Goal: Task Accomplishment & Management: Manage account settings

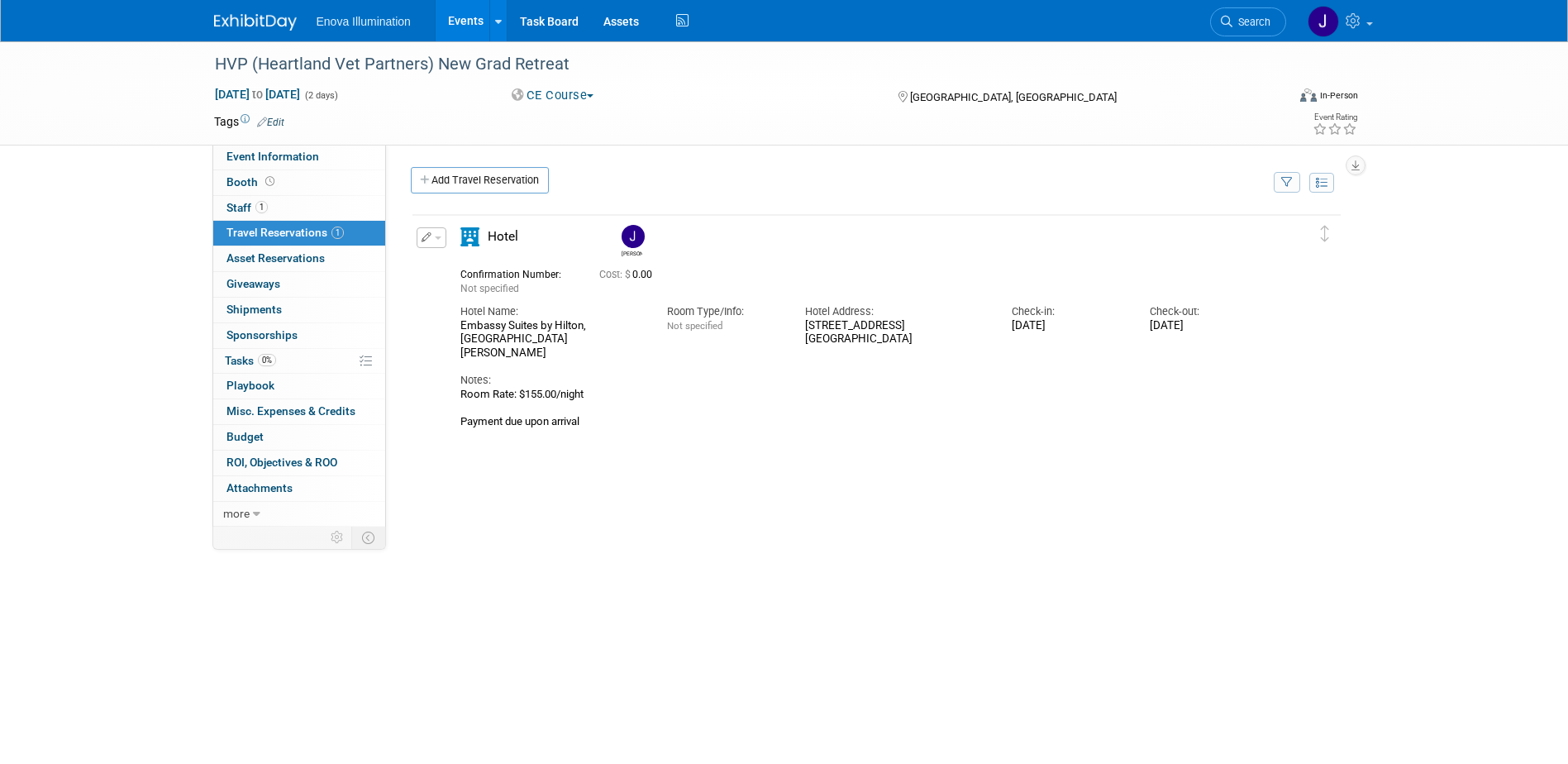
click at [238, 24] on img at bounding box center [255, 22] width 83 height 17
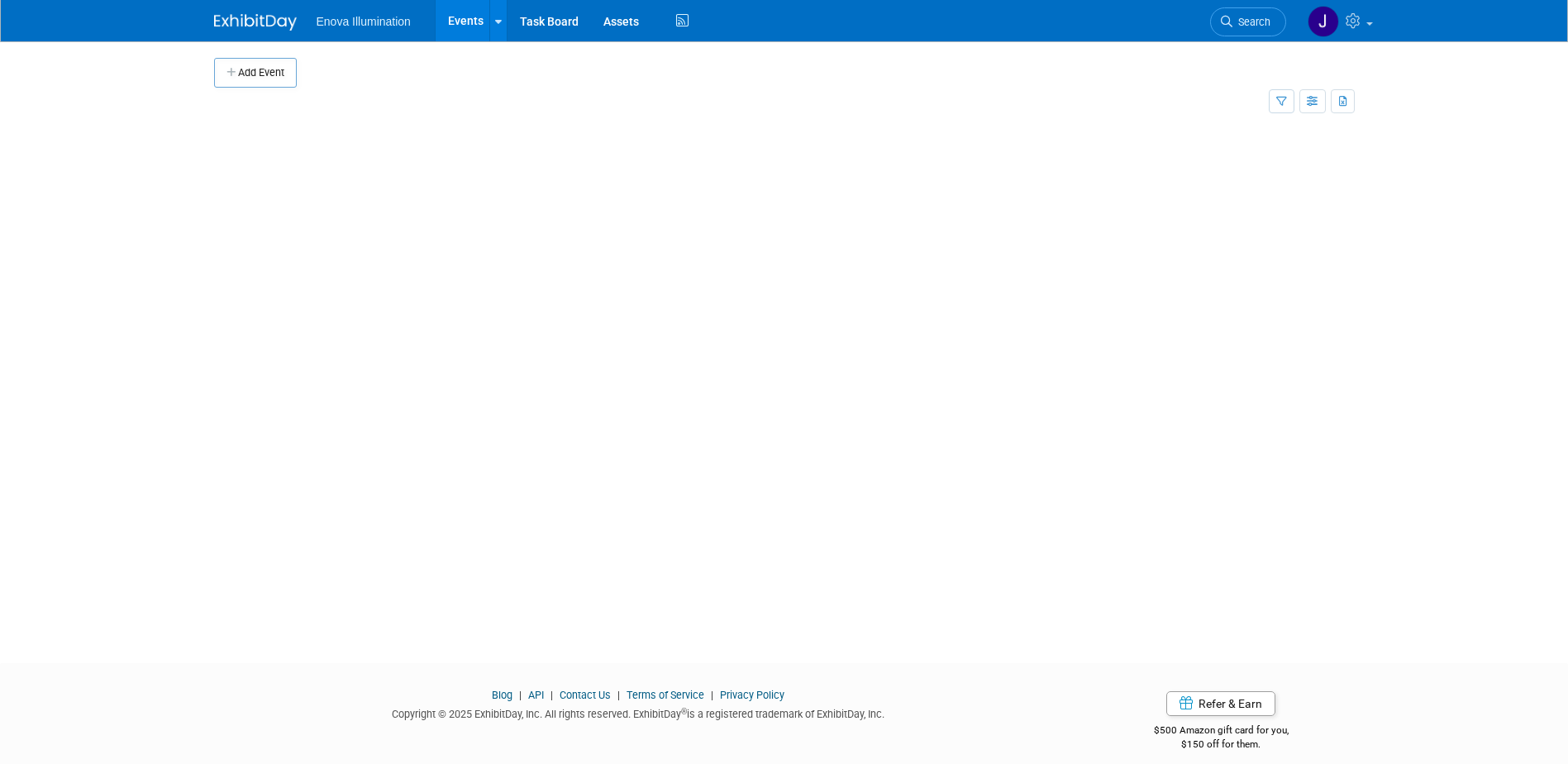
click at [1137, 68] on td at bounding box center [798, 72] width 1003 height 30
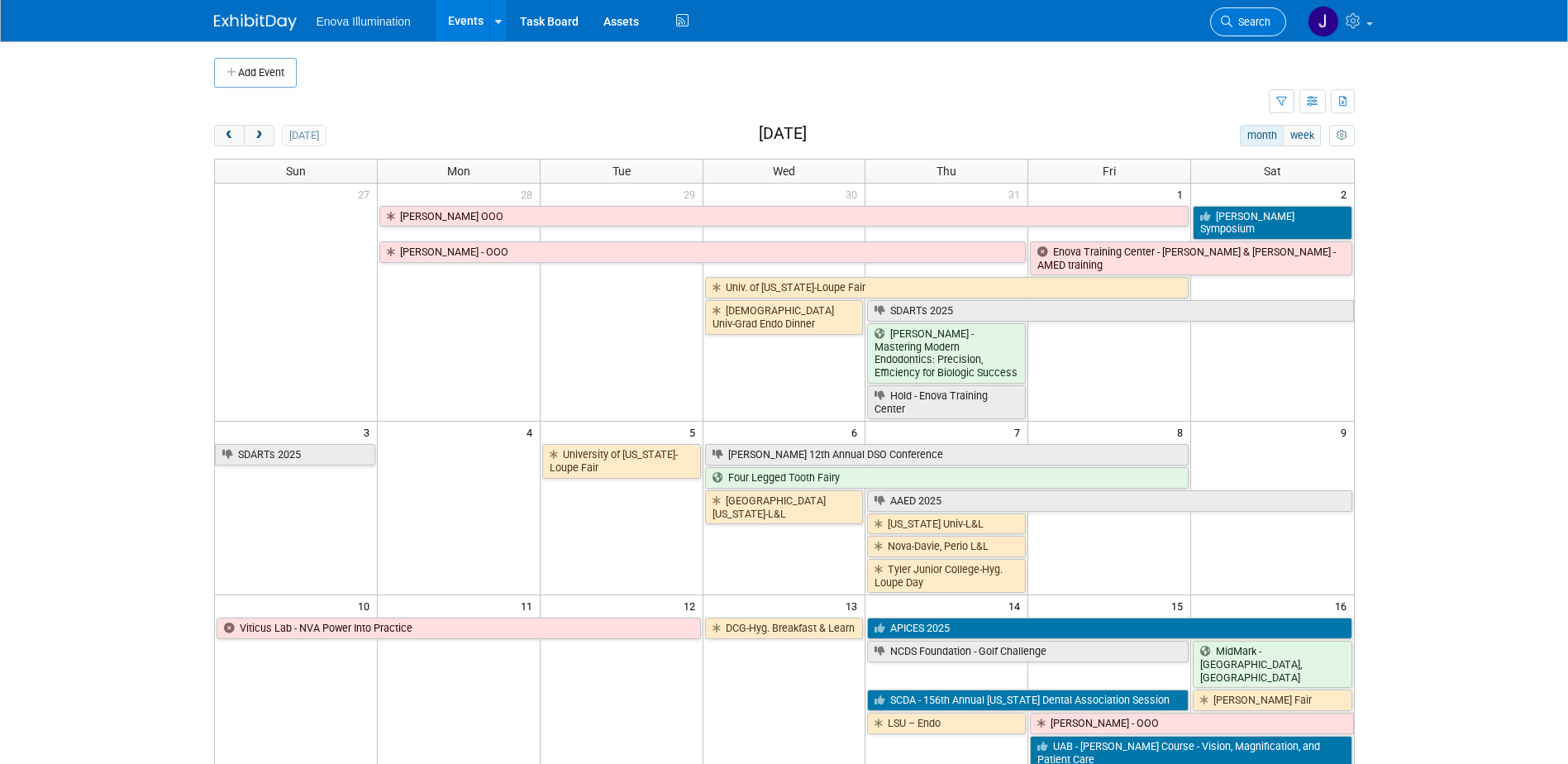
click at [1256, 21] on span "Search" at bounding box center [1251, 22] width 38 height 12
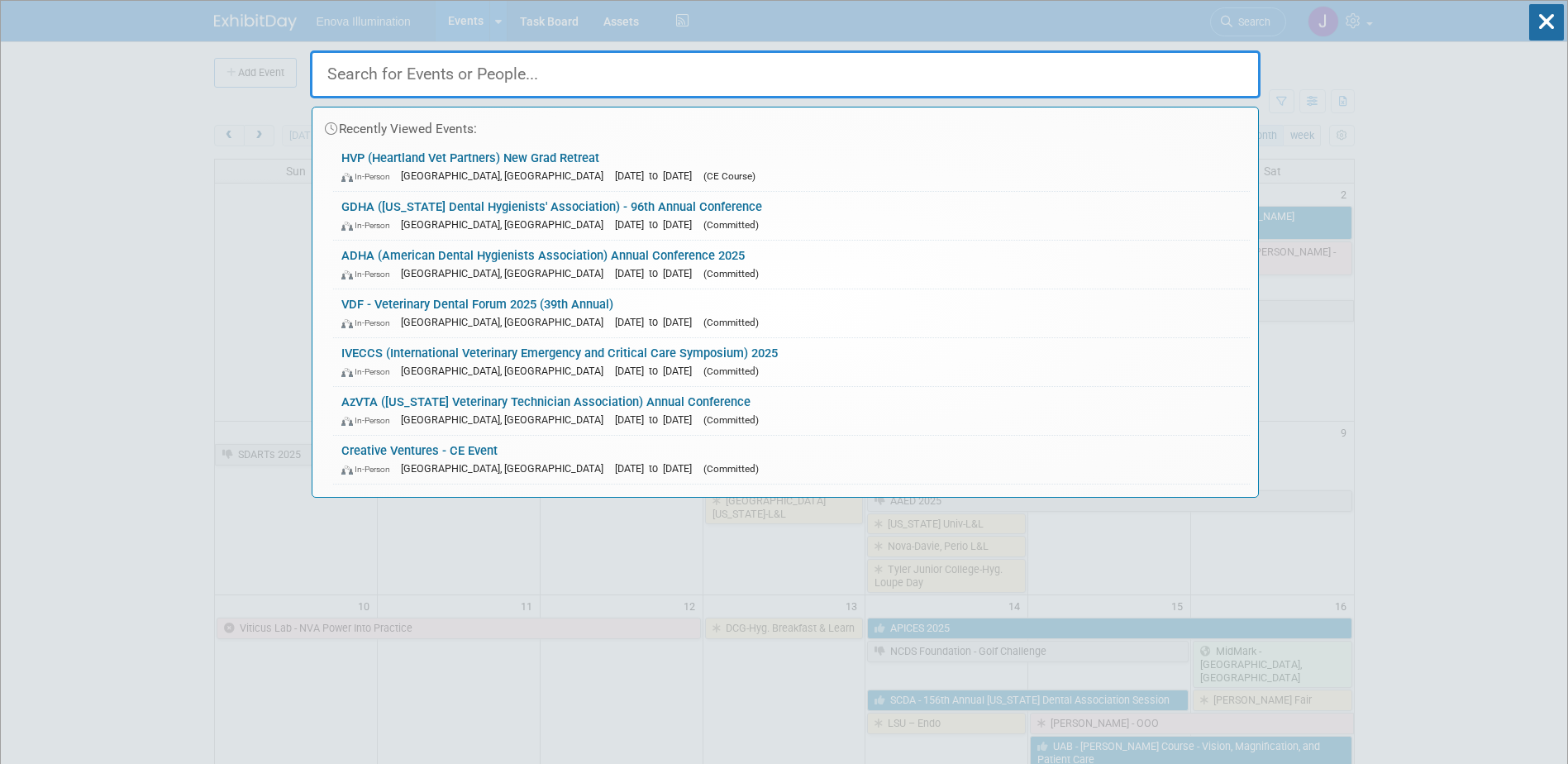
click at [993, 59] on input "text" at bounding box center [785, 74] width 951 height 48
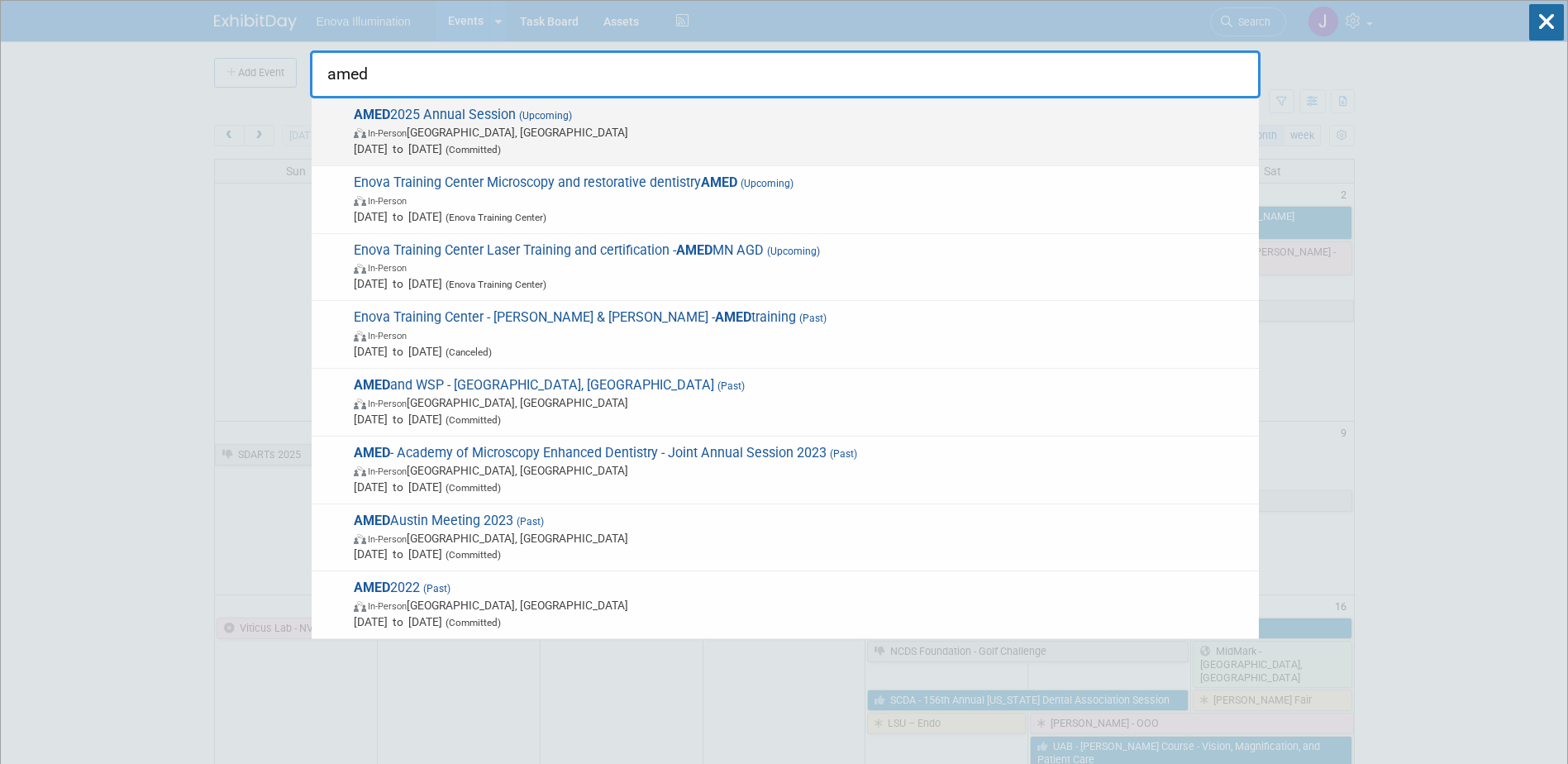
type input "amed"
click at [383, 137] on span "In-Person" at bounding box center [387, 133] width 39 height 10
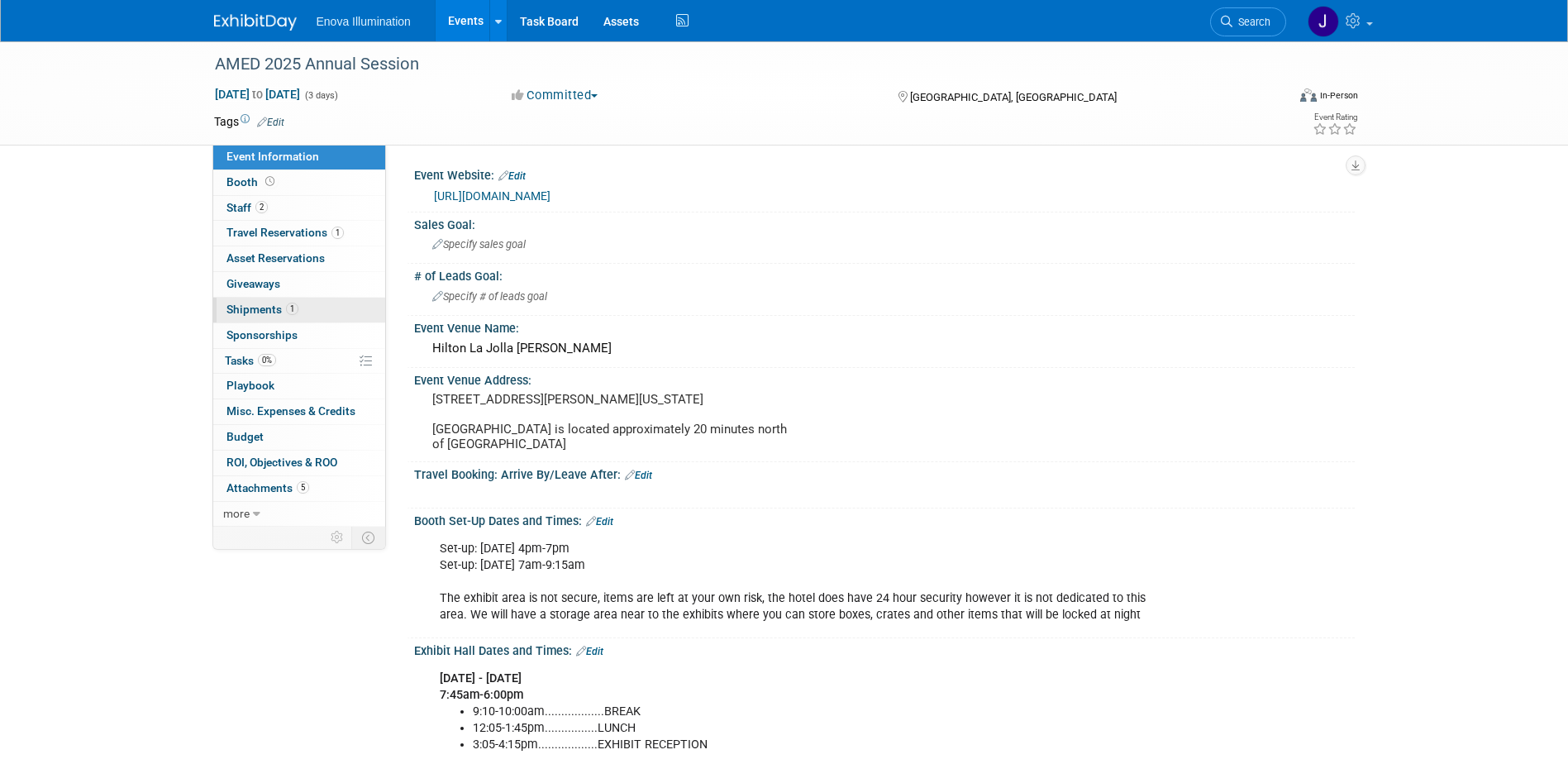
click at [271, 307] on span "Shipments 1" at bounding box center [262, 309] width 72 height 13
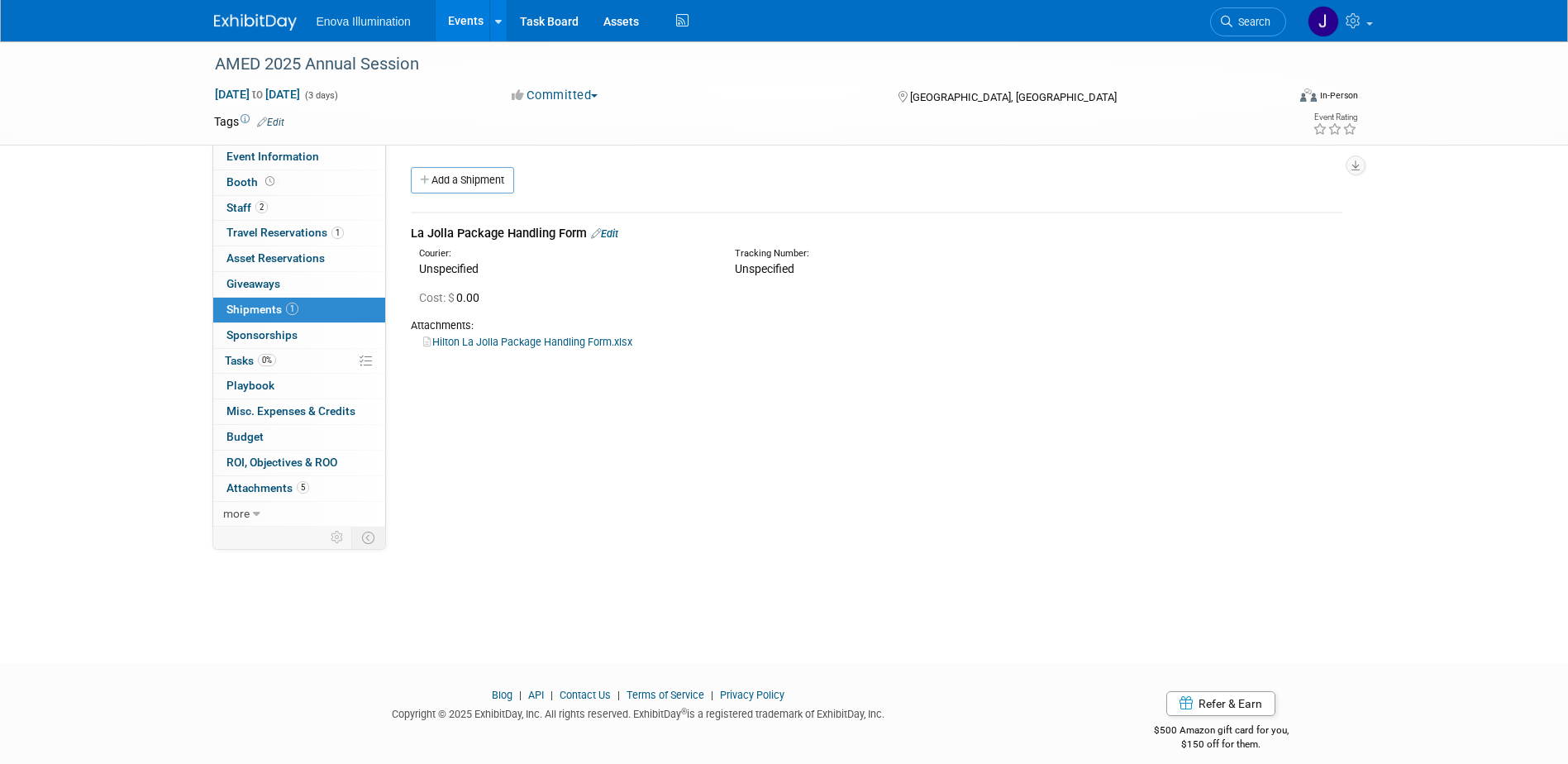
click at [507, 339] on link "Hilton La Jolla Package Handling Form.xlsx" at bounding box center [528, 342] width 209 height 12
click at [257, 163] on link "Event Information" at bounding box center [299, 157] width 172 height 24
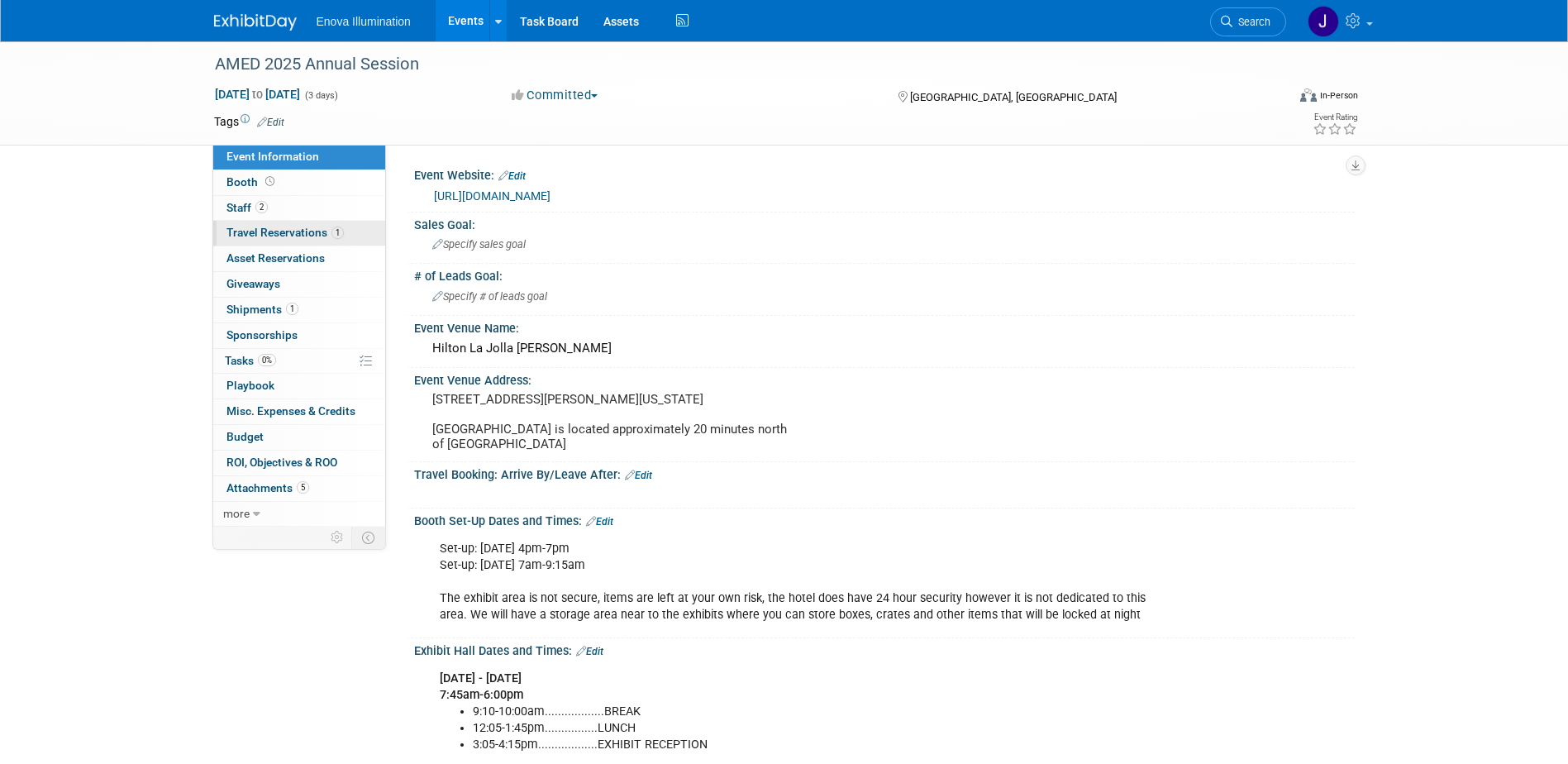
click at [259, 229] on span "Travel Reservations 1" at bounding box center [285, 232] width 118 height 13
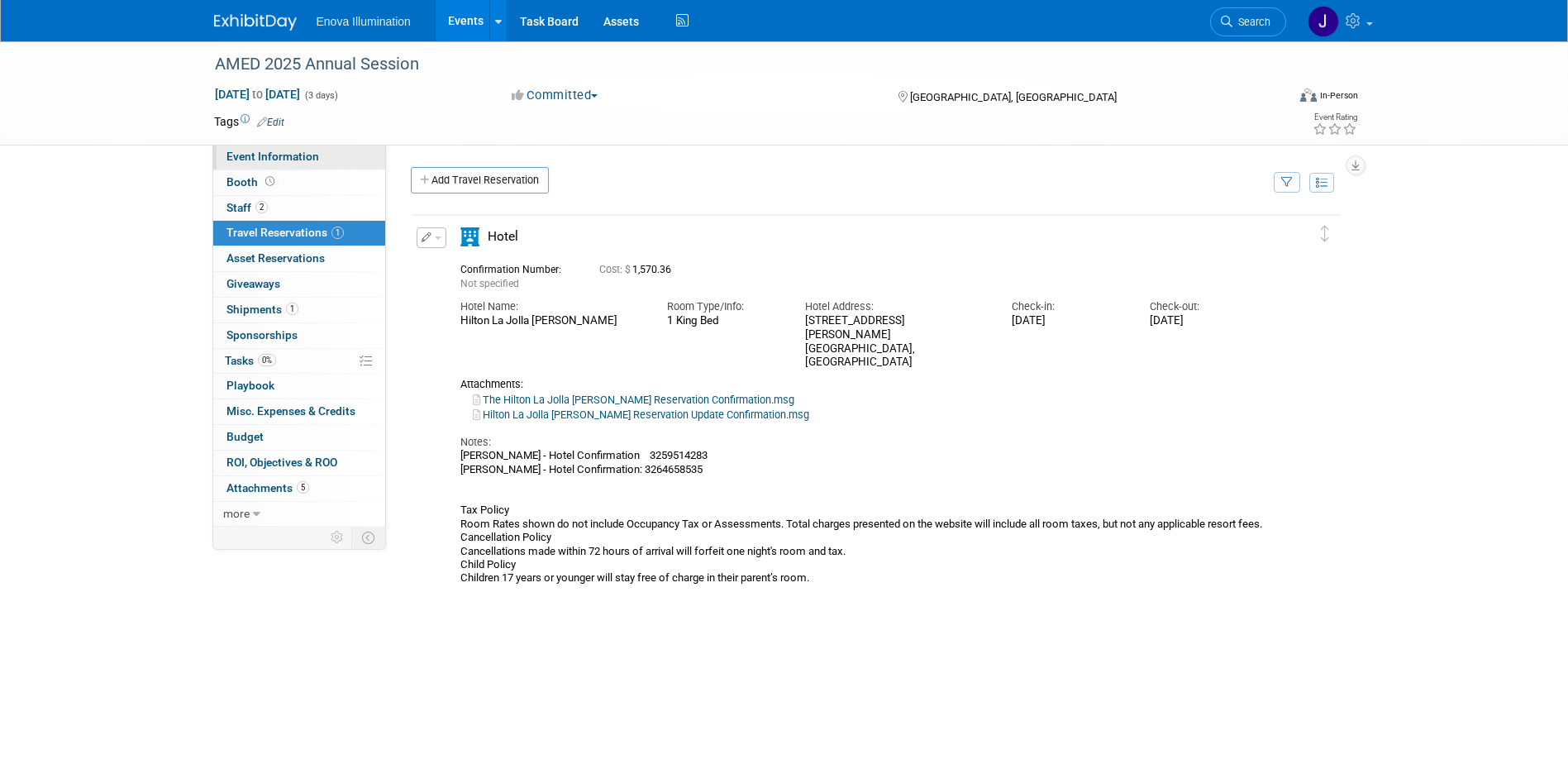
click at [324, 148] on link "Event Information" at bounding box center [299, 157] width 172 height 24
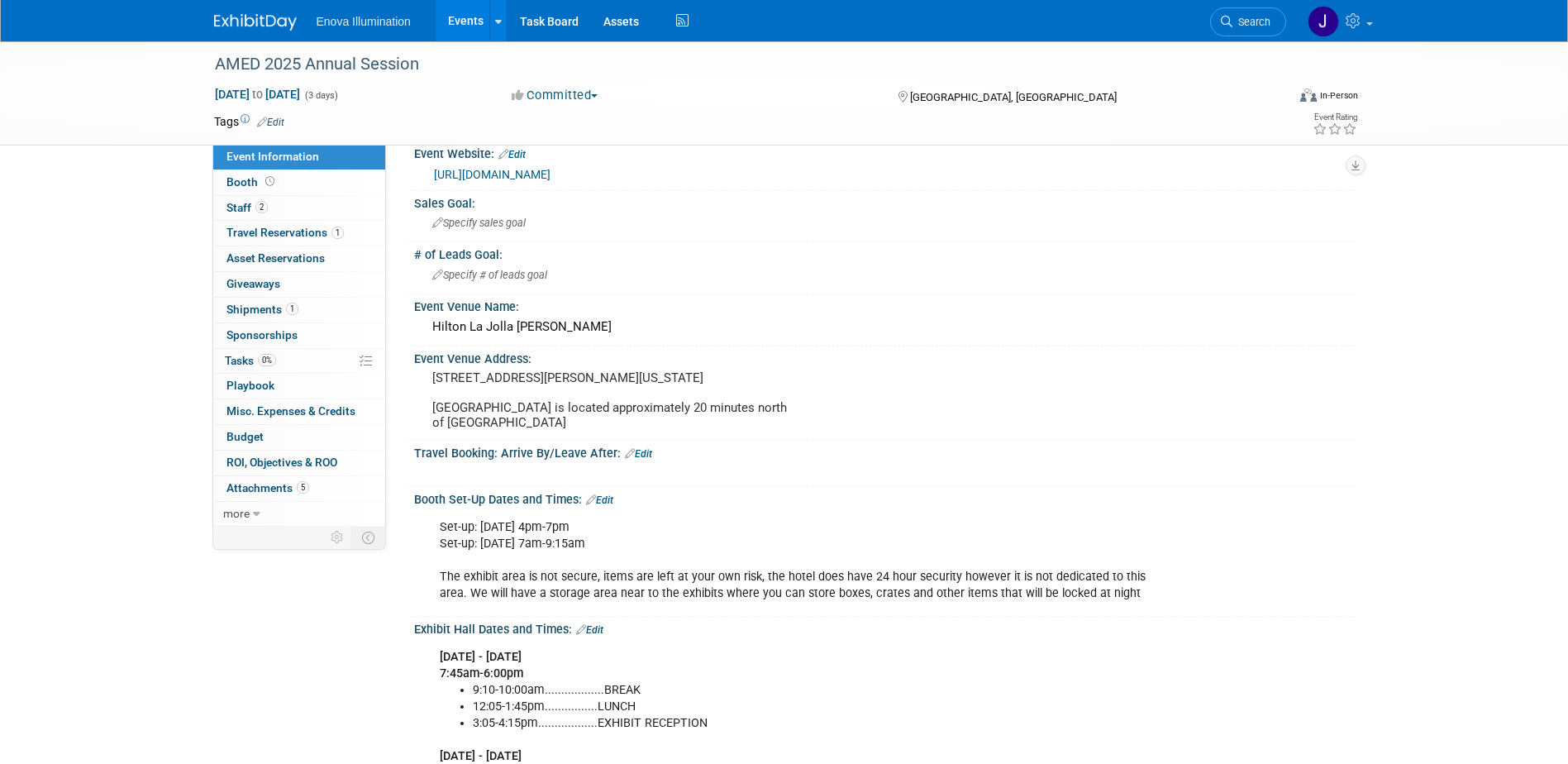
scroll to position [83, 0]
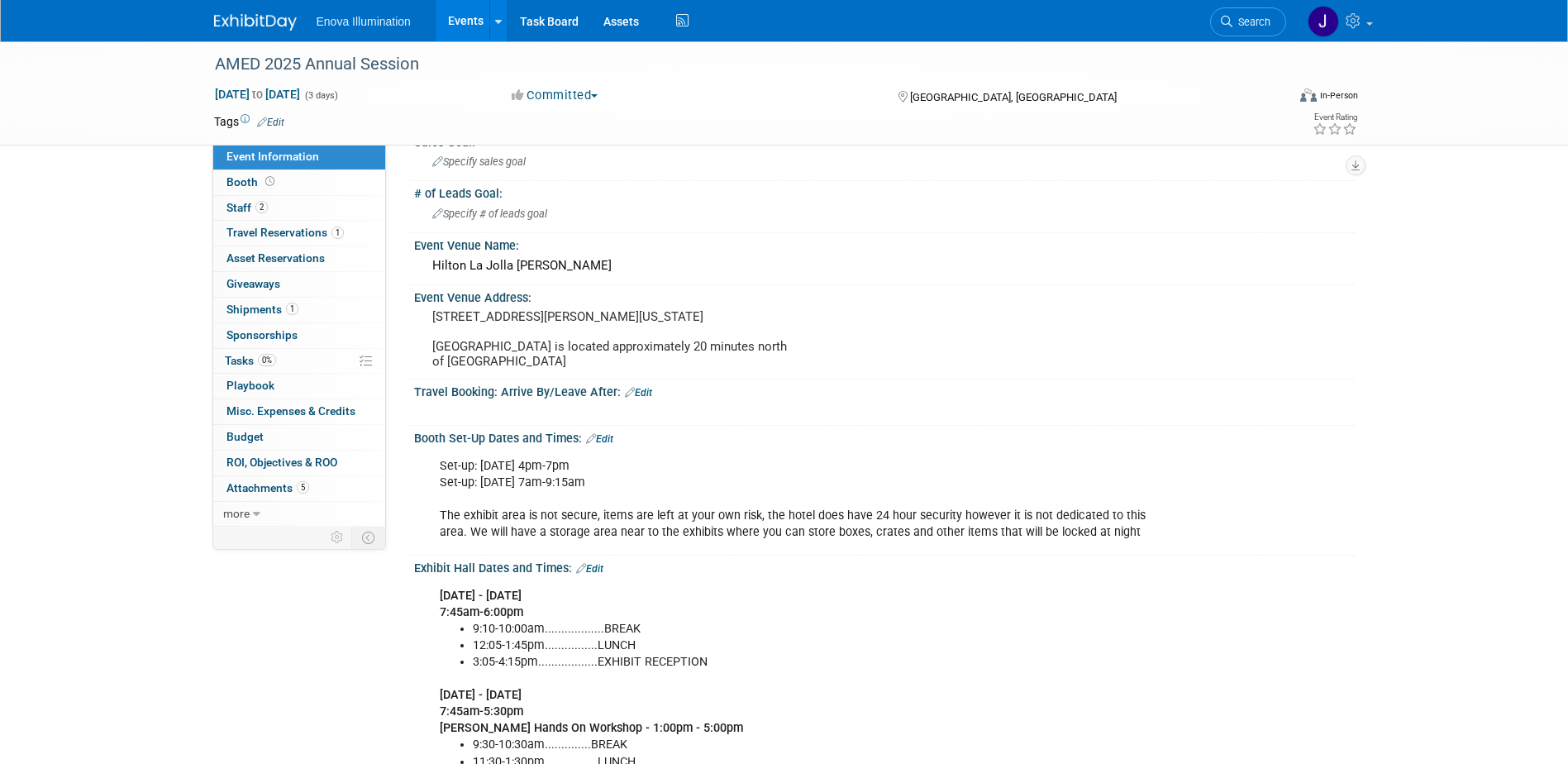
drag, startPoint x: 413, startPoint y: 445, endPoint x: 682, endPoint y: 498, distance: 274.2
click at [682, 498] on div "Booth Set-Up Dates and Times: Edit Set-up: Thursday, September 11th 4pm-7pm Set…" at bounding box center [880, 490] width 948 height 130
drag, startPoint x: 682, startPoint y: 498, endPoint x: 539, endPoint y: 494, distance: 143.1
copy div "Booth Set-Up Dates and Times: Edit Set-up: Thursday, September 11th 4pm-7pm Set…"
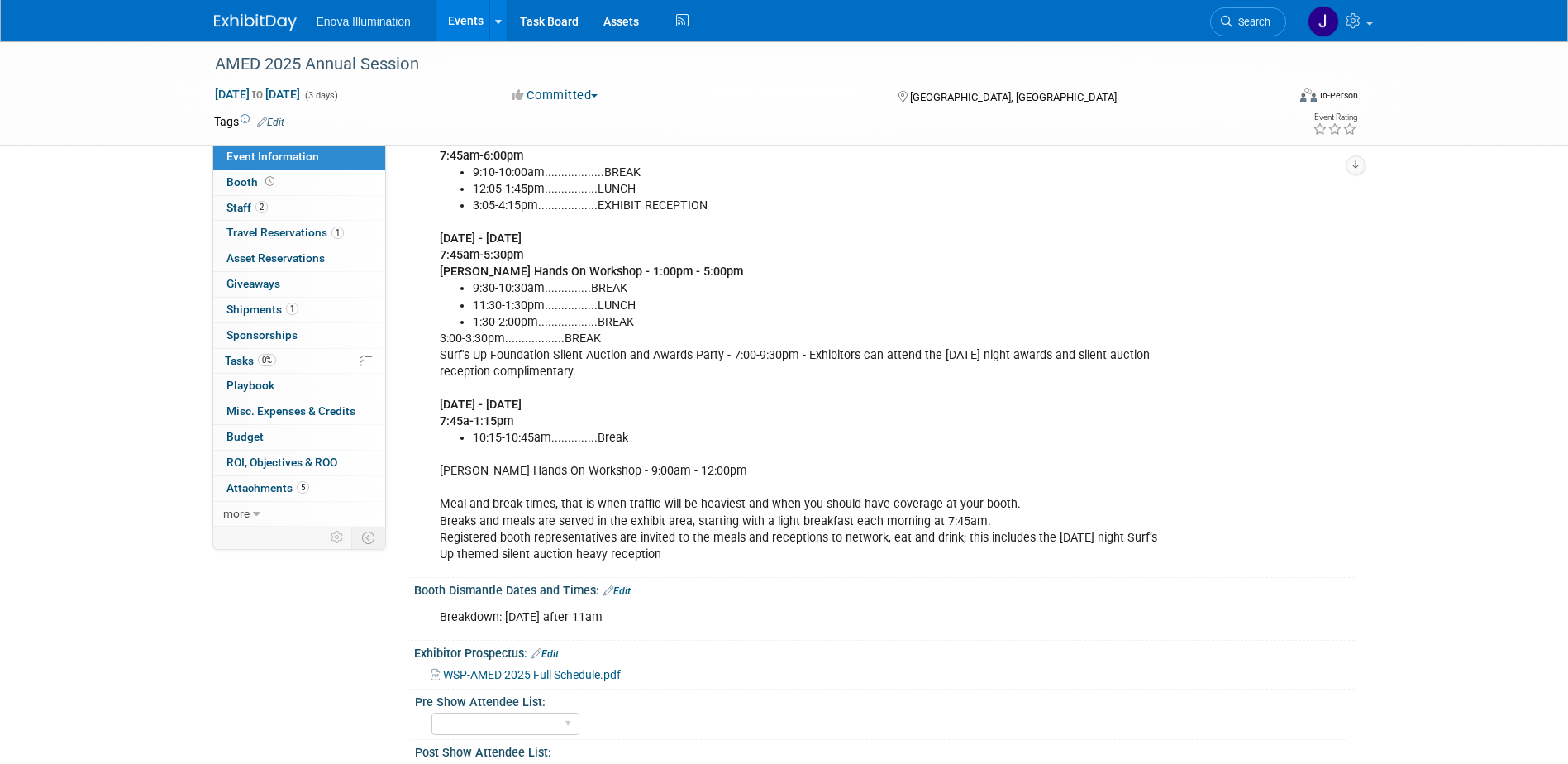
scroll to position [578, 0]
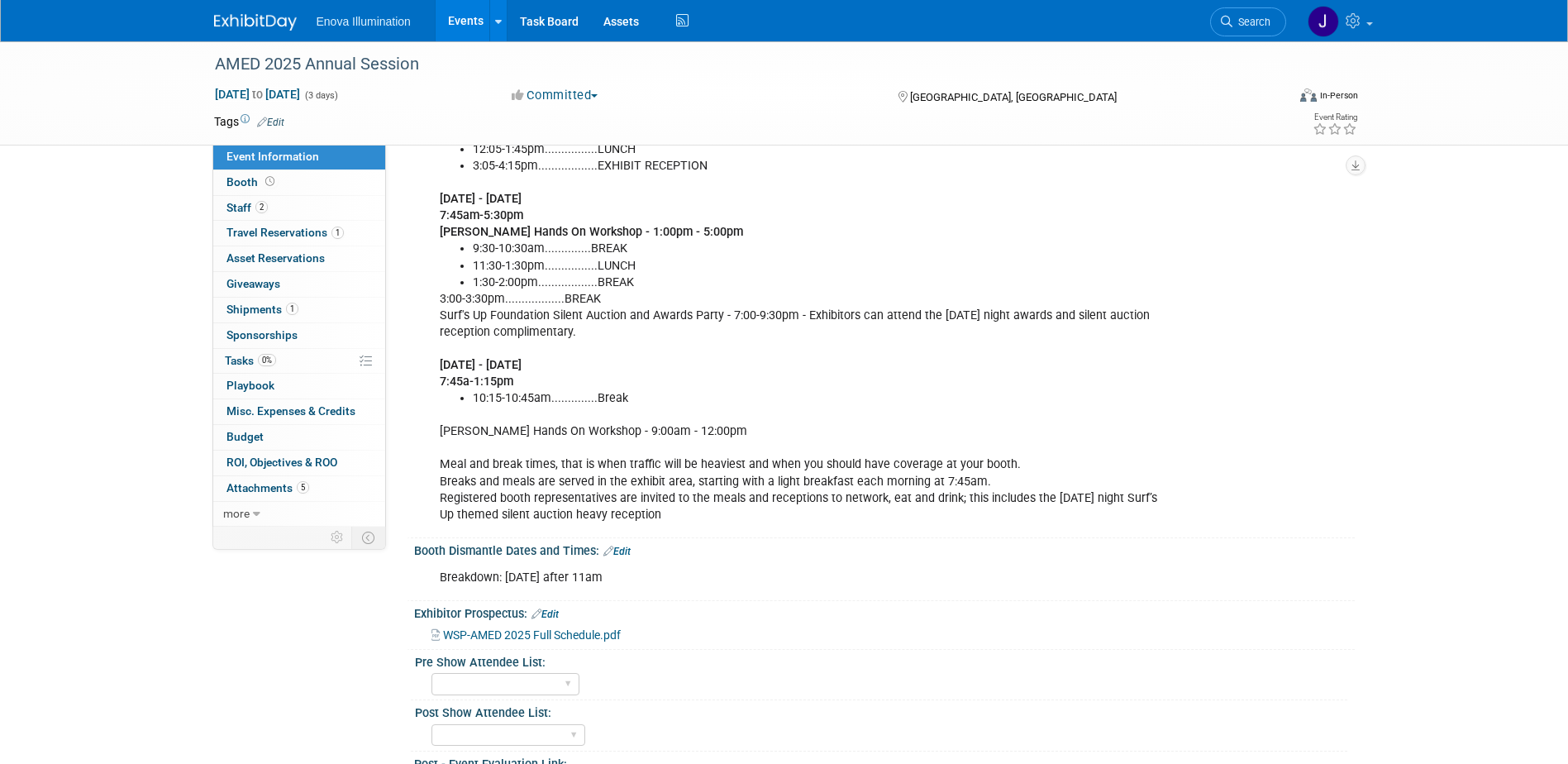
click at [431, 594] on div "Breakdown: Sunday, September 14th after 11am" at bounding box center [801, 577] width 745 height 33
drag, startPoint x: 439, startPoint y: 591, endPoint x: 694, endPoint y: 591, distance: 255.0
click at [694, 591] on div "Breakdown: Sunday, September 14th after 11am" at bounding box center [801, 577] width 745 height 33
copy div "Breakdown: Sunday, September 14th after 11am"
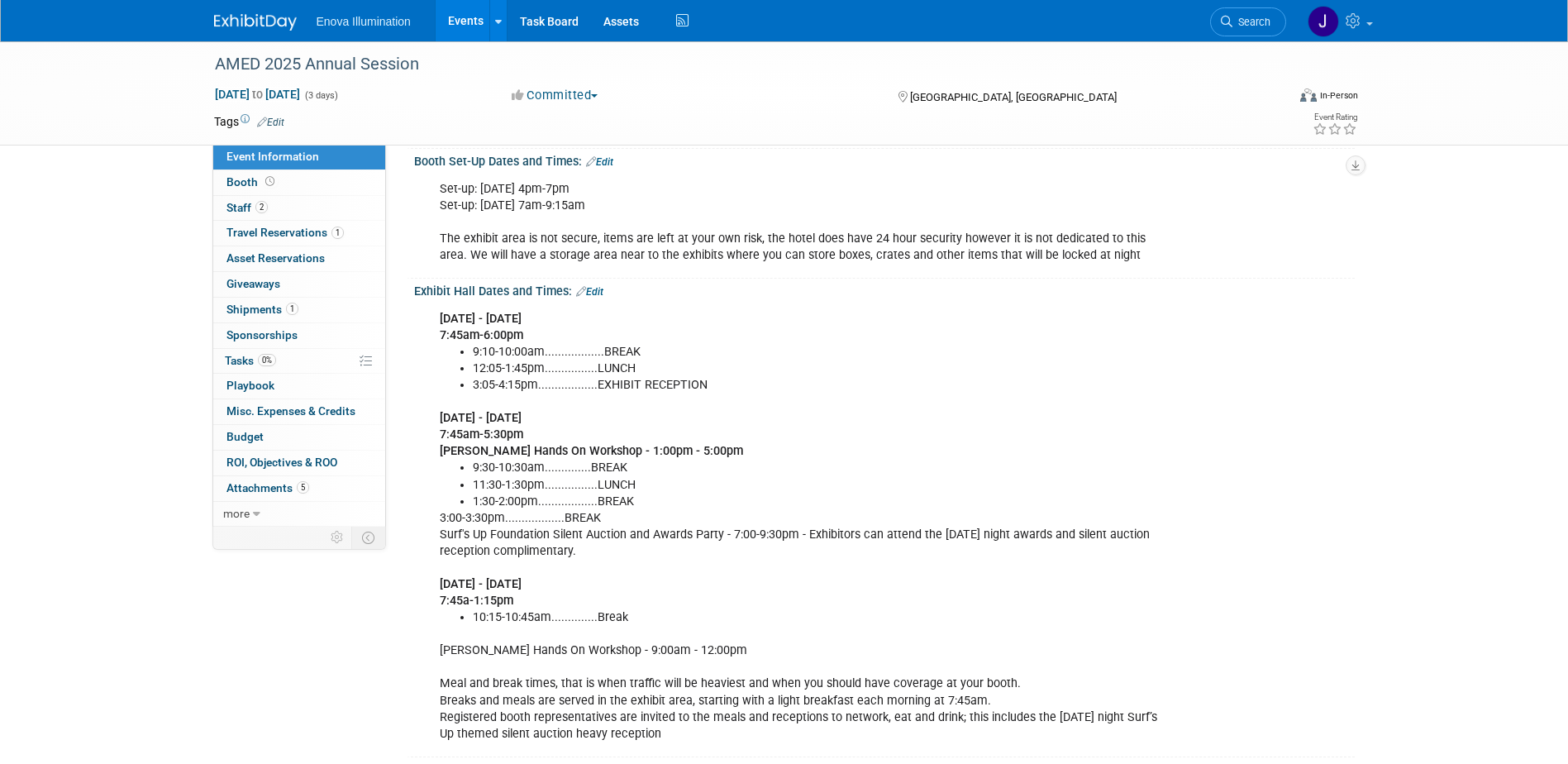
scroll to position [331, 0]
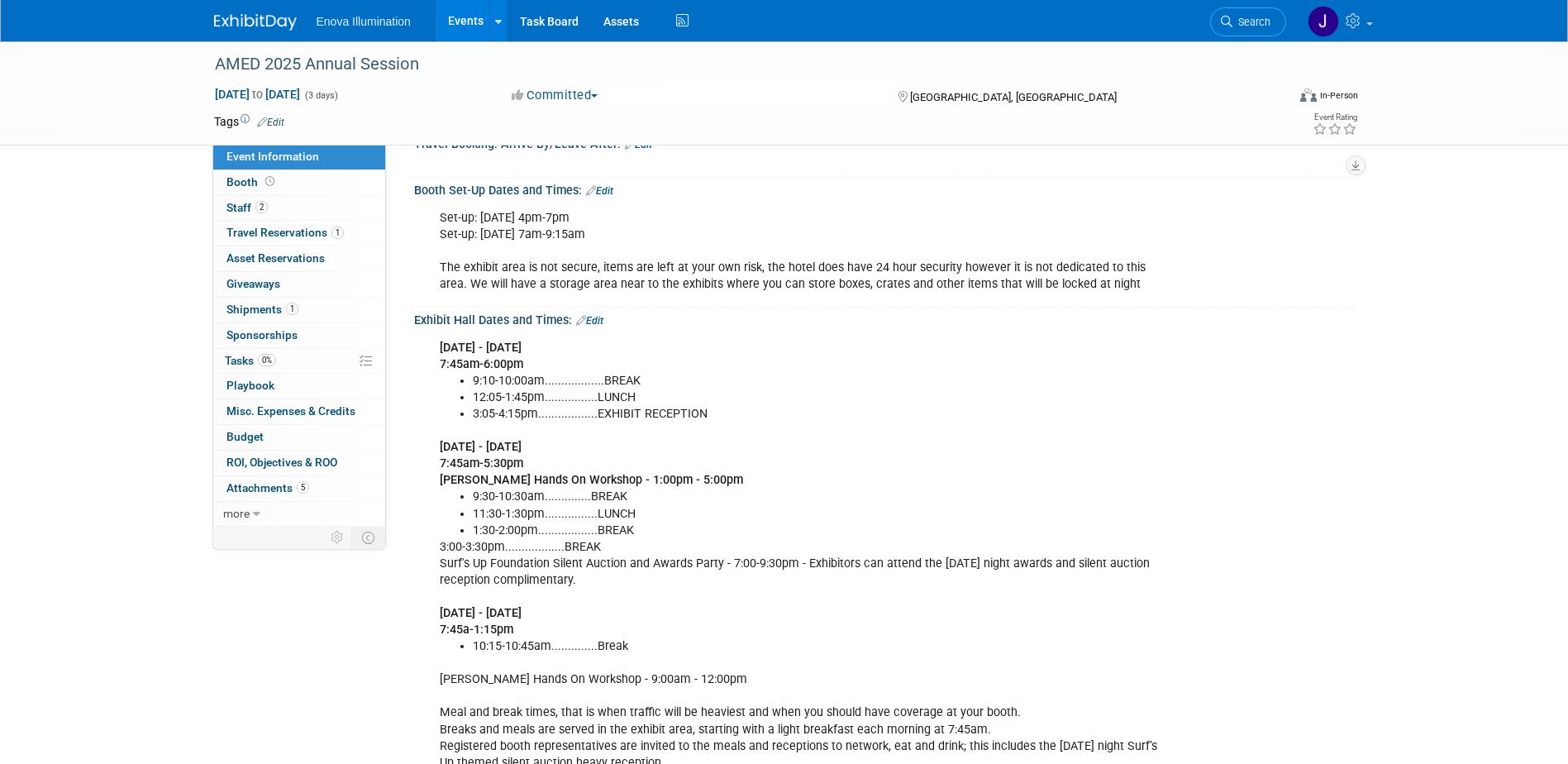
click at [599, 326] on link "Edit" at bounding box center [590, 320] width 27 height 11
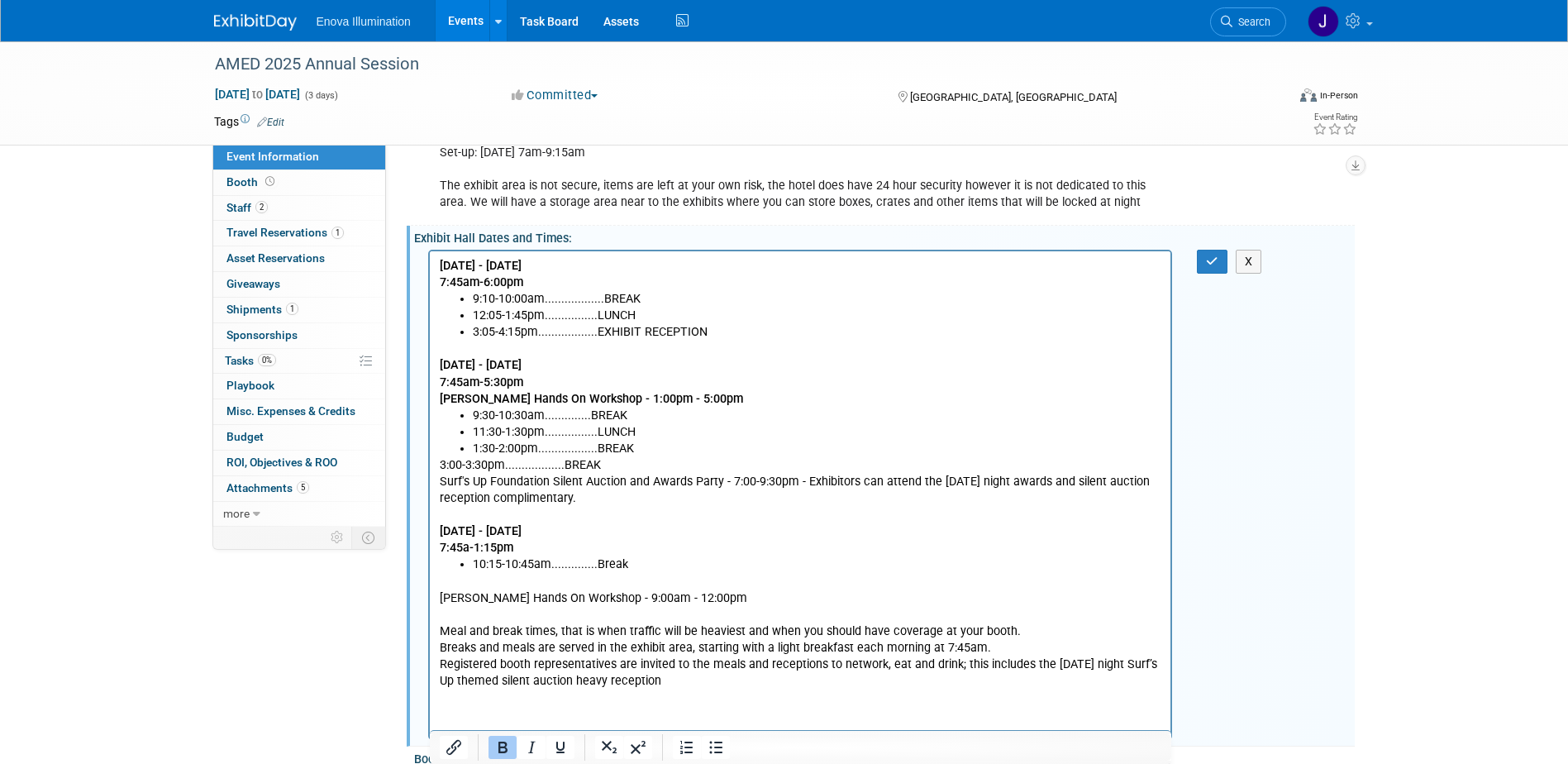
scroll to position [413, 0]
drag, startPoint x: 731, startPoint y: 602, endPoint x: 850, endPoint y: 857, distance: 281.4
click at [429, 592] on html "Friday - 9/12/25 7:45am-6:00pm 9:10-10:00am..................BREAK 12:05-1:45pm…" at bounding box center [800, 468] width 741 height 438
click at [496, 753] on icon "Bold" at bounding box center [502, 747] width 20 height 20
click at [1098, 344] on p "Saturday - 9/13/25 7:45am-5:30pm Juan Carlos Hands On Workshop - 1:00pm - 5:00pm" at bounding box center [800, 372] width 722 height 66
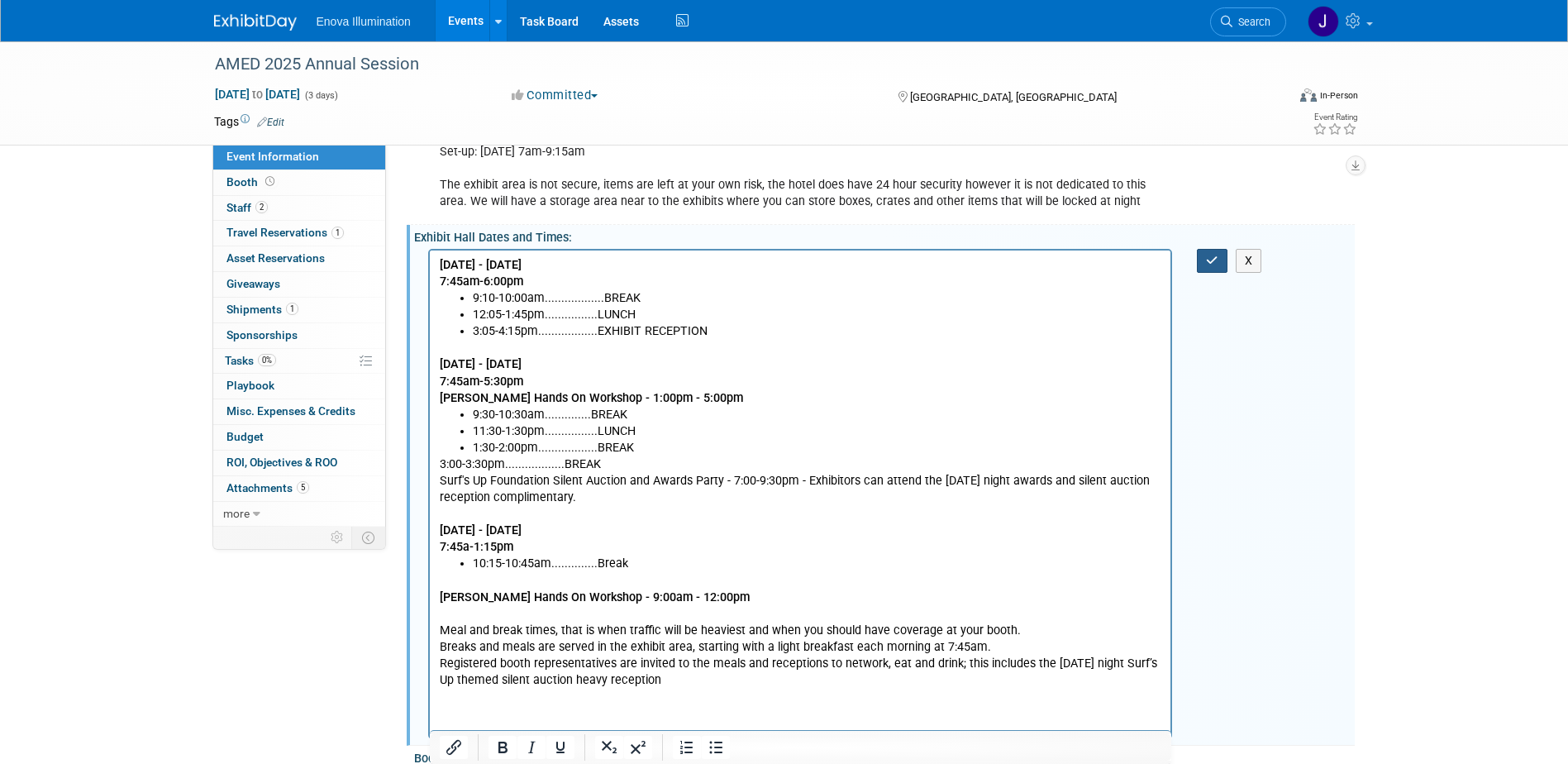
click at [1214, 266] on icon "button" at bounding box center [1212, 260] width 12 height 11
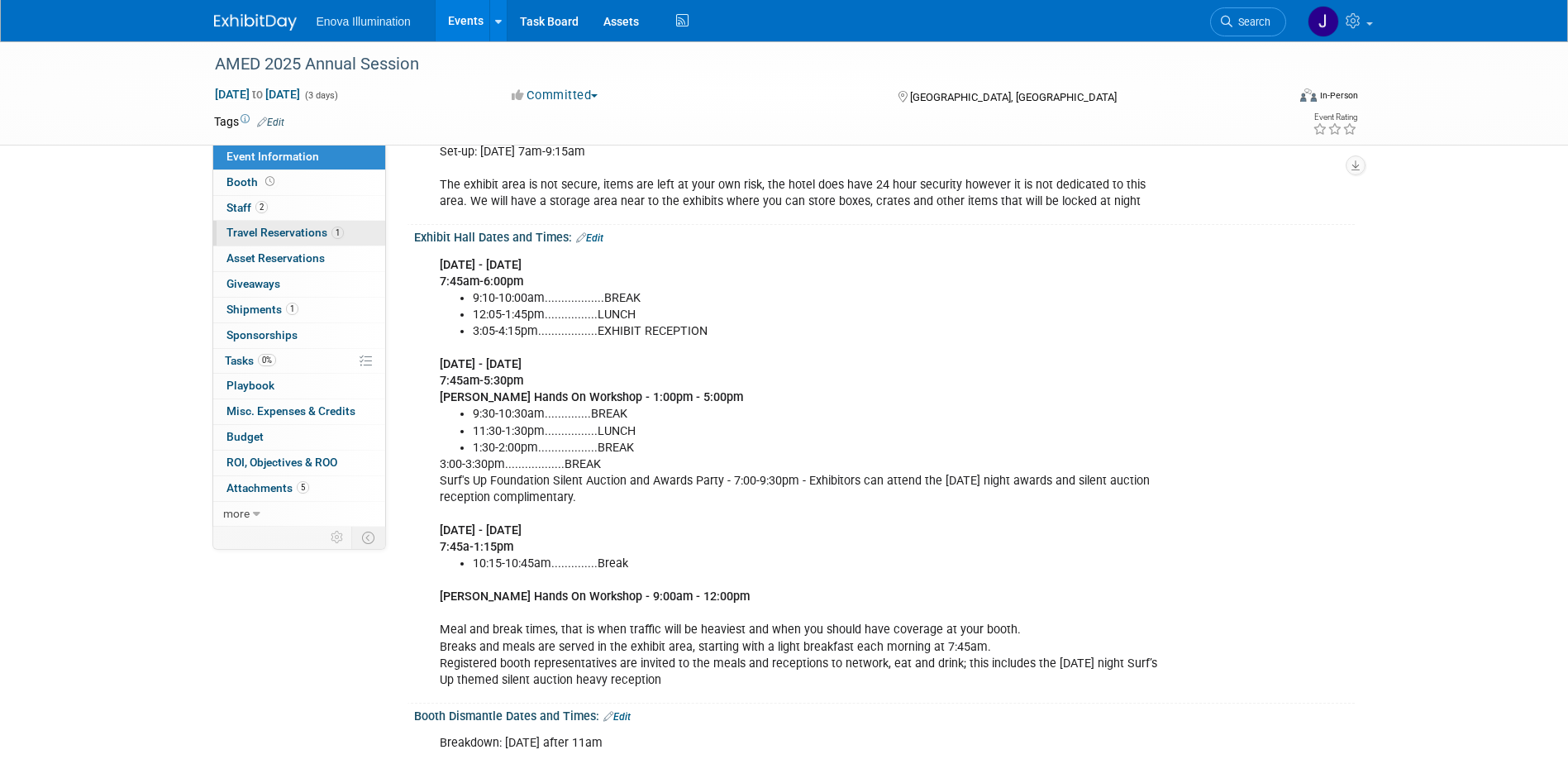
click at [267, 233] on span "Travel Reservations 1" at bounding box center [285, 232] width 118 height 13
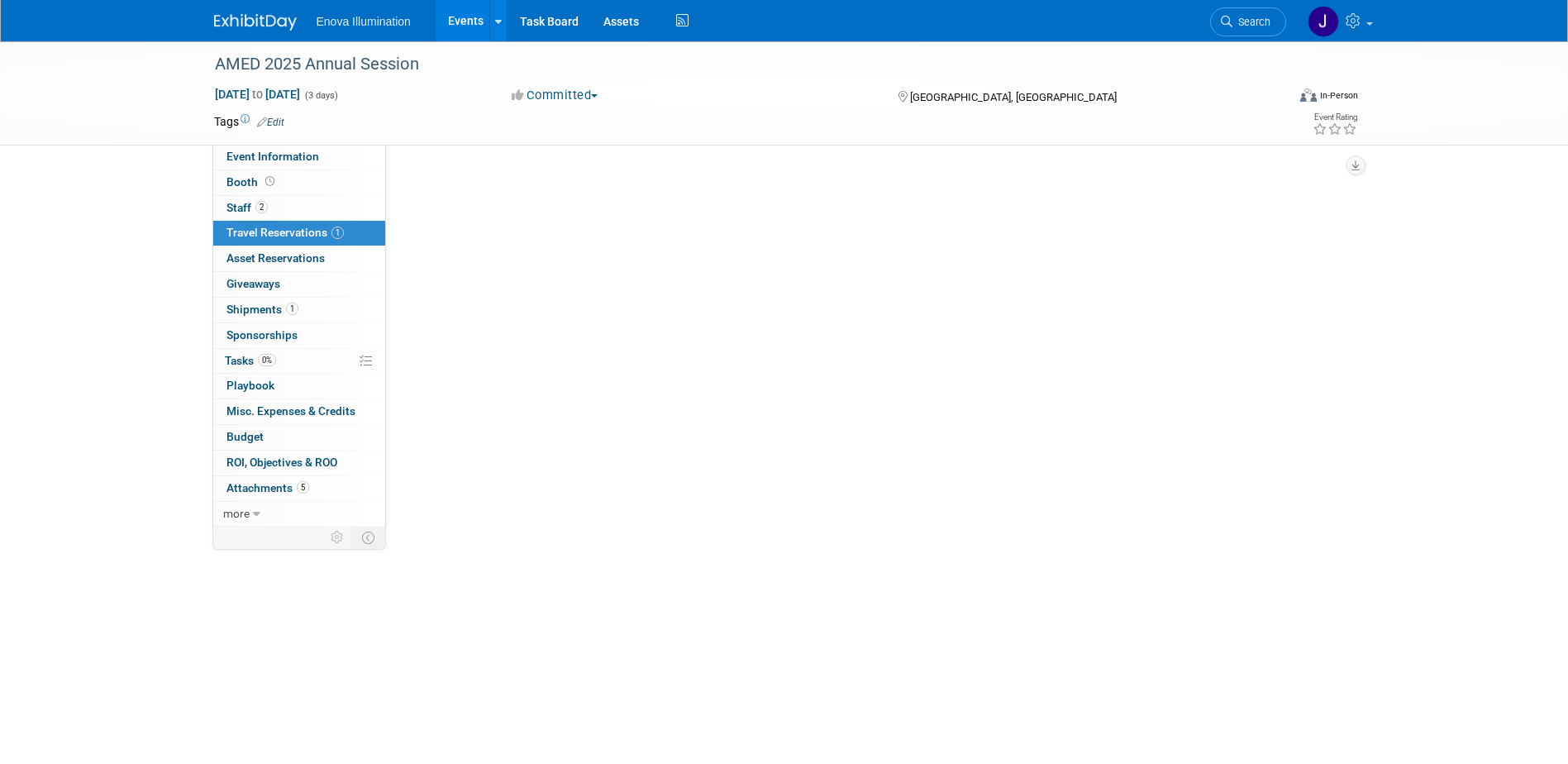
scroll to position [0, 0]
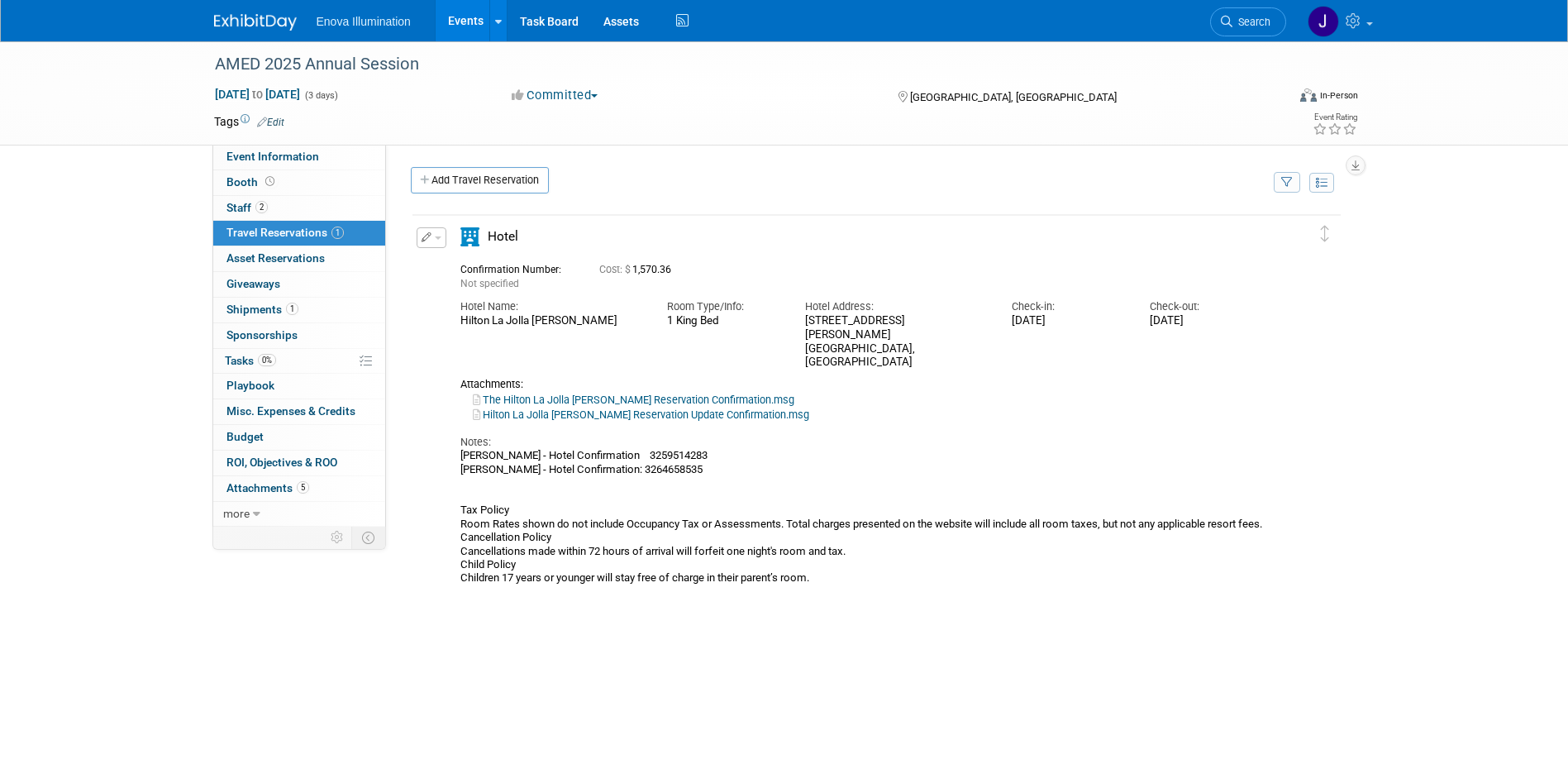
drag, startPoint x: 477, startPoint y: 324, endPoint x: 845, endPoint y: 351, distance: 369.0
click at [845, 351] on div "Hotel Name: Hilton La Jolla Torrey Pines Room Type/Info: 1 King Bed Hotel Addre…" at bounding box center [862, 331] width 828 height 78
drag, startPoint x: 845, startPoint y: 351, endPoint x: 823, endPoint y: 339, distance: 25.1
copy div "Hilton La Jolla Torrey Pines Room Type/Info: 1 King Bed Hotel Address: 10950 No…"
click at [629, 393] on link "The Hilton La Jolla Torrey Pines Reservation Confirmation.msg" at bounding box center [633, 399] width 322 height 12
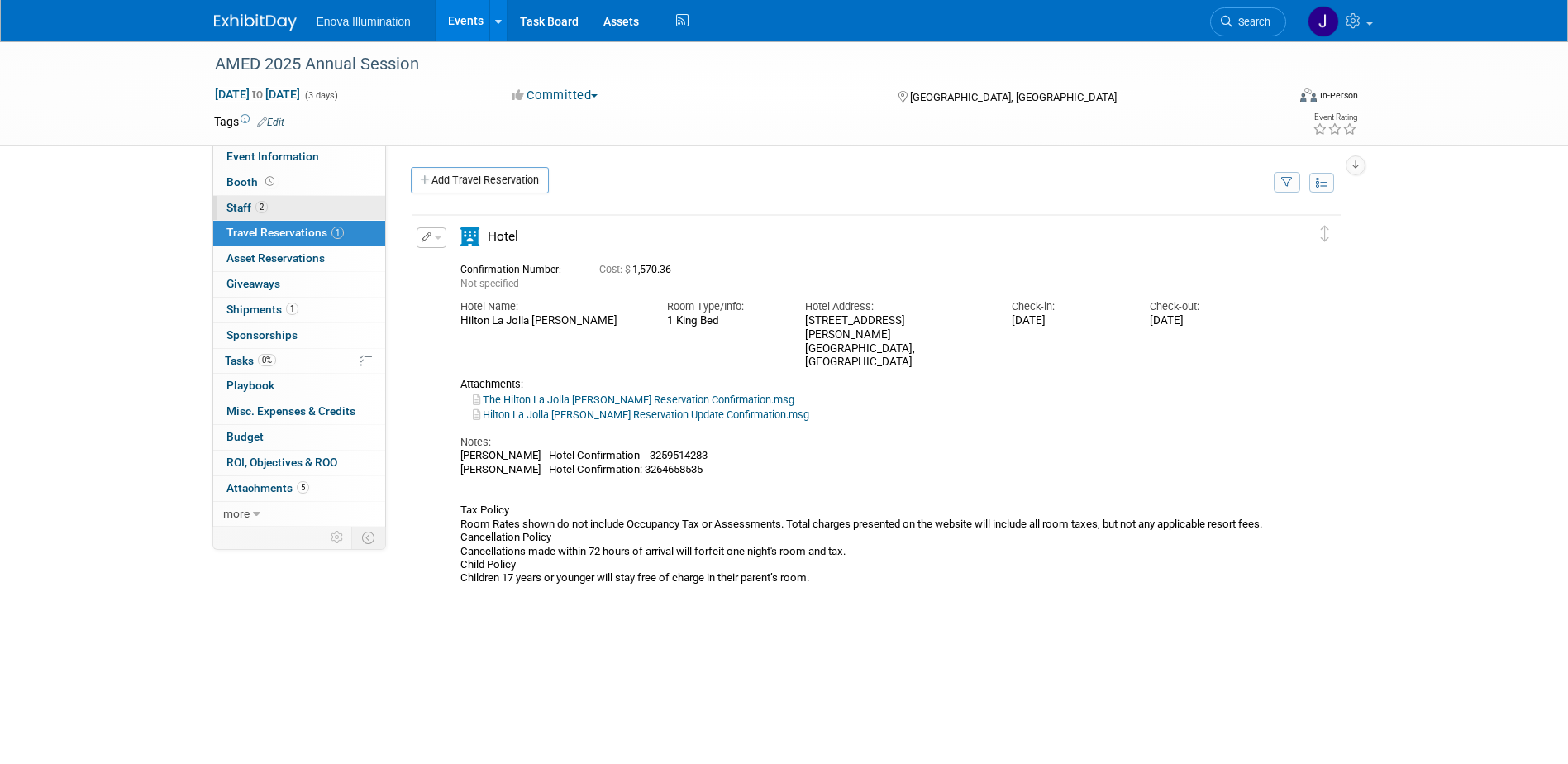
click at [240, 208] on span "Staff 2" at bounding box center [247, 207] width 41 height 13
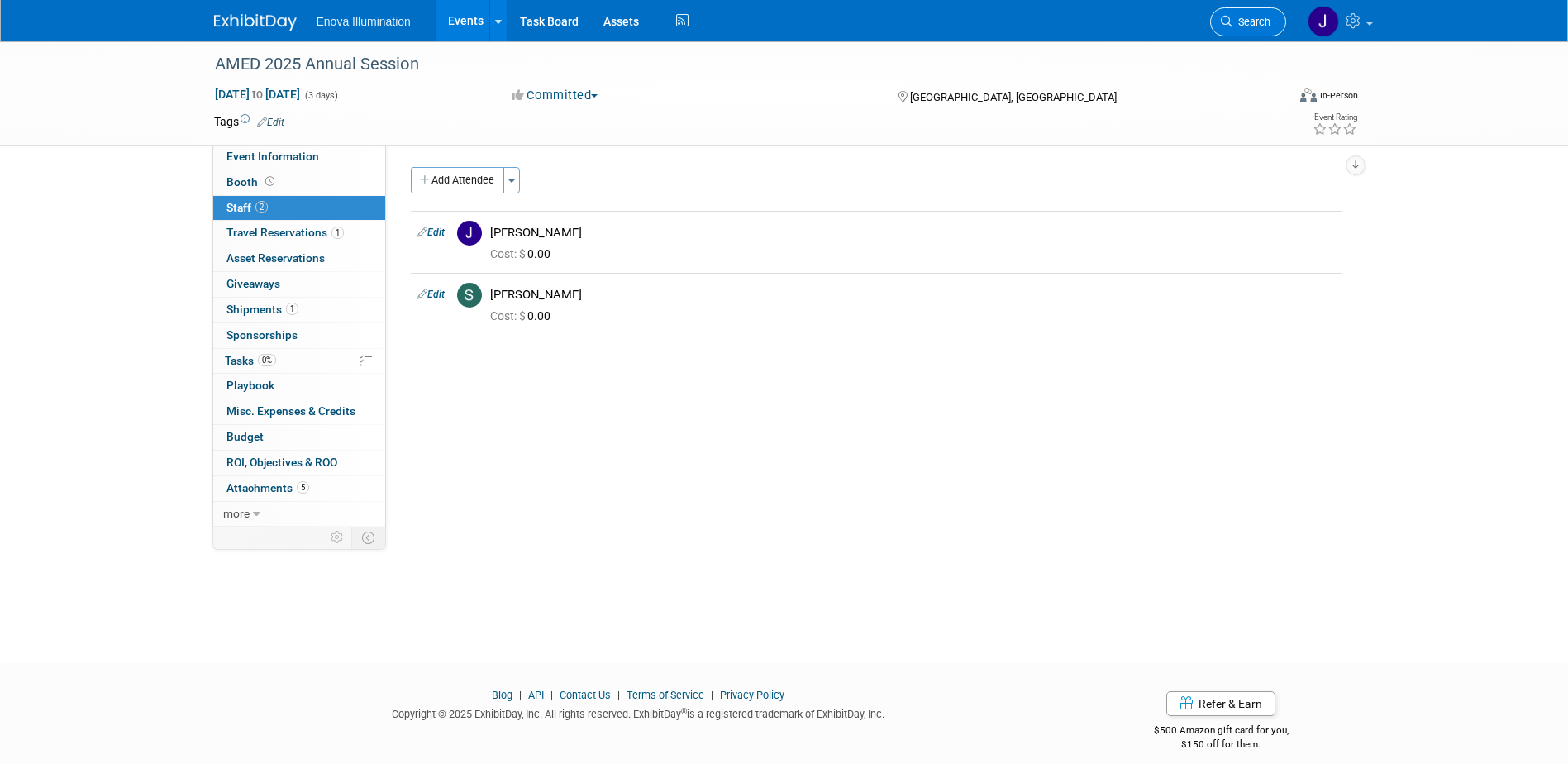
click at [1240, 10] on link "Search" at bounding box center [1247, 22] width 76 height 29
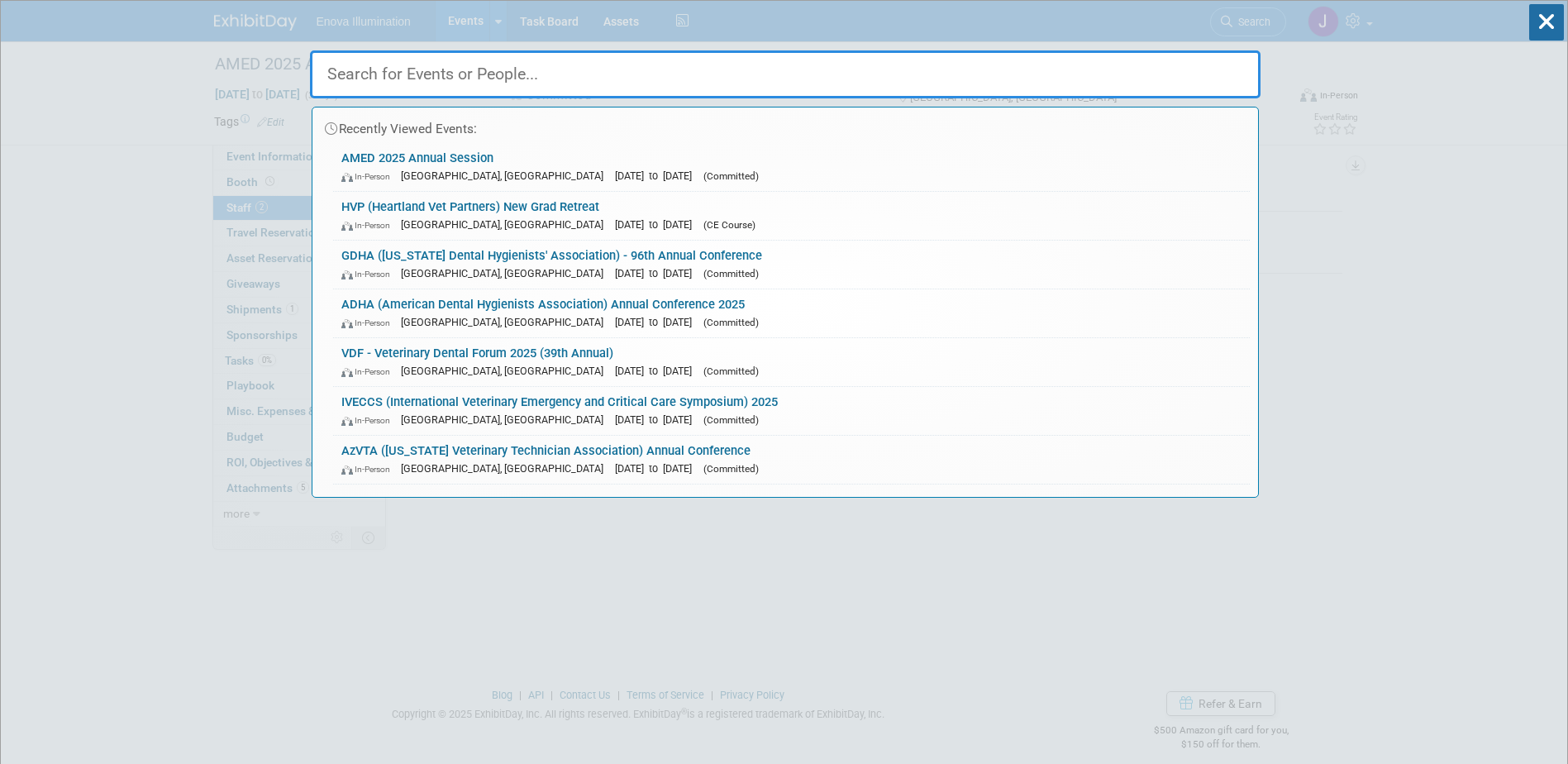
click at [999, 84] on input "text" at bounding box center [785, 74] width 951 height 48
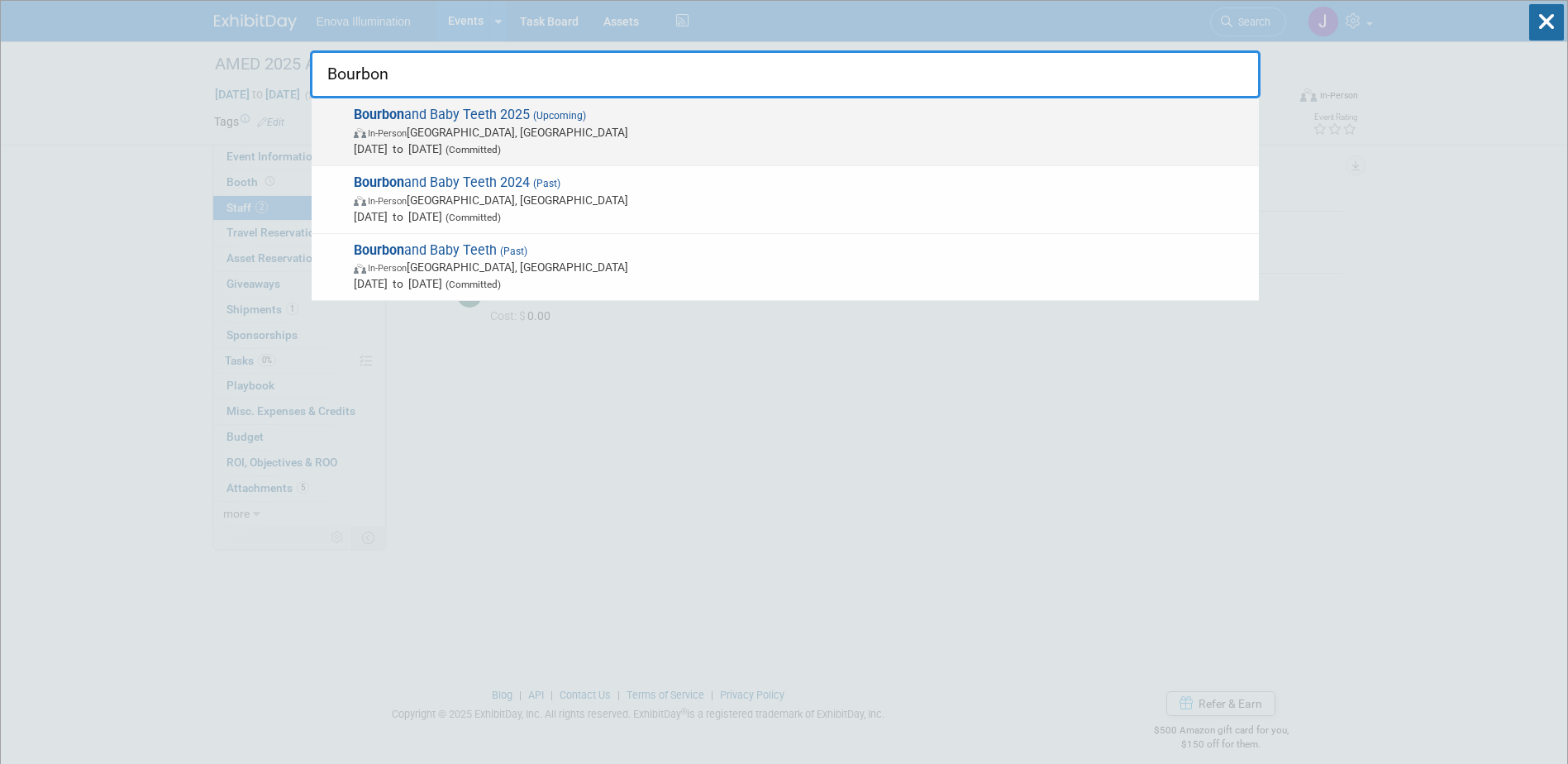
type input "Bourbon"
click at [414, 147] on span "Sep 18, 2025 to Sep 20, 2025 (Committed)" at bounding box center [802, 148] width 896 height 17
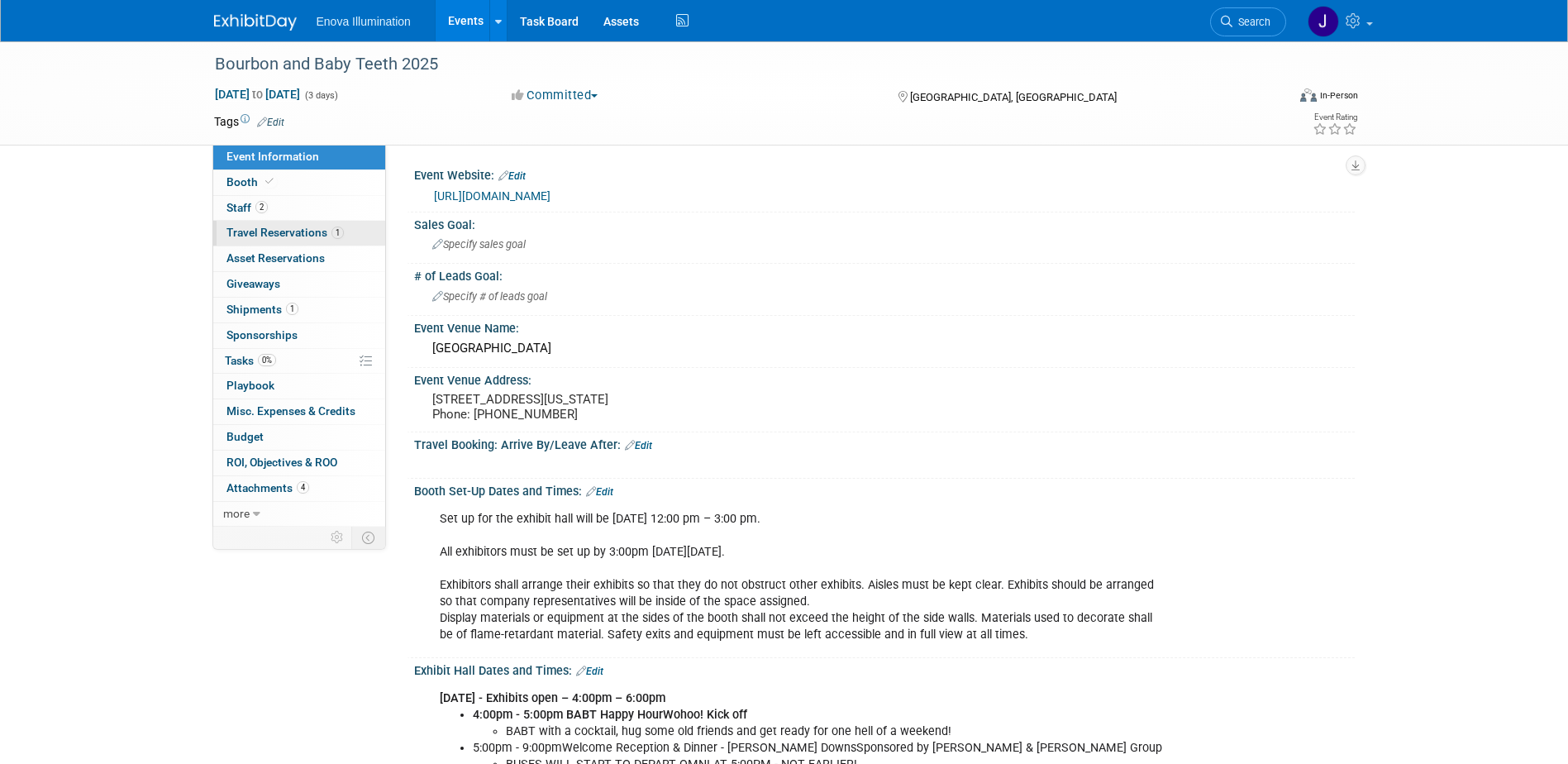
click at [283, 225] on link "1 Travel Reservations 1" at bounding box center [299, 233] width 172 height 24
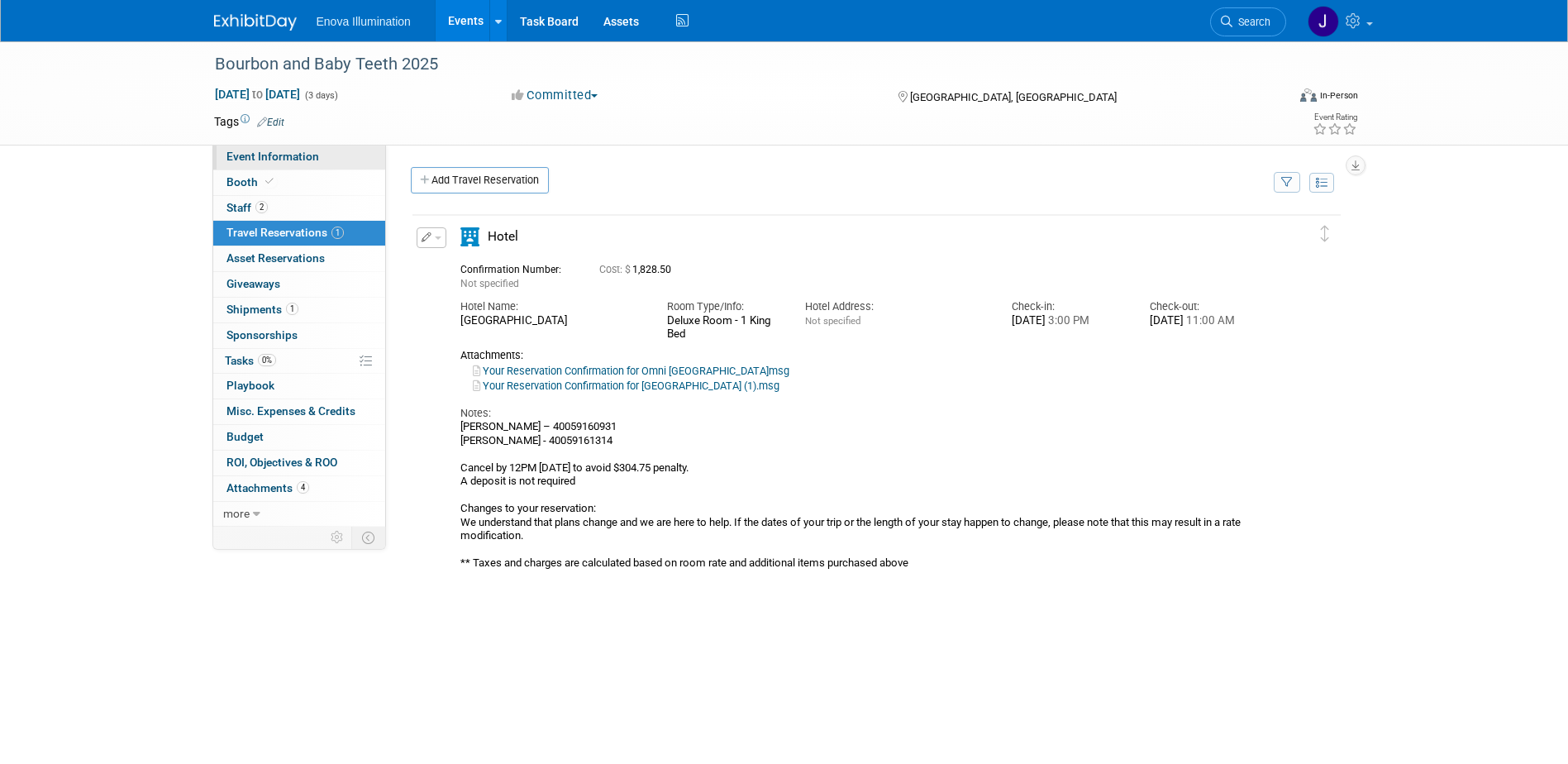
click at [323, 151] on link "Event Information" at bounding box center [299, 157] width 172 height 24
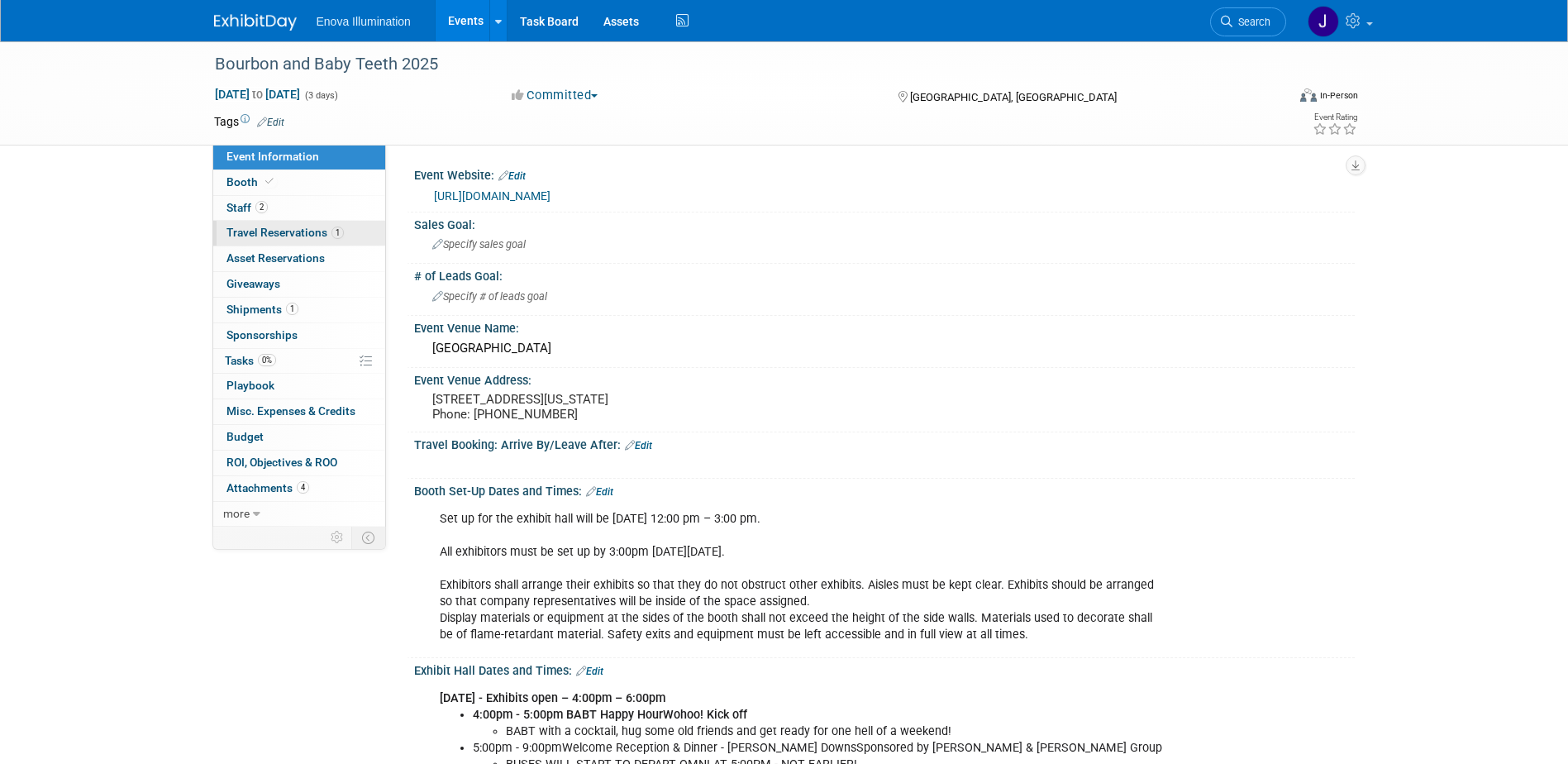
click at [283, 235] on span "Travel Reservations 1" at bounding box center [285, 232] width 118 height 13
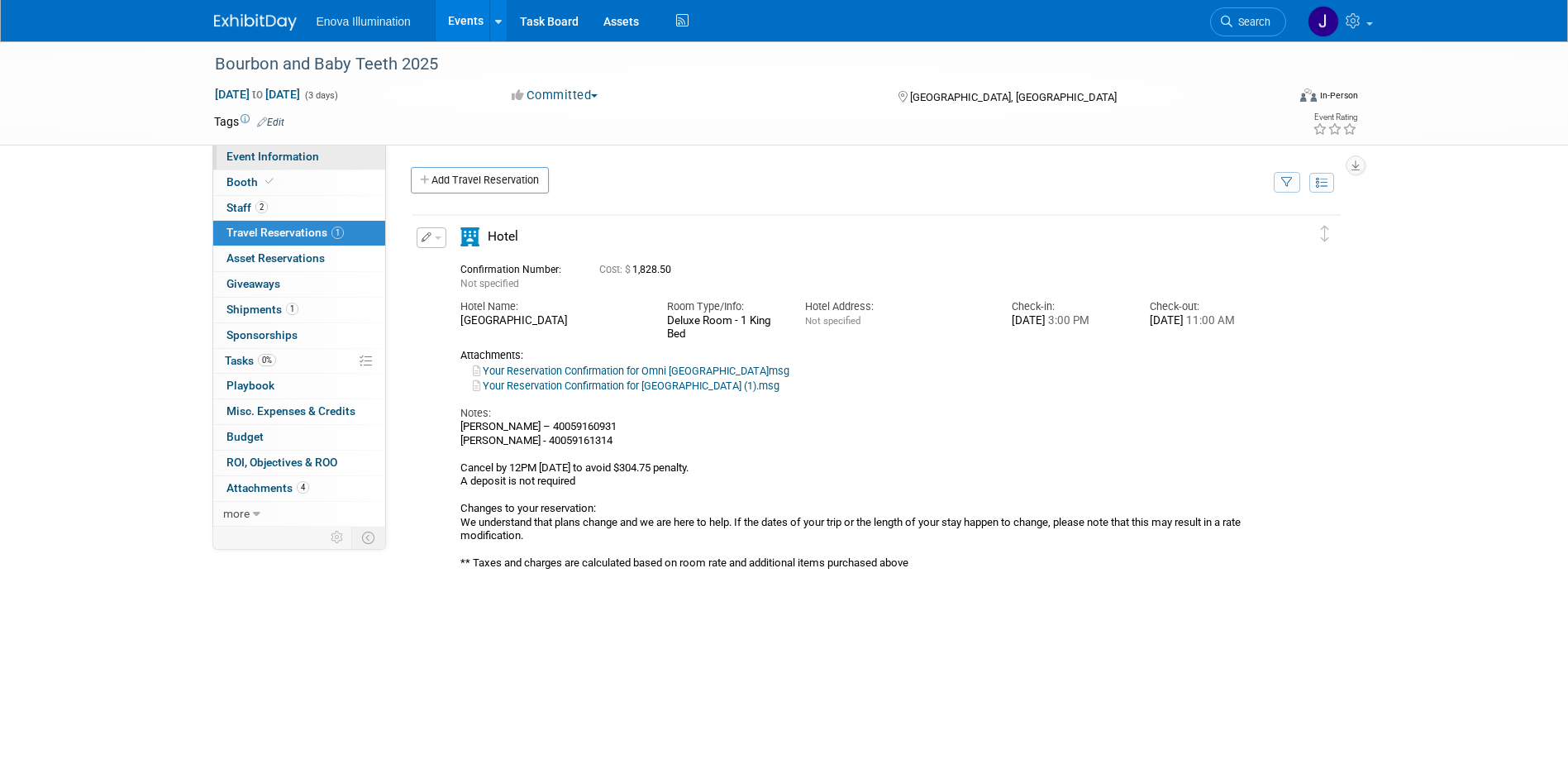
click at [292, 150] on span "Event Information" at bounding box center [273, 156] width 92 height 13
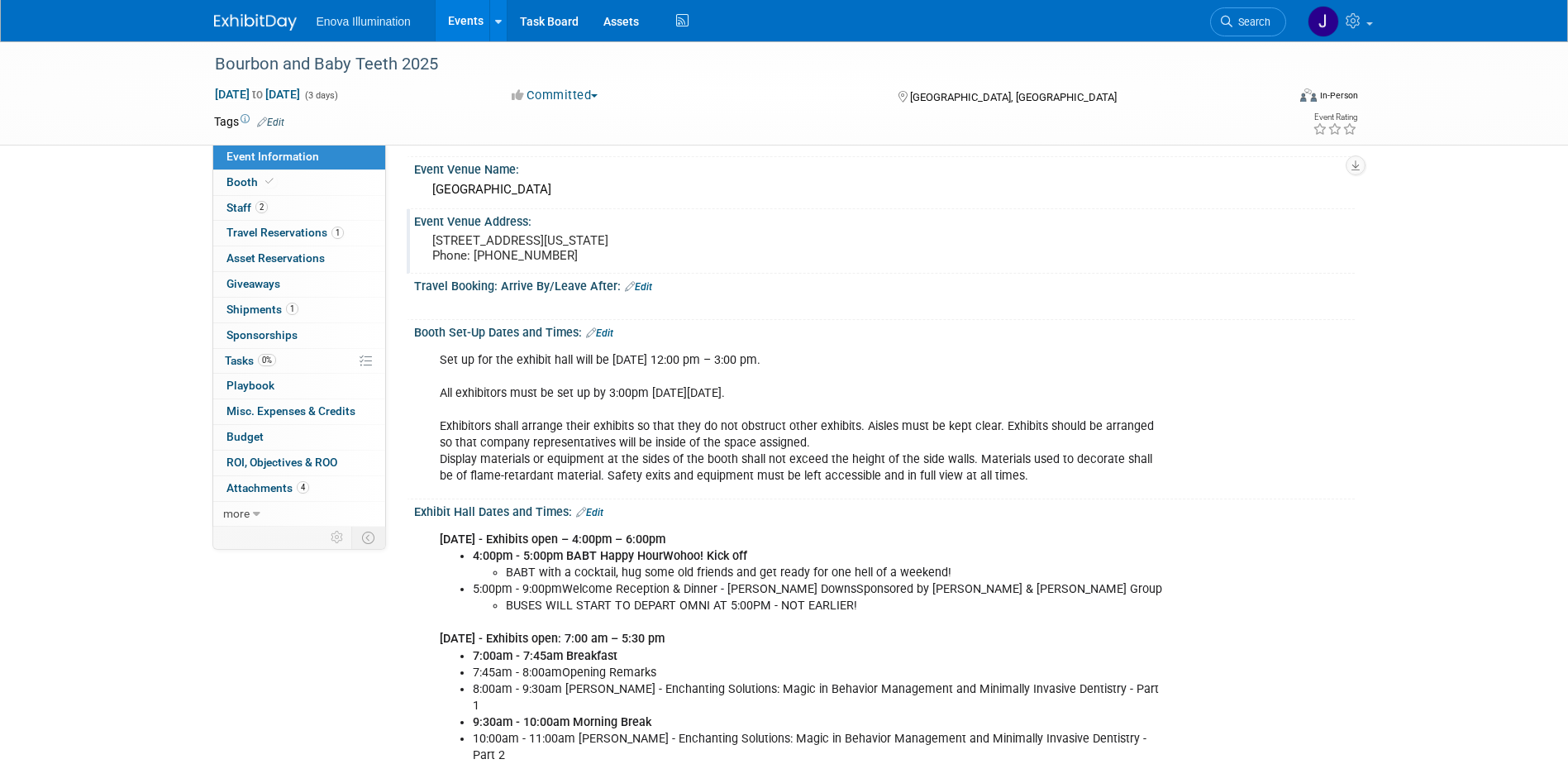
scroll to position [166, 0]
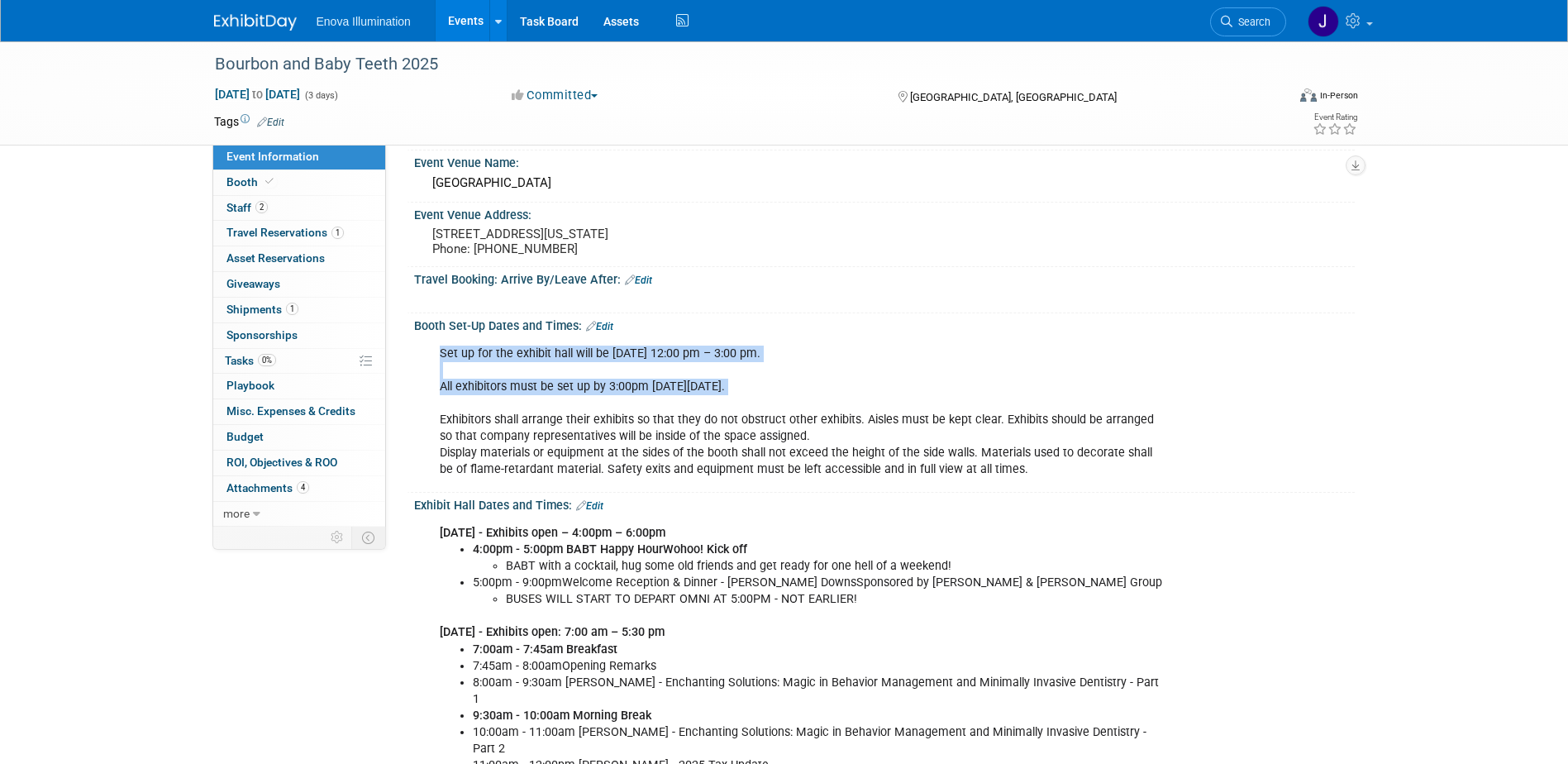
drag, startPoint x: 440, startPoint y: 370, endPoint x: 857, endPoint y: 416, distance: 419.5
click at [857, 416] on div "Set up for the exhibit hall will be Thursday, September 18th from 12:00 pm – 3:…" at bounding box center [801, 413] width 745 height 150
copy div "Set up for the exhibit hall will be Thursday, September 18th from 12:00 pm – 3:…"
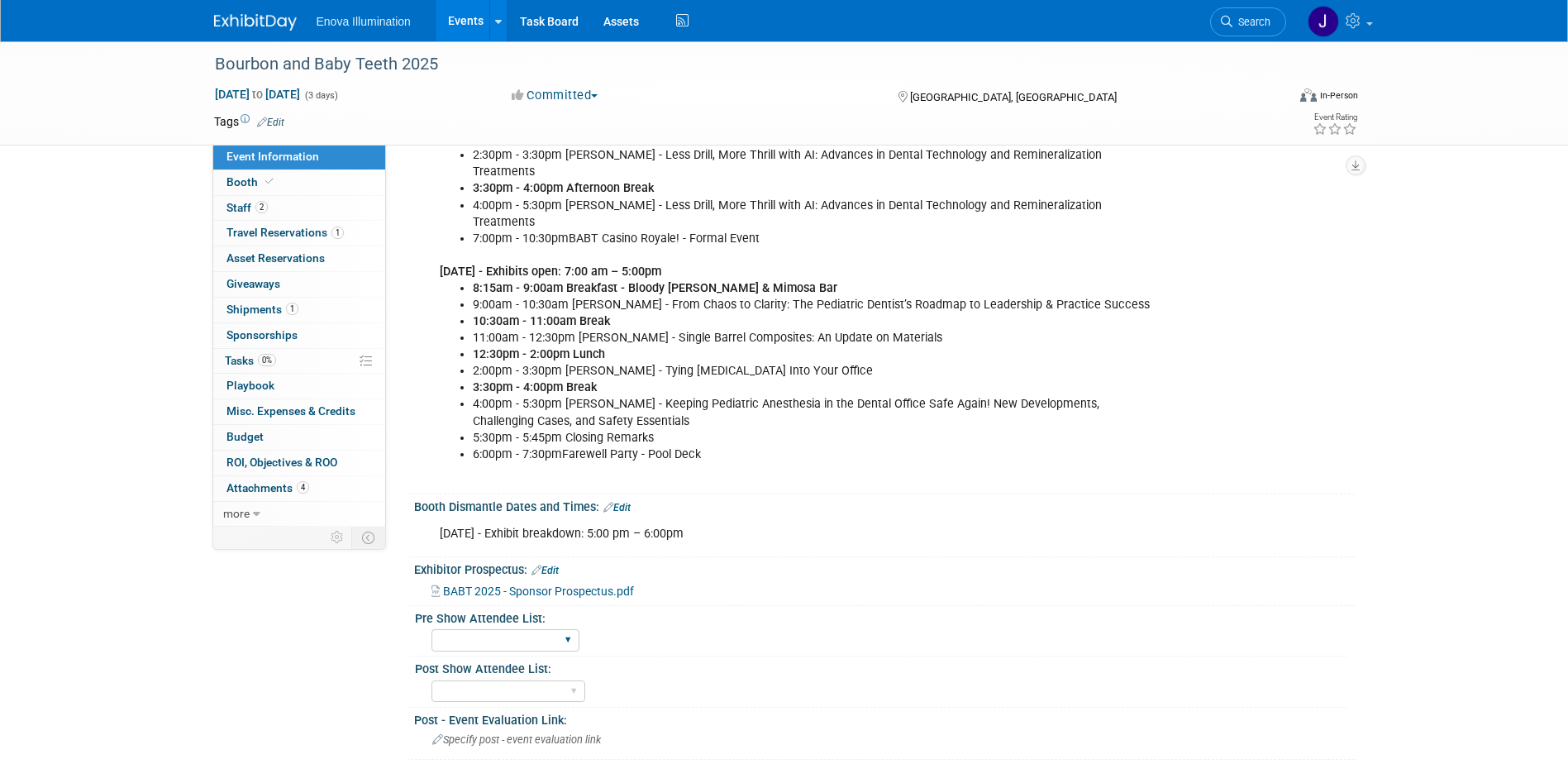
scroll to position [827, 0]
click at [443, 515] on div "Saturday, September 20th, 2025 - Exhibit breakdown: 5:00 pm – 6:00pm" at bounding box center [801, 532] width 745 height 33
drag, startPoint x: 443, startPoint y: 512, endPoint x: 455, endPoint y: 514, distance: 12.2
click at [440, 515] on div "Saturday, September 20th, 2025 - Exhibit breakdown: 5:00 pm – 6:00pm" at bounding box center [801, 532] width 745 height 33
drag, startPoint x: 835, startPoint y: 515, endPoint x: 432, endPoint y: 516, distance: 403.0
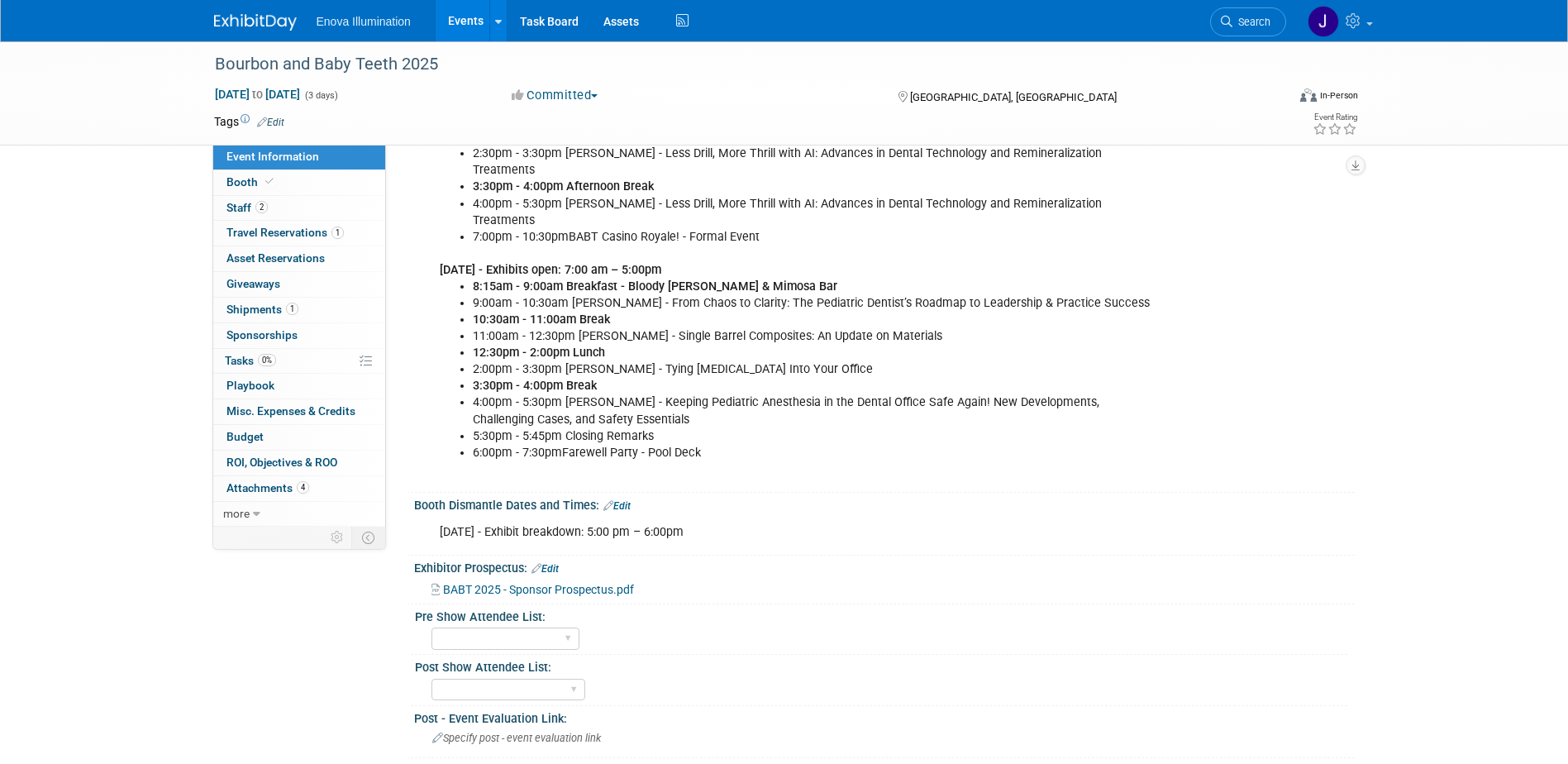
click at [432, 516] on div "Saturday, September 20th, 2025 - Exhibit breakdown: 5:00 pm – 6:00pm" at bounding box center [801, 532] width 745 height 33
drag, startPoint x: 432, startPoint y: 516, endPoint x: 508, endPoint y: 514, distance: 76.0
copy div "Saturday, September 20th, 2025 - Exhibit breakdown: 5:00 pm – 6:00pm"
click at [286, 230] on span "Travel Reservations 1" at bounding box center [285, 232] width 118 height 13
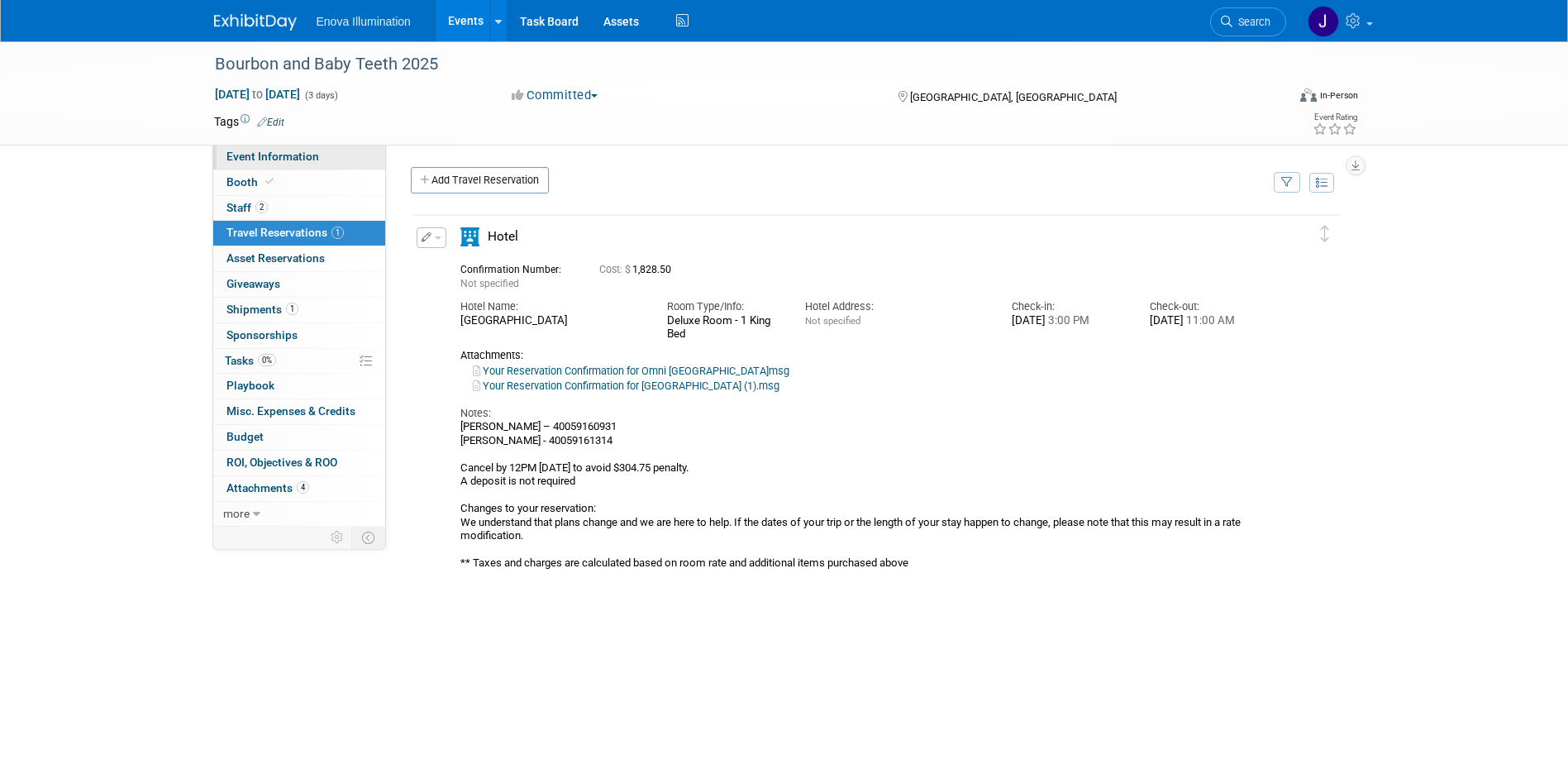
click at [276, 153] on span "Event Information" at bounding box center [273, 156] width 92 height 13
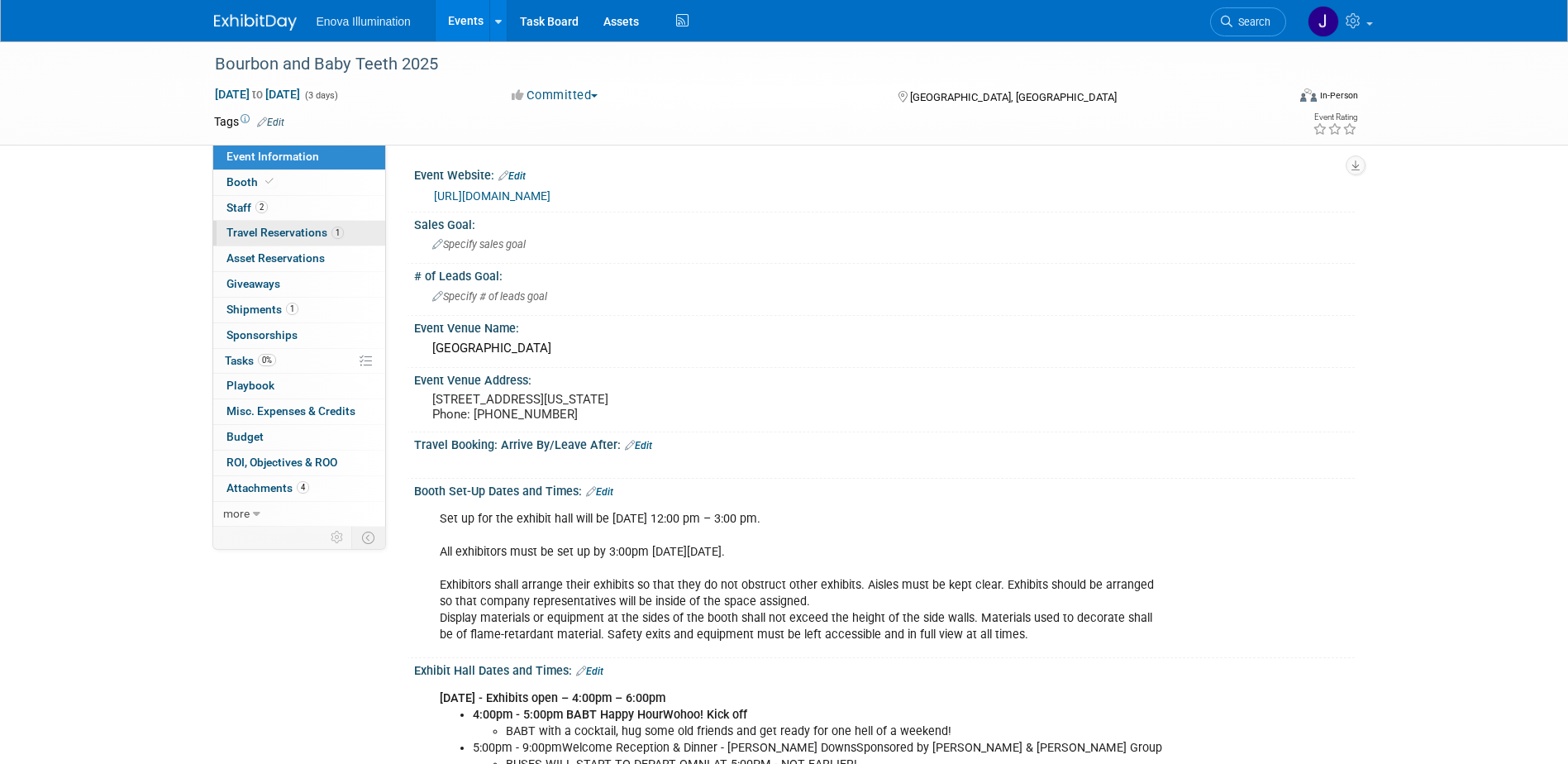
click at [264, 227] on span "Travel Reservations 1" at bounding box center [285, 232] width 118 height 13
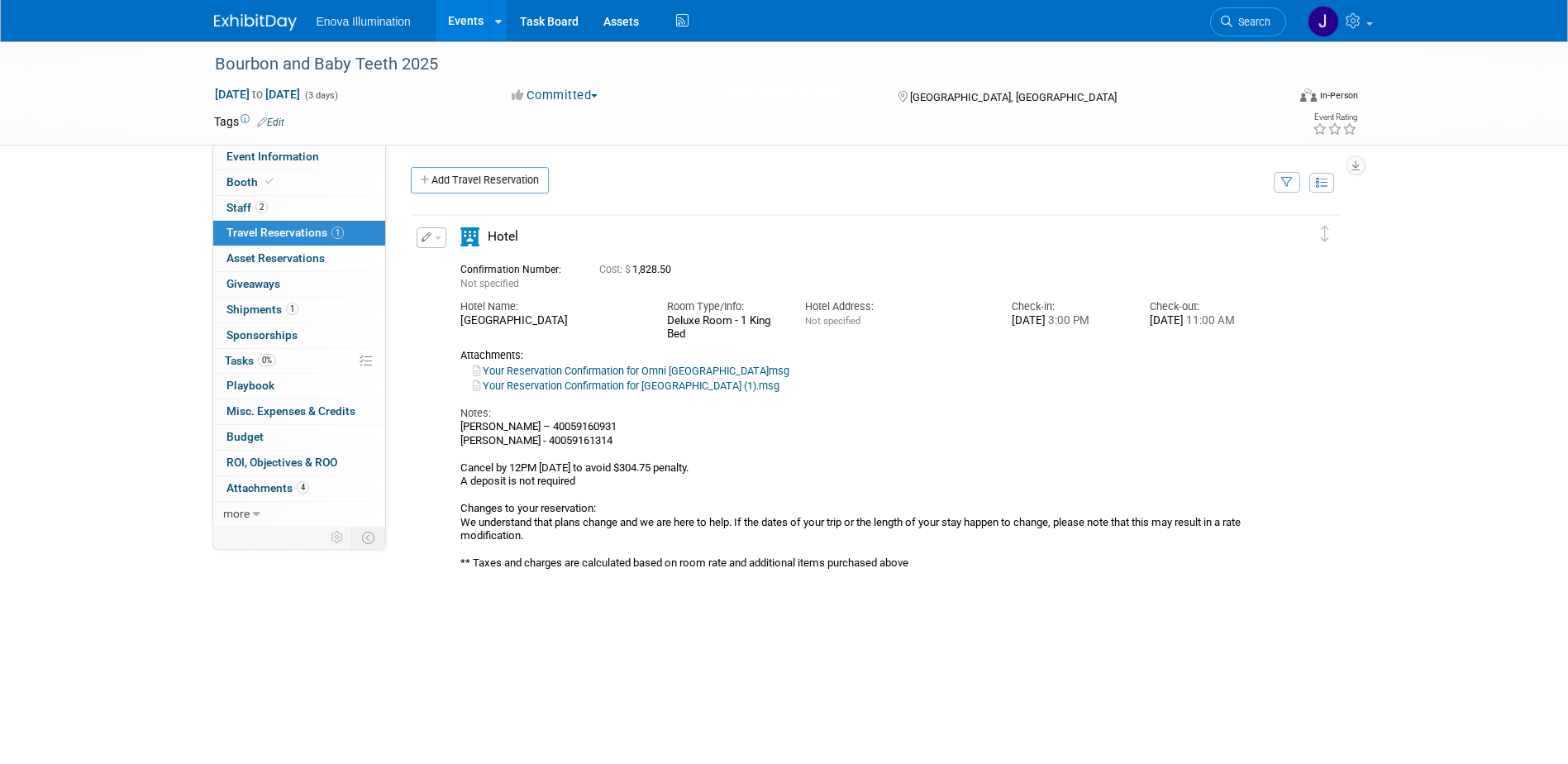
drag, startPoint x: 460, startPoint y: 319, endPoint x: 566, endPoint y: 321, distance: 106.0
click at [566, 321] on div "Omni Louisville Hotel" at bounding box center [551, 321] width 181 height 14
drag, startPoint x: 566, startPoint y: 321, endPoint x: 531, endPoint y: 323, distance: 35.1
copy div "Omni Louisville Hotel"
click at [343, 153] on link "Event Information" at bounding box center [299, 157] width 172 height 24
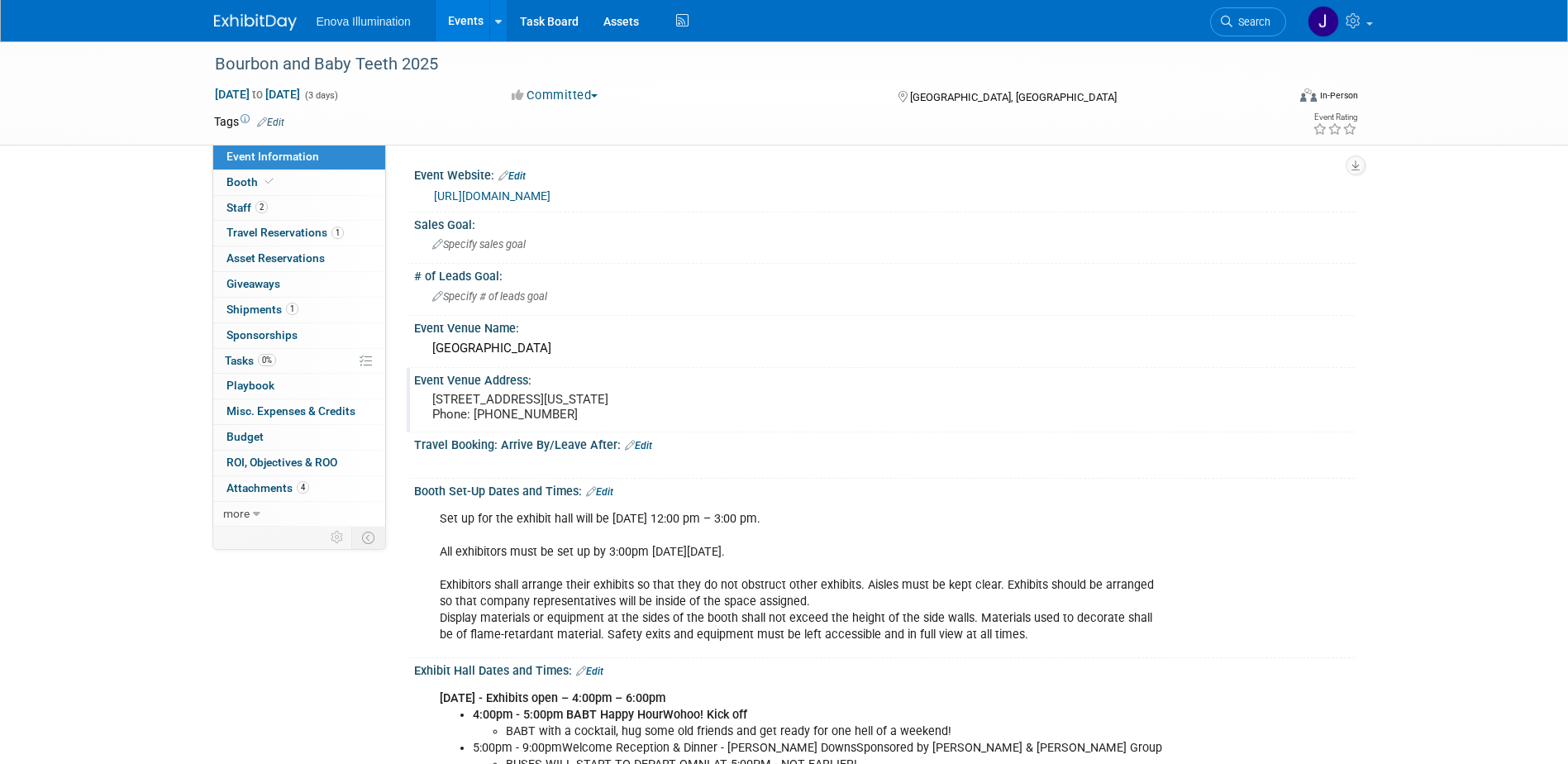
click at [491, 399] on pre "400 S 2nd Street Louisville, Kentucky, 40202 Phone: (502) 313-6664" at bounding box center [610, 406] width 356 height 30
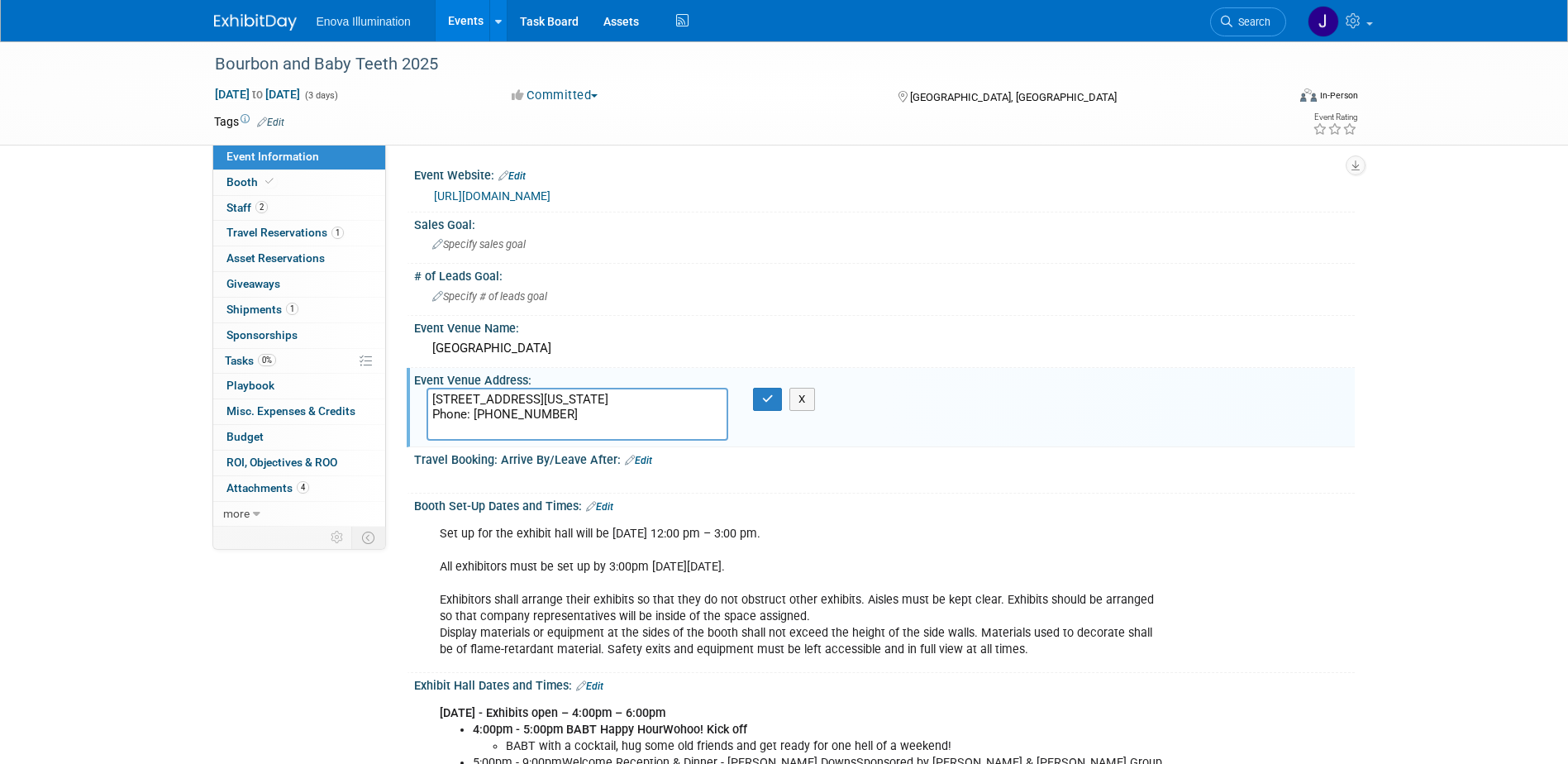
drag, startPoint x: 433, startPoint y: 397, endPoint x: 583, endPoint y: 431, distance: 153.8
click at [583, 431] on textarea "400 S 2nd Street Louisville, Kentucky, 40202 Phone: (502) 313-6664" at bounding box center [577, 413] width 302 height 53
click at [768, 398] on icon "button" at bounding box center [767, 399] width 11 height 10
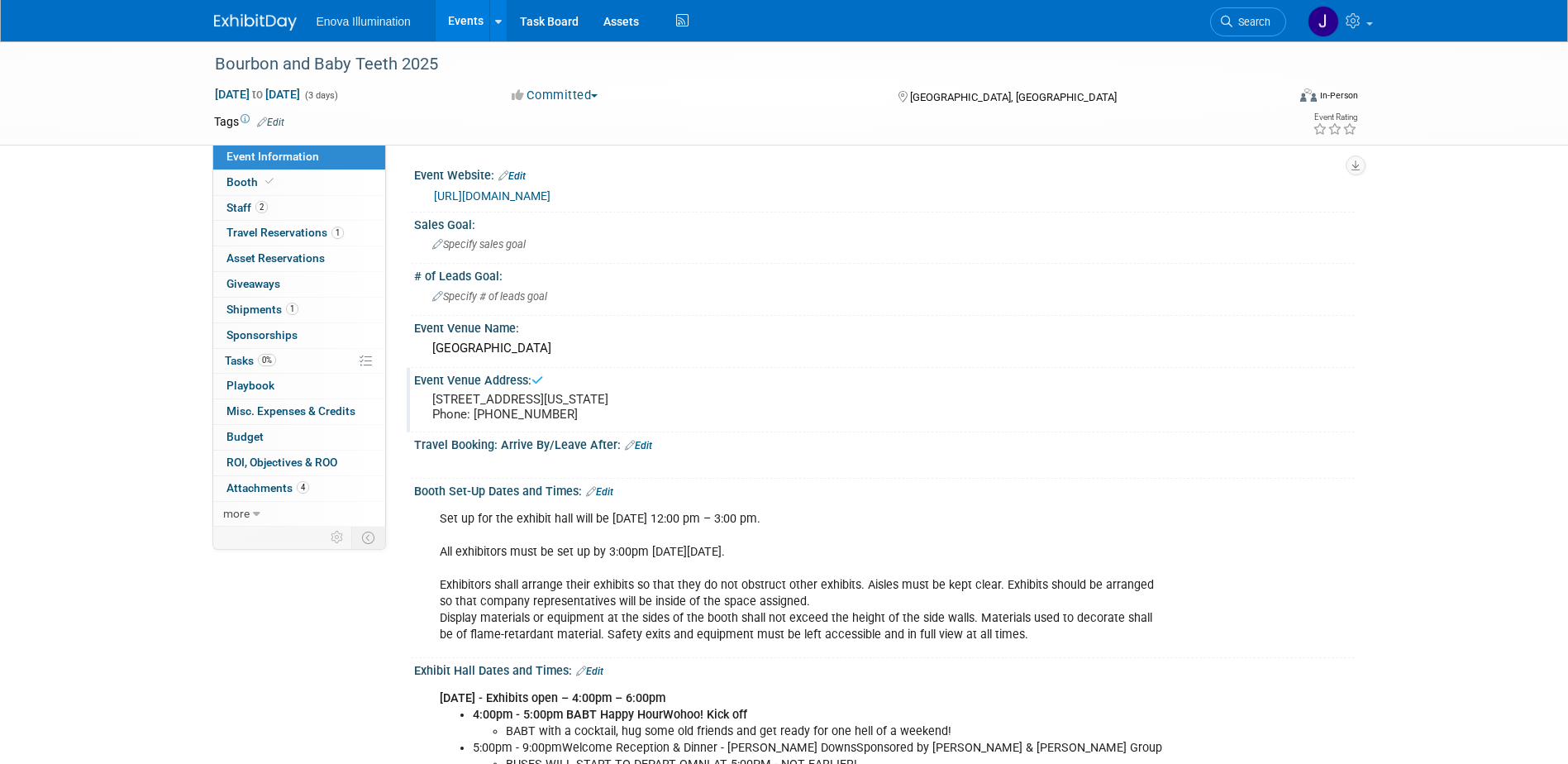
click at [730, 472] on div at bounding box center [801, 463] width 745 height 17
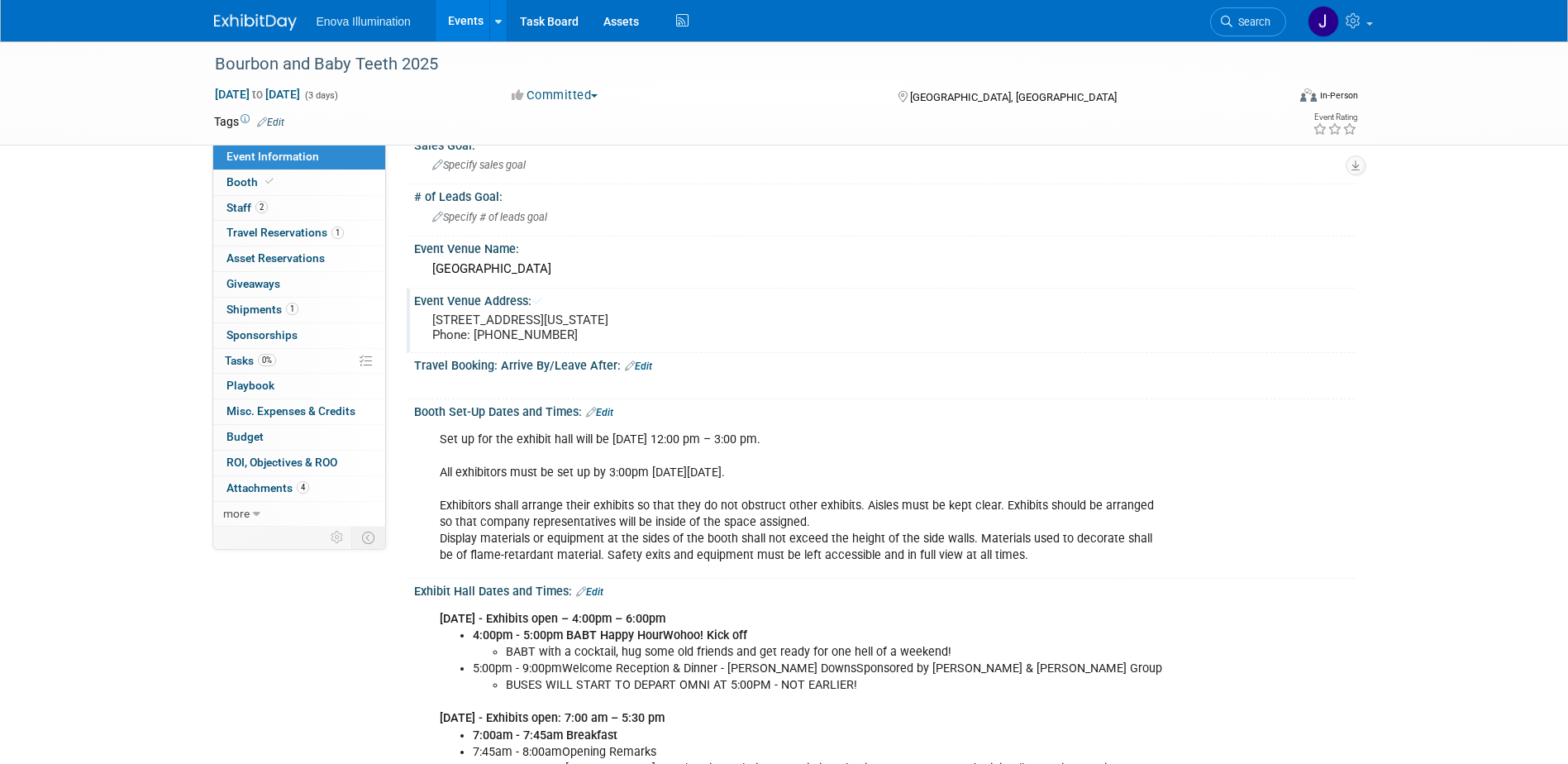
scroll to position [166, 0]
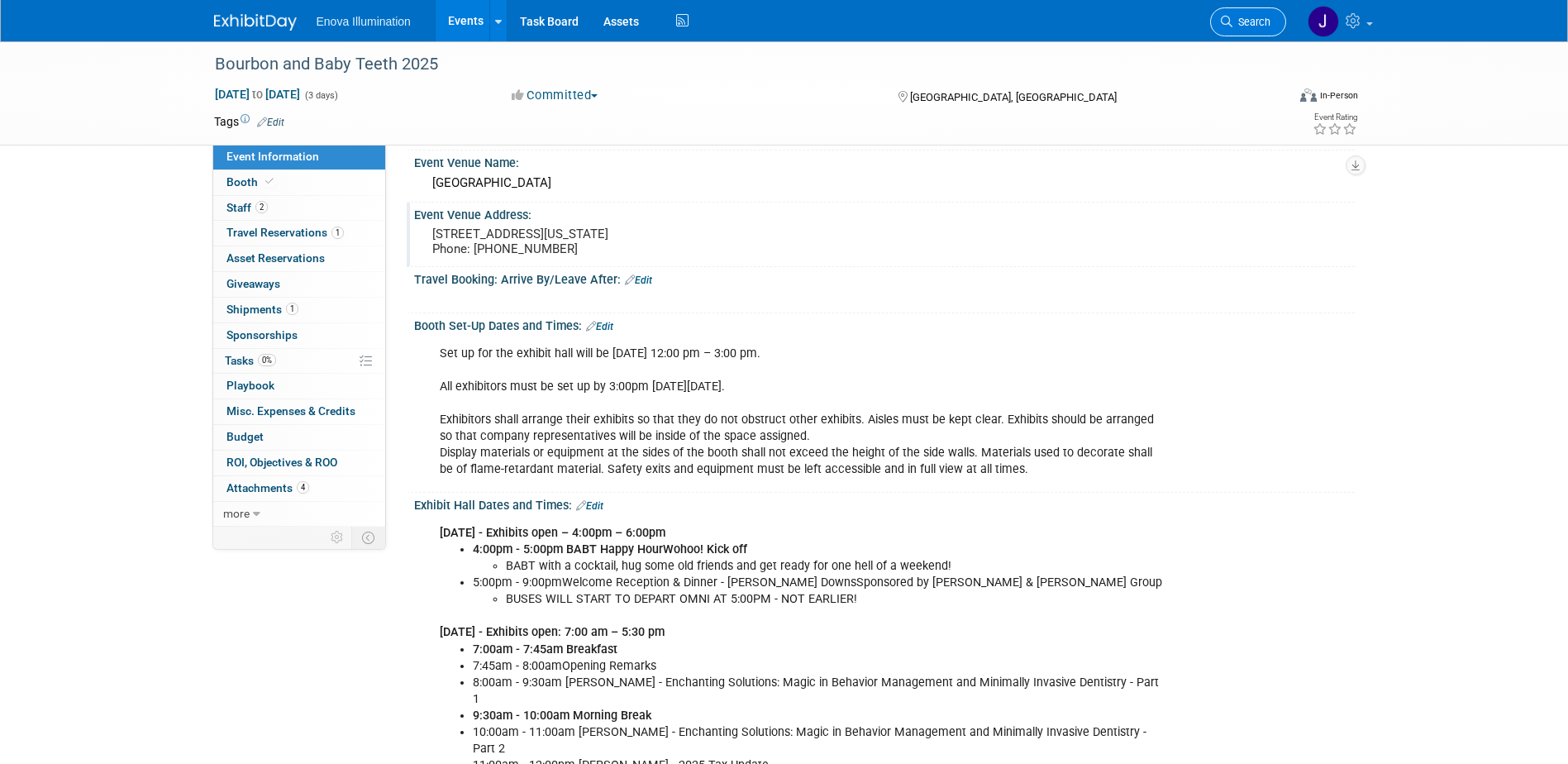
click at [1231, 22] on icon at bounding box center [1226, 21] width 11 height 11
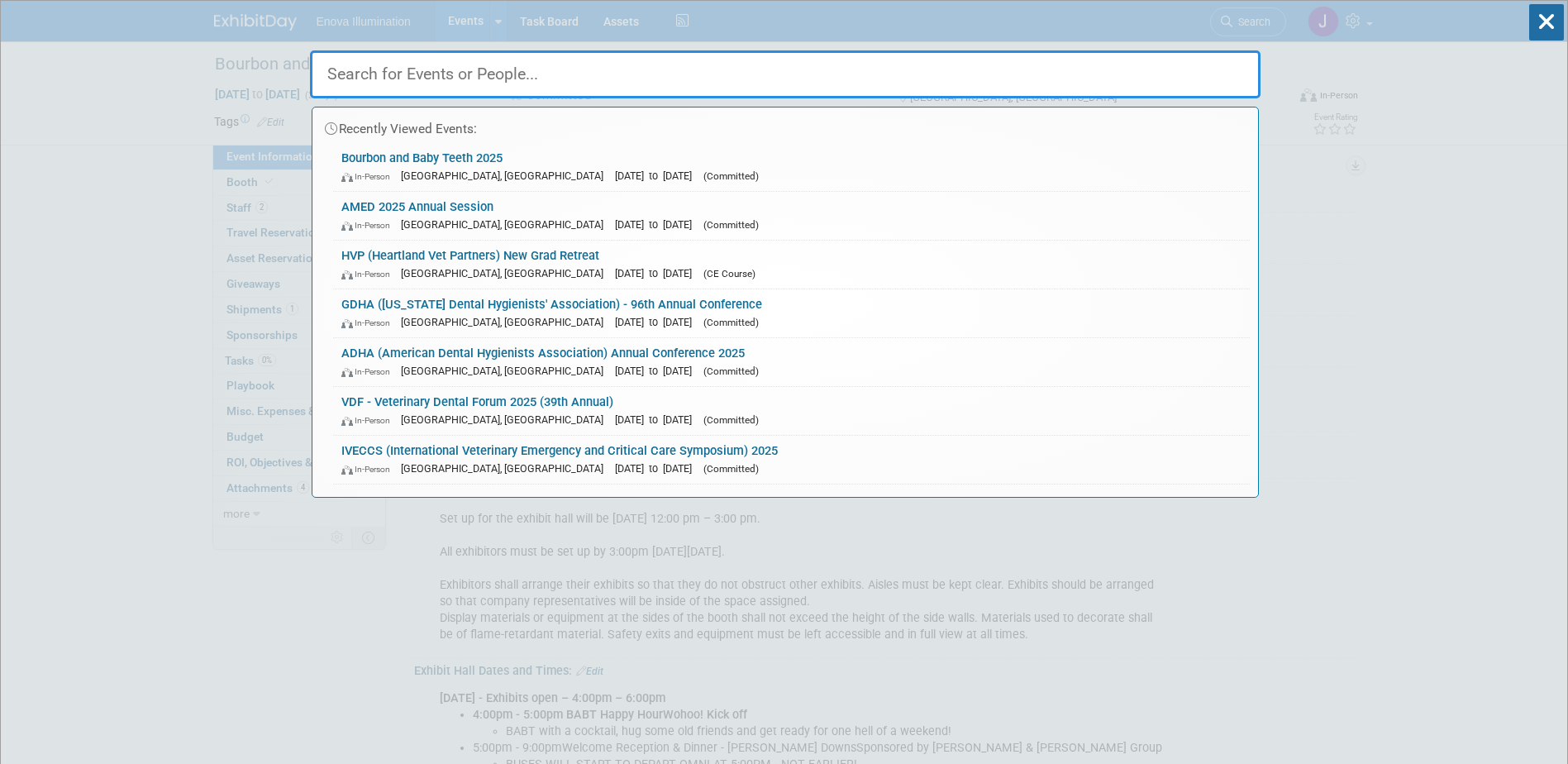
click at [946, 85] on input "text" at bounding box center [785, 74] width 951 height 48
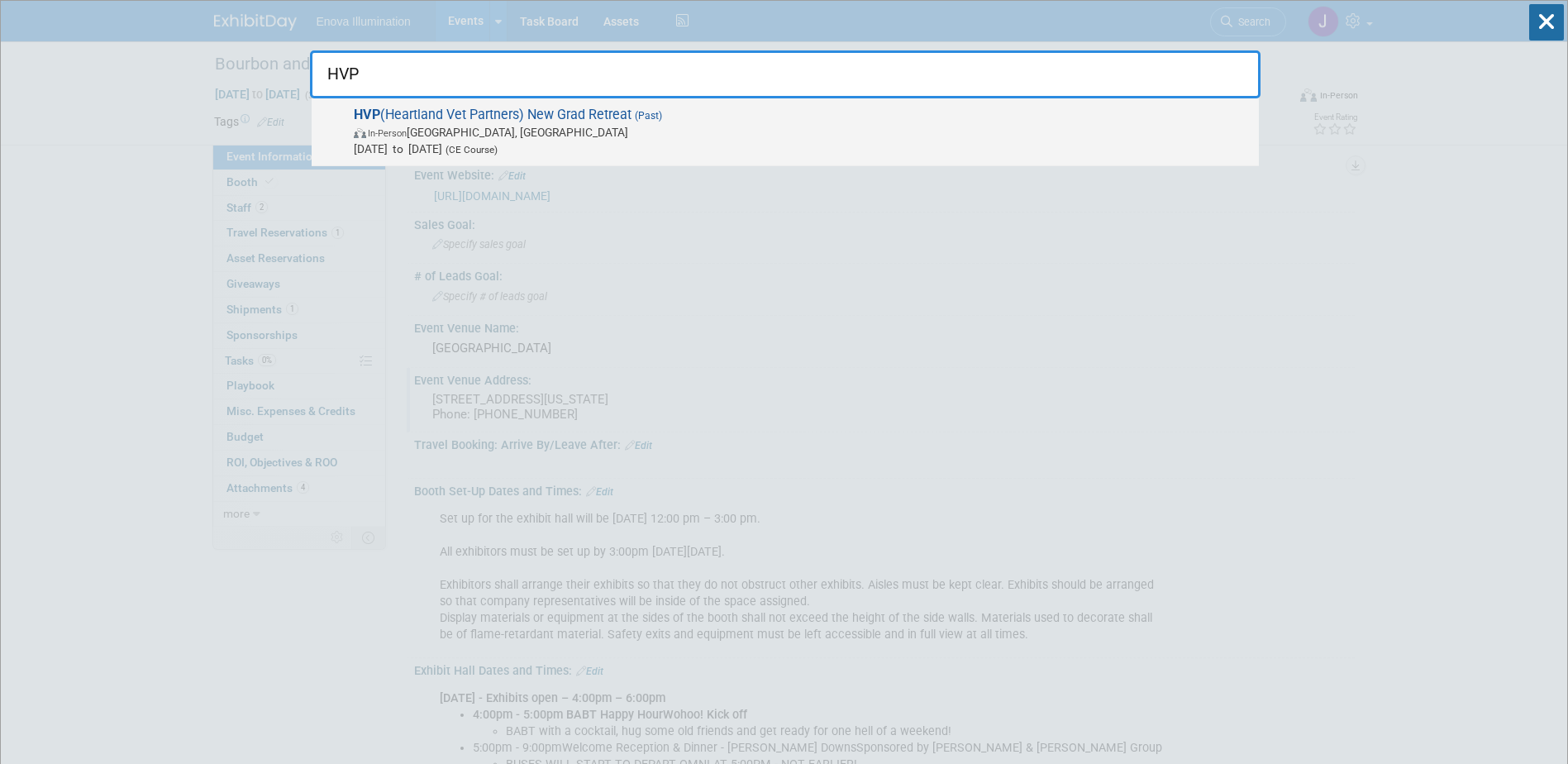
type input "HVP"
click at [396, 116] on span "HVP (Heartland Vet Partners) New Grad Retreat (Past) In-Person St. Louis, MO Au…" at bounding box center [800, 132] width 902 height 51
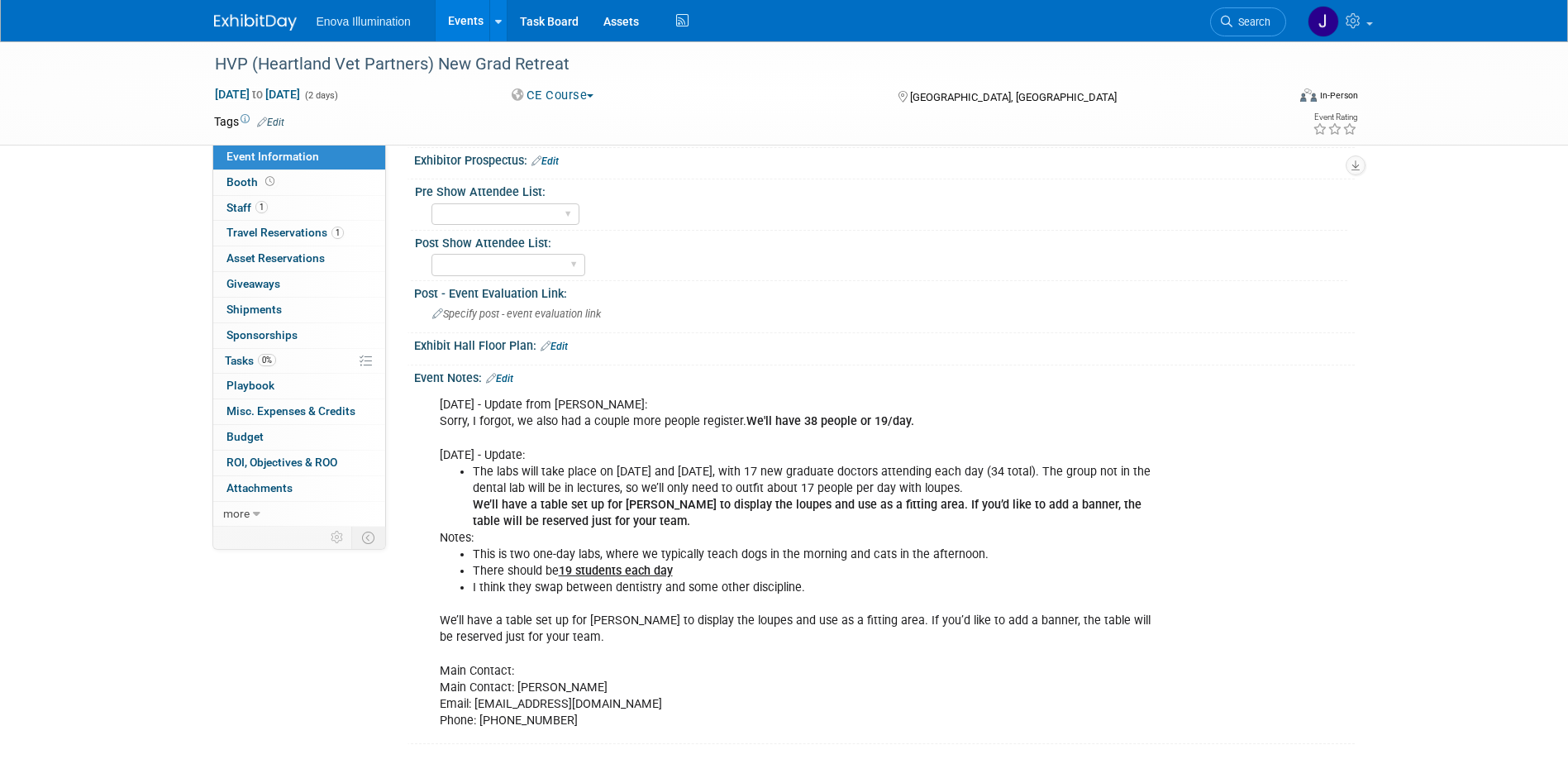
scroll to position [446, 0]
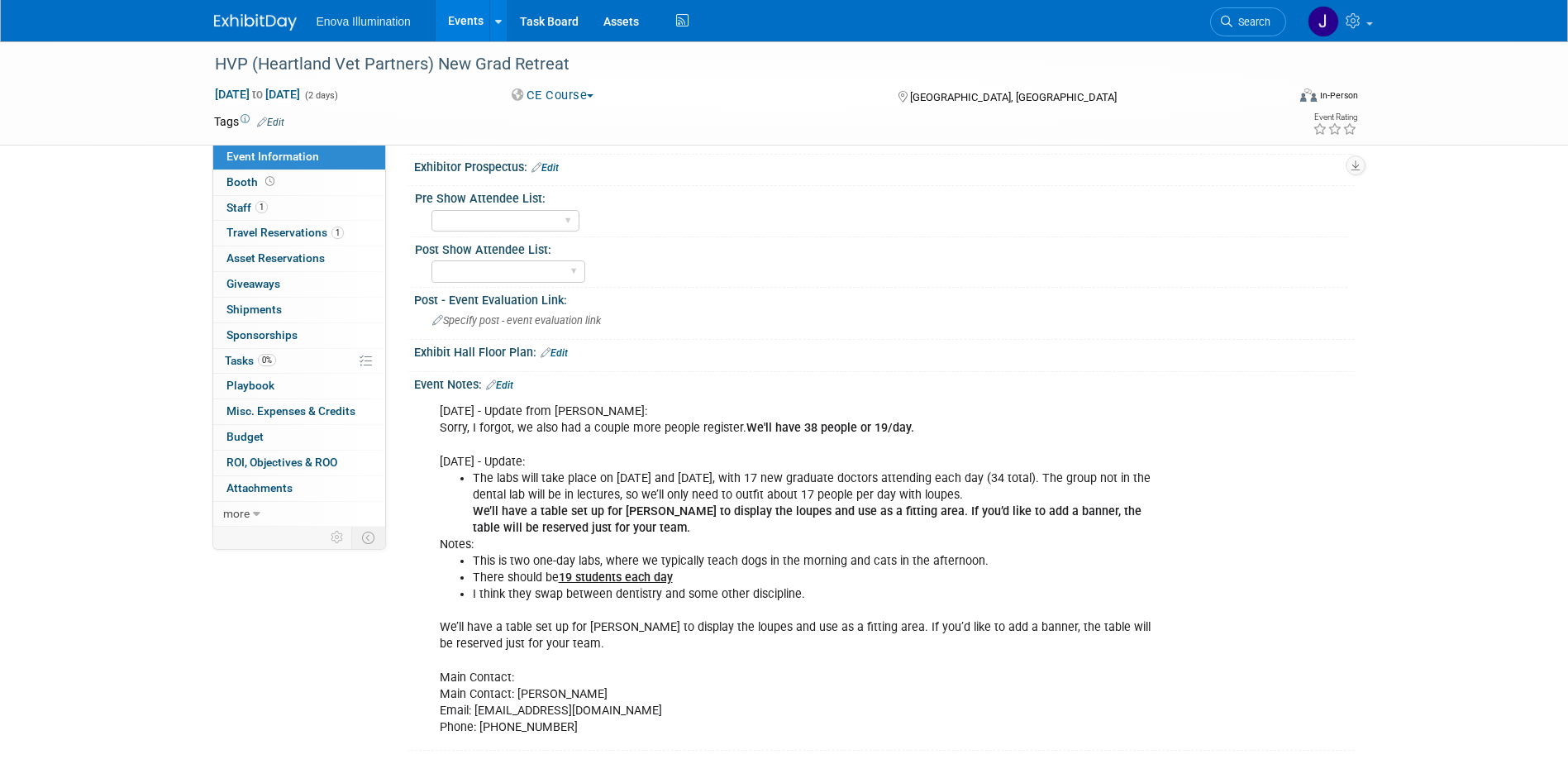
click at [511, 381] on link "Edit" at bounding box center [499, 385] width 27 height 11
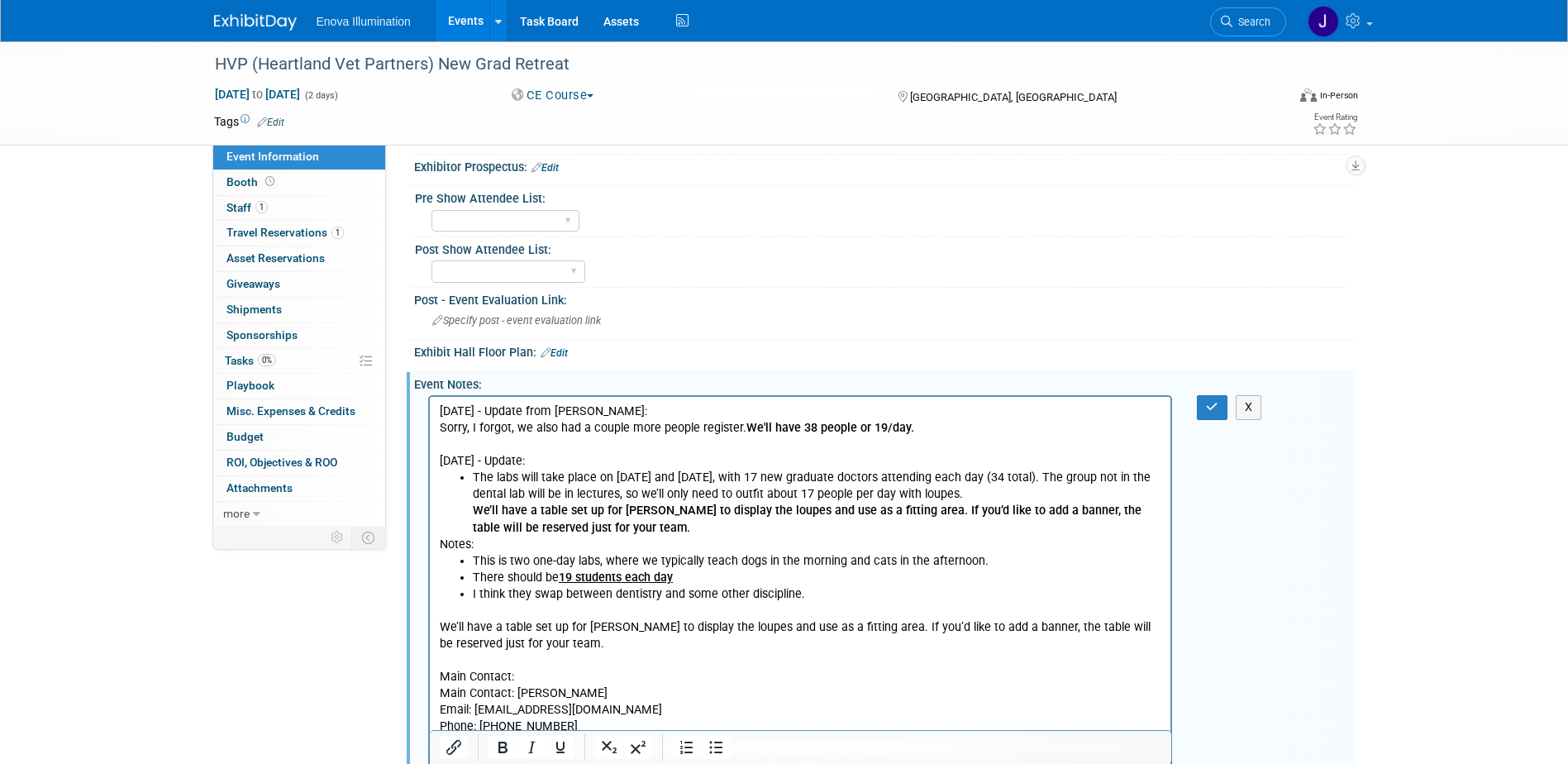
scroll to position [0, 0]
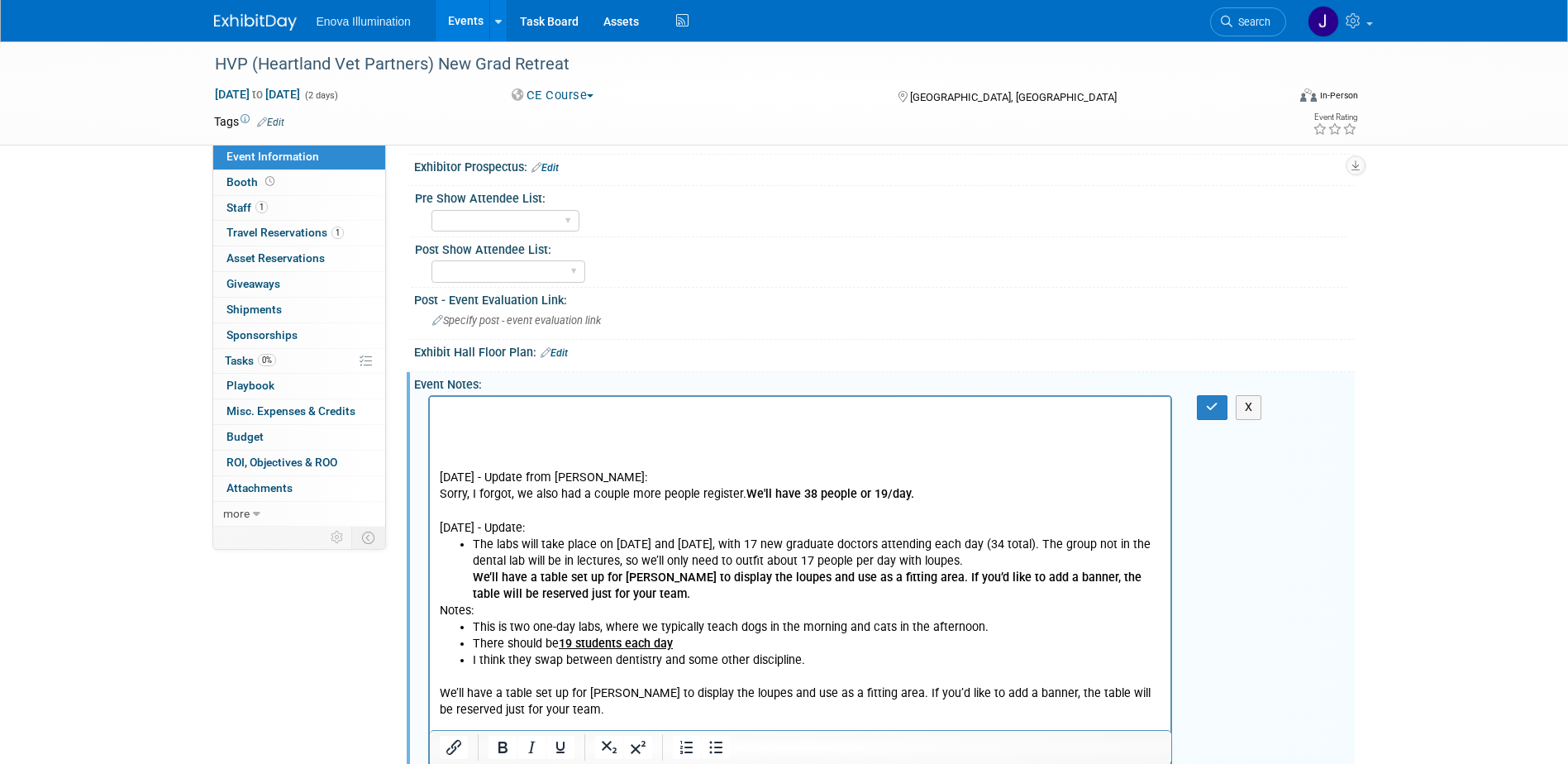
click at [520, 412] on p "Rich Text Area. Press ALT-0 for help." at bounding box center [800, 411] width 722 height 17
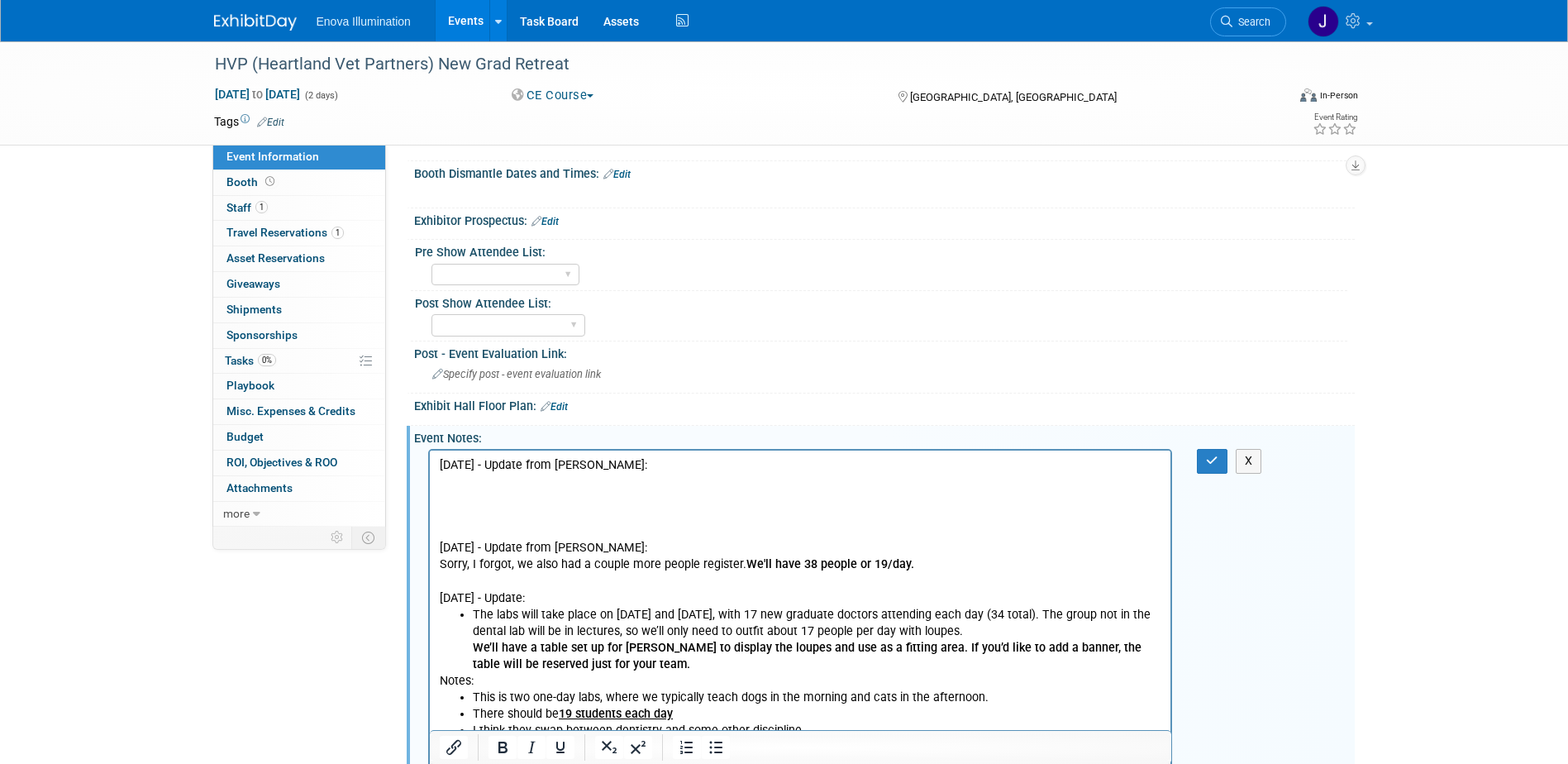
scroll to position [363, 0]
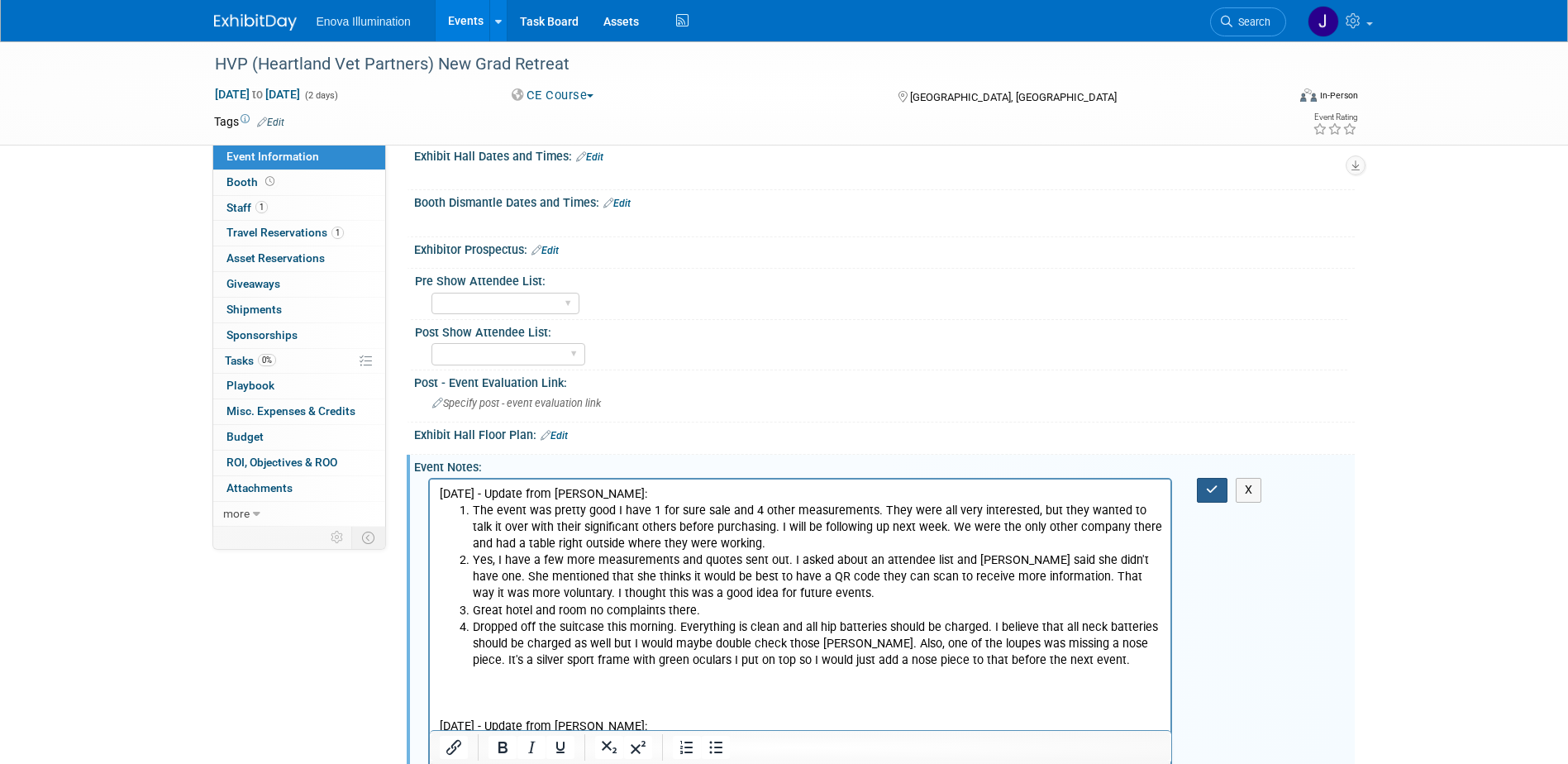
click at [1209, 485] on icon "button" at bounding box center [1212, 488] width 12 height 11
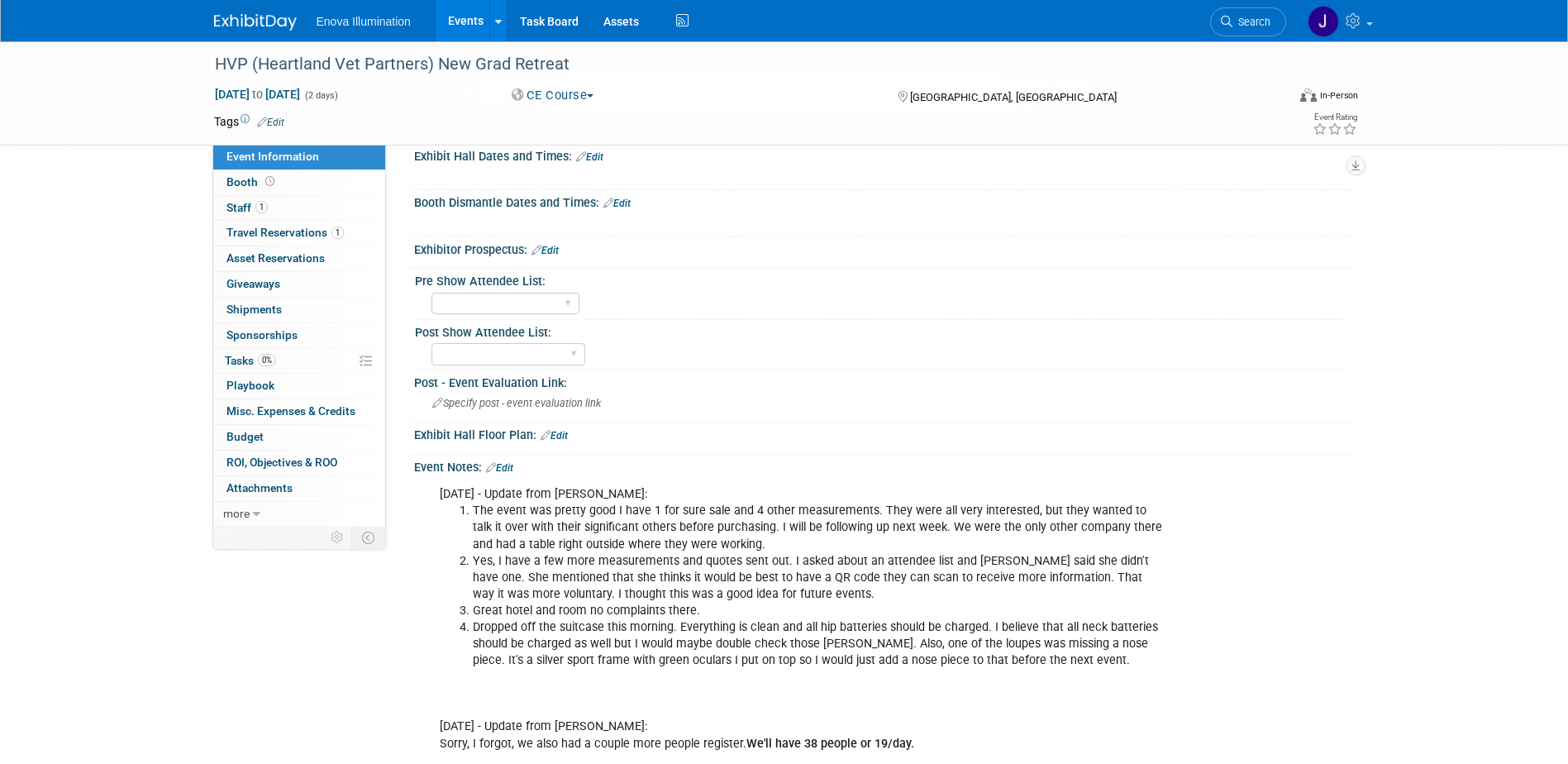
click at [1266, 21] on span "Search" at bounding box center [1251, 22] width 38 height 12
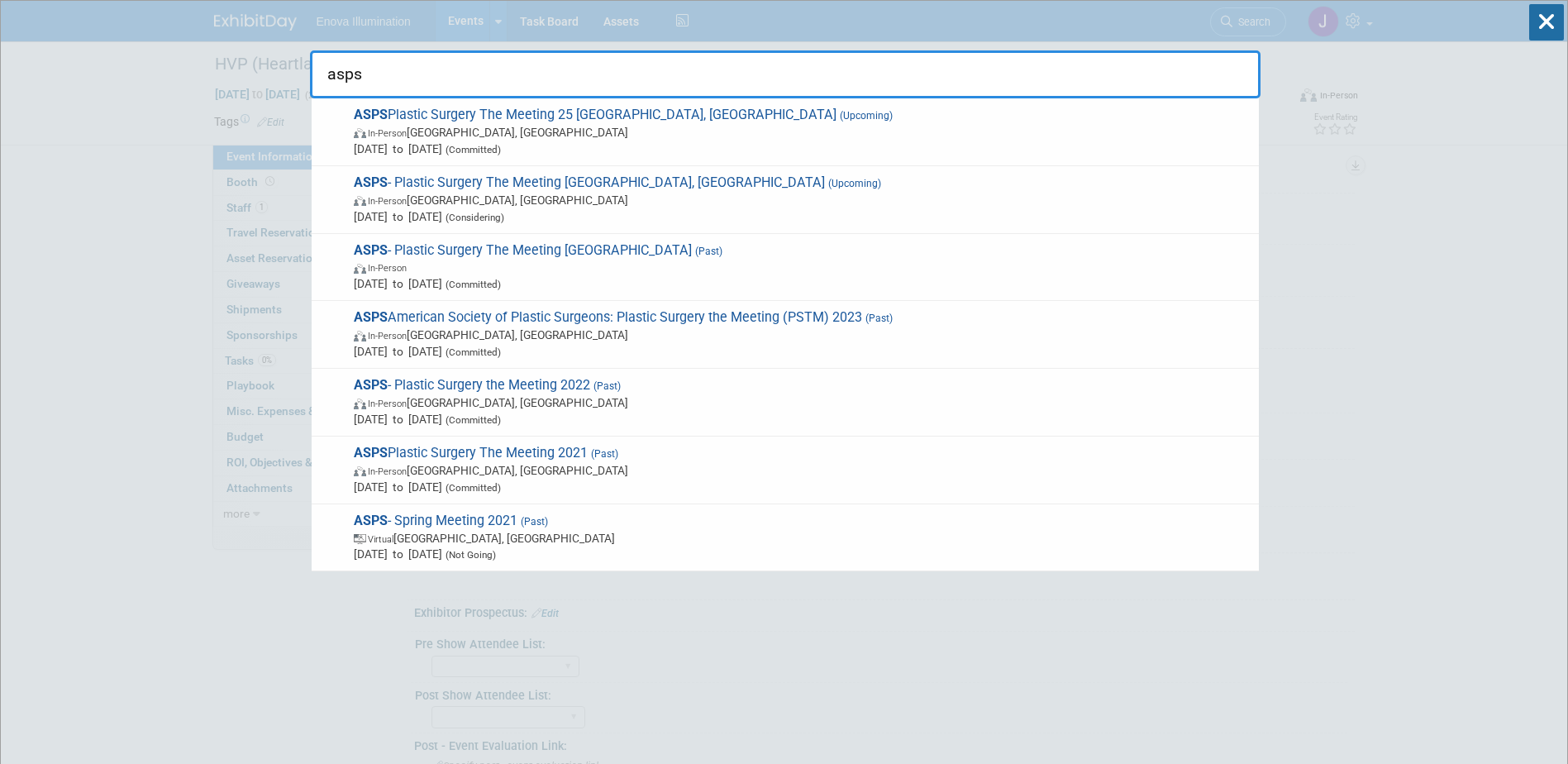
click at [447, 73] on input "asps" at bounding box center [785, 74] width 951 height 48
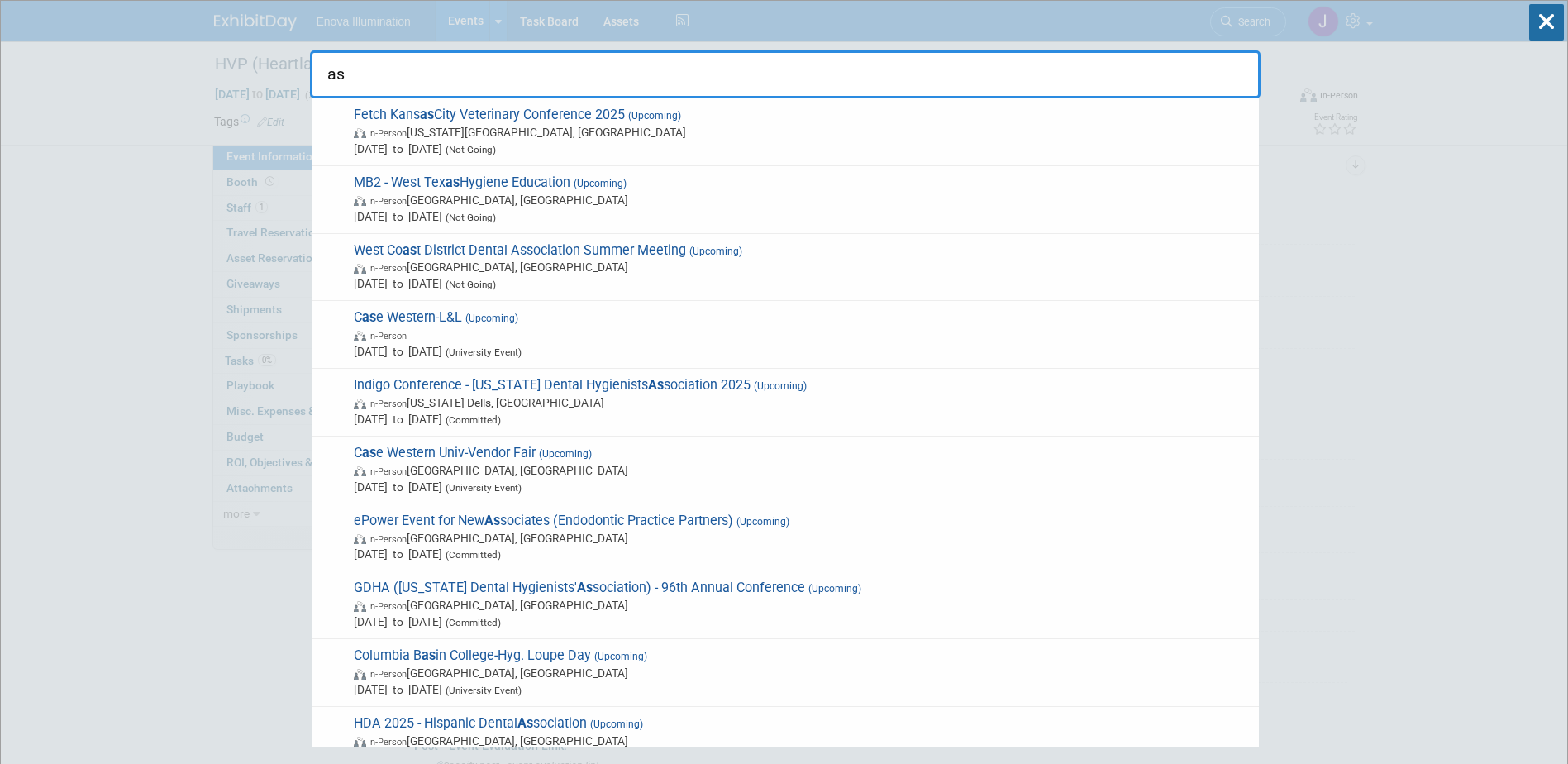
type input "a"
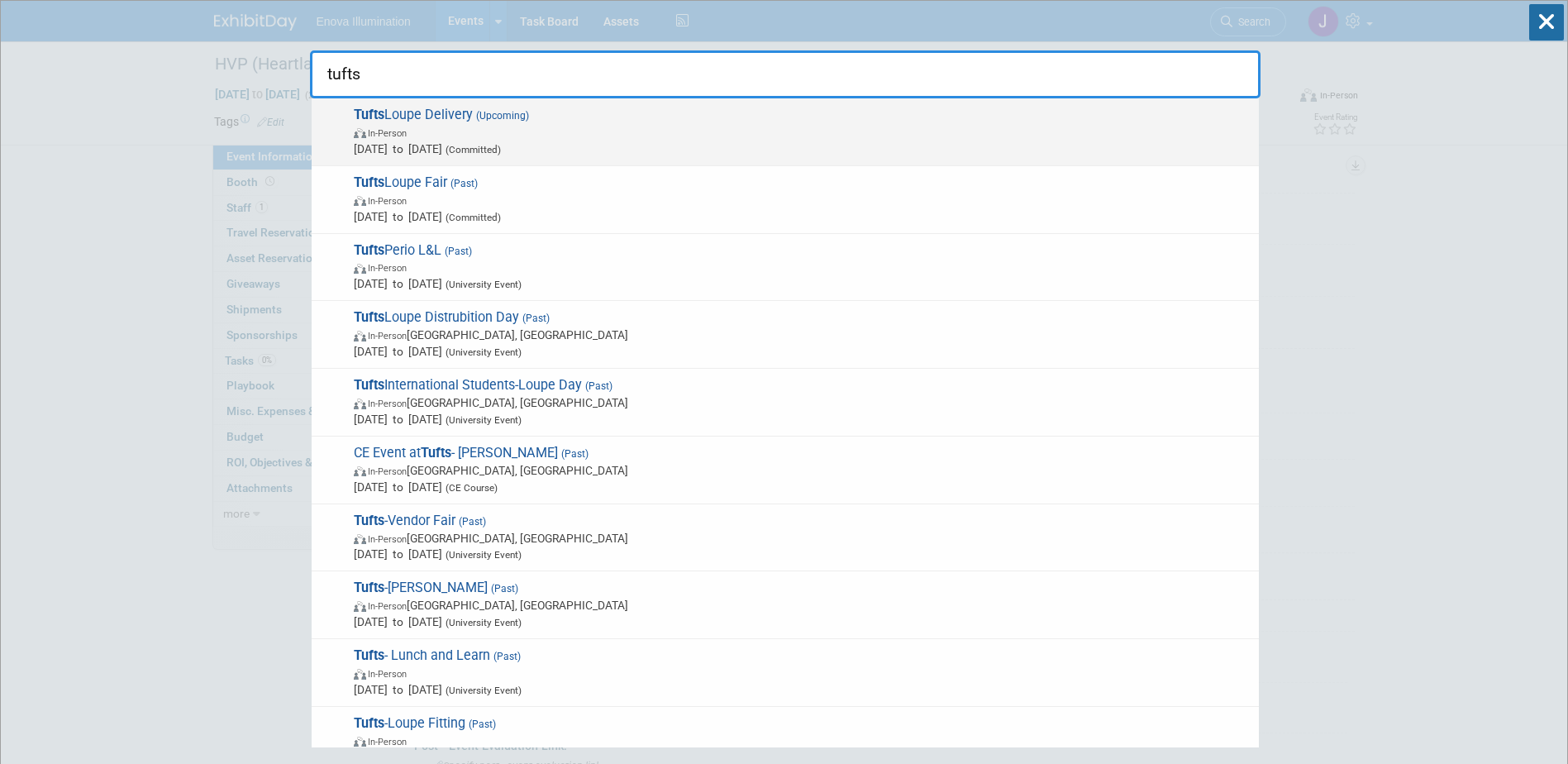
type input "tufts"
click at [378, 119] on strong "Tufts" at bounding box center [369, 114] width 31 height 16
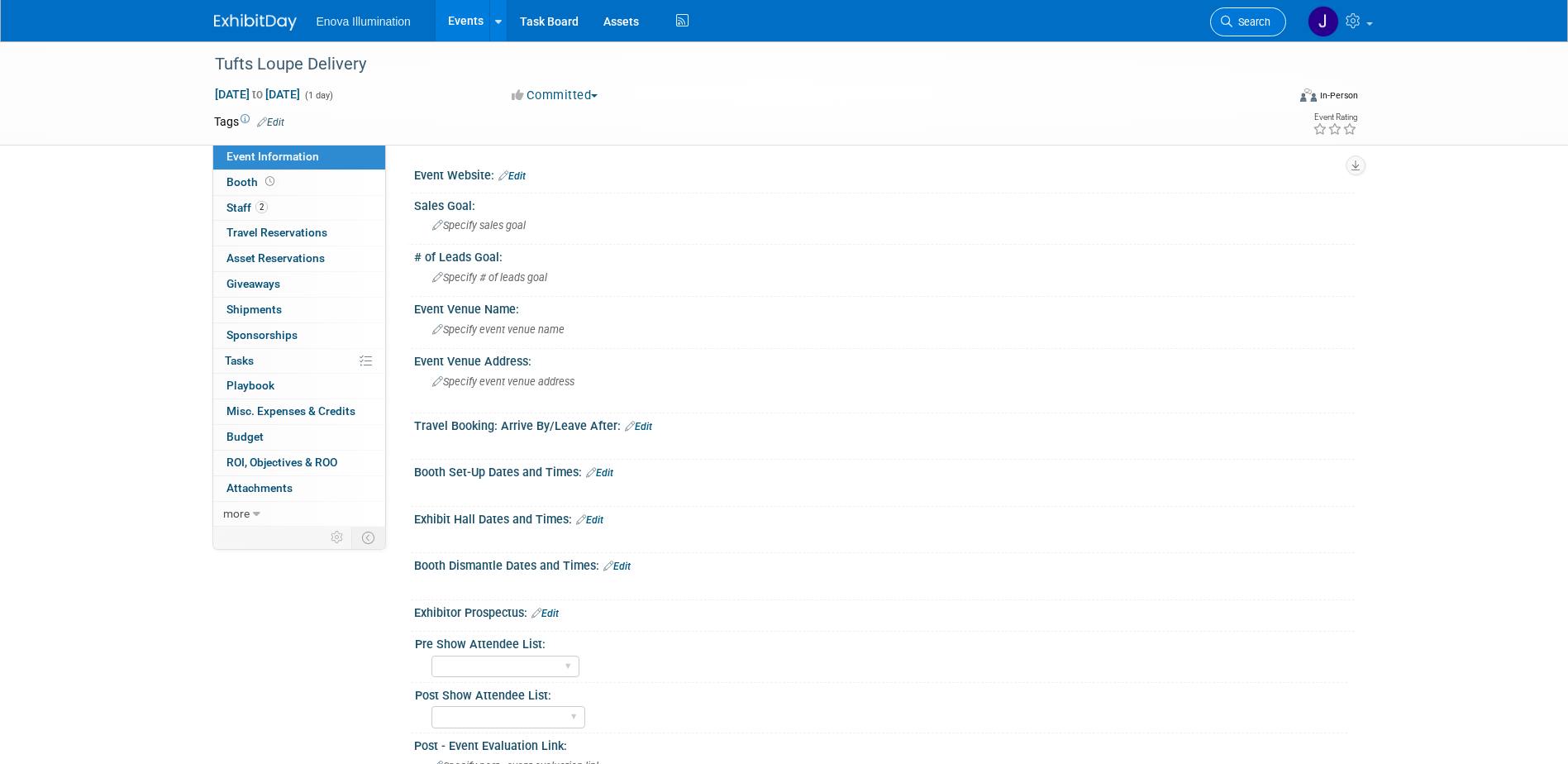
click at [1240, 18] on span "Search" at bounding box center [1251, 22] width 38 height 12
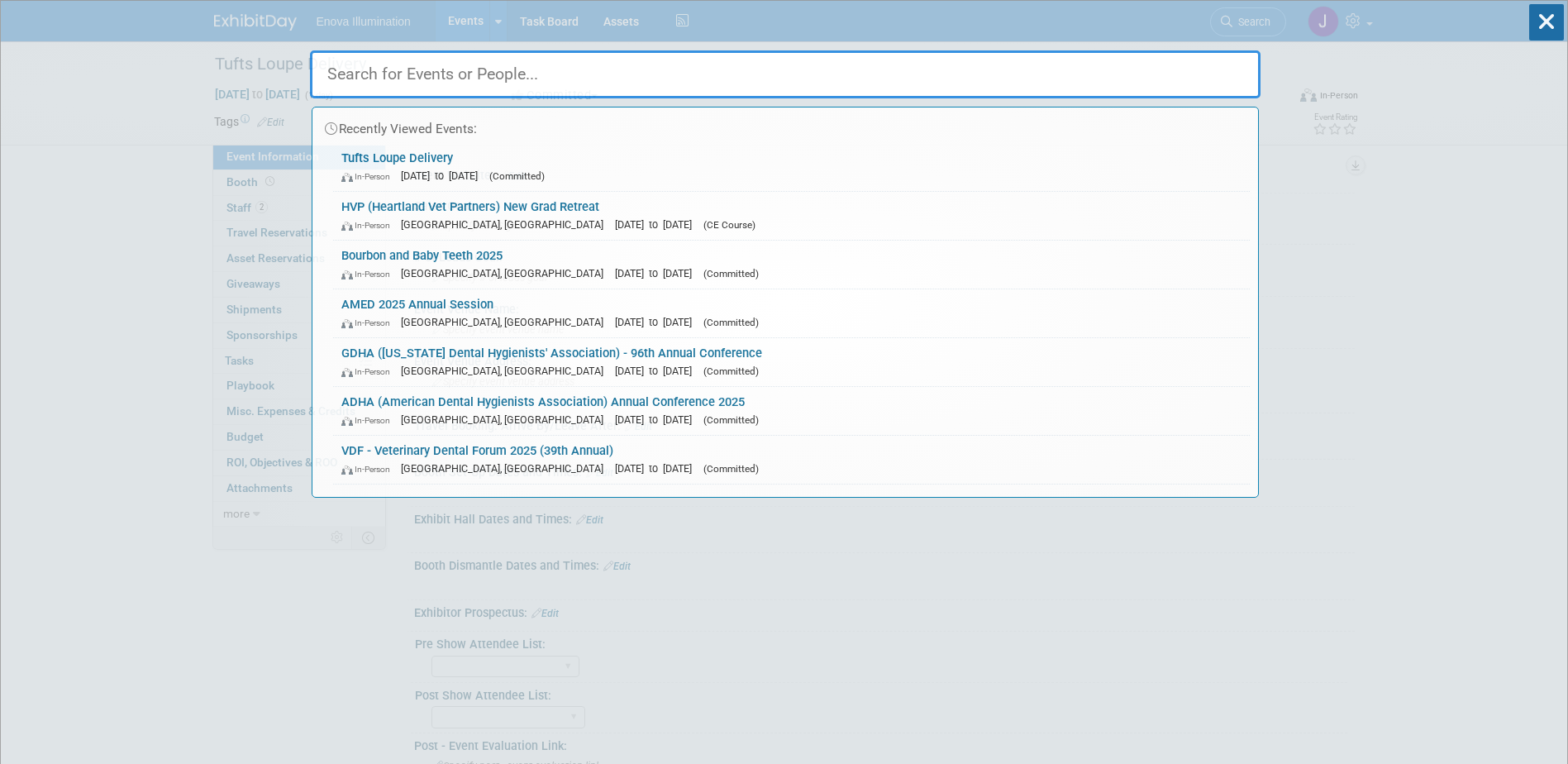
click at [1075, 65] on input "text" at bounding box center [785, 74] width 951 height 48
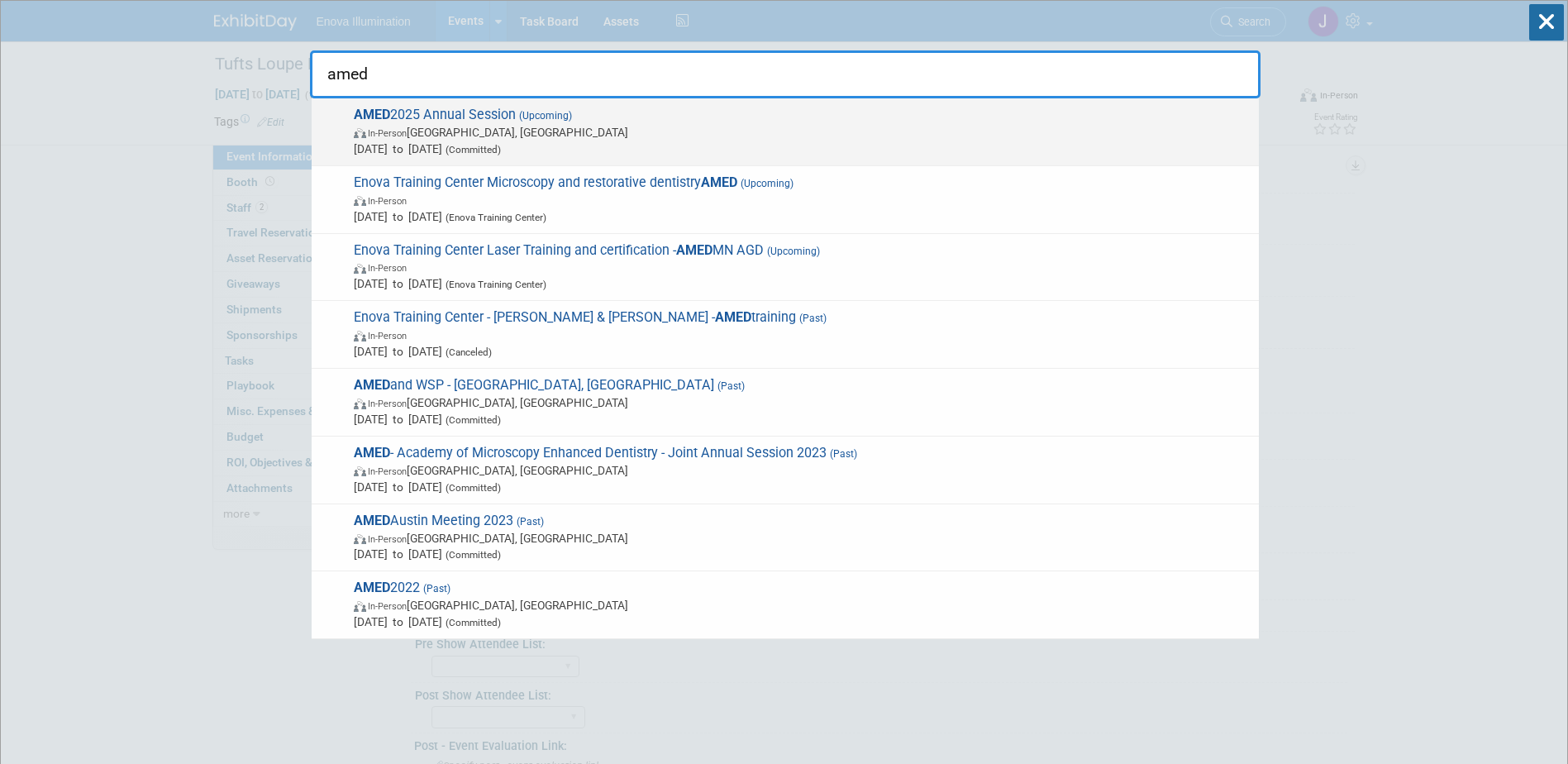
type input "amed"
click at [403, 113] on span "AMED 2025 Annual Session (Upcoming) In-Person [GEOGRAPHIC_DATA], [GEOGRAPHIC_DA…" at bounding box center [800, 132] width 902 height 51
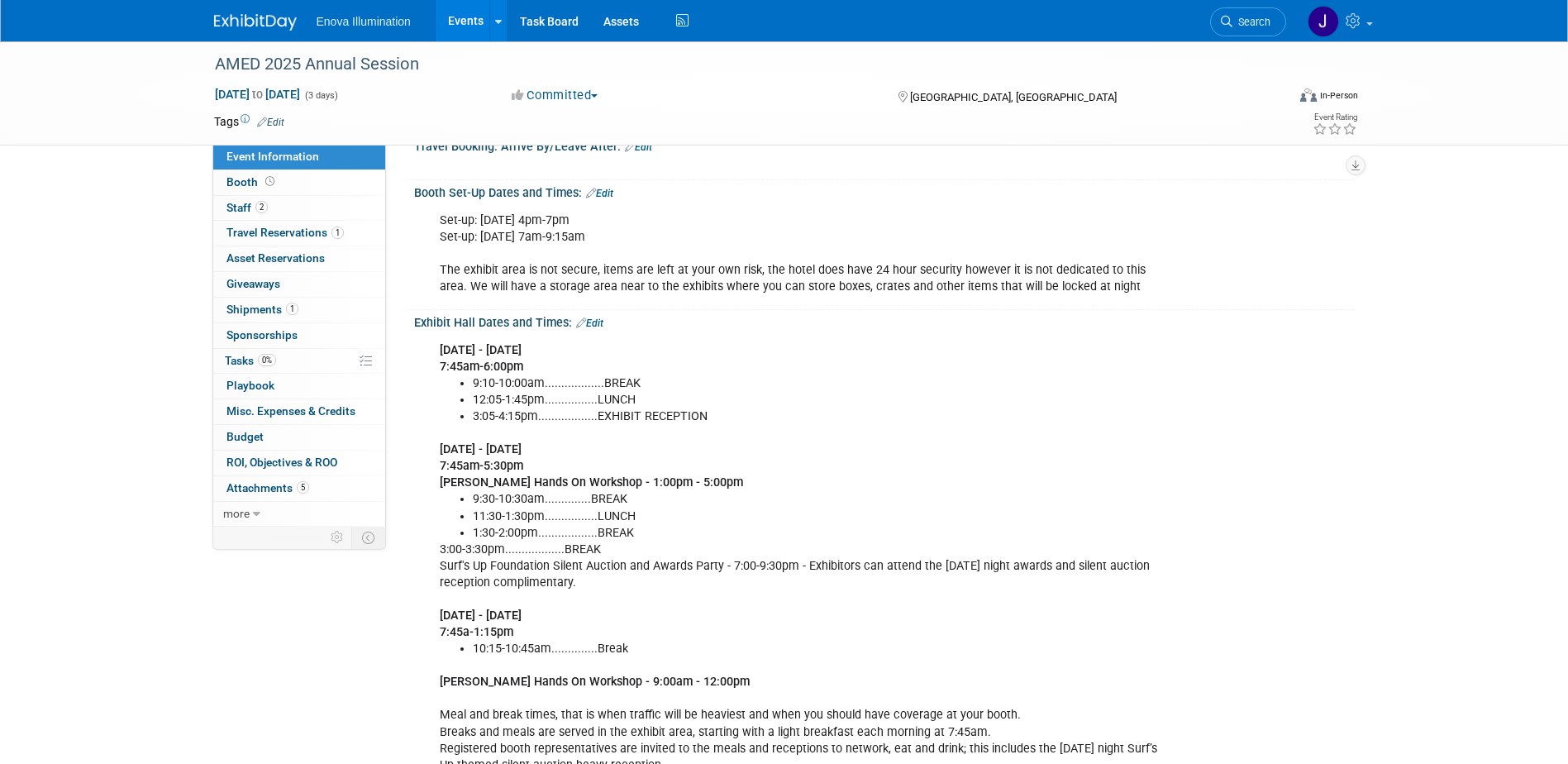
scroll to position [413, 0]
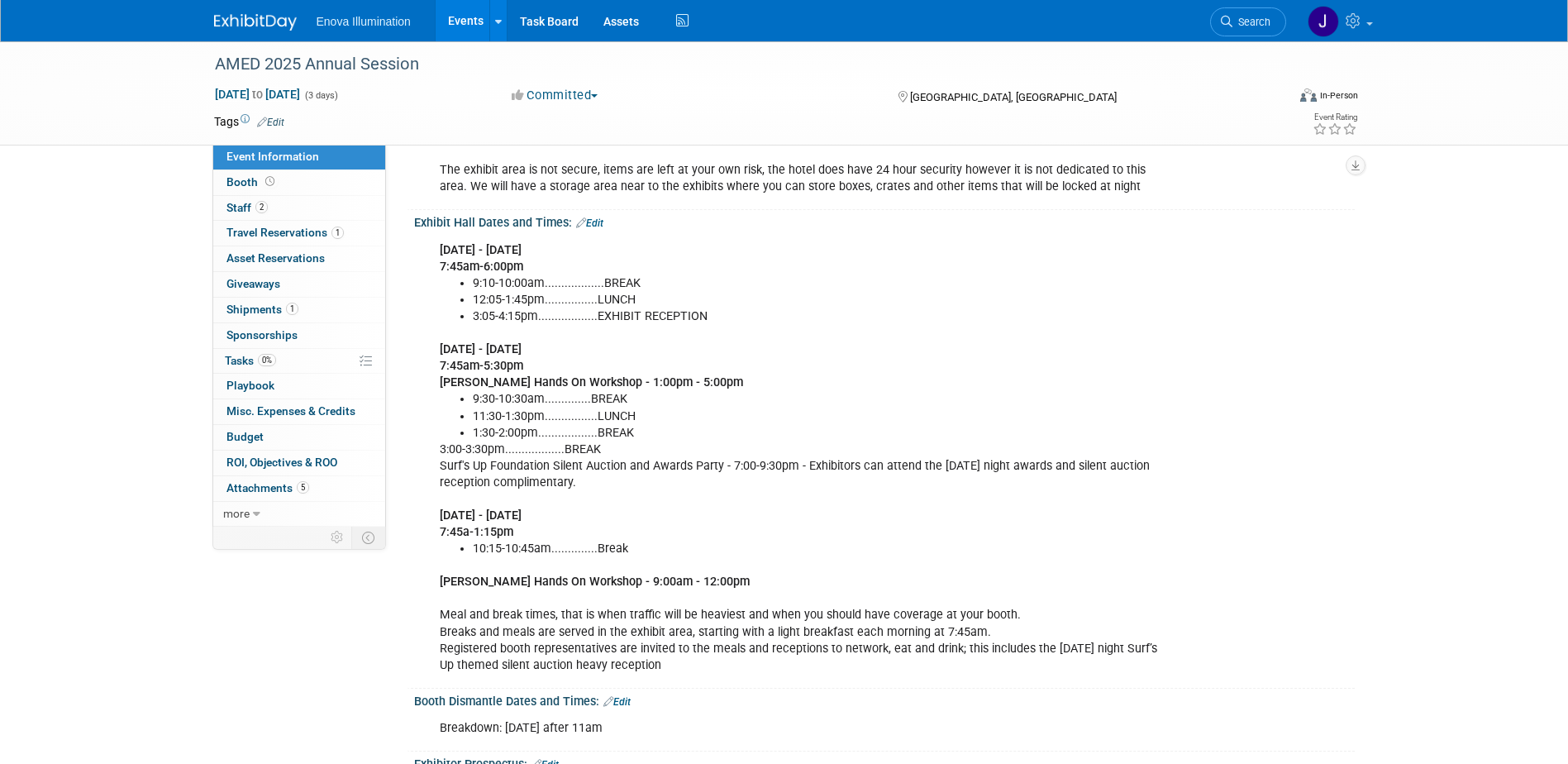
click at [593, 229] on link "Edit" at bounding box center [590, 222] width 27 height 11
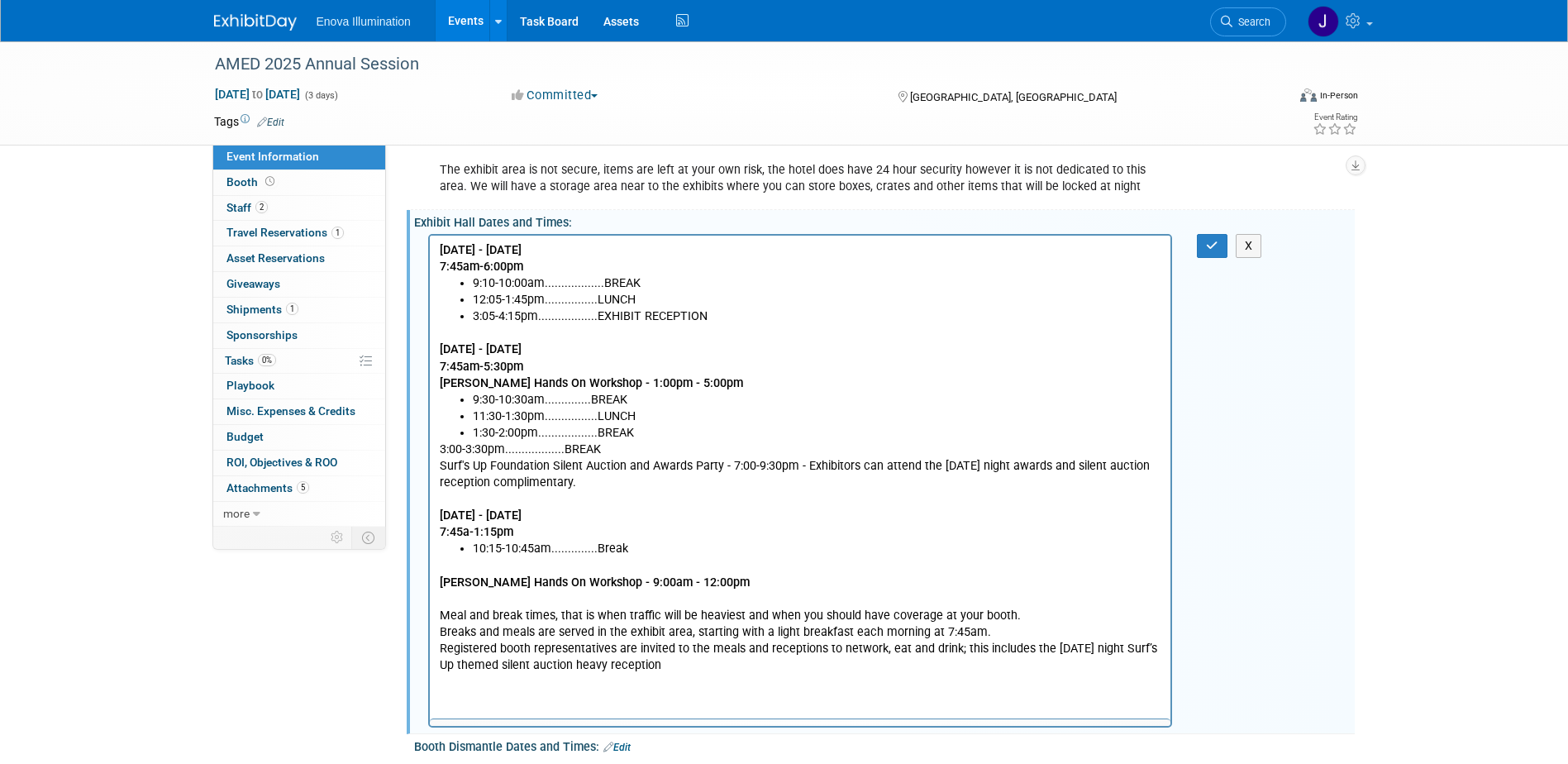
scroll to position [0, 0]
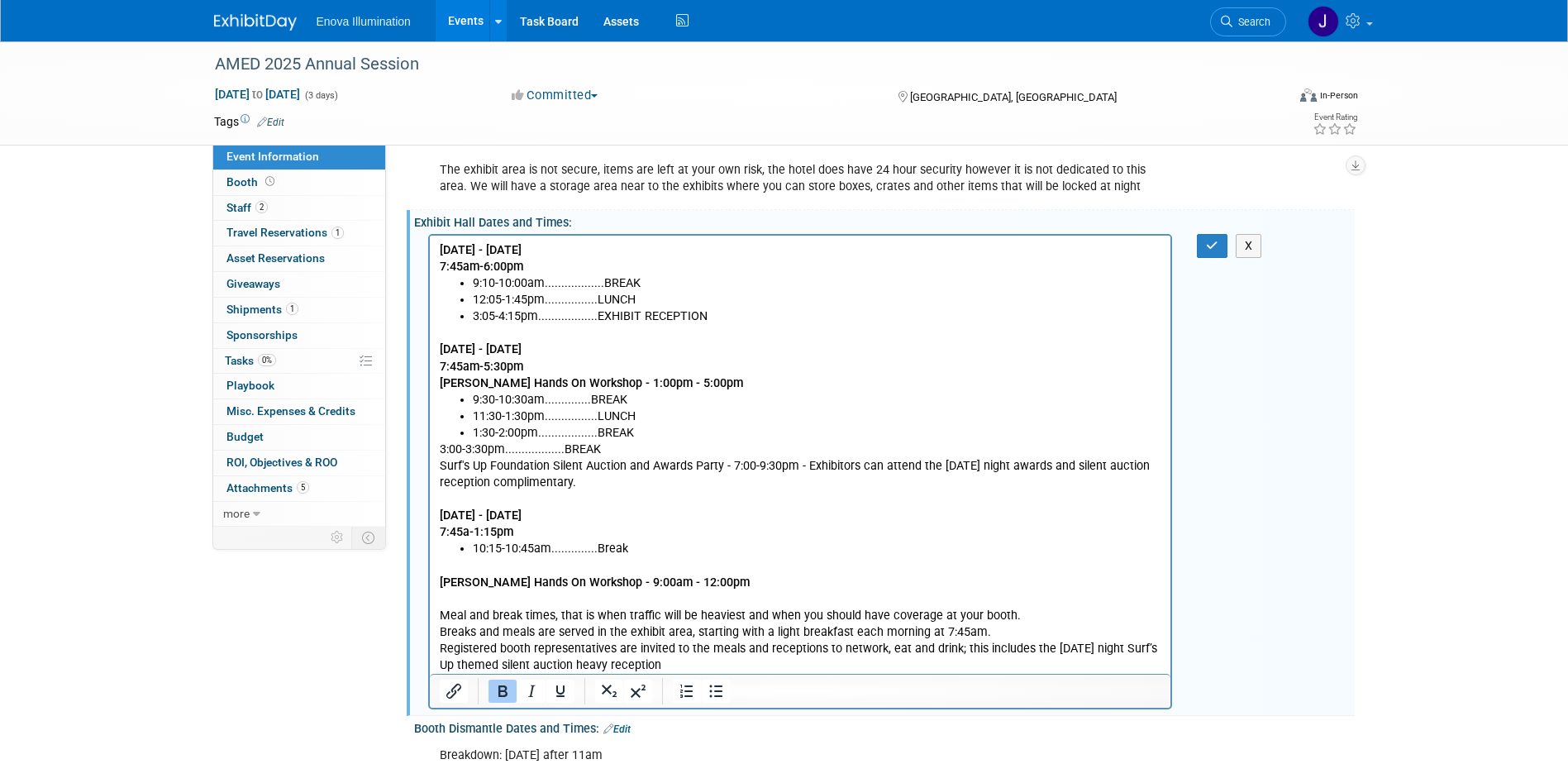
click at [761, 589] on p "[PERSON_NAME] Hands On Workshop - 9:00am - 12:00pm Meal and break times, that i…" at bounding box center [800, 615] width 722 height 117
click at [756, 382] on p "[DATE] - [DATE] 7:45am-5:30pm [PERSON_NAME] On Workshop - 1:00pm - 5:00pm" at bounding box center [800, 357] width 722 height 66
click at [924, 585] on p "[PERSON_NAME] Hands On Workshop - 9:00am - 12:00pm - No scopes needed, DFK's on…" at bounding box center [800, 615] width 722 height 117
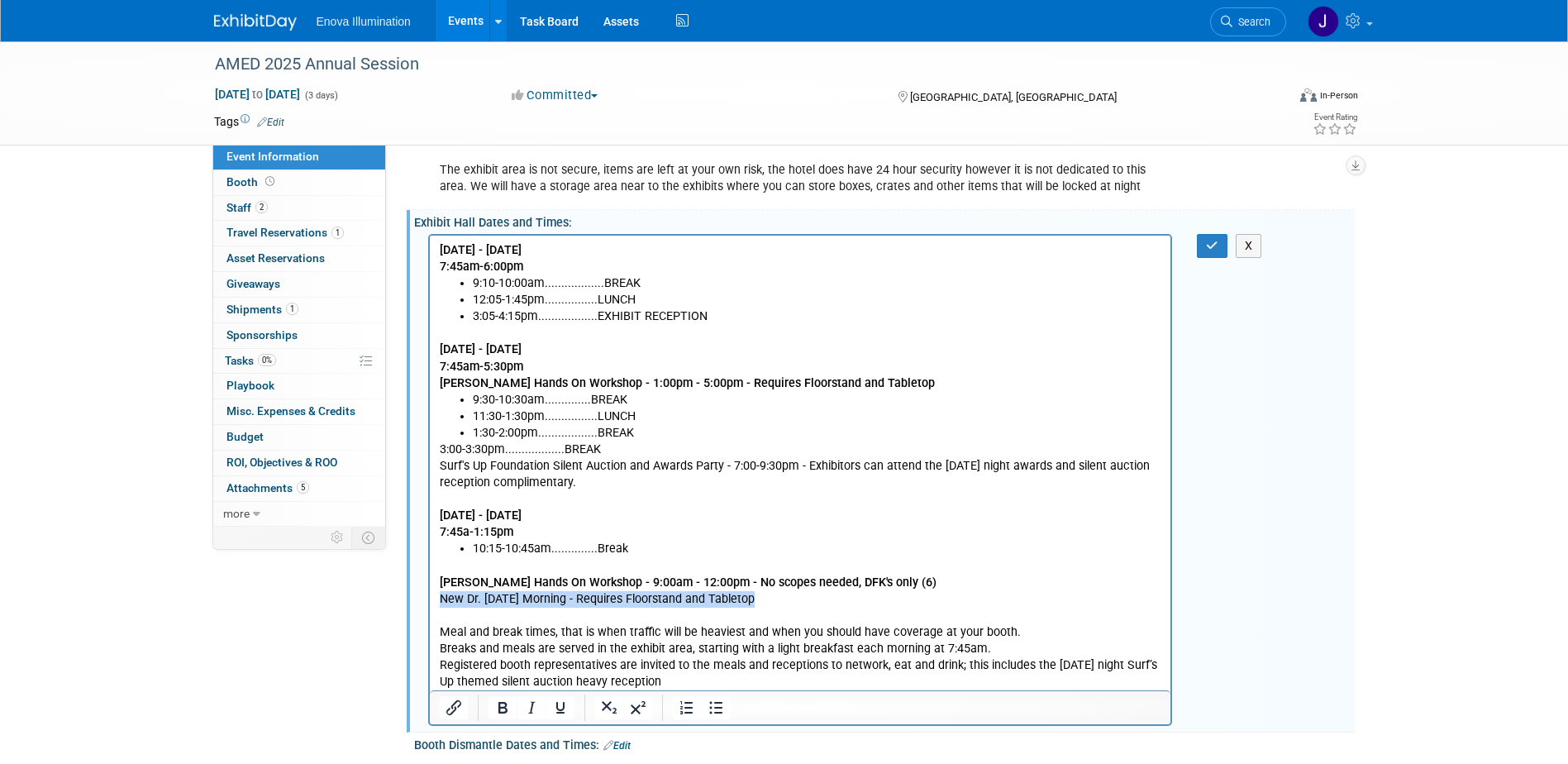
drag, startPoint x: 763, startPoint y: 599, endPoint x: 857, endPoint y: 856, distance: 273.7
click at [429, 606] on html "[DATE] - [DATE] 7:45am-6:00pm 9:10-10:00am..................BREAK 12:05-1:45pm.…" at bounding box center [800, 461] width 741 height 454
click at [501, 718] on icon "Bold" at bounding box center [502, 707] width 20 height 20
click at [762, 470] on p "3:00-3:30pm..................BREAK Surf's Up Foundation Silent Auction and Awar…" at bounding box center [800, 490] width 722 height 99
drag, startPoint x: 1205, startPoint y: 267, endPoint x: 1238, endPoint y: 272, distance: 33.4
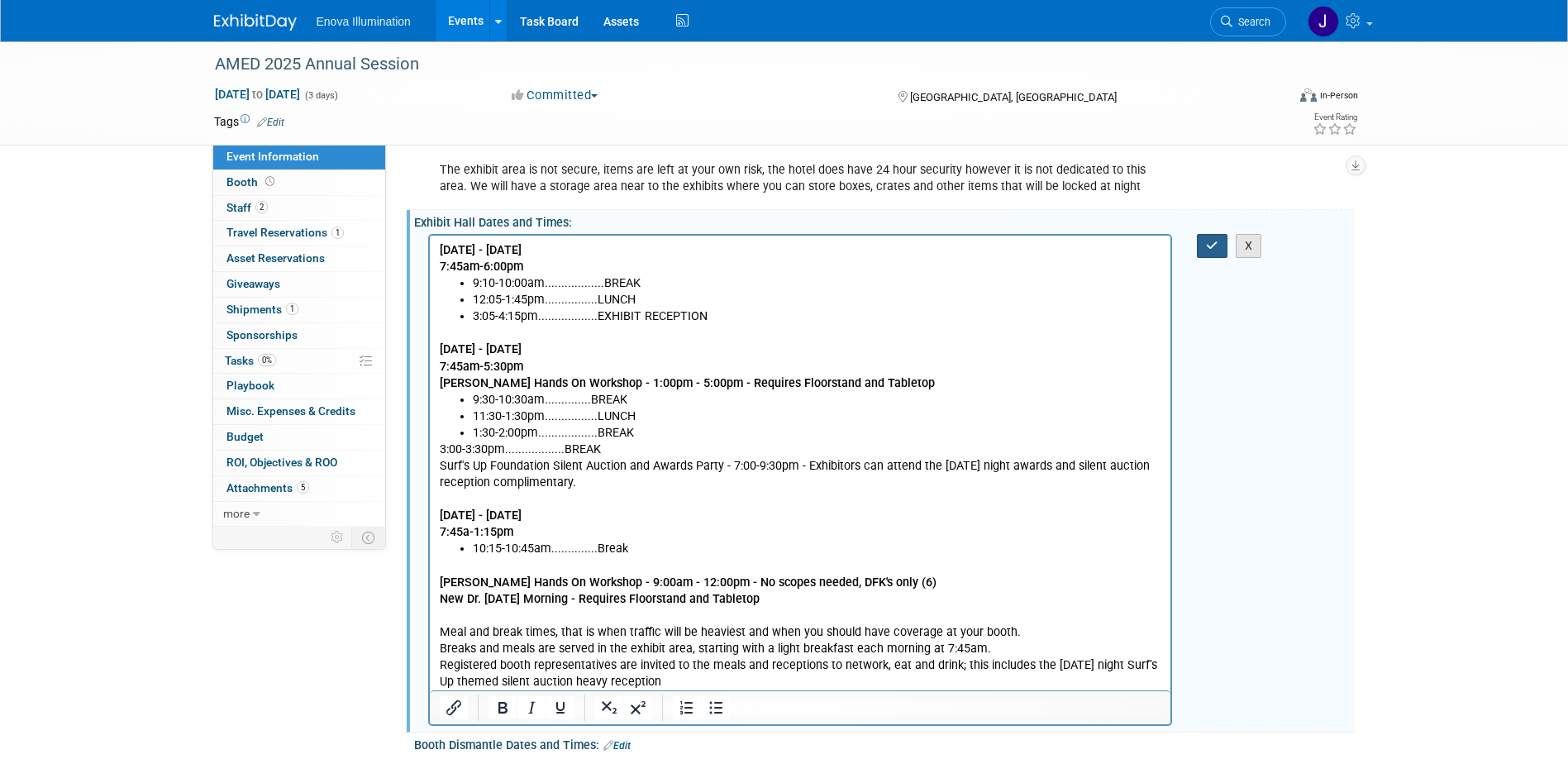
click at [1206, 258] on button "button" at bounding box center [1211, 245] width 31 height 24
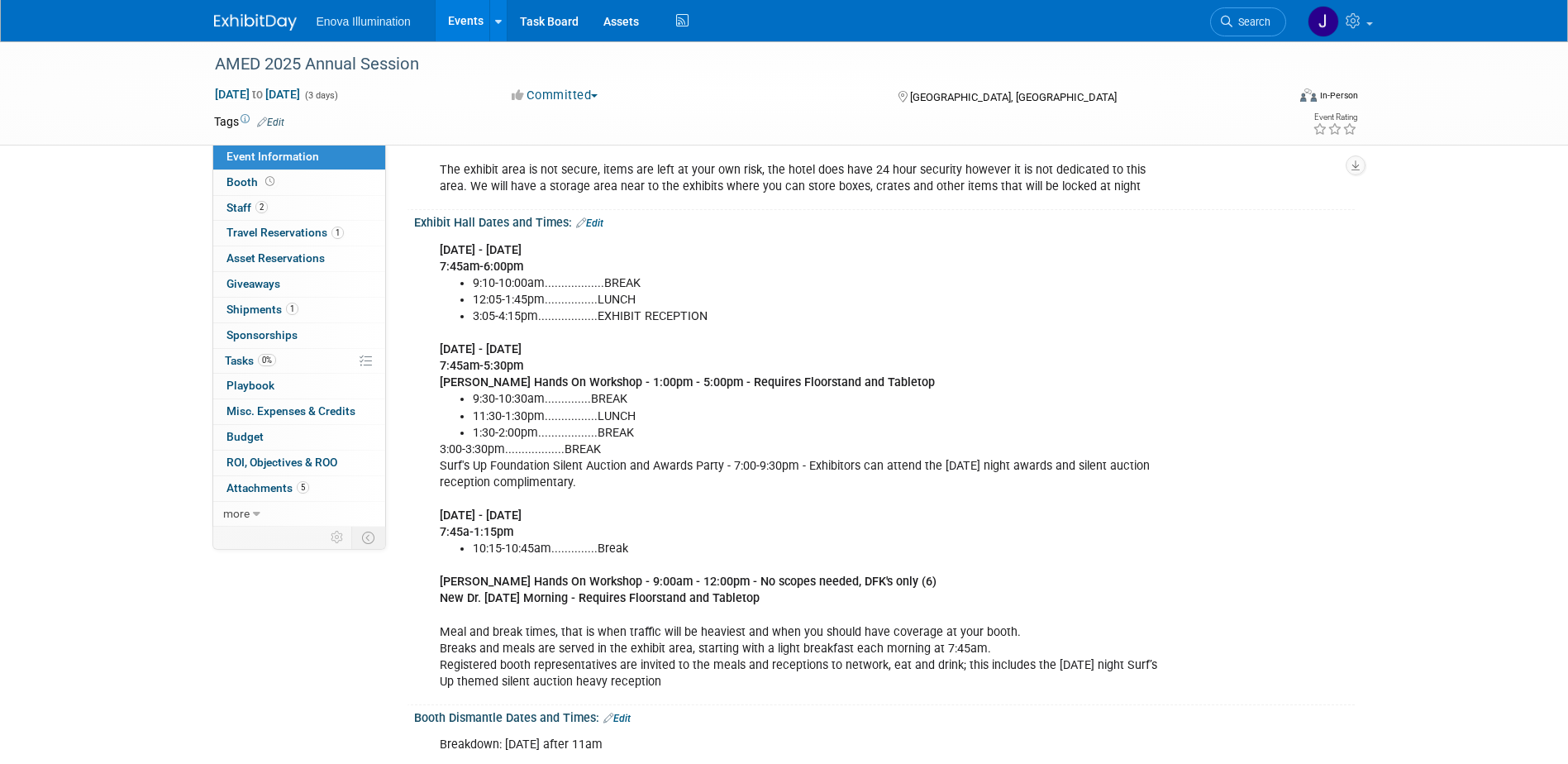
scroll to position [496, 0]
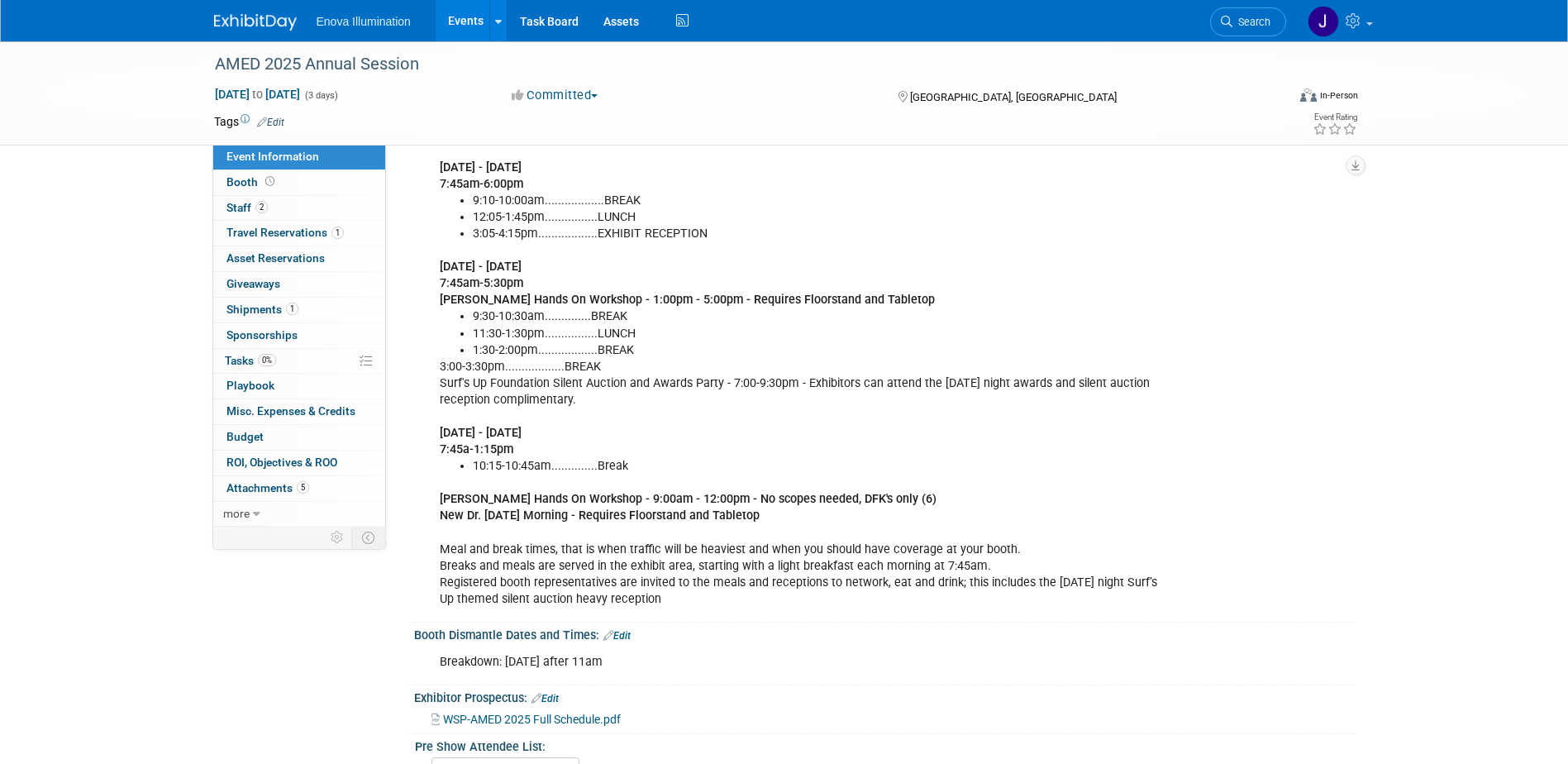
click at [1244, 20] on span "Search" at bounding box center [1251, 22] width 38 height 12
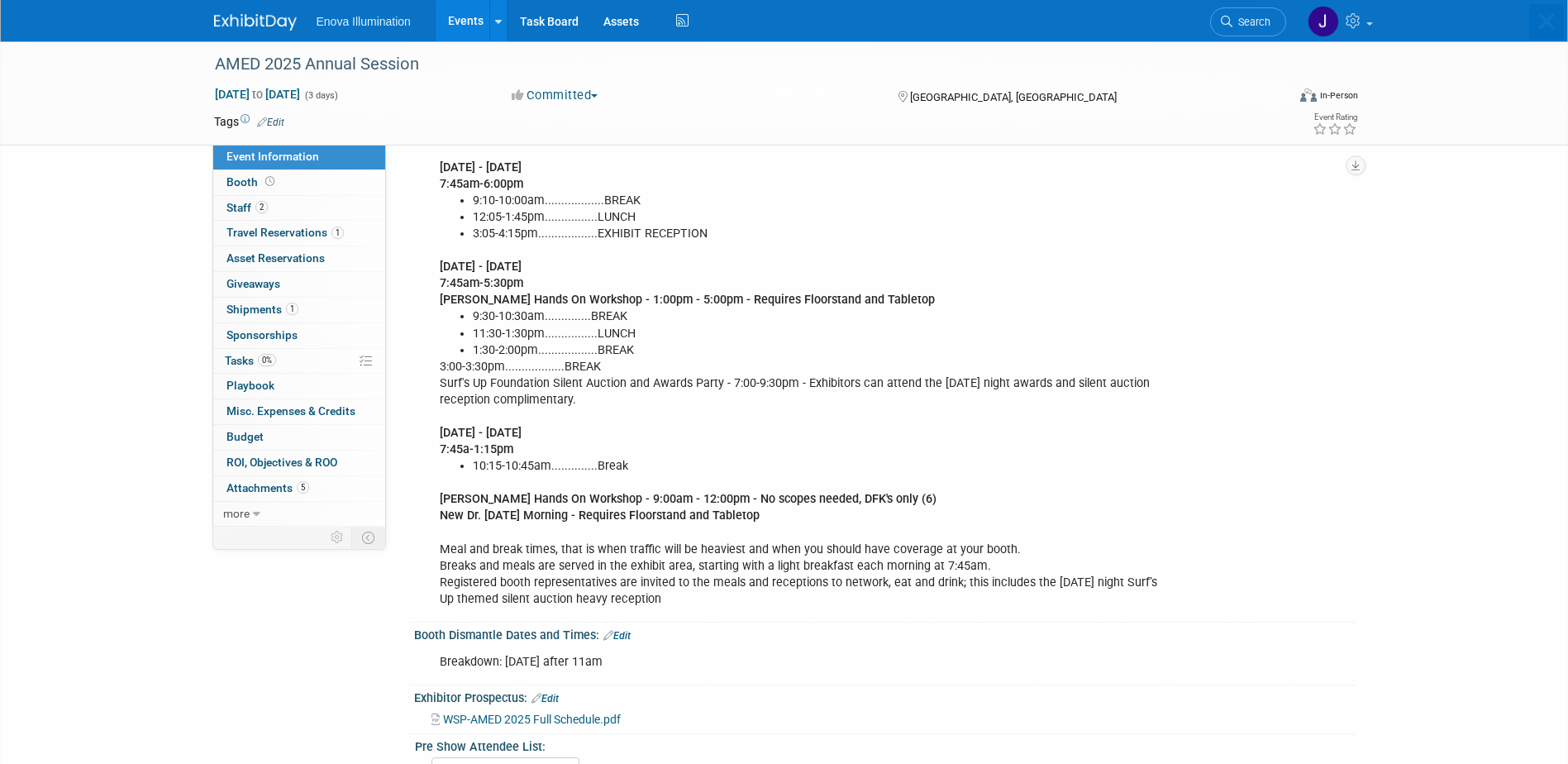
scroll to position [0, 0]
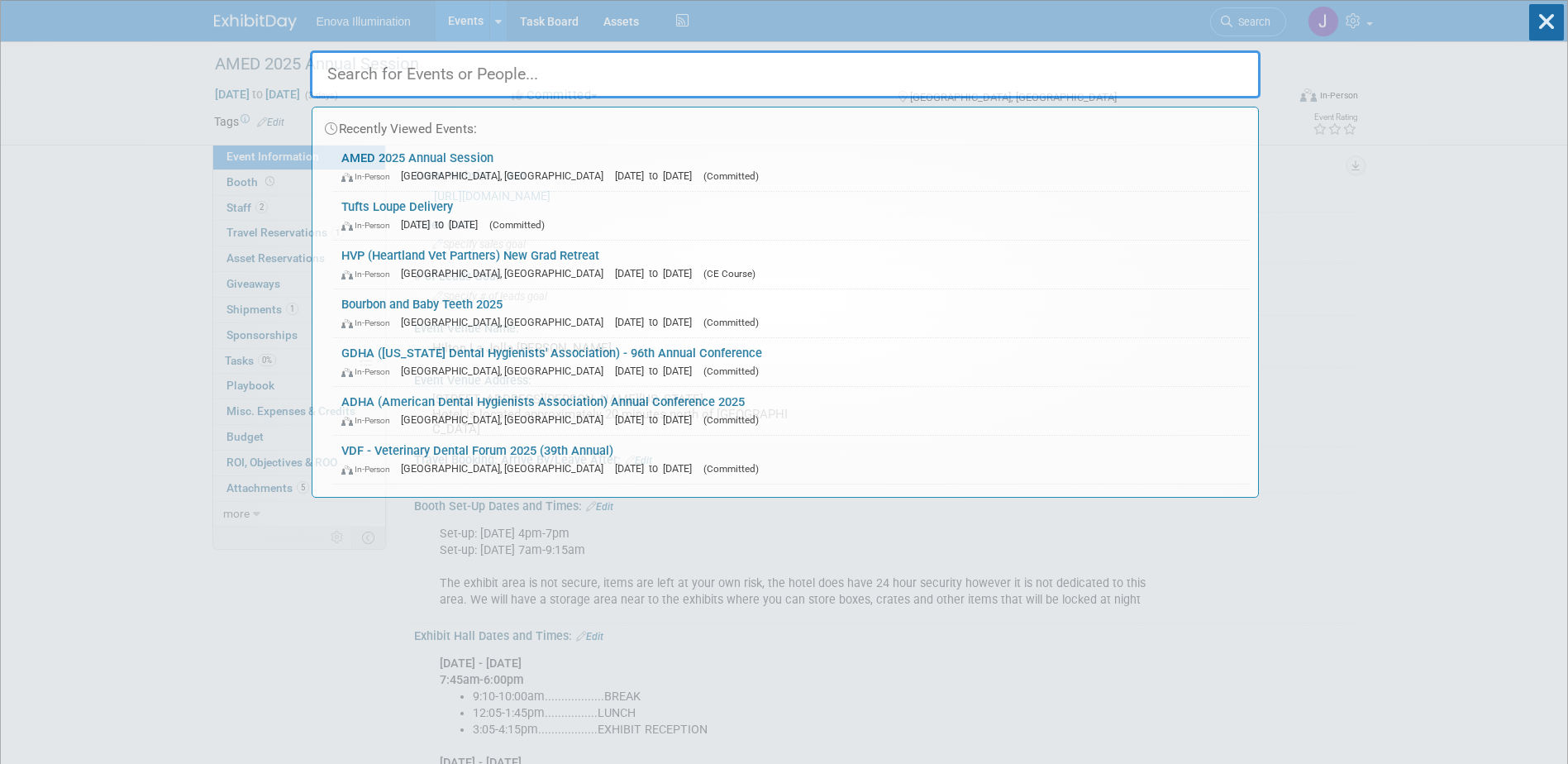
click at [1149, 62] on input "text" at bounding box center [785, 74] width 951 height 48
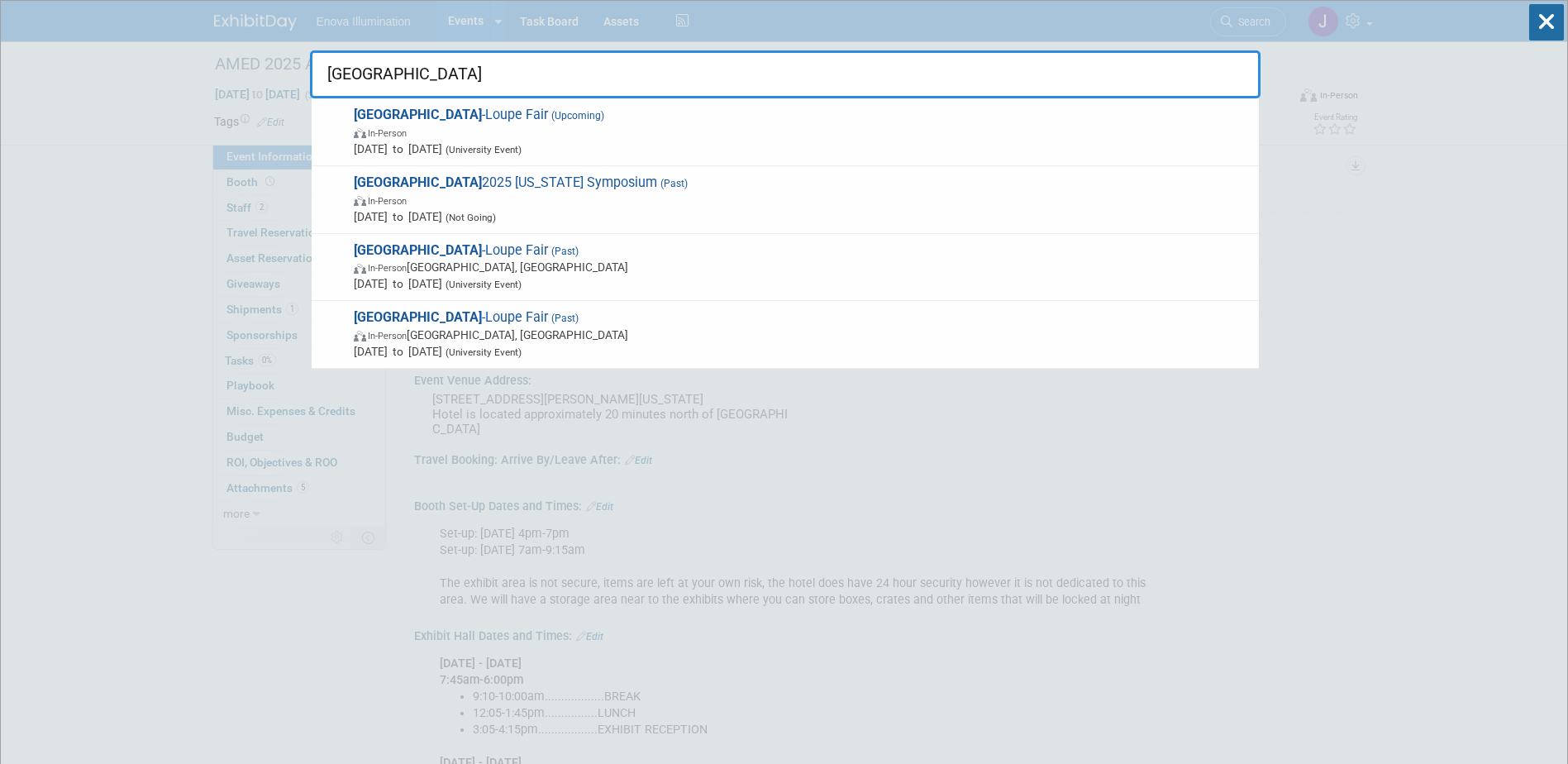
type input "UCLA"
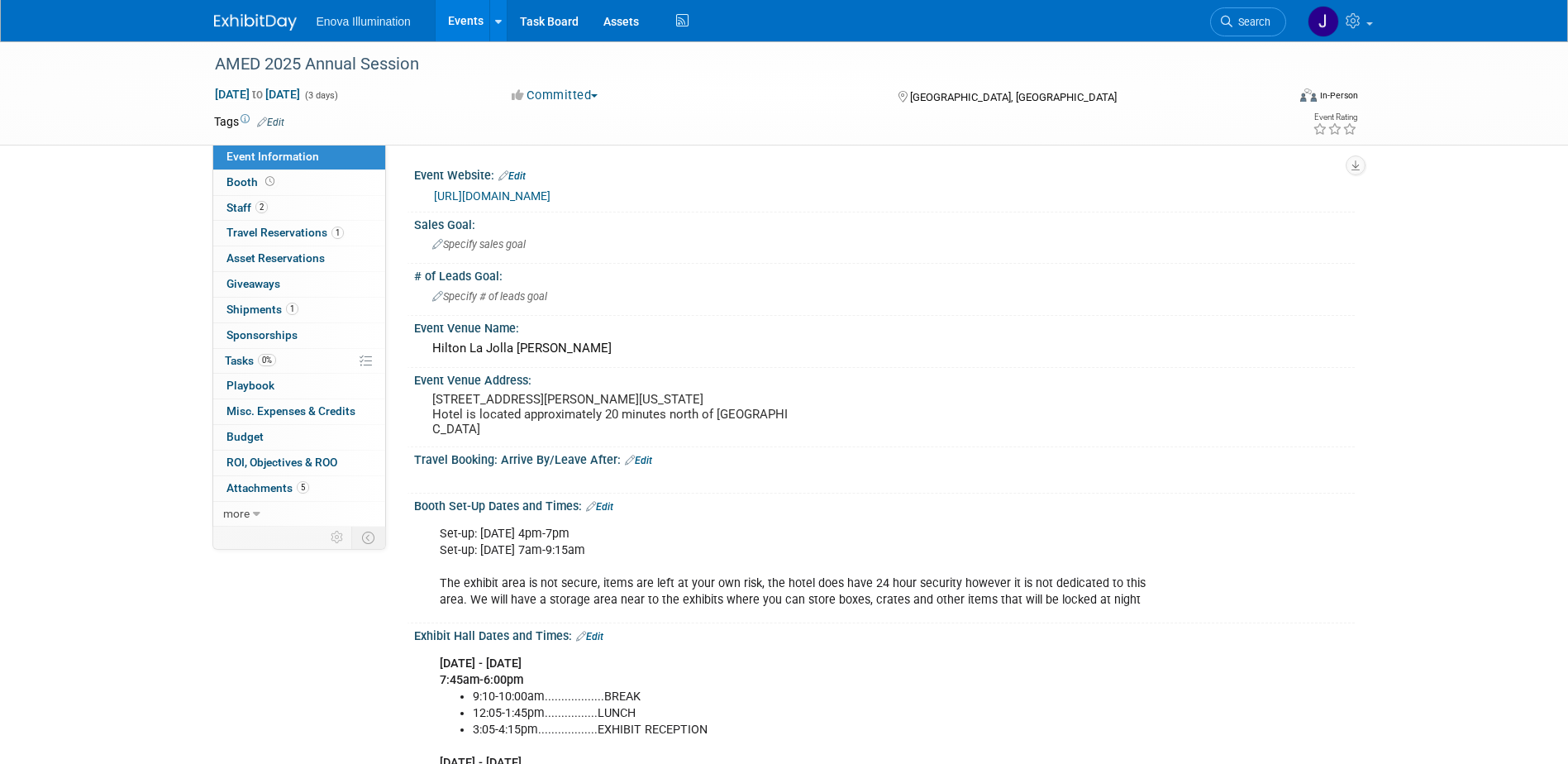
click at [287, 20] on img at bounding box center [255, 22] width 83 height 17
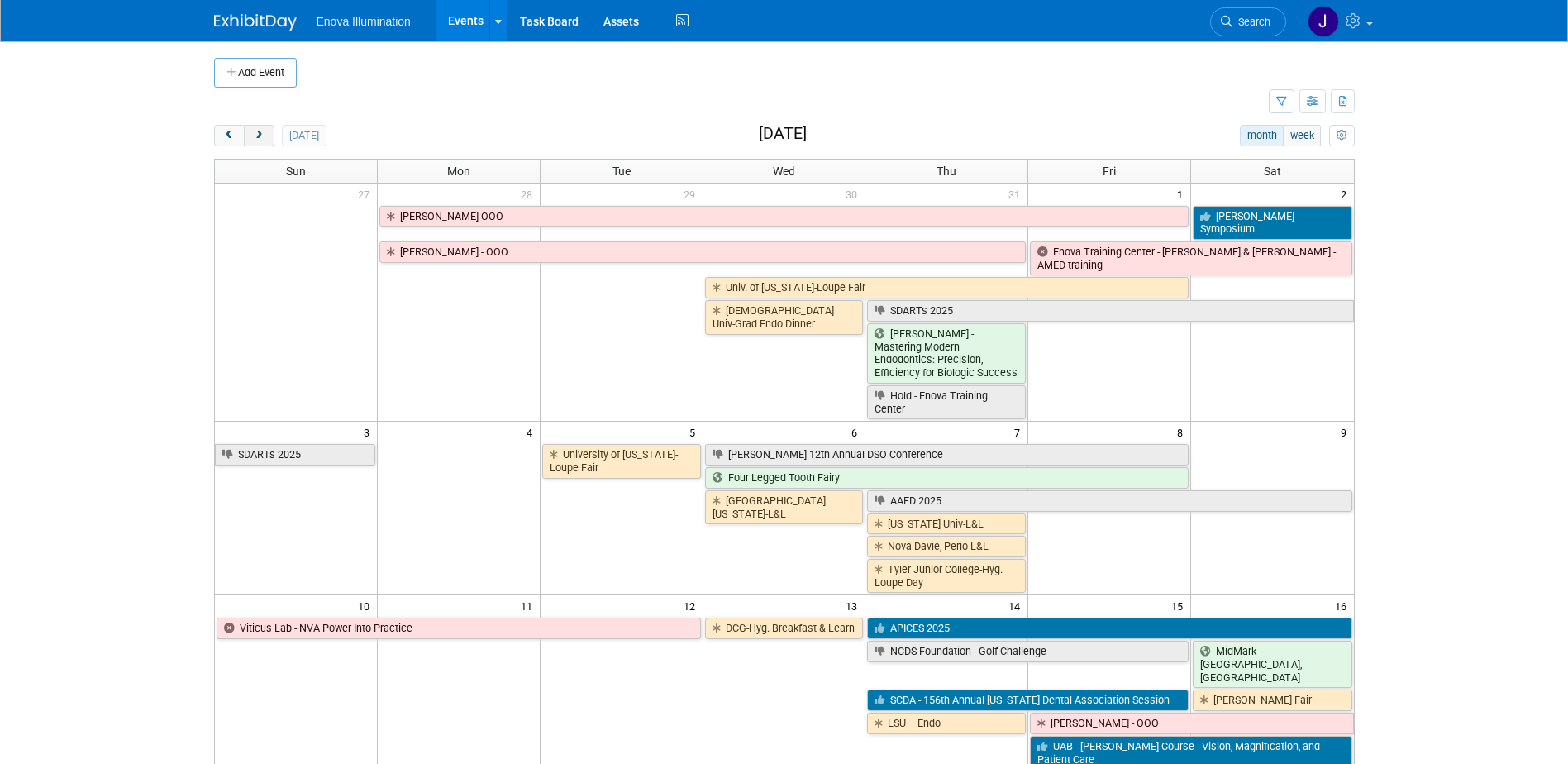
click at [261, 137] on span "next" at bounding box center [259, 136] width 12 height 10
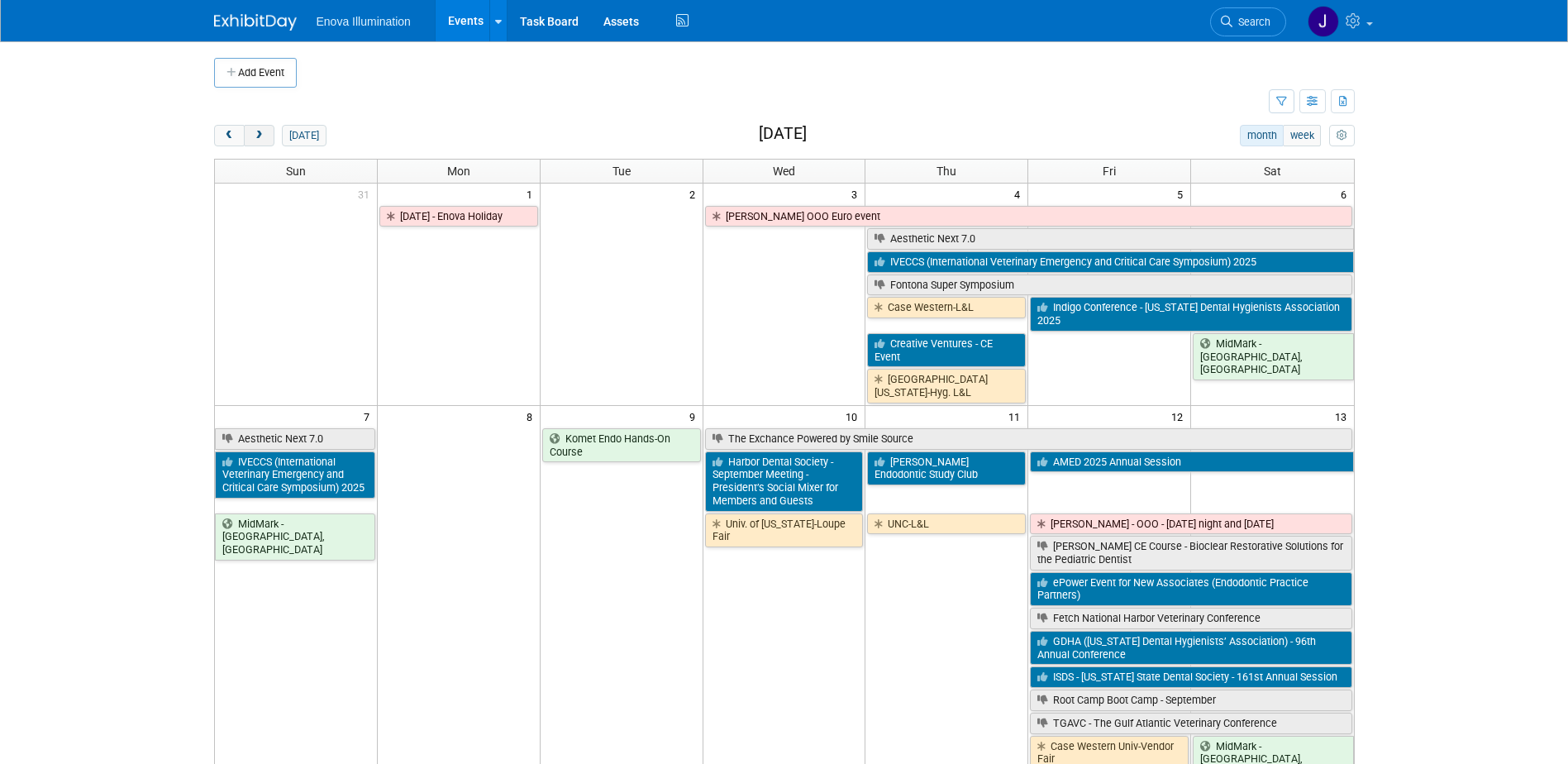
click at [261, 137] on span "next" at bounding box center [259, 136] width 12 height 10
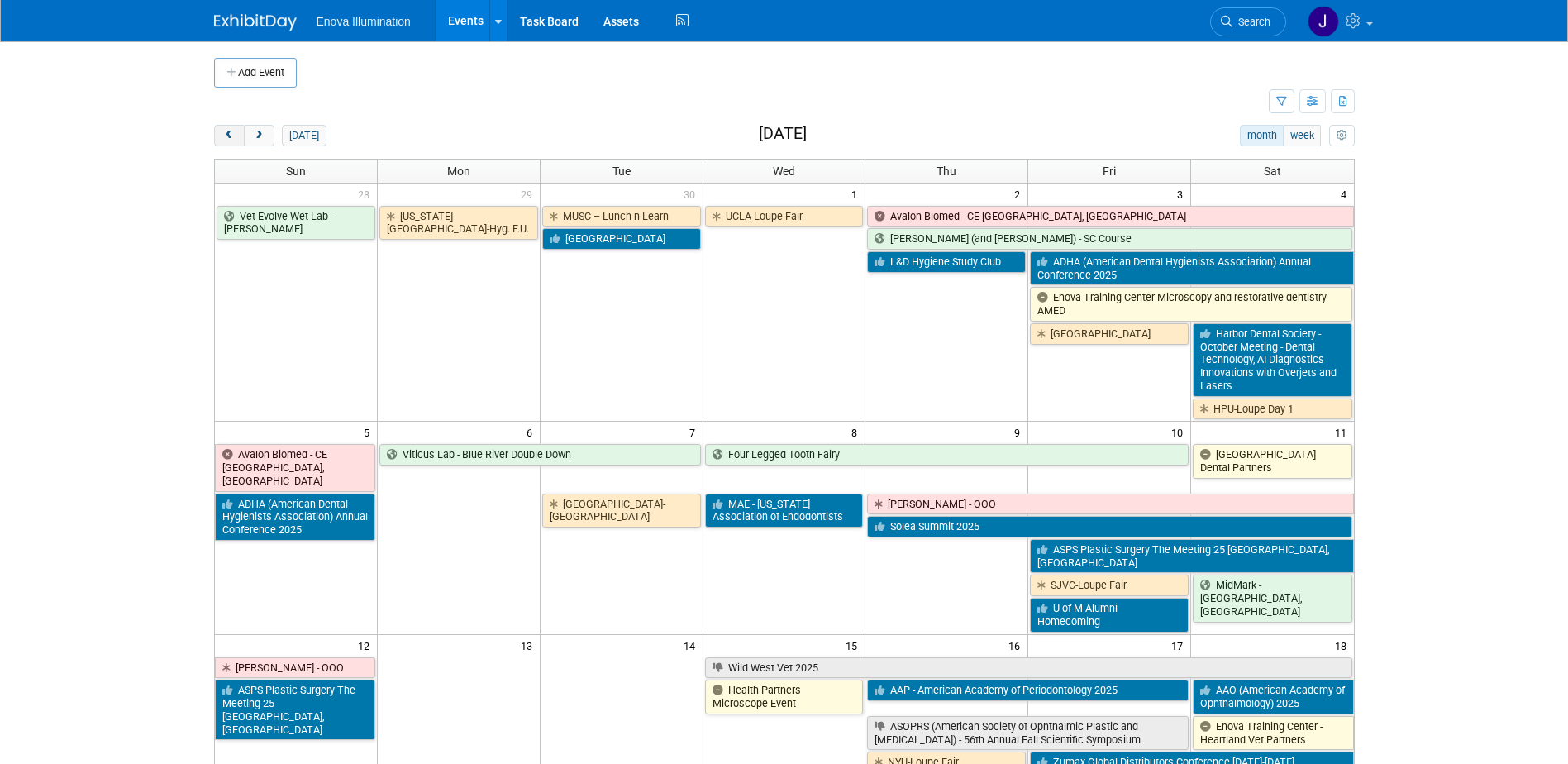
click at [240, 132] on button "prev" at bounding box center [228, 135] width 31 height 22
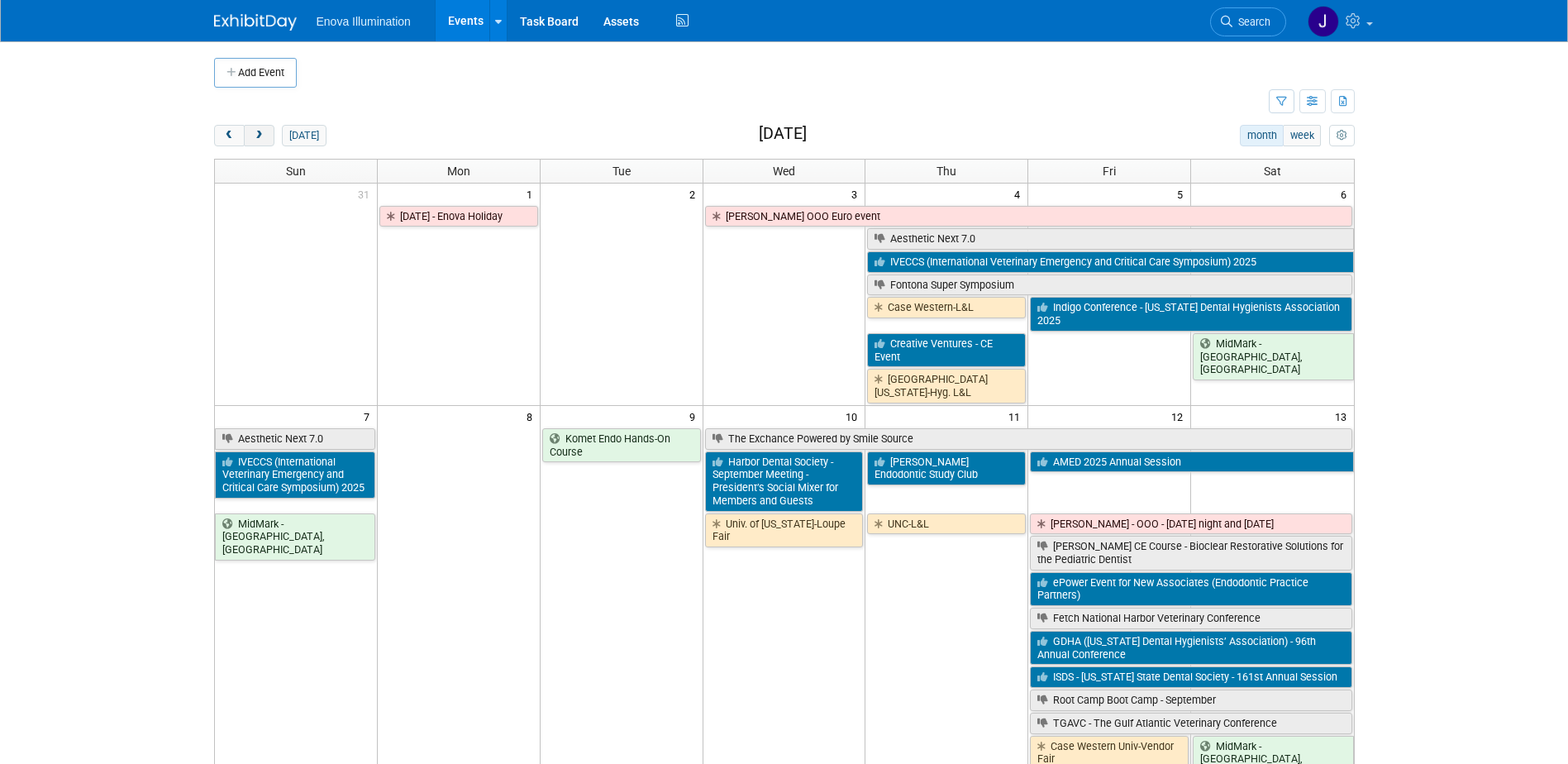
click at [263, 140] on span "next" at bounding box center [259, 136] width 12 height 10
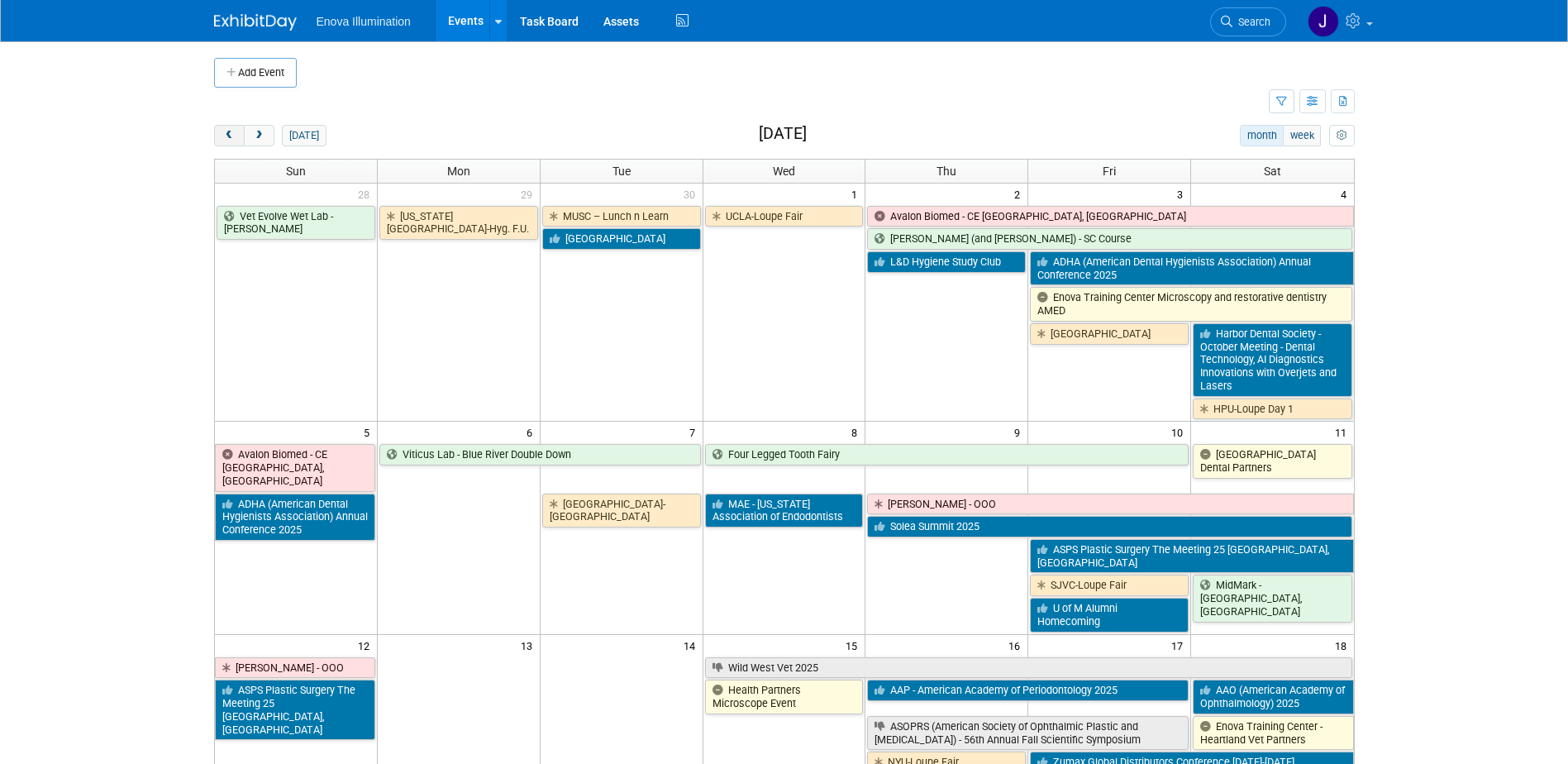
click at [225, 132] on span "prev" at bounding box center [229, 136] width 12 height 10
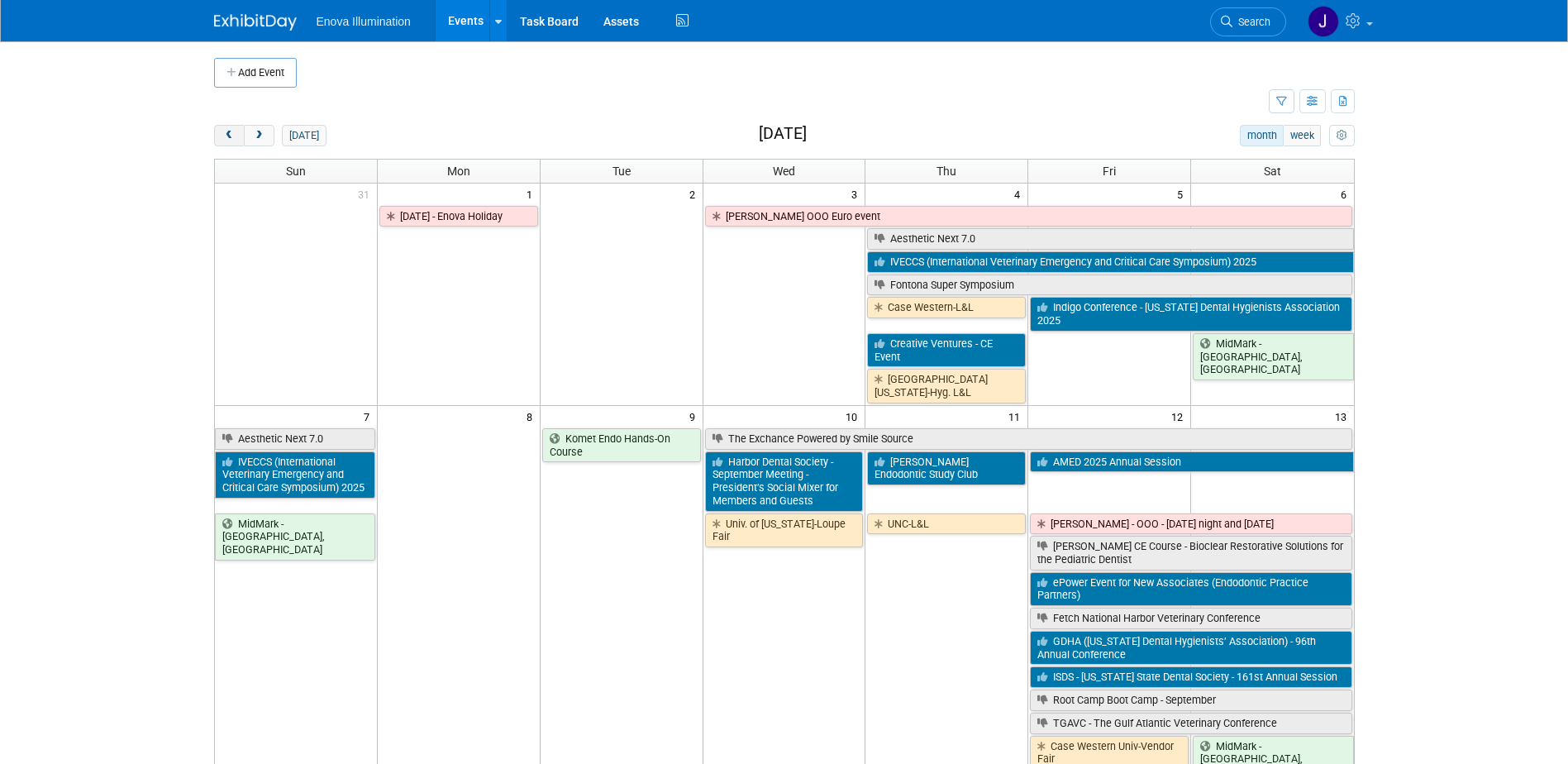
click at [225, 132] on span "prev" at bounding box center [229, 136] width 12 height 10
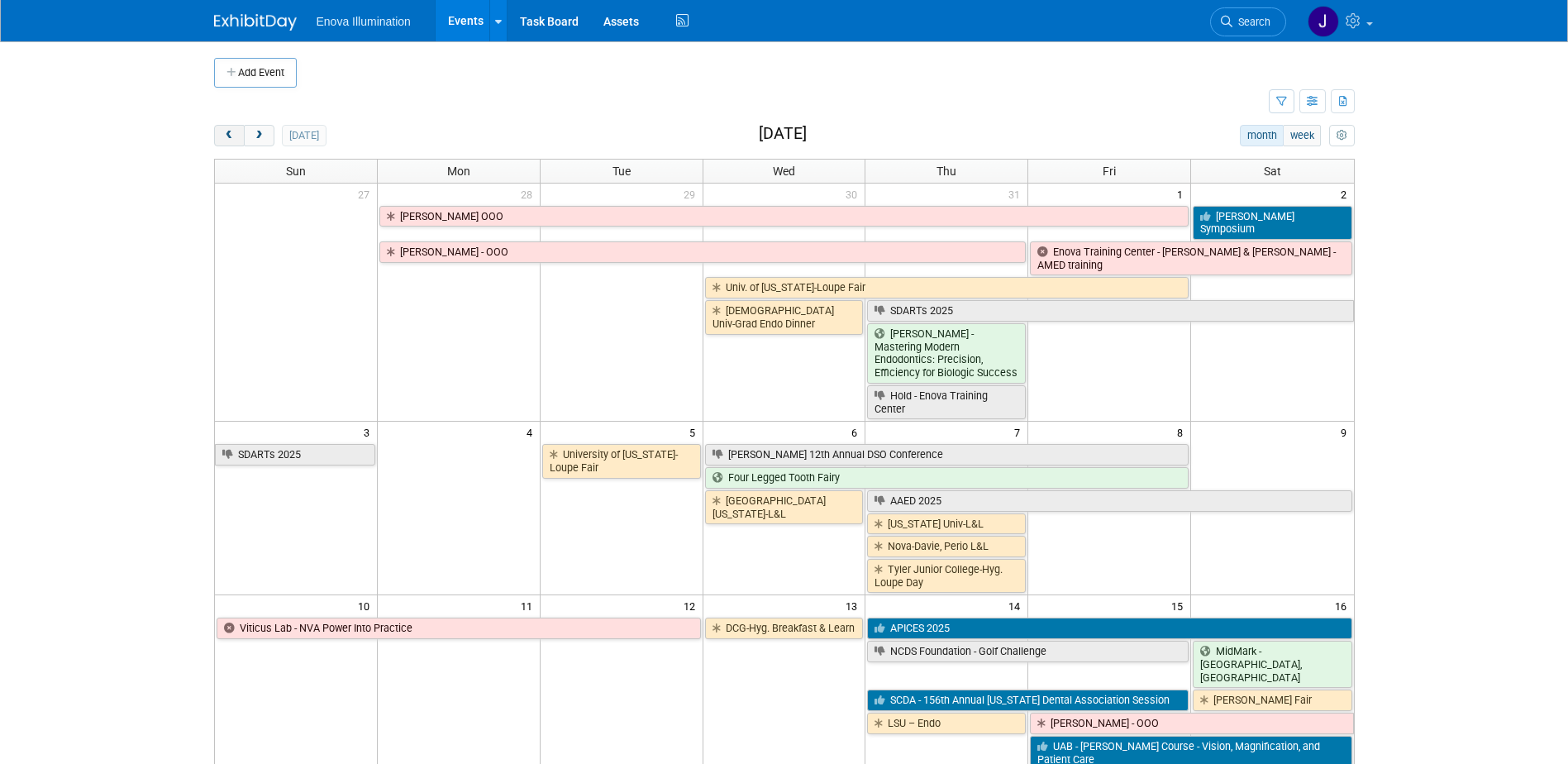
click at [225, 132] on span "prev" at bounding box center [229, 136] width 12 height 10
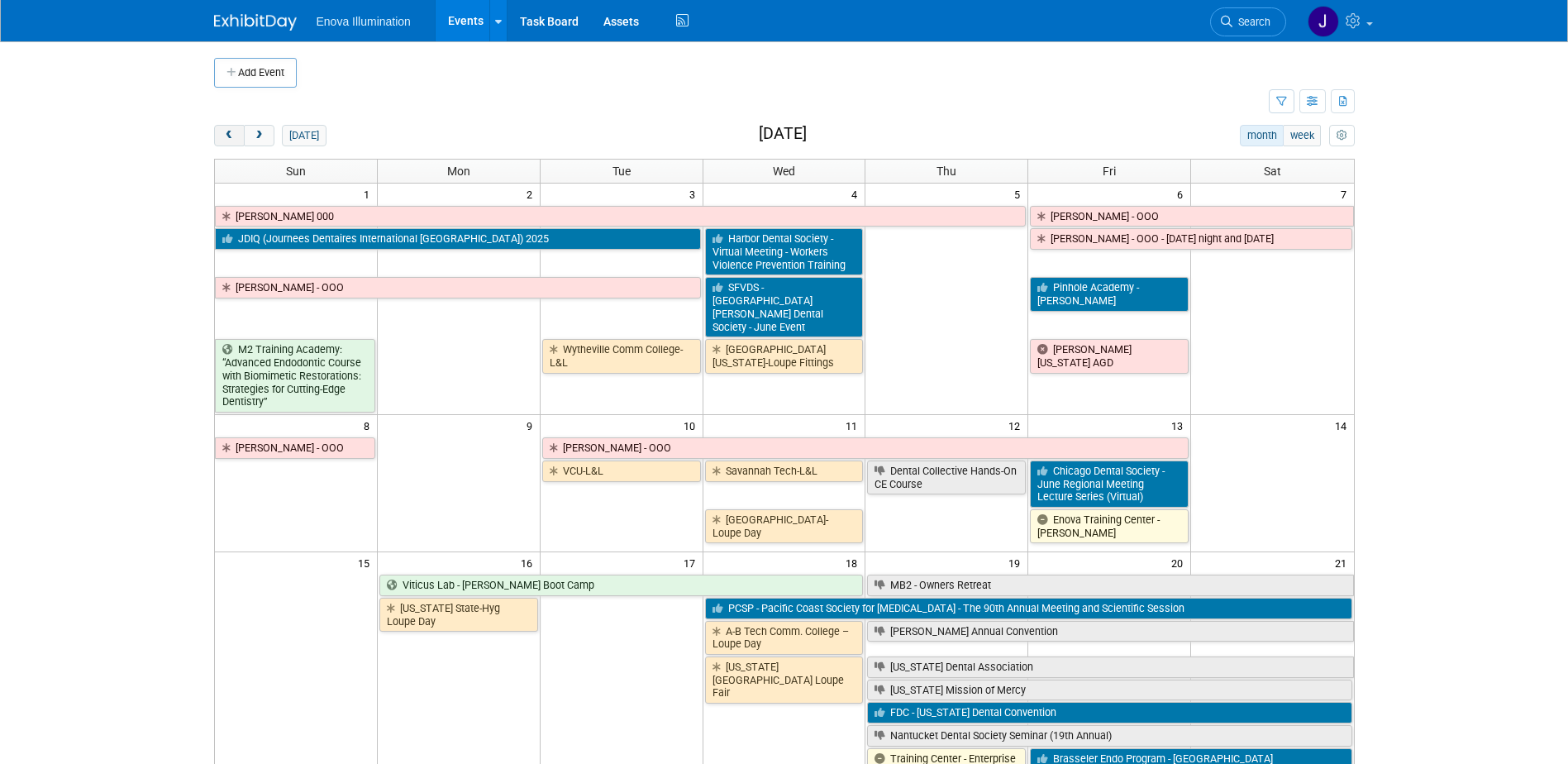
click at [225, 132] on span "prev" at bounding box center [229, 136] width 12 height 10
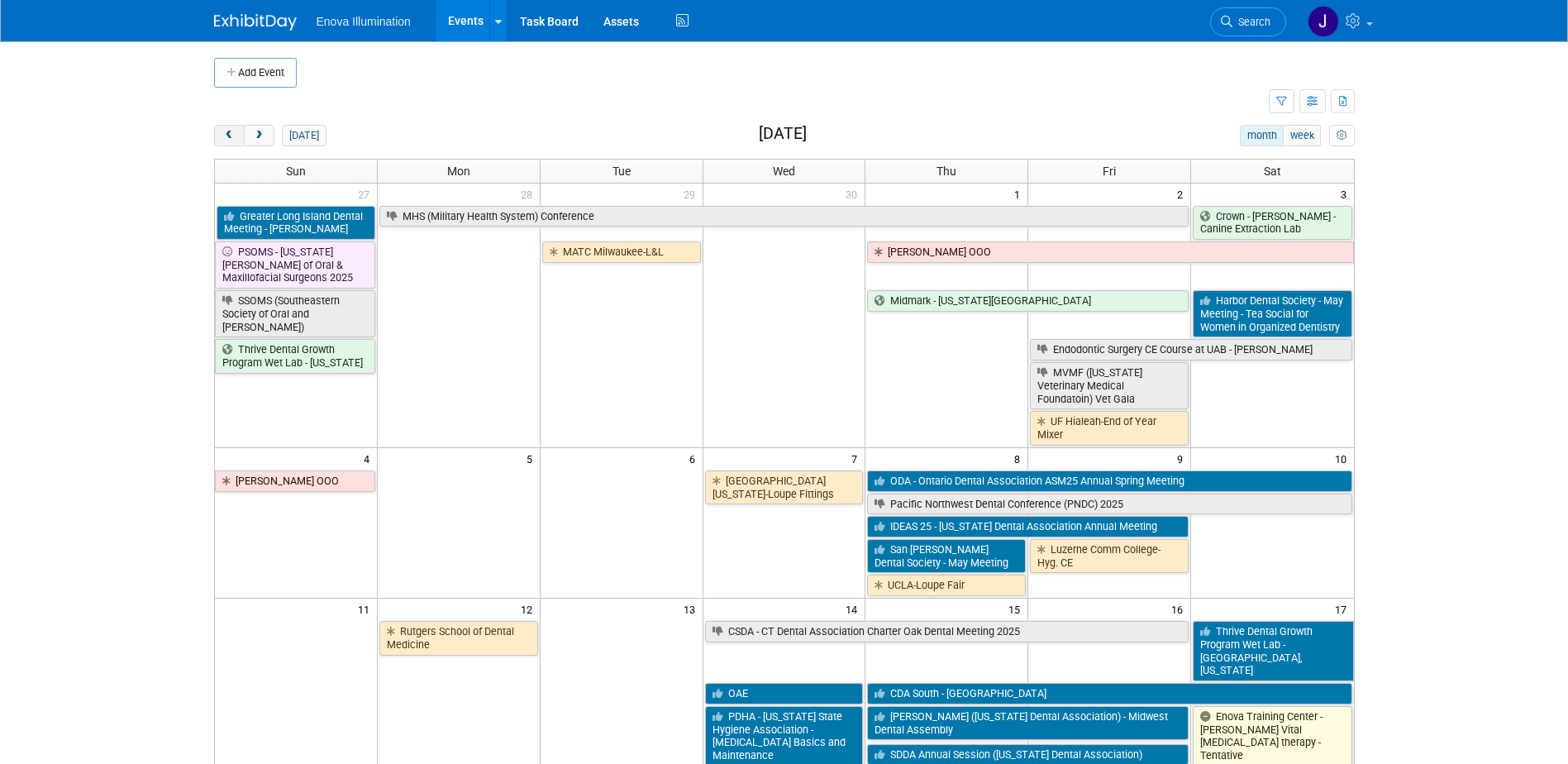
click at [225, 132] on span "prev" at bounding box center [229, 136] width 12 height 10
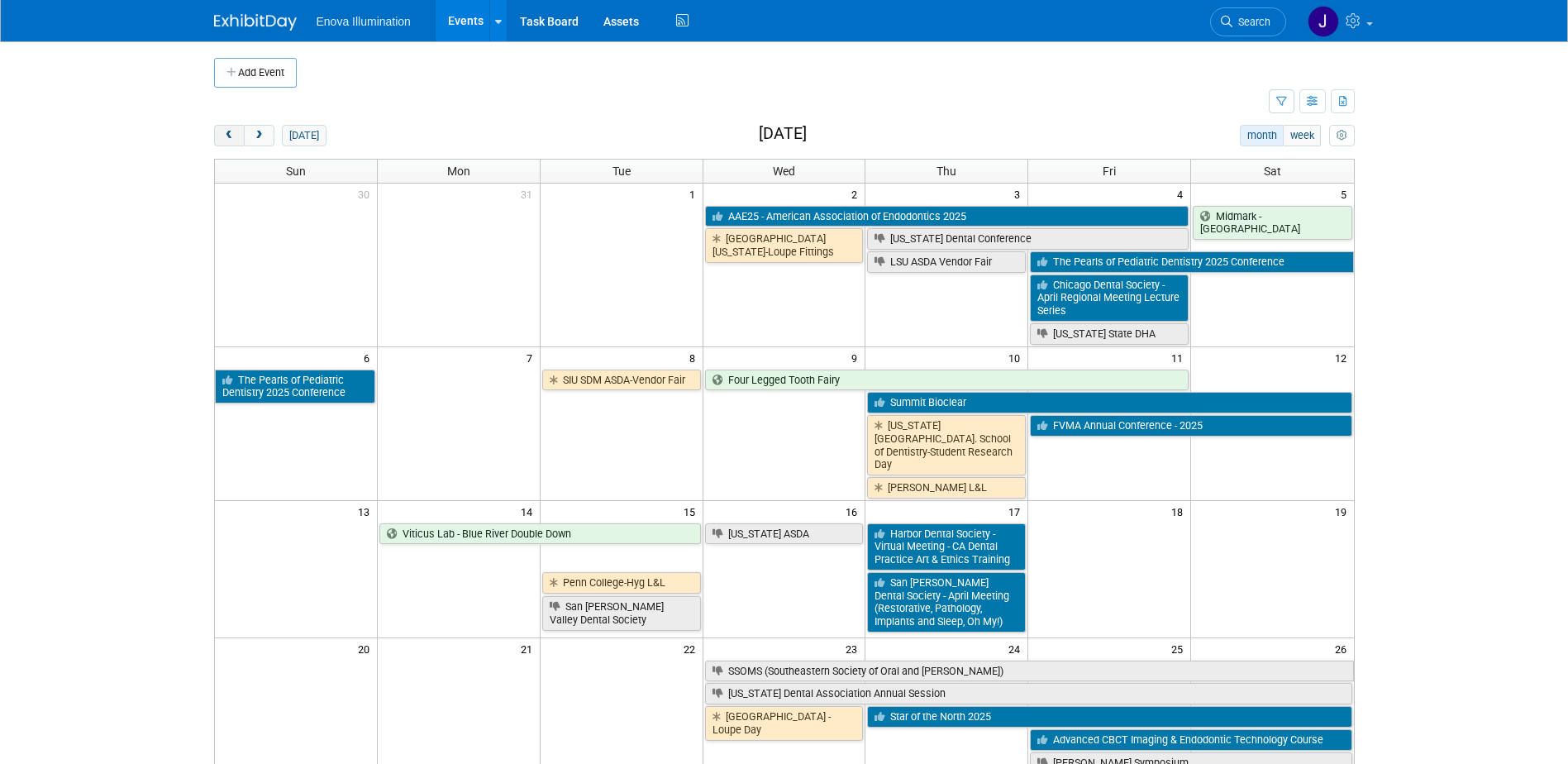
click at [225, 132] on span "prev" at bounding box center [229, 136] width 12 height 10
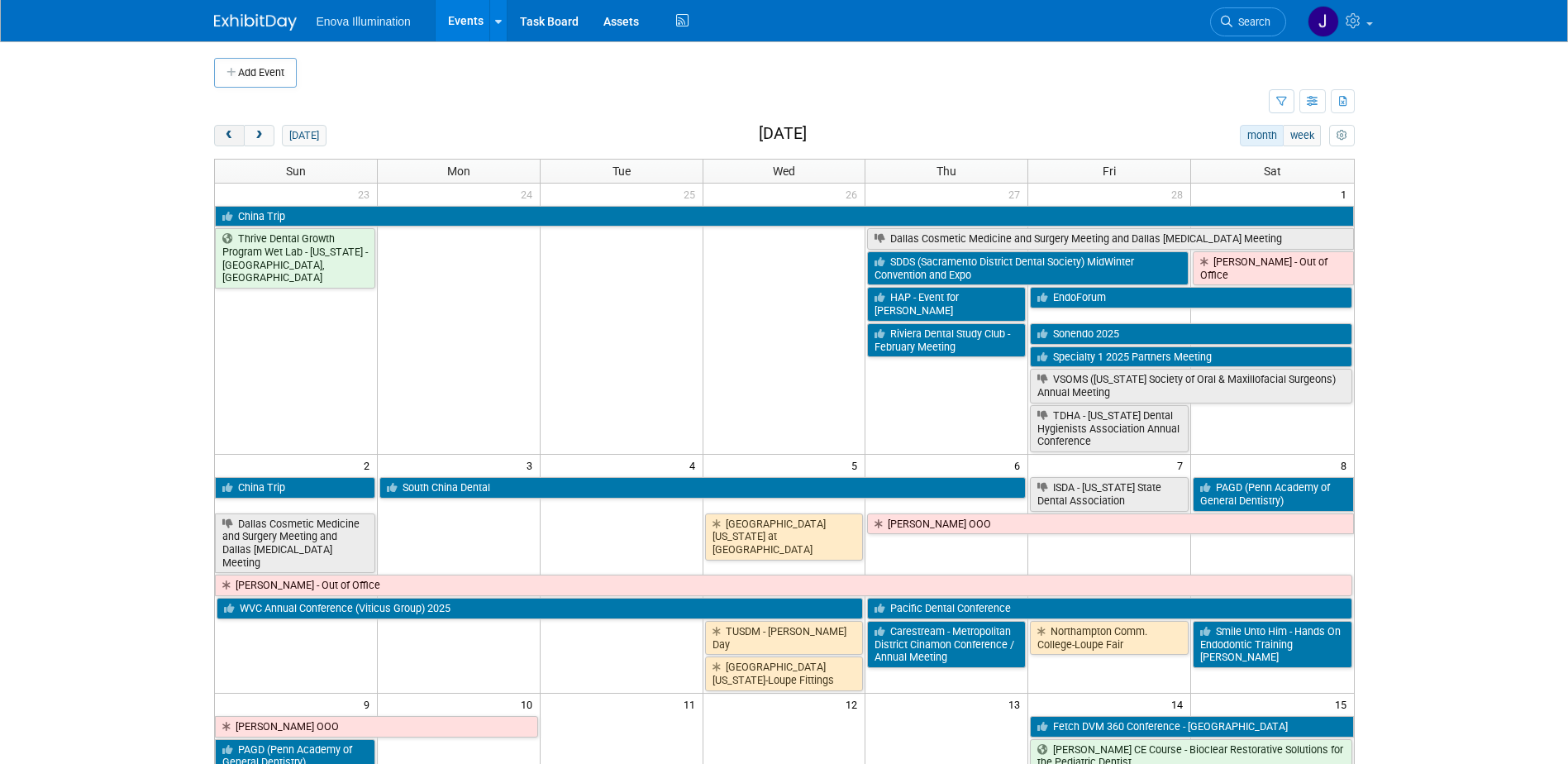
click at [225, 132] on span "prev" at bounding box center [229, 136] width 12 height 10
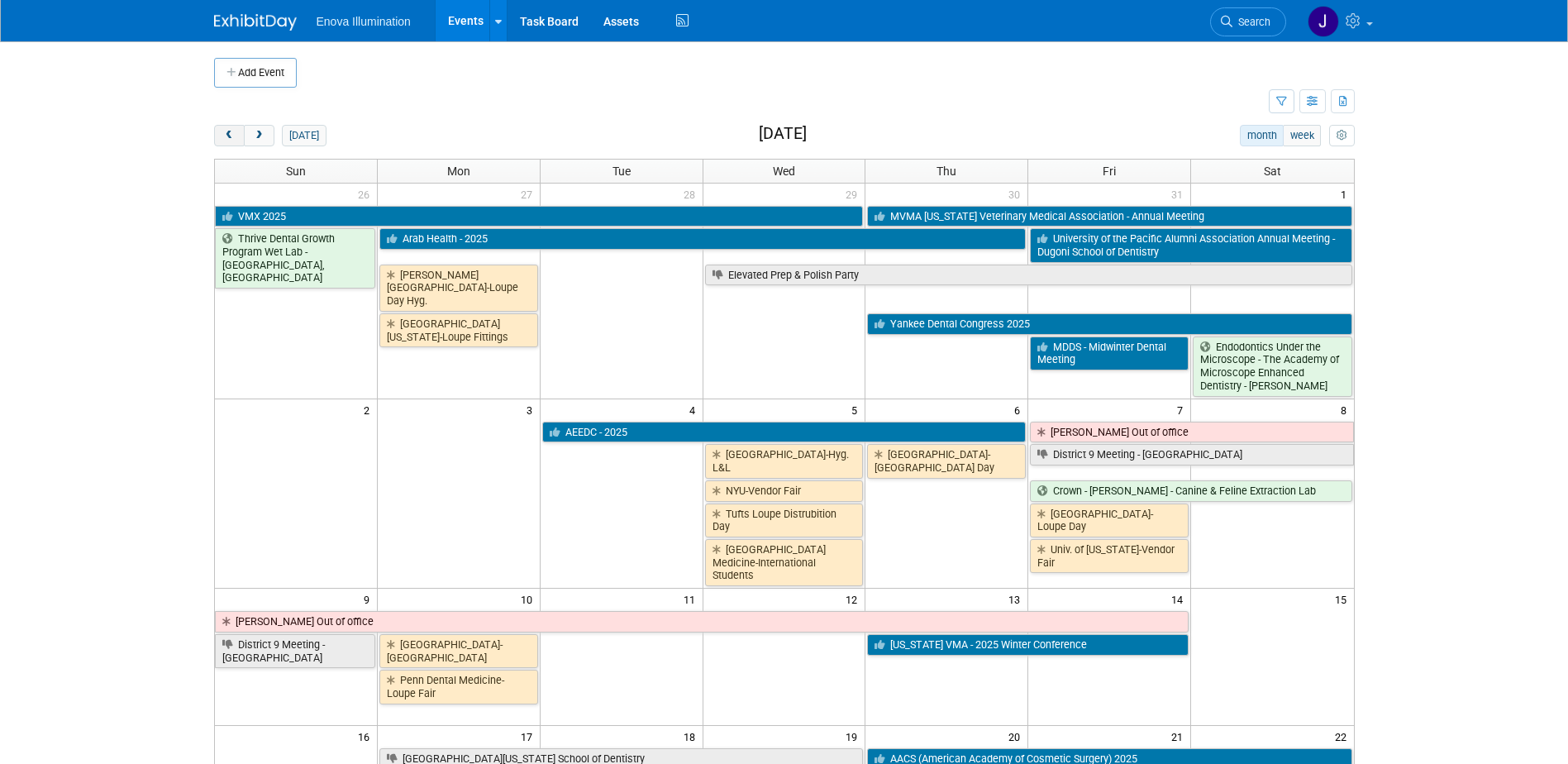
click at [225, 132] on span "prev" at bounding box center [229, 136] width 12 height 10
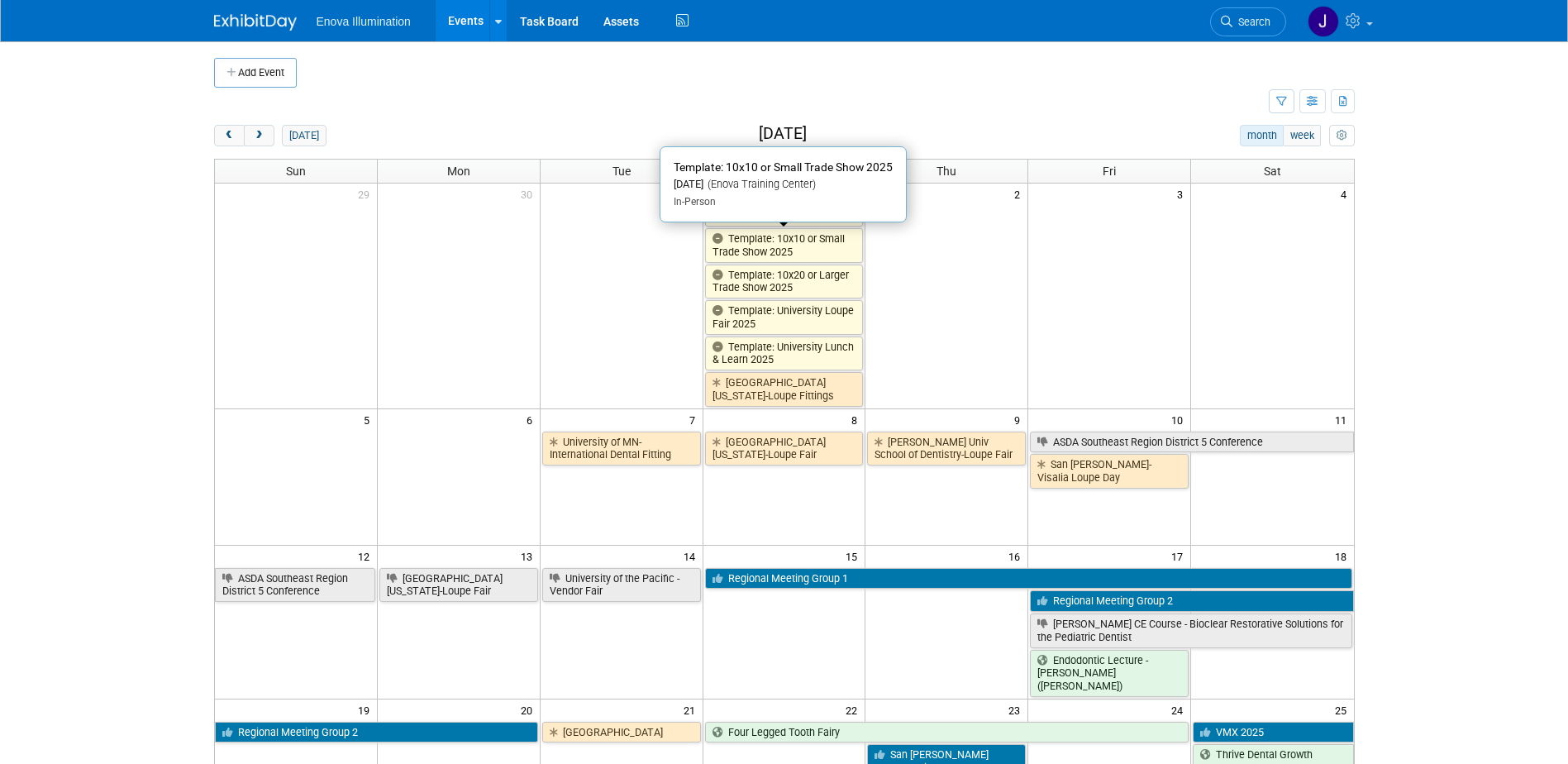
click at [723, 245] on icon at bounding box center [720, 239] width 16 height 10
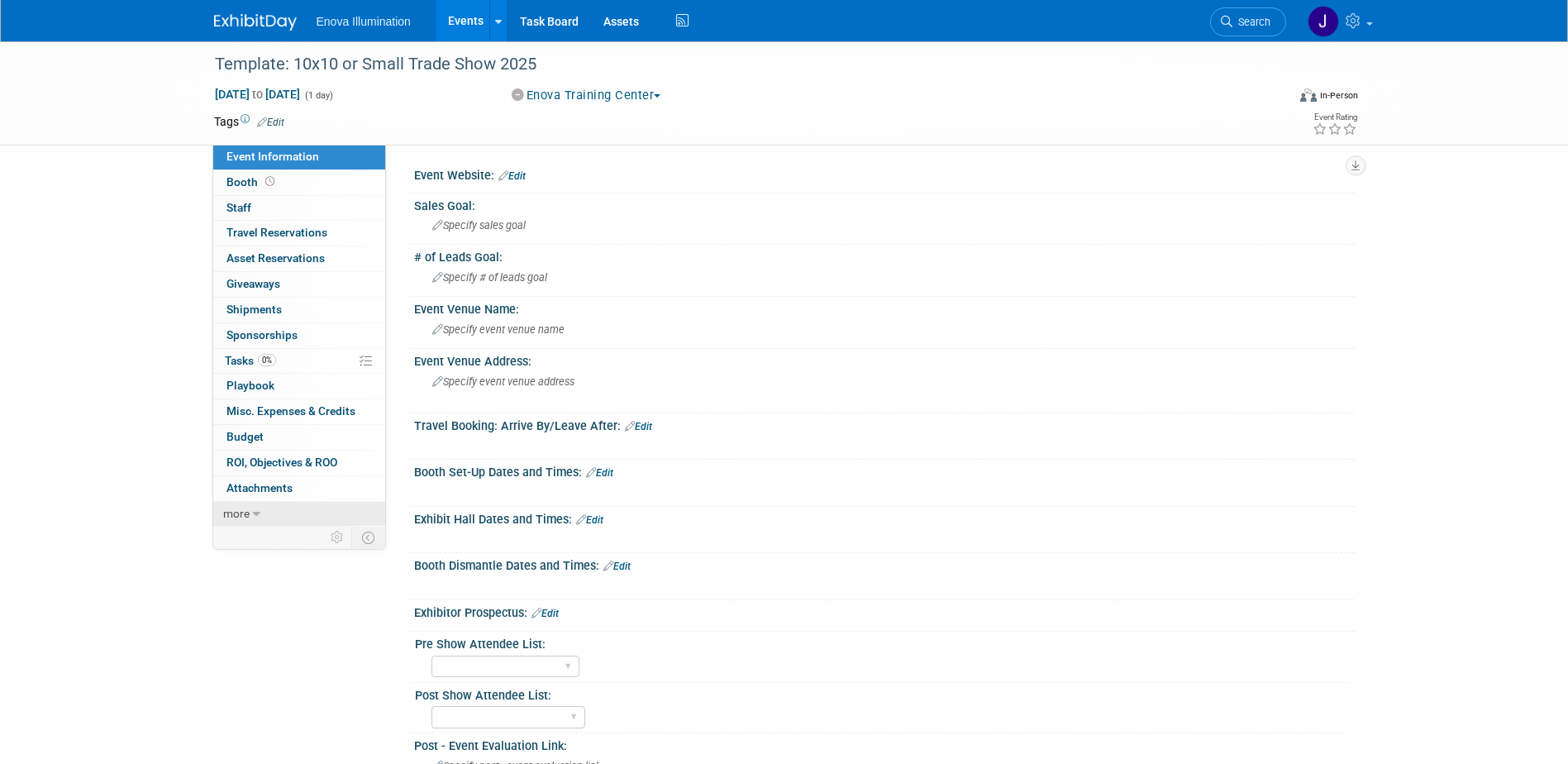
click at [295, 514] on link "more" at bounding box center [299, 514] width 172 height 24
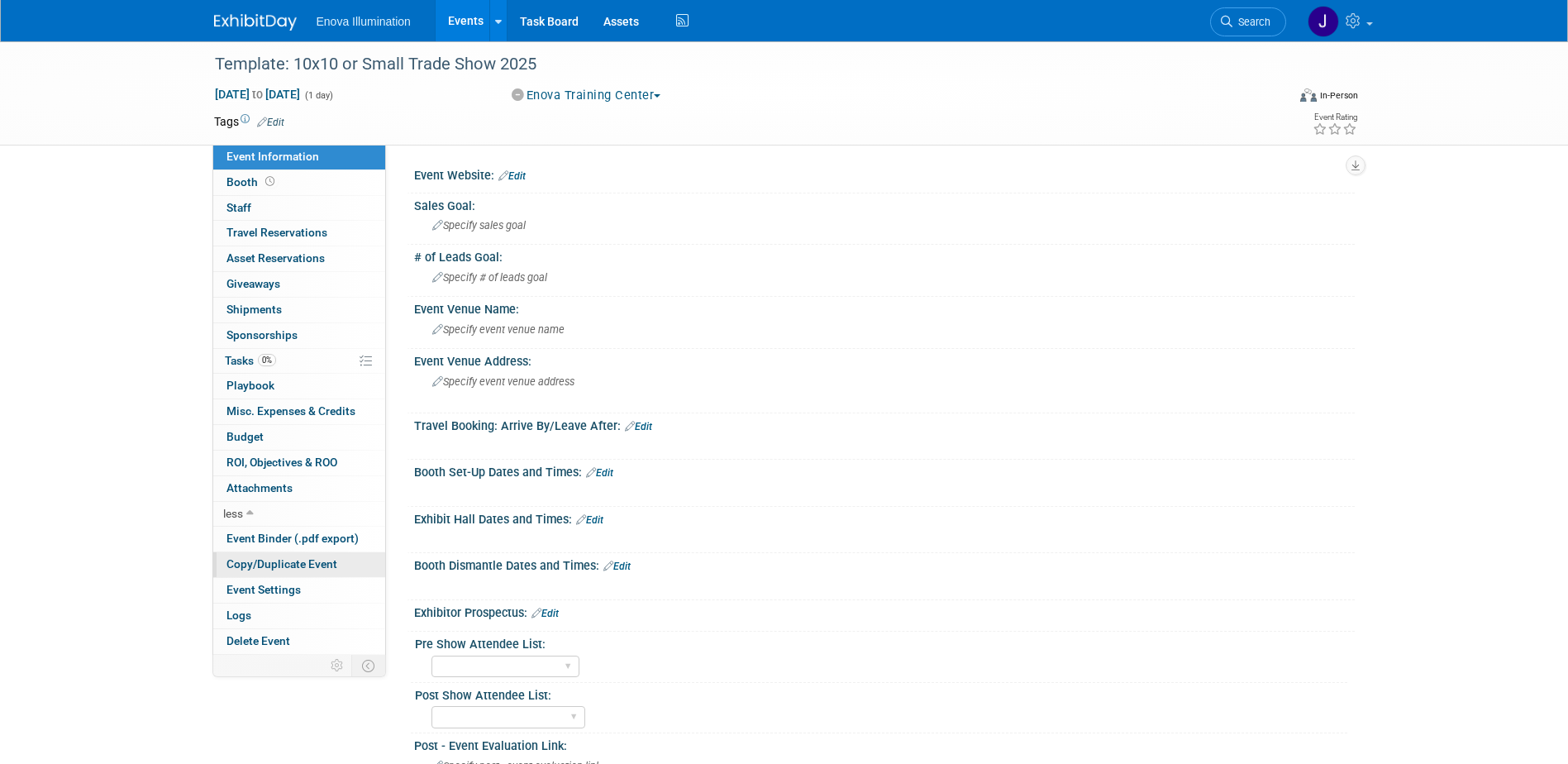
click at [292, 565] on span "Copy/Duplicate Event" at bounding box center [282, 563] width 111 height 13
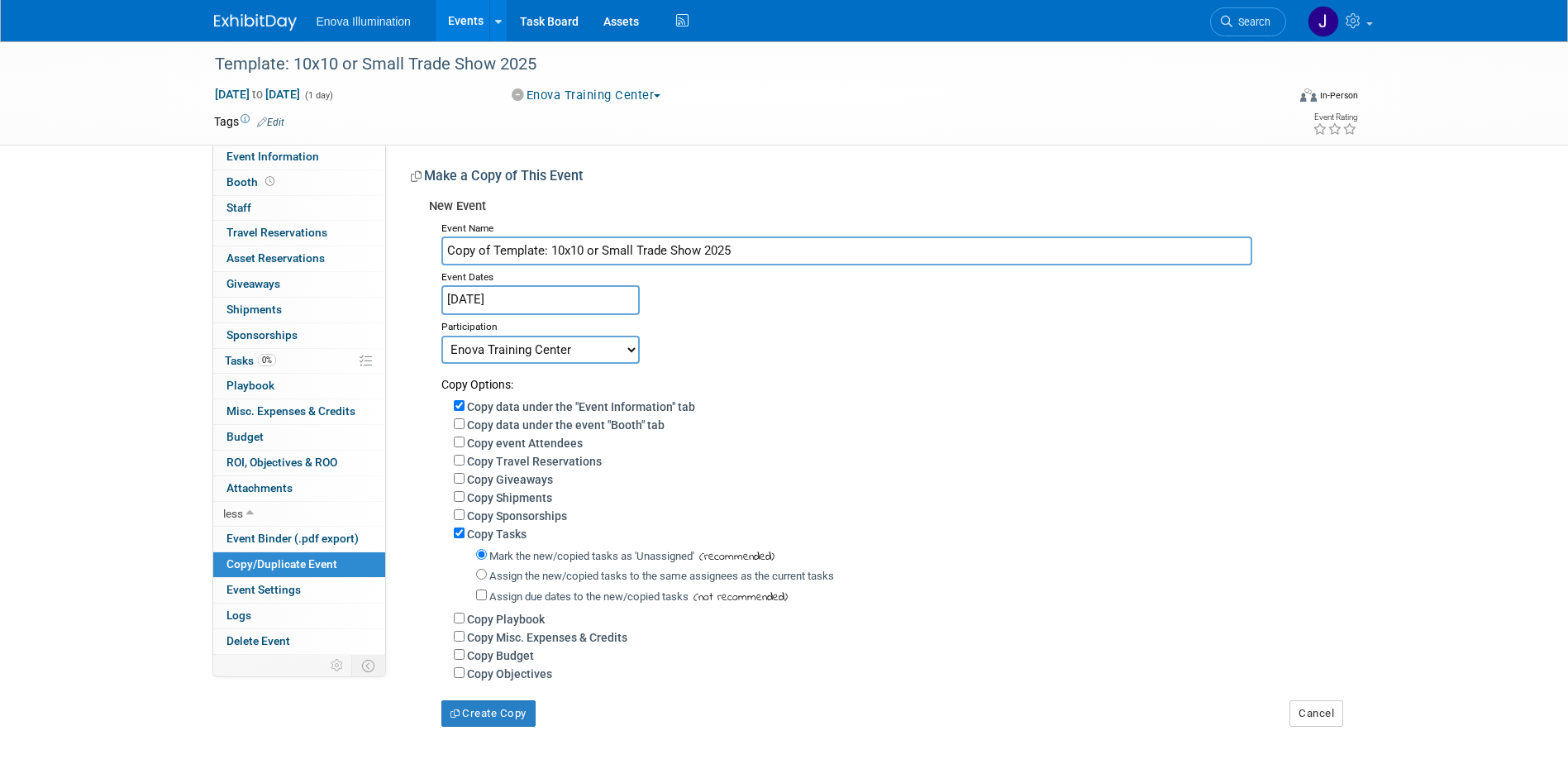
drag, startPoint x: 766, startPoint y: 248, endPoint x: 0, endPoint y: 276, distance: 766.5
click at [90, 271] on div "Template: 10x10 or Small Trade Show 2025 [DATE] to [DATE] (1 day) [DATE] to [DA…" at bounding box center [784, 400] width 1568 height 719
type input "American Society for Dental Aesthetics"
click at [536, 308] on input "Jan 1, 2025" at bounding box center [540, 299] width 198 height 29
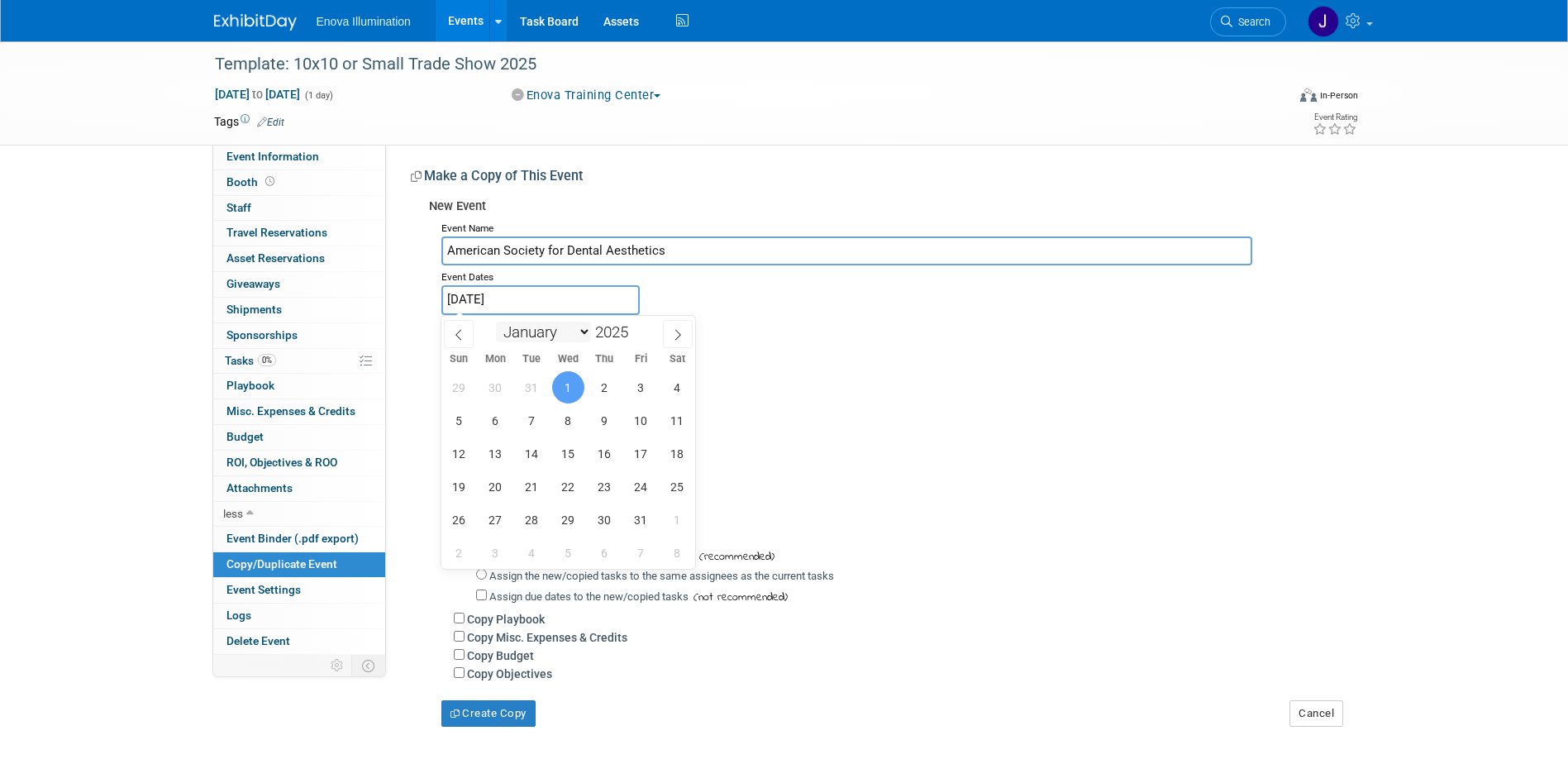
click at [551, 330] on select "January February March April May June July August September October November De…" at bounding box center [543, 332] width 95 height 21
select select "9"
click at [496, 322] on select "January February March April May June July August September October November De…" at bounding box center [543, 332] width 95 height 21
click at [582, 422] on span "8" at bounding box center [568, 420] width 32 height 32
click at [674, 425] on span "11" at bounding box center [677, 420] width 32 height 32
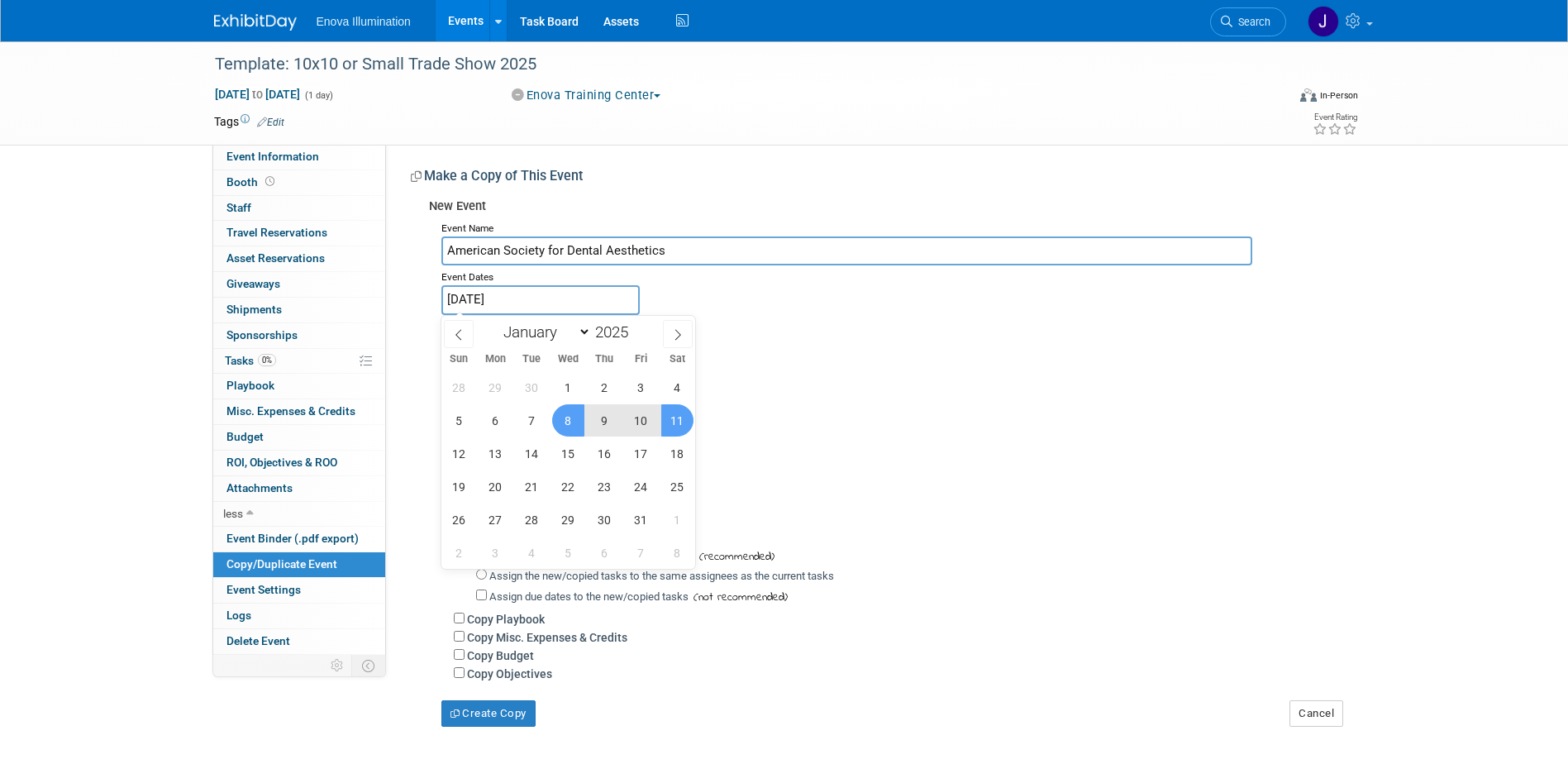
type input "[DATE] to [DATE]"
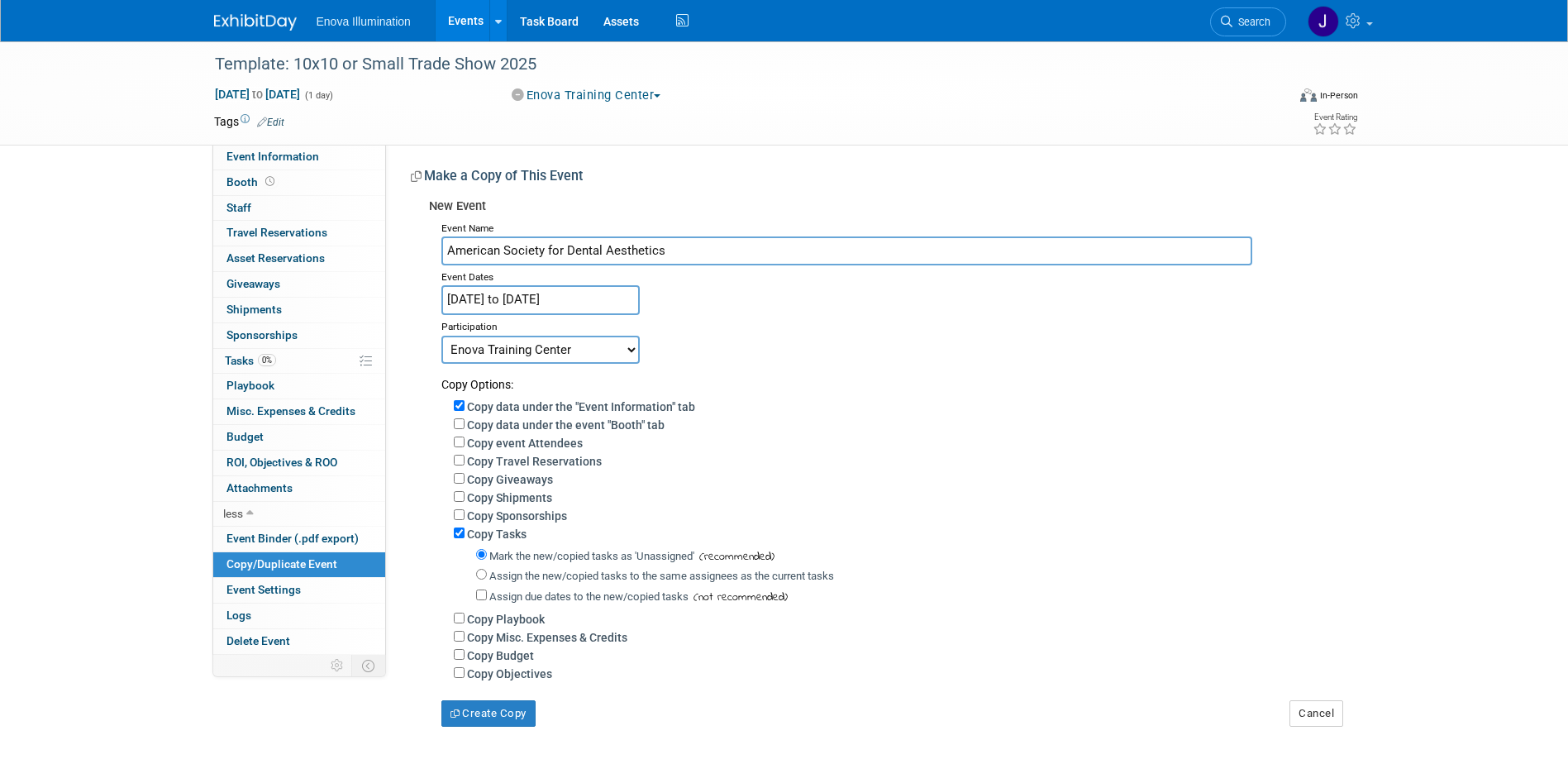
click at [576, 354] on select "Committed Considering Not Going Canceled Enova Training Center University Event…" at bounding box center [540, 350] width 198 height 28
select select "2"
click at [441, 336] on select "Committed Considering Not Going Canceled Enova Training Center University Event…" at bounding box center [540, 350] width 198 height 28
click at [480, 577] on input "Assign the new/copied tasks to the same assignees as the current tasks" at bounding box center [481, 574] width 10 height 10
radio input "true"
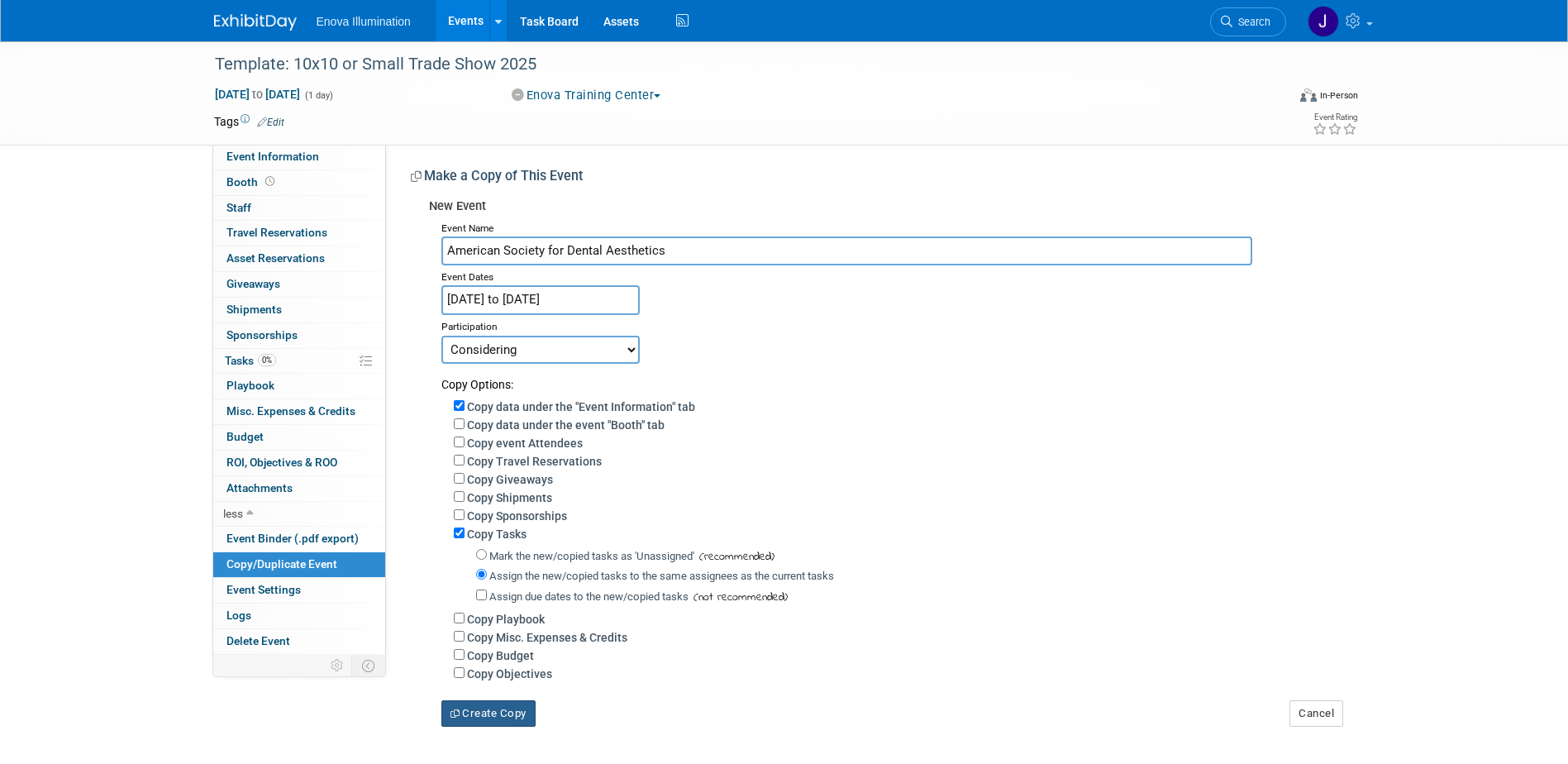
click at [476, 725] on button "Create Copy" at bounding box center [488, 713] width 94 height 26
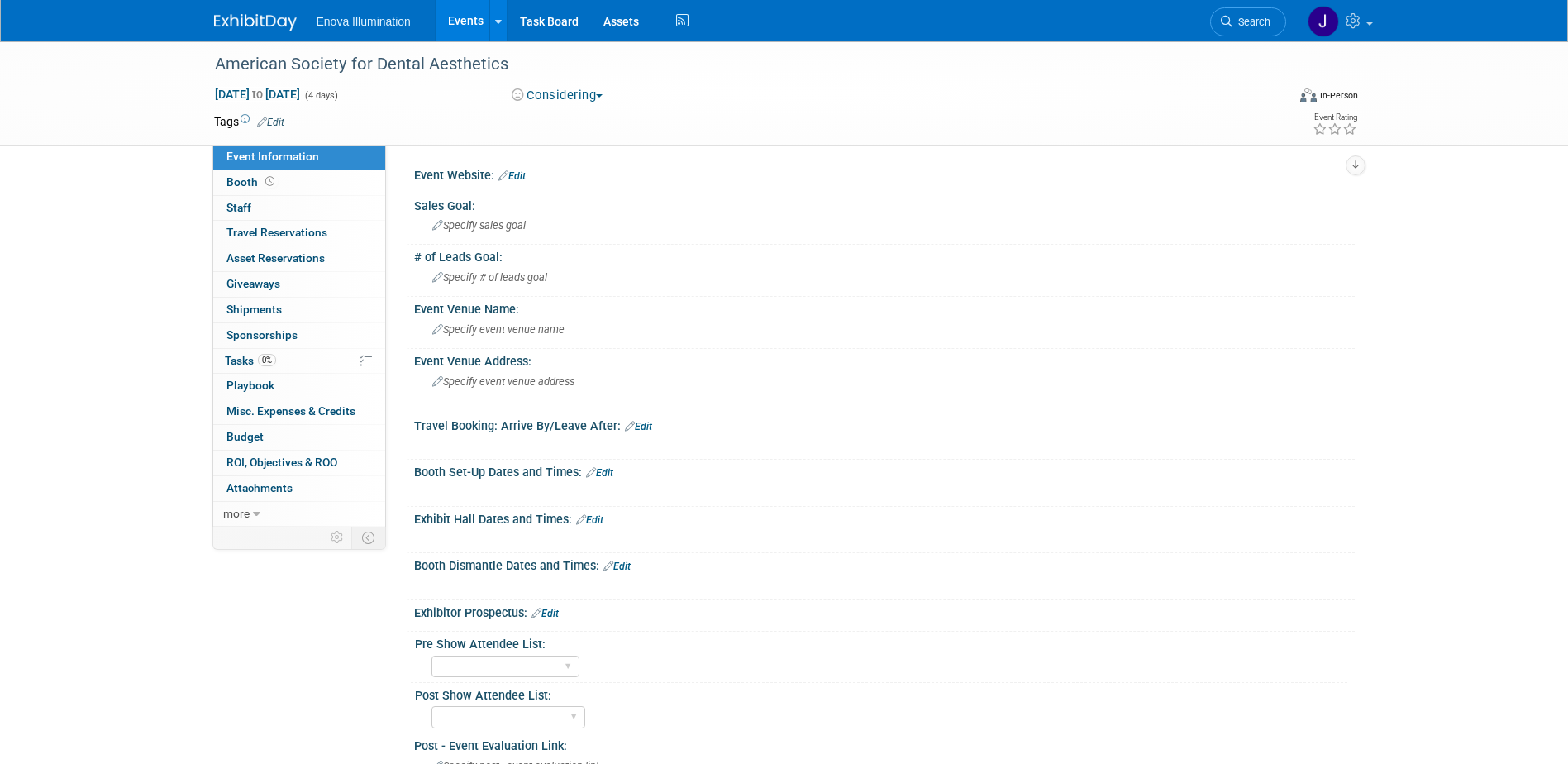
click at [514, 173] on link "Edit" at bounding box center [511, 175] width 27 height 11
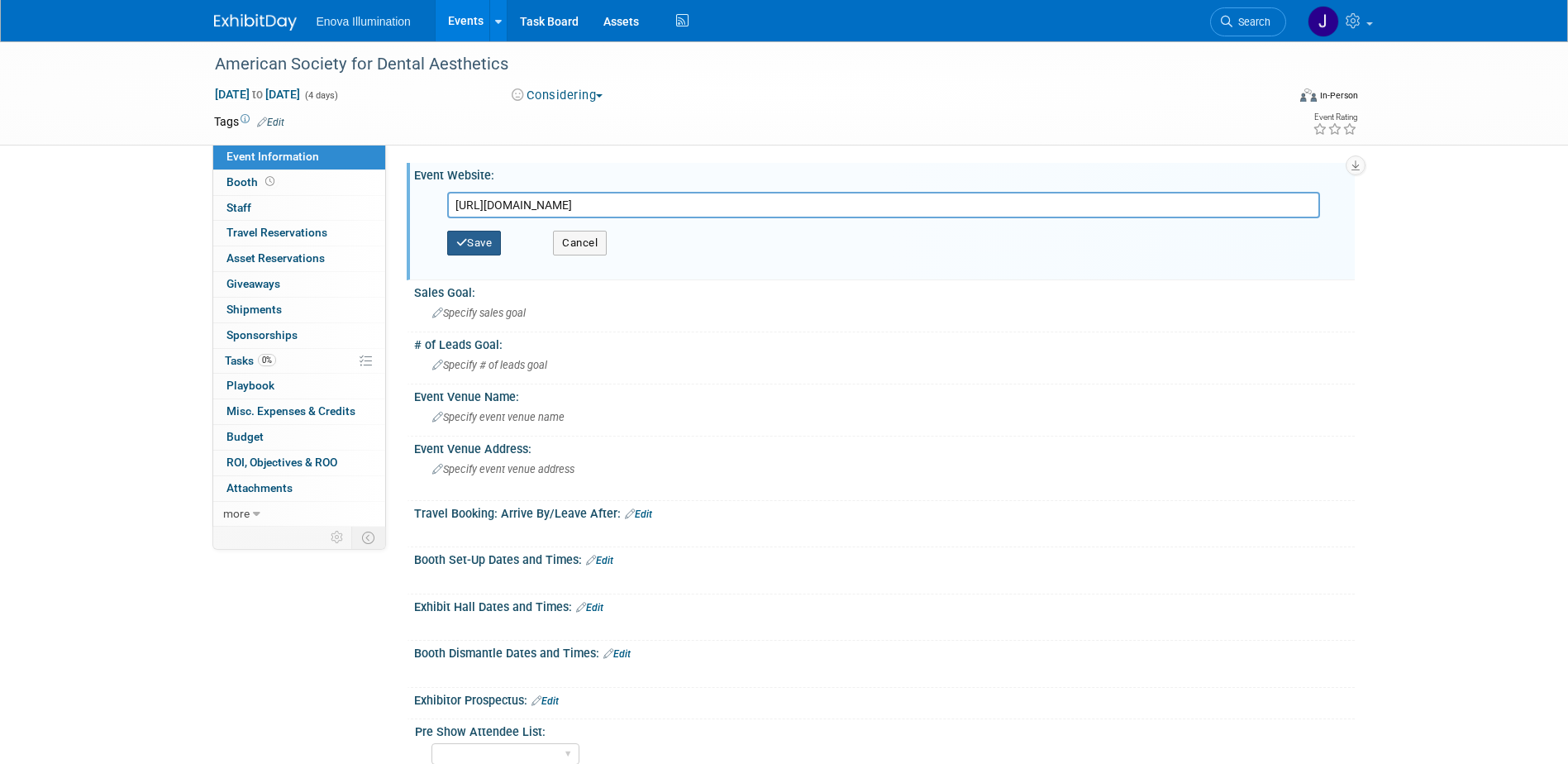
type input "[URL][DOMAIN_NAME]"
click at [483, 245] on button "Save" at bounding box center [474, 242] width 55 height 24
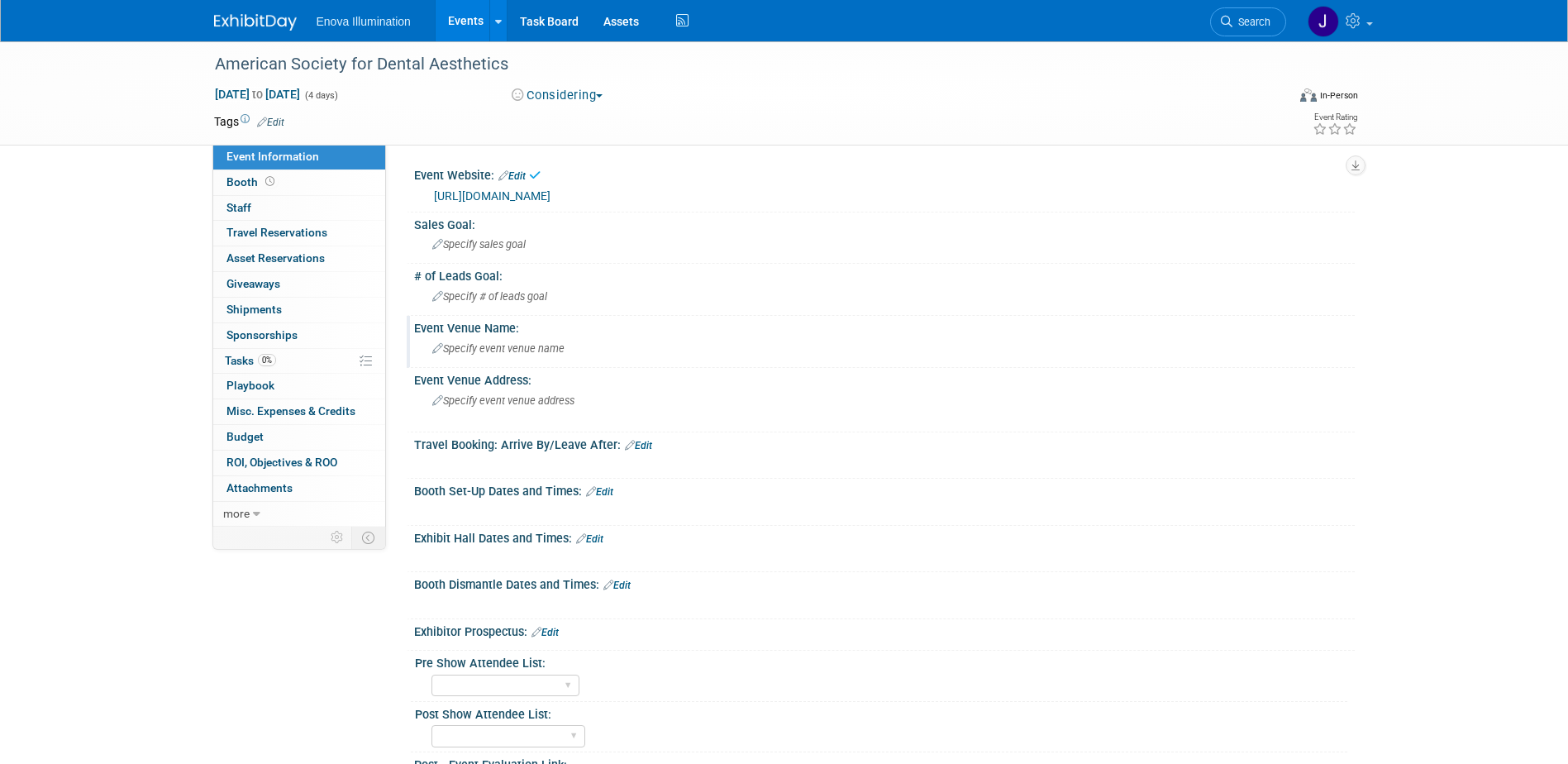
click at [518, 346] on span "Specify event venue name" at bounding box center [499, 348] width 133 height 12
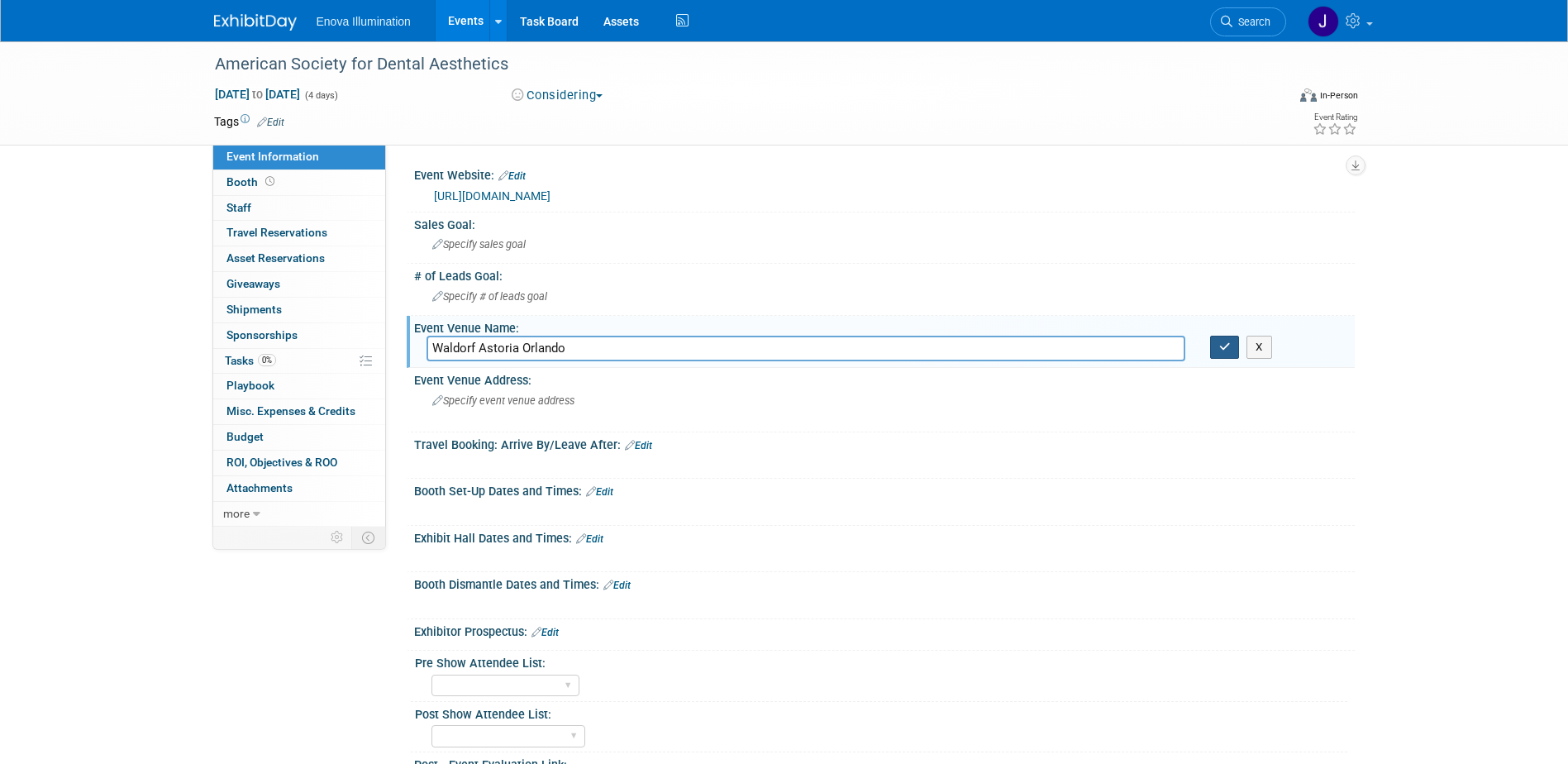
type input "Waldorf Astoria Orlando"
click at [1223, 356] on button "button" at bounding box center [1224, 347] width 30 height 24
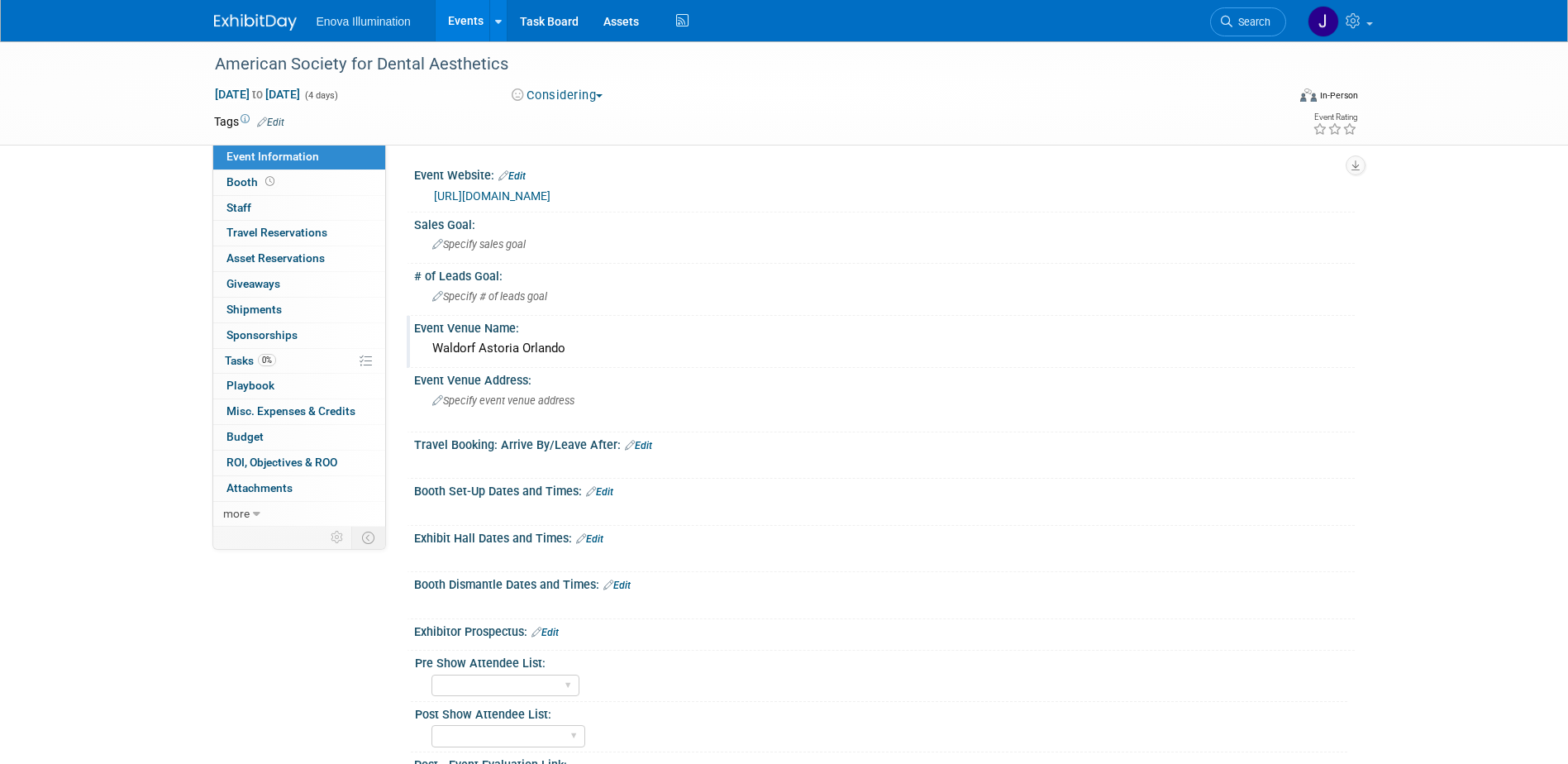
click at [596, 537] on link "Edit" at bounding box center [590, 538] width 27 height 11
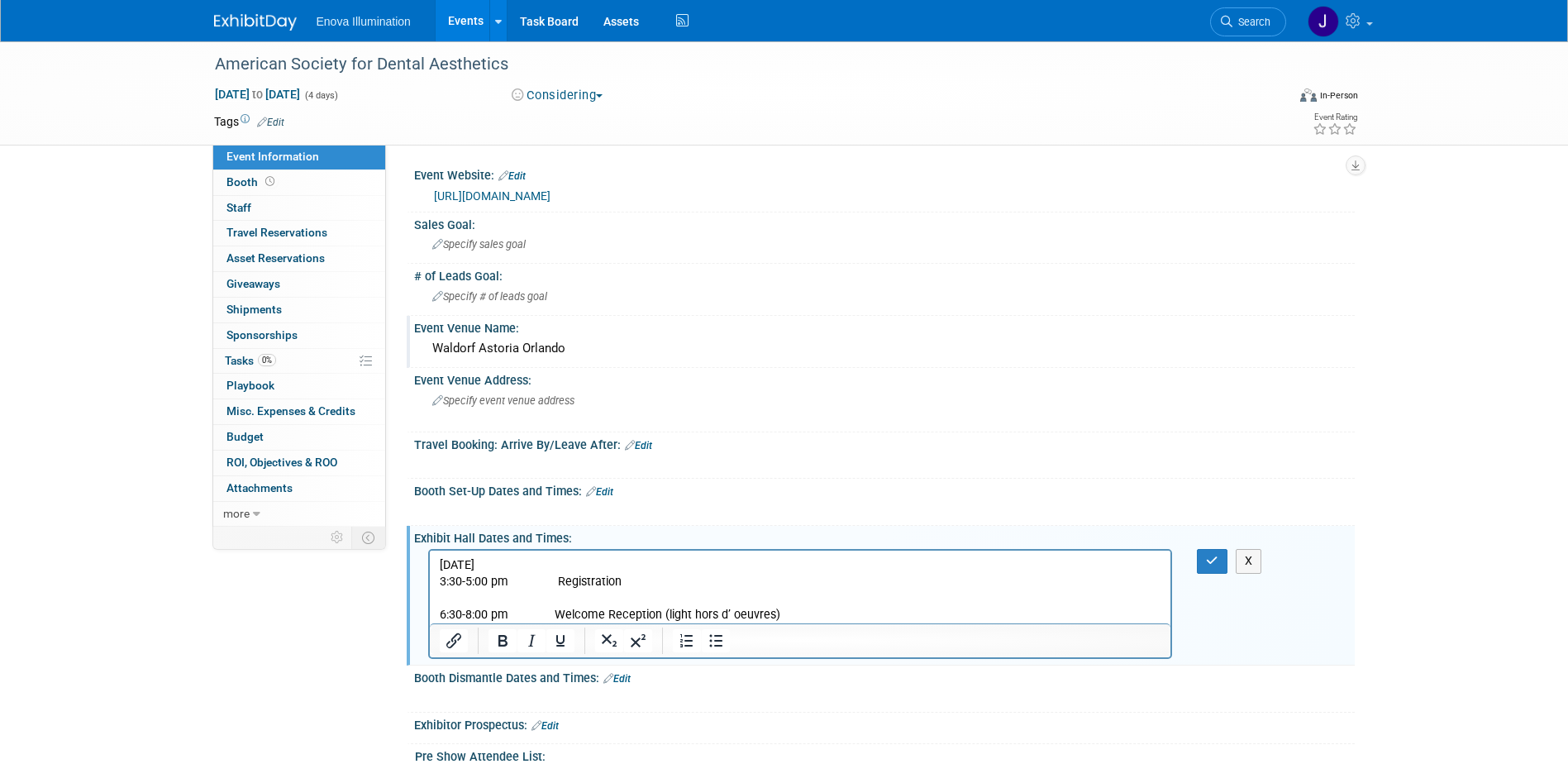
click at [467, 593] on p "Rich Text Area. Press ALT-0 for help." at bounding box center [800, 598] width 722 height 17
click at [630, 588] on p "3:30-5:00 pm Registration" at bounding box center [800, 582] width 722 height 17
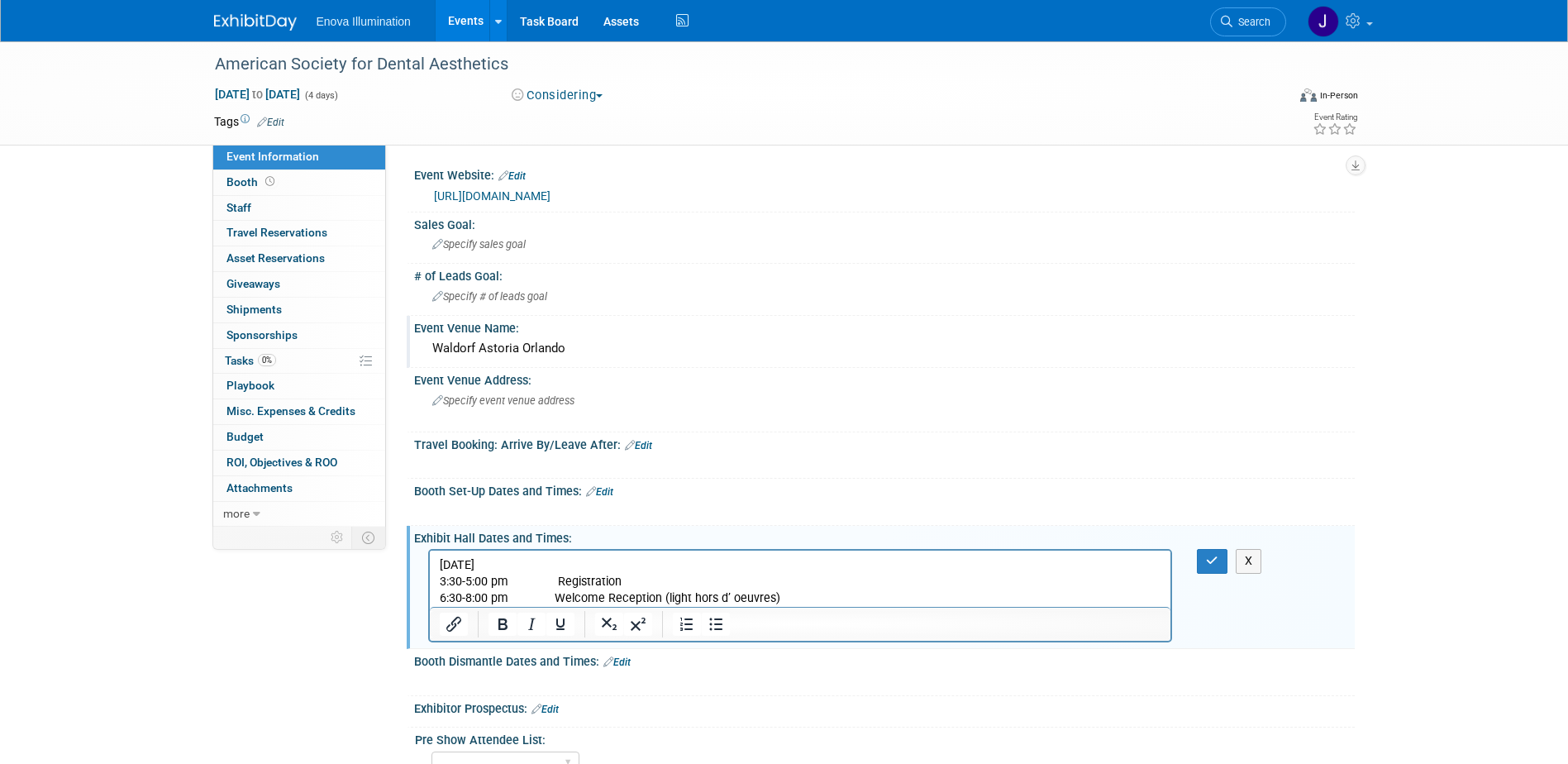
click at [779, 597] on p "6:30-8:00 pm Welcome Reception (light hors d’ oeuvres)" at bounding box center [800, 598] width 722 height 17
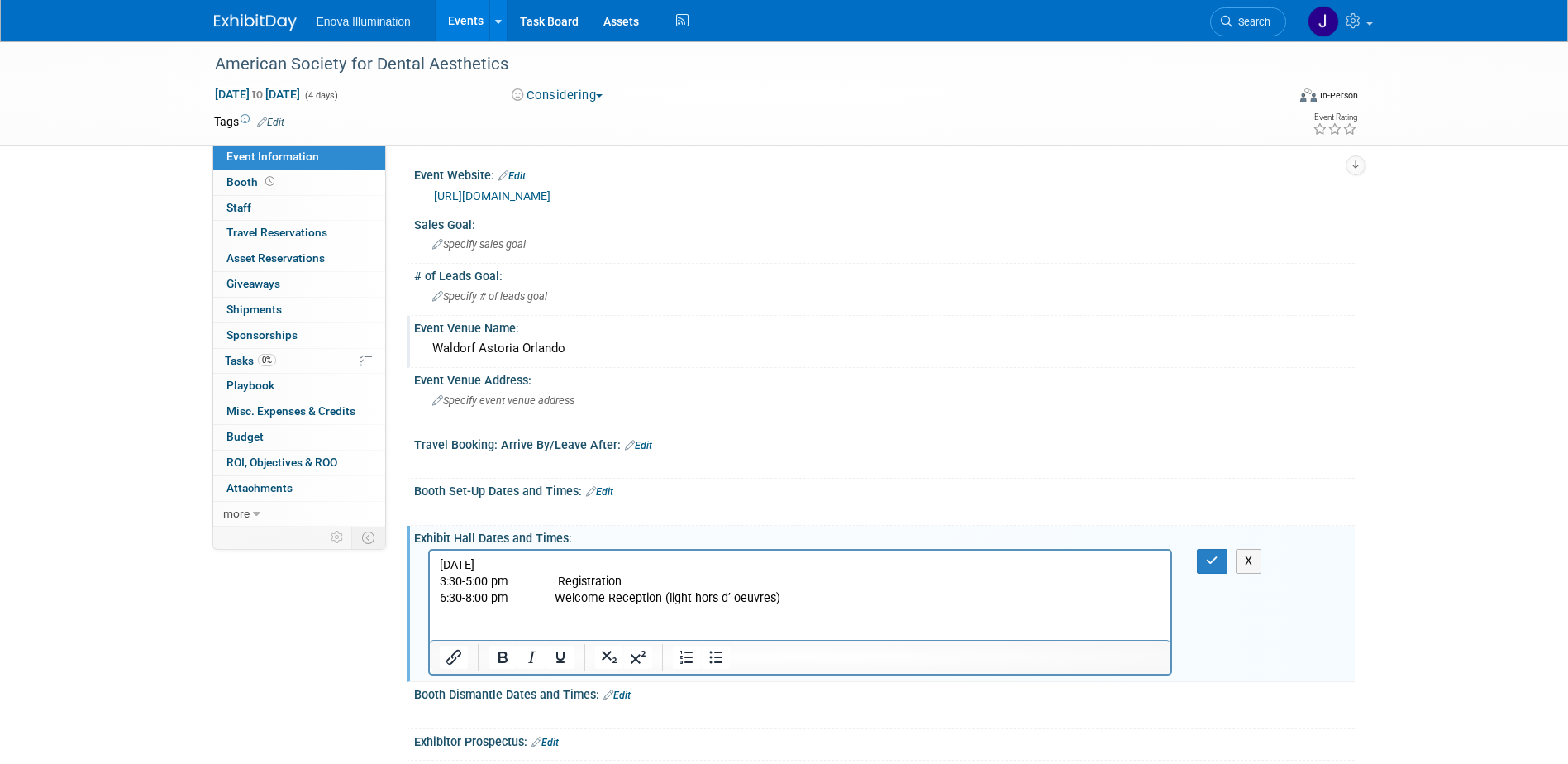
drag, startPoint x: 626, startPoint y: 565, endPoint x: 412, endPoint y: 565, distance: 214.0
click at [429, 565] on html "Wednesday, October 8, 2025 3:30-5:00 pm Registration 6:30-8:00 pm Welcome Recep…" at bounding box center [800, 595] width 741 height 89
click at [505, 653] on icon "Bold" at bounding box center [502, 657] width 9 height 11
click at [514, 624] on p "Rich Text Area. Press ALT-0 for help." at bounding box center [800, 631] width 722 height 17
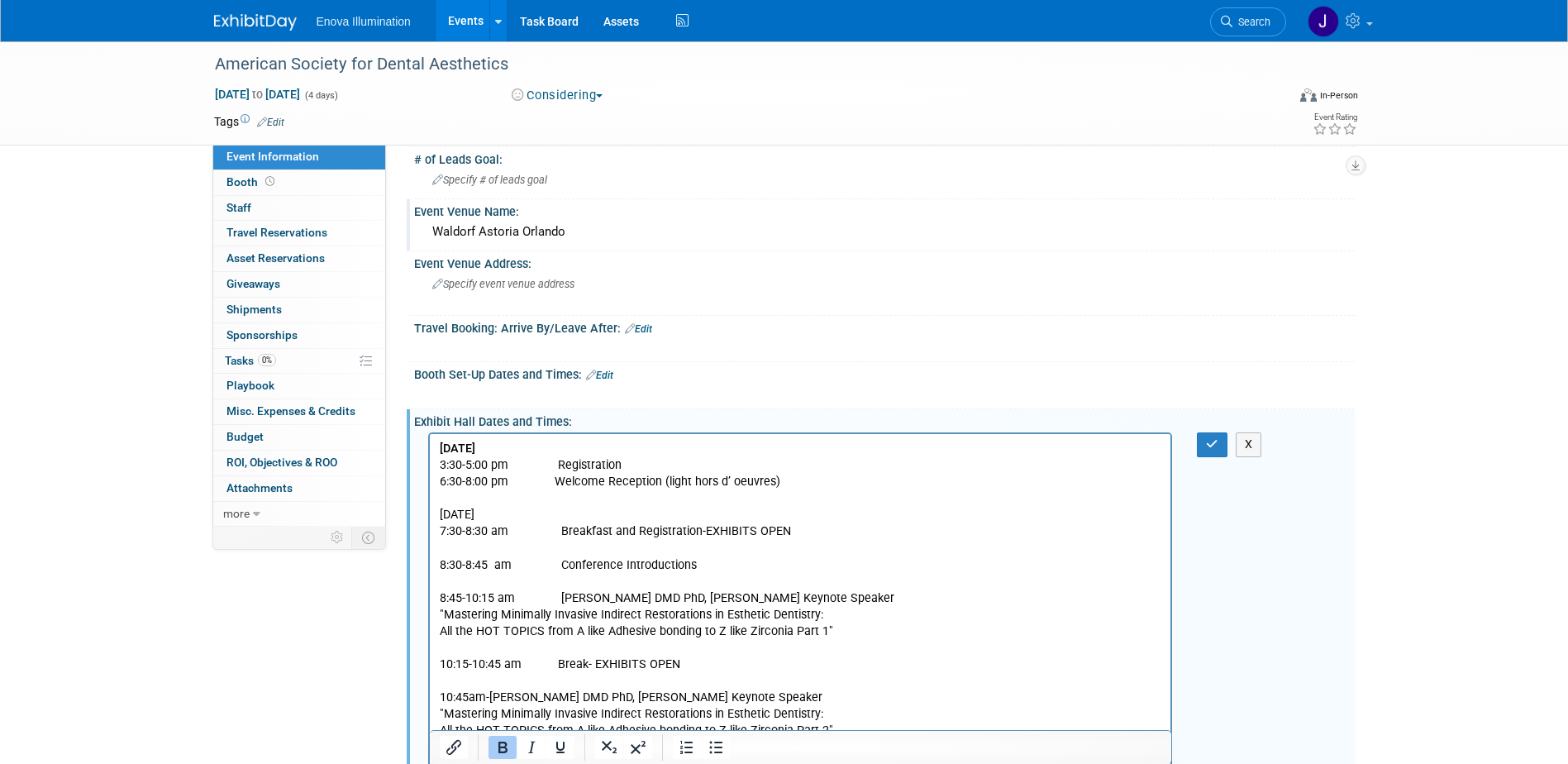
scroll to position [111, 0]
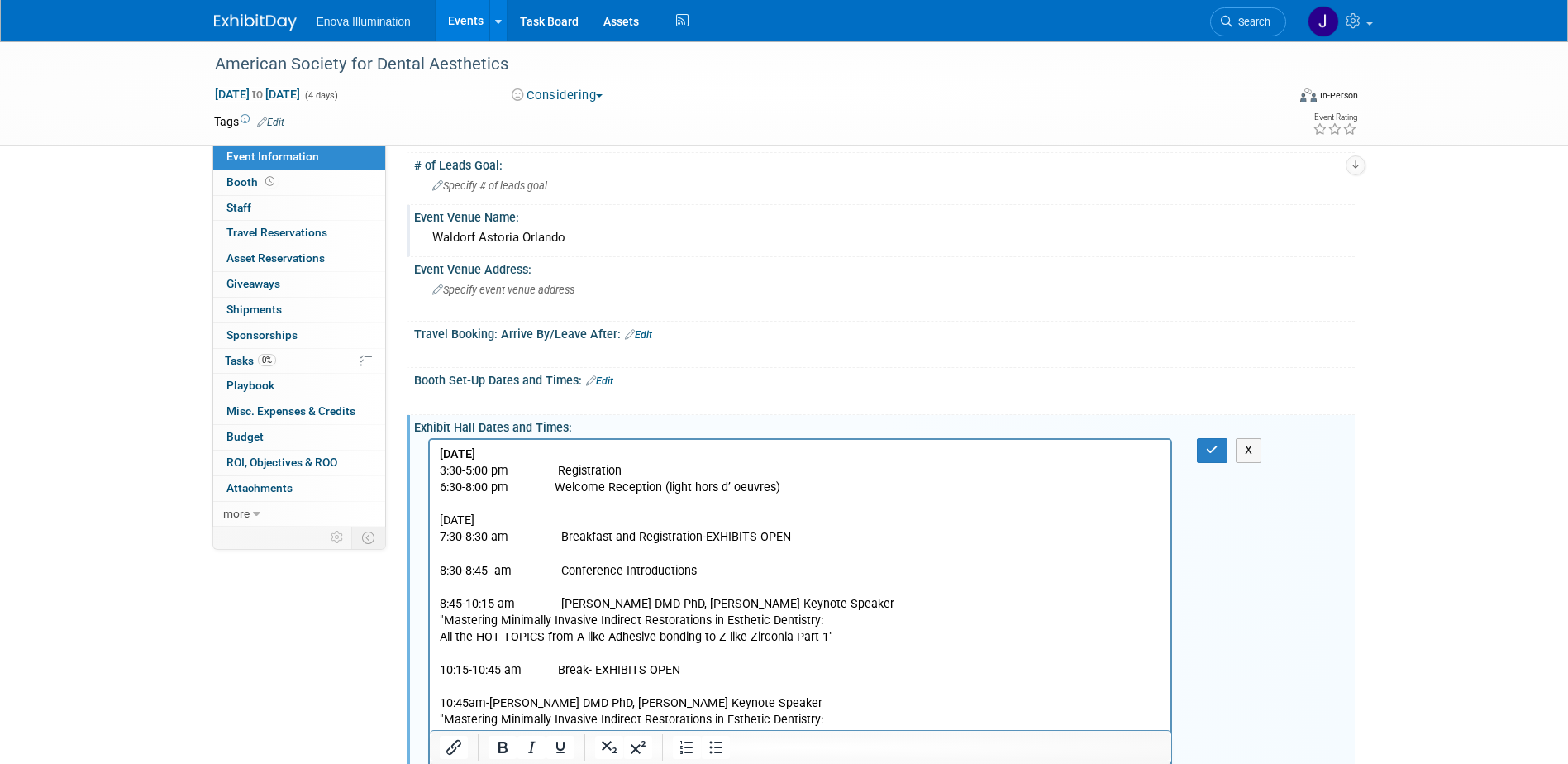
drag, startPoint x: 610, startPoint y: 520, endPoint x: 426, endPoint y: 524, distance: 184.0
click at [429, 524] on html "Wednesday, October 8, 2025 3:30-5:00 pm Registration 6:30-8:00 pm Welcome Recep…" at bounding box center [800, 708] width 741 height 538
click at [506, 747] on icon "Bold" at bounding box center [502, 747] width 9 height 11
click at [470, 555] on p "Rich Text Area. Press ALT-0 for help." at bounding box center [800, 553] width 722 height 17
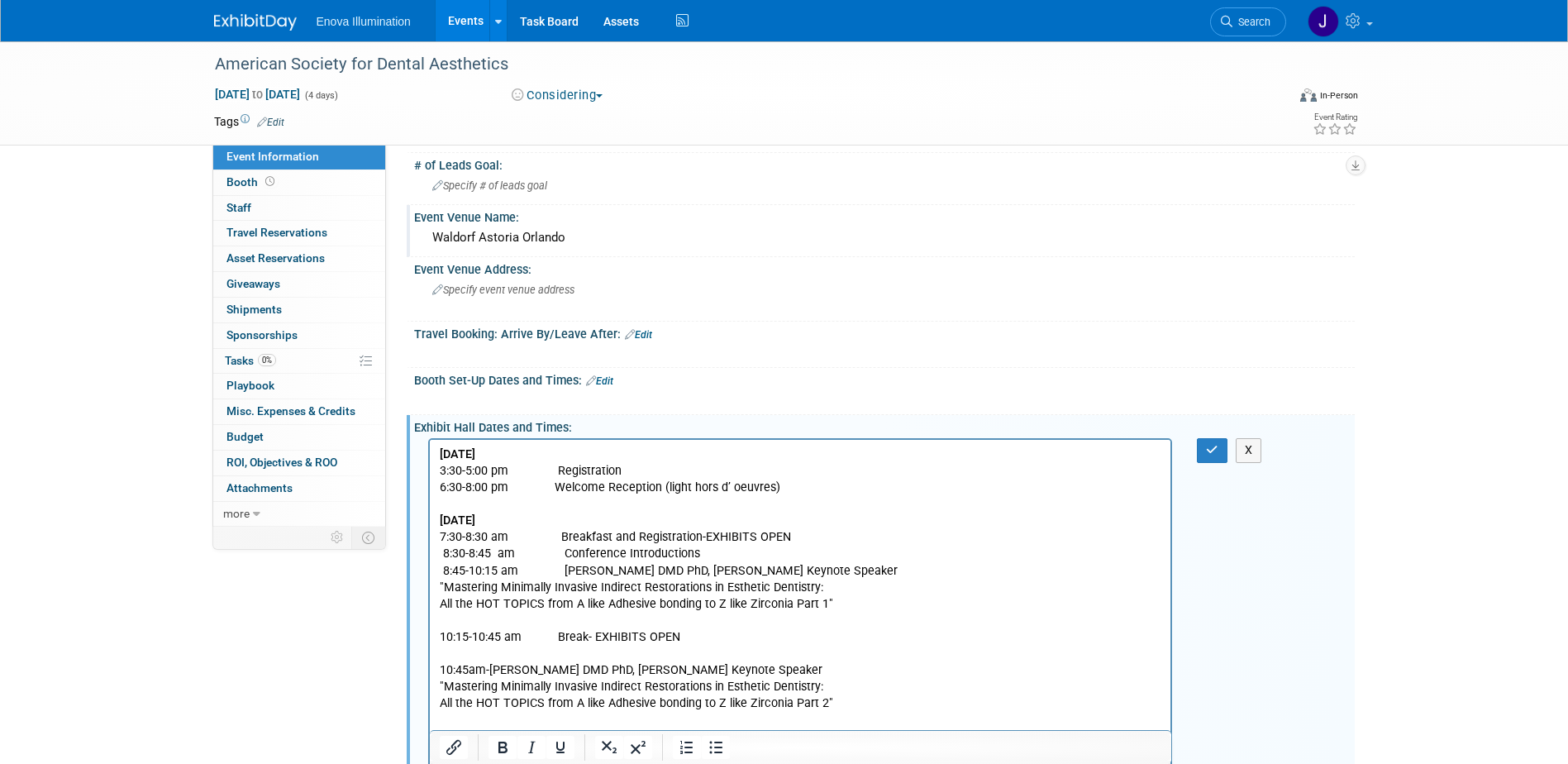
click at [435, 552] on html "Wednesday, October 8, 2025 3:30-5:00 pm Registration 6:30-8:00 pm Welcome Recep…" at bounding box center [800, 692] width 741 height 504
click at [443, 620] on p "Rich Text Area. Press ALT-0 for help." at bounding box center [800, 620] width 722 height 17
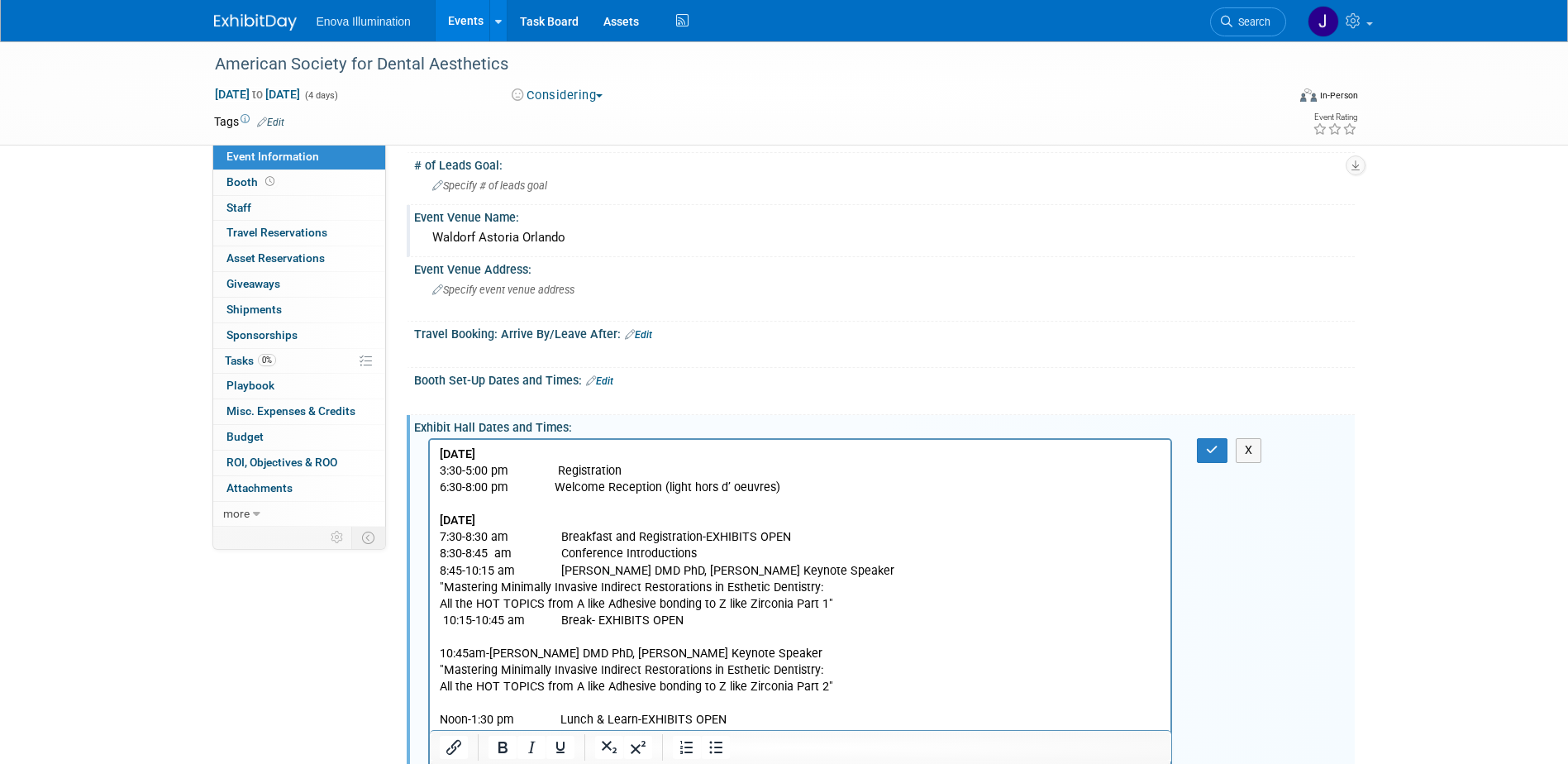
click at [440, 640] on p "Rich Text Area. Press ALT-0 for help." at bounding box center [800, 637] width 722 height 17
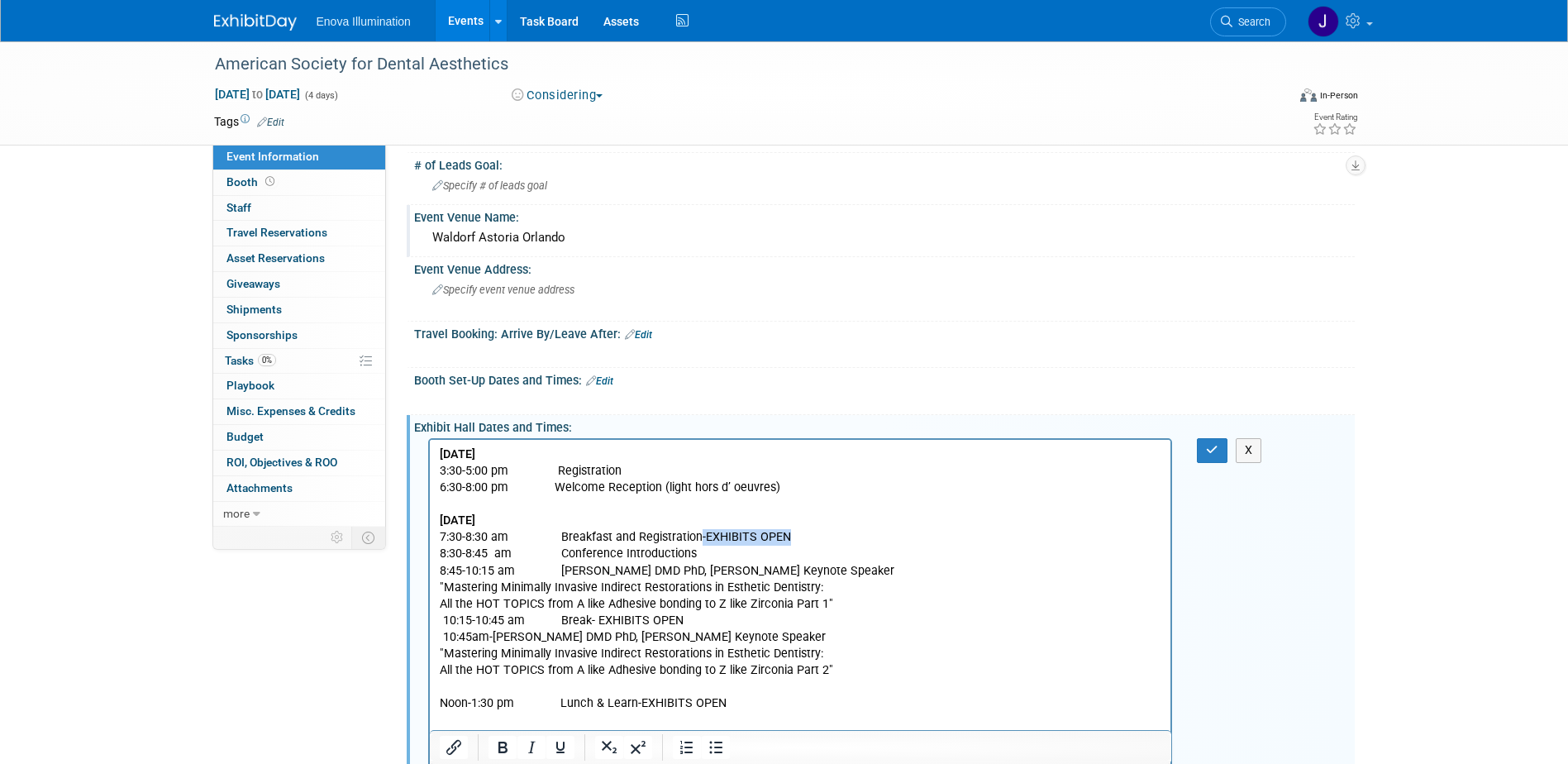
drag, startPoint x: 787, startPoint y: 535, endPoint x: 695, endPoint y: 542, distance: 92.3
click at [695, 542] on p "7:30-8:30 am Breakfast and Registration-EXHIBITS OPEN" at bounding box center [800, 537] width 722 height 17
click at [497, 748] on icon "Bold" at bounding box center [502, 747] width 20 height 20
drag, startPoint x: 679, startPoint y: 619, endPoint x: 594, endPoint y: 625, distance: 85.2
click at [594, 625] on p "10:15-10:45 am Break- EXHIBITS OPEN" at bounding box center [800, 620] width 722 height 17
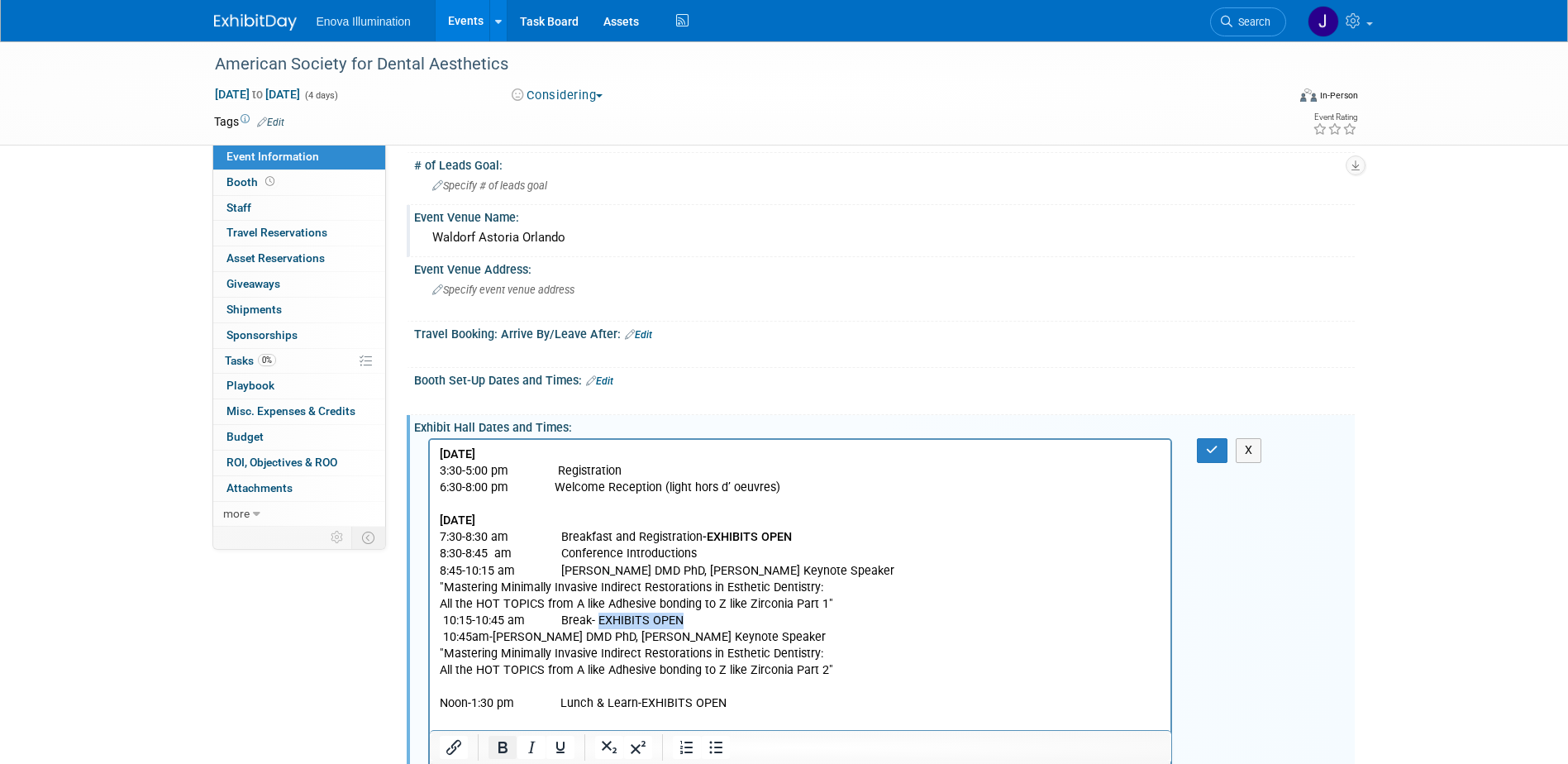
click at [505, 746] on icon "Bold" at bounding box center [502, 747] width 9 height 11
drag, startPoint x: 725, startPoint y: 702, endPoint x: 635, endPoint y: 703, distance: 90.0
click at [635, 703] on p "Noon-1:30 pm Lunch & Learn-EXHIBITS OPEN" at bounding box center [800, 703] width 722 height 17
click at [496, 747] on icon "Bold" at bounding box center [502, 747] width 20 height 20
click at [487, 687] on p "Rich Text Area. Press ALT-0 for help." at bounding box center [800, 686] width 722 height 17
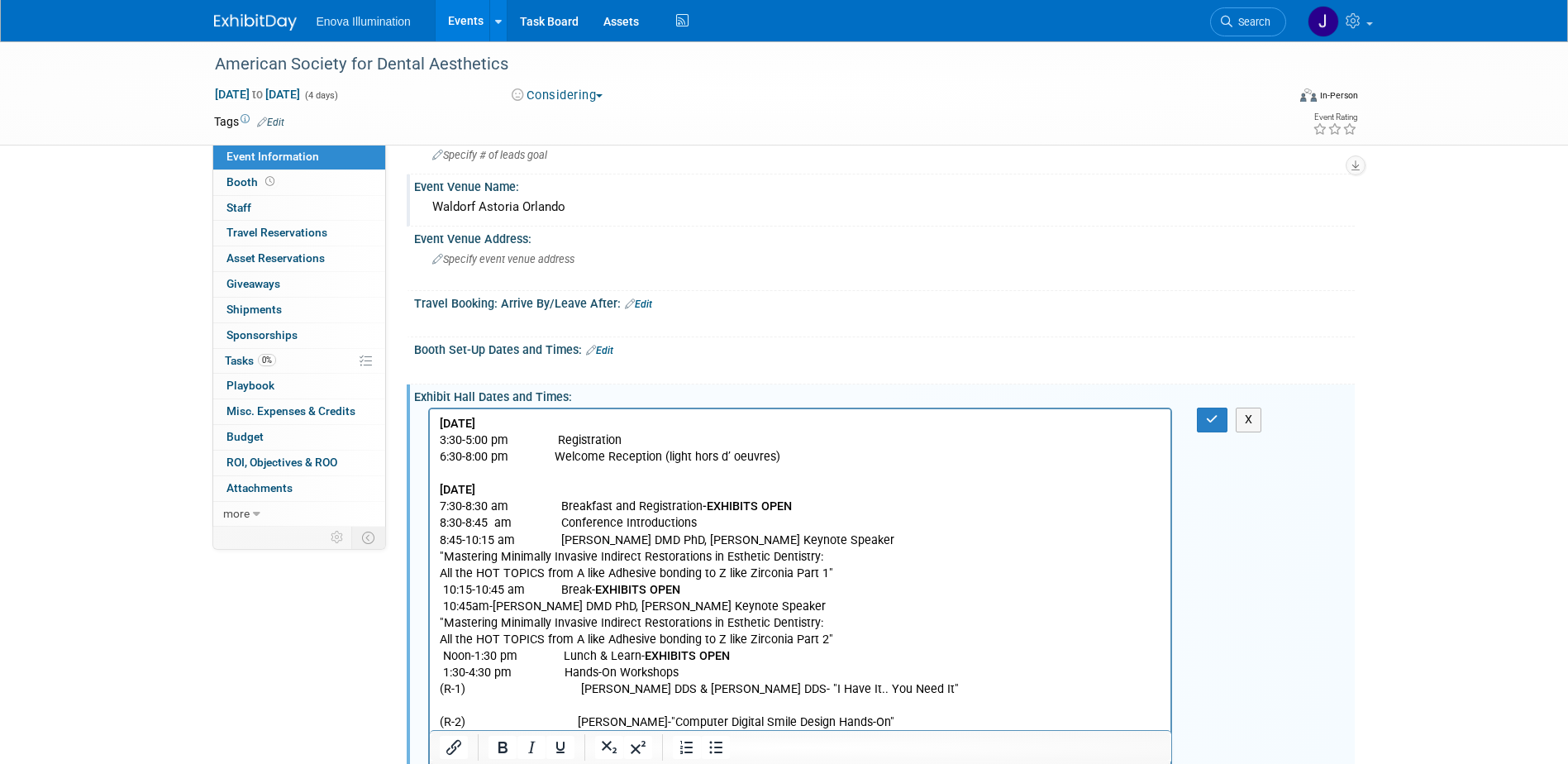
scroll to position [158, 0]
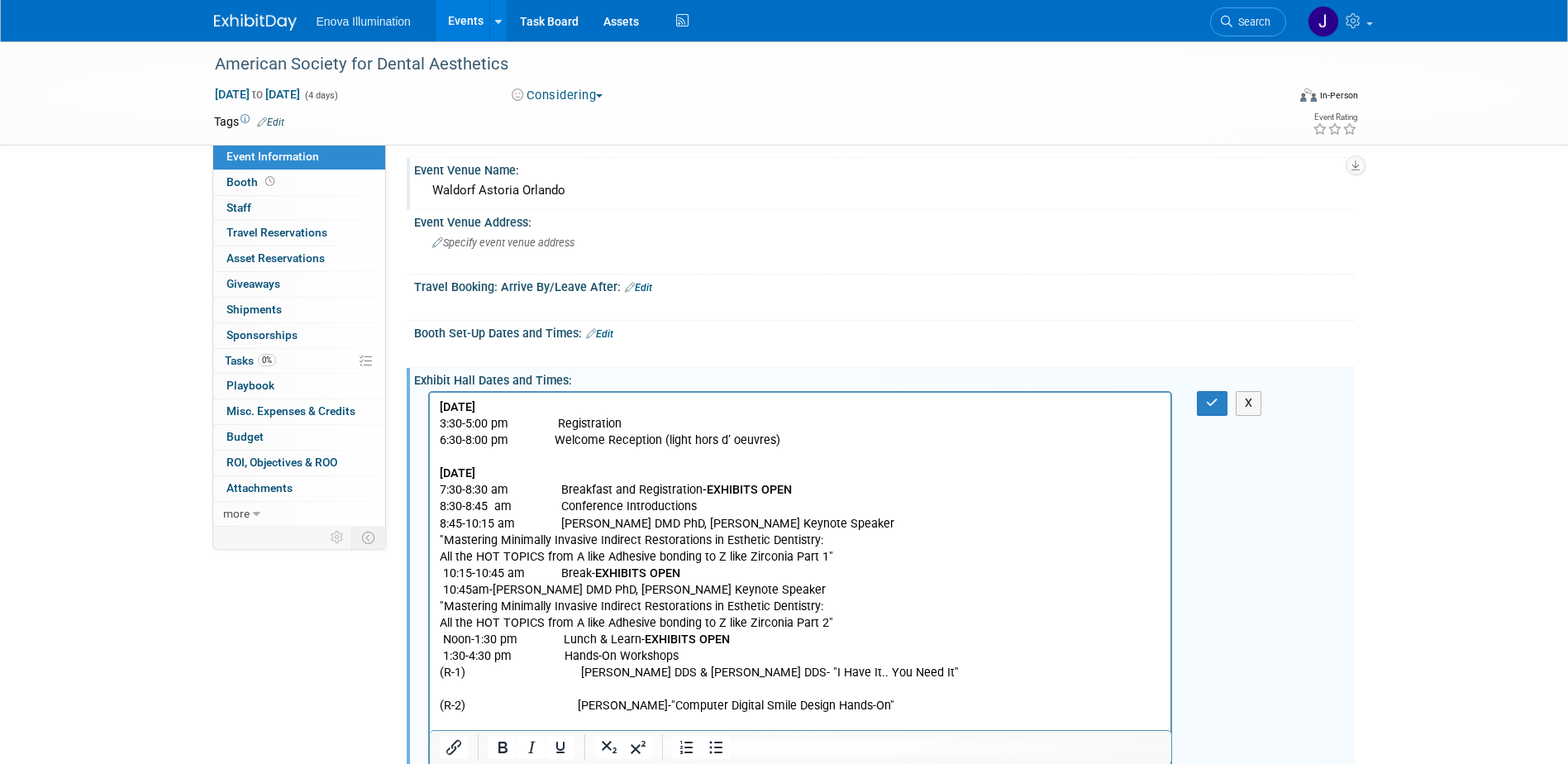
click at [445, 684] on p "Rich Text Area. Press ALT-0 for help." at bounding box center [800, 689] width 722 height 17
click at [986, 674] on p "(R-1) Howard Glazer DDS & George Freedman DDS- "I Have It.. You Need It"" at bounding box center [800, 672] width 722 height 17
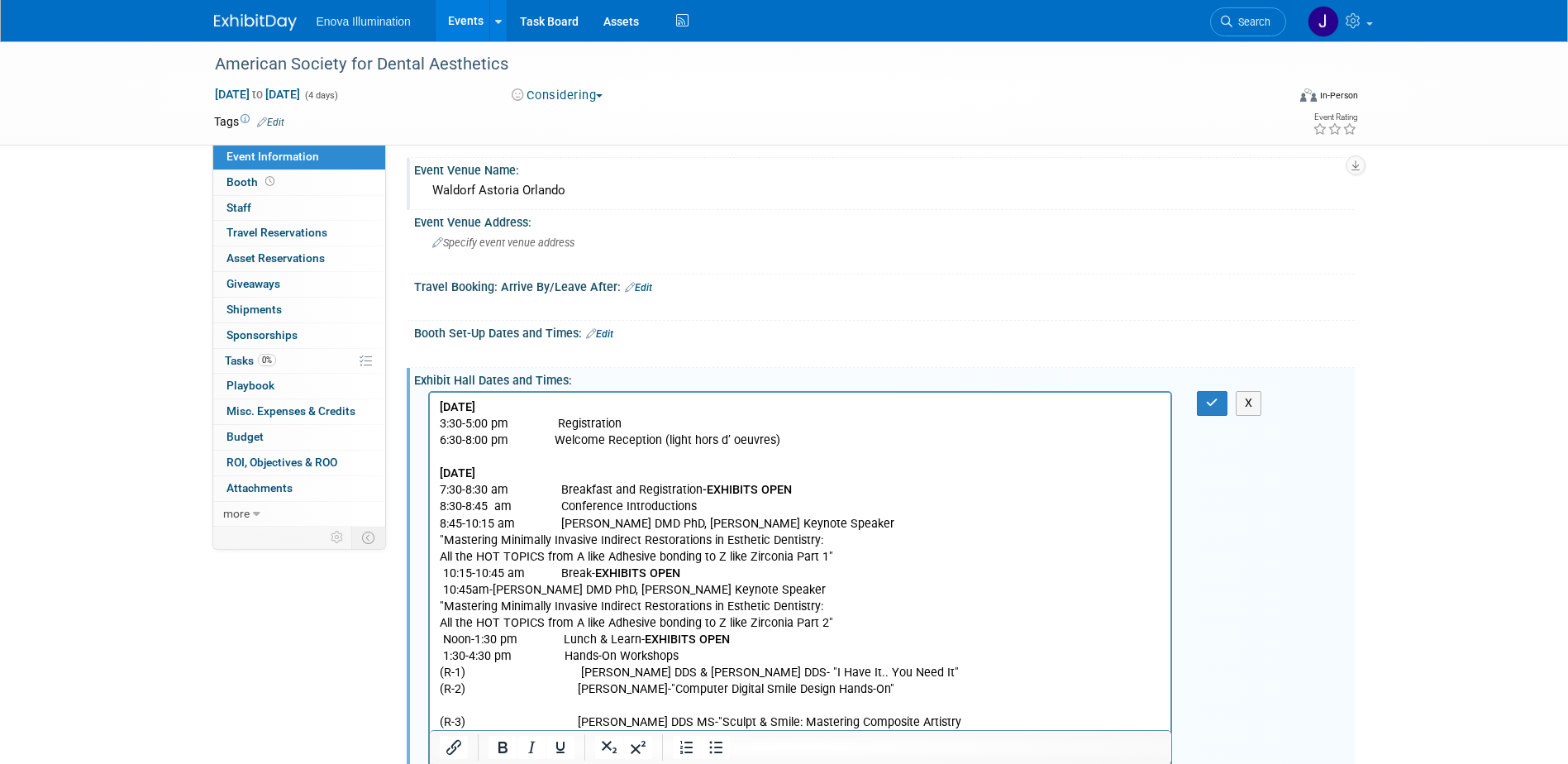
click at [892, 689] on p "(R-2) Ryan Johnson-"Computer Digital Smile Design Hands-On"" at bounding box center [800, 689] width 722 height 17
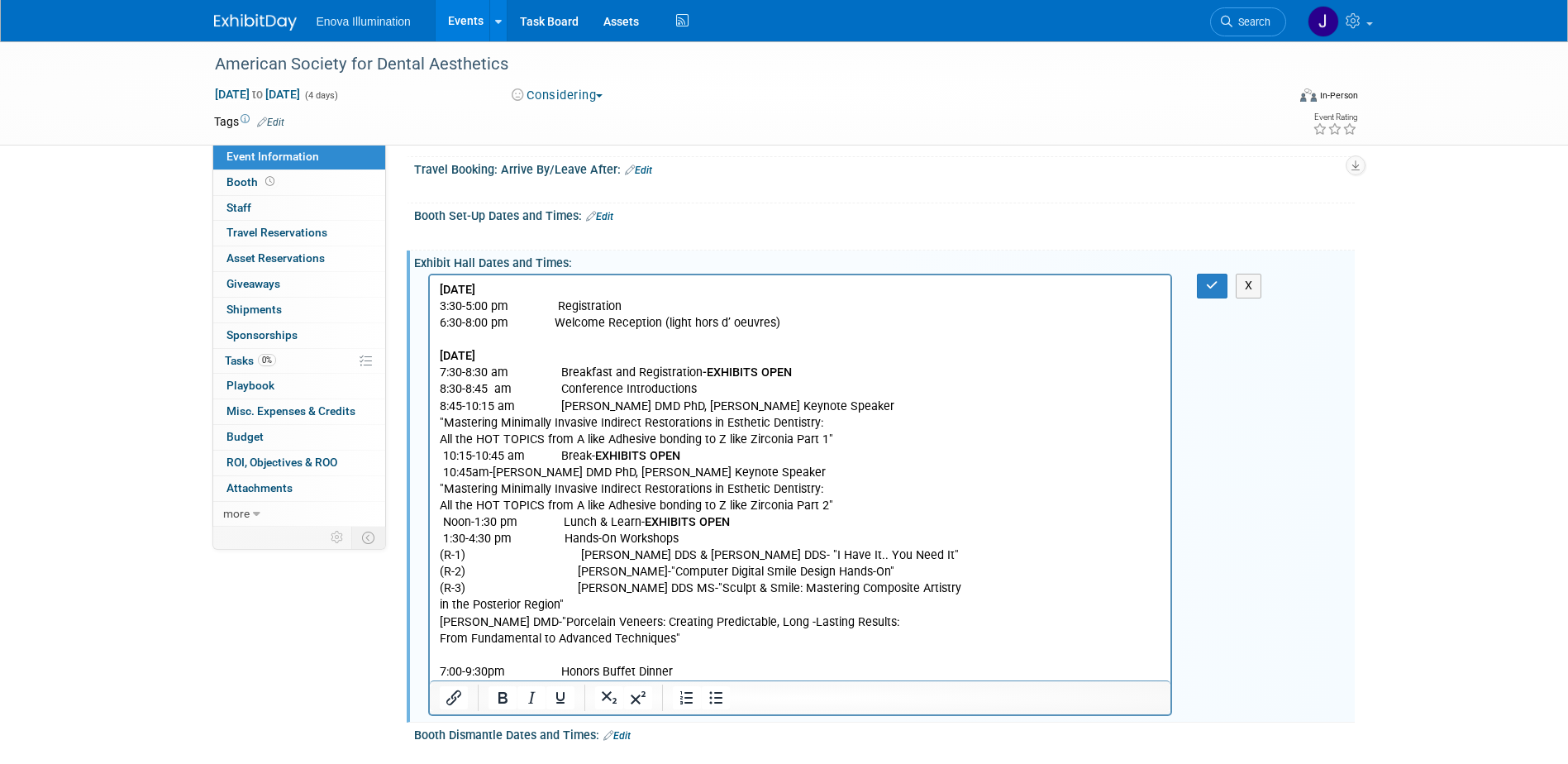
scroll to position [324, 0]
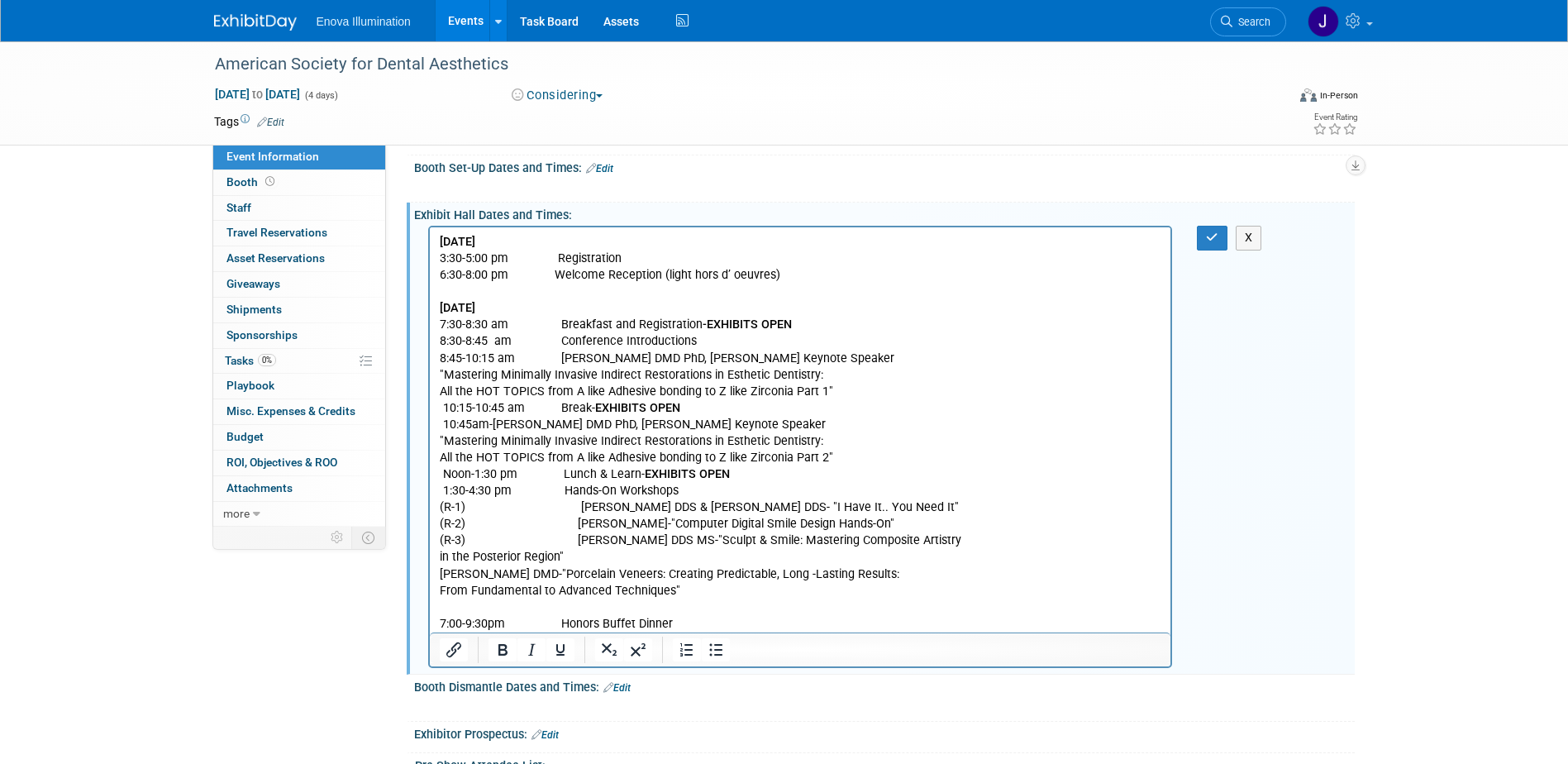
click at [945, 538] on p "(R-3) Rolando Nunez DDS MS-"Sculpt & Smile: Mastering Composite Artistry" at bounding box center [800, 540] width 722 height 17
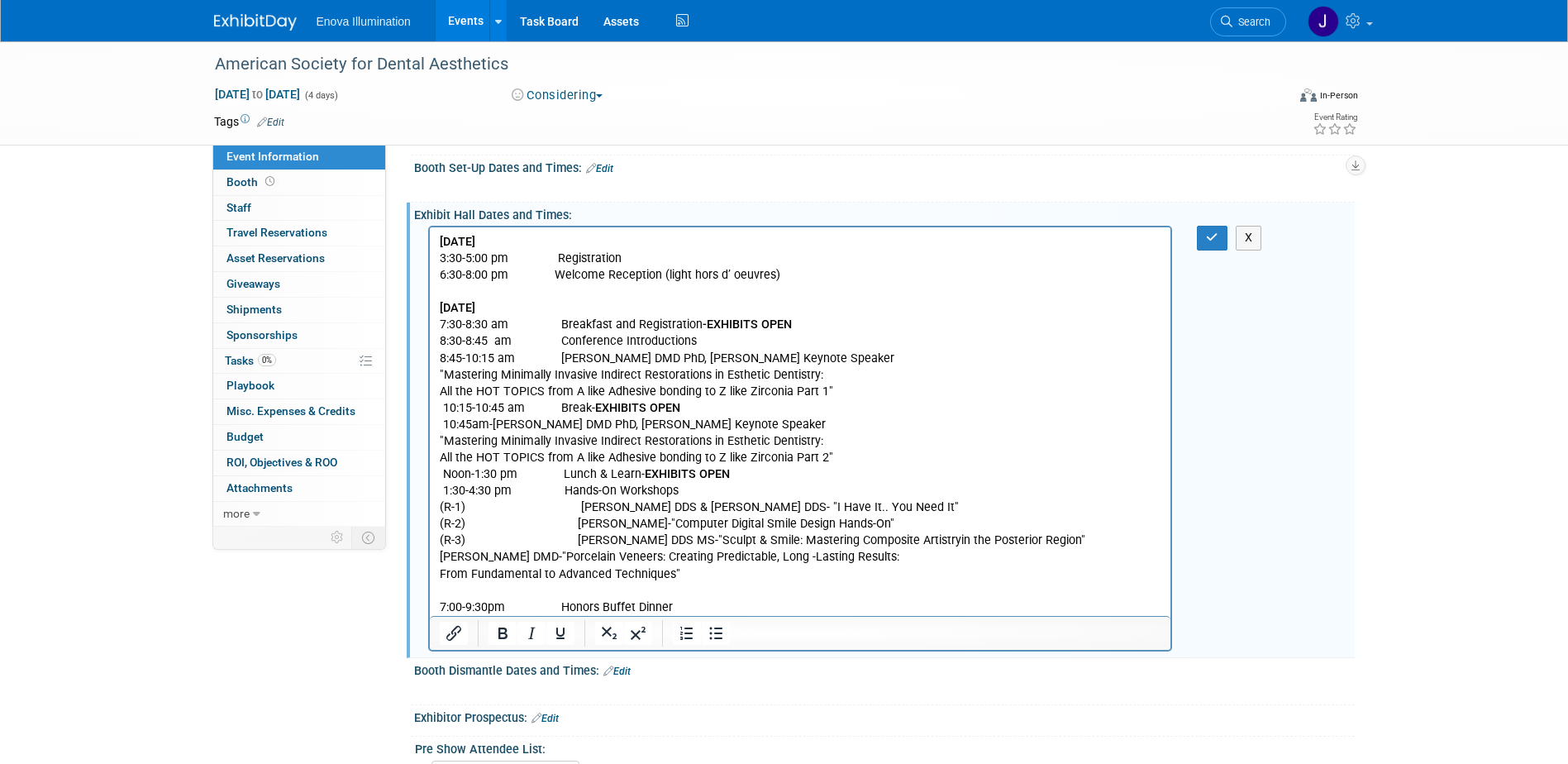
click at [1012, 560] on p "Wynn Okuda DMD-"Porcelain Veneers: Creating Predictable, Long -Lasting Results:" at bounding box center [800, 556] width 722 height 17
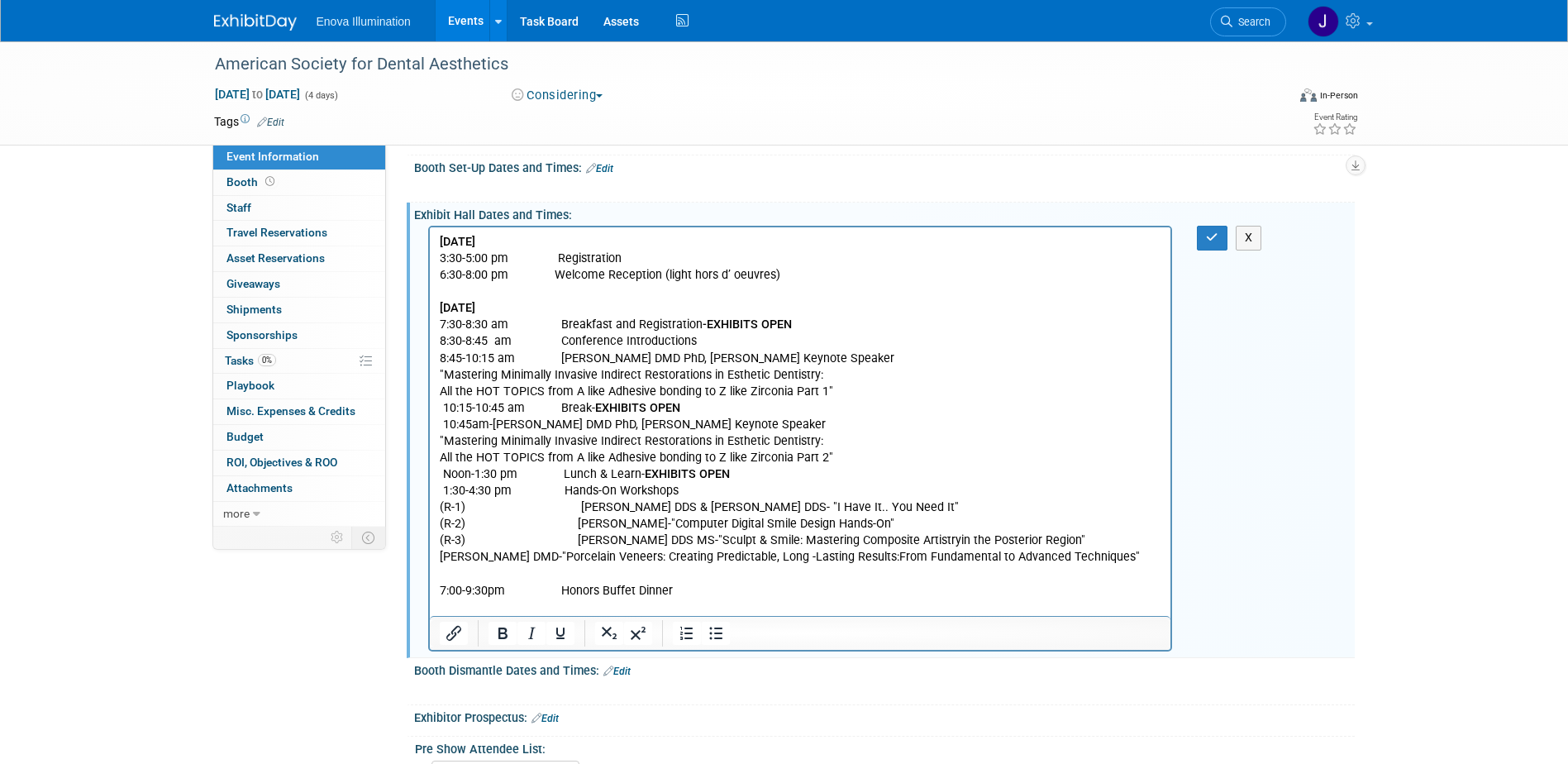
click at [438, 570] on body "Wednesday, October 8, 2025 3:30-5:00 pm Registration 6:30-8:00 pm Welcome Recep…" at bounding box center [800, 416] width 724 height 365
click at [558, 558] on p "Wynn Okuda DMD-"Porcelain Veneers: Creating Predictable, Long -Lasting Results:…" at bounding box center [800, 565] width 722 height 33
click at [547, 571] on p "Wynn Okuda DMD-"Porcelain Veneers: Creating Predictable, Long -Lasting Results:…" at bounding box center [800, 565] width 722 height 33
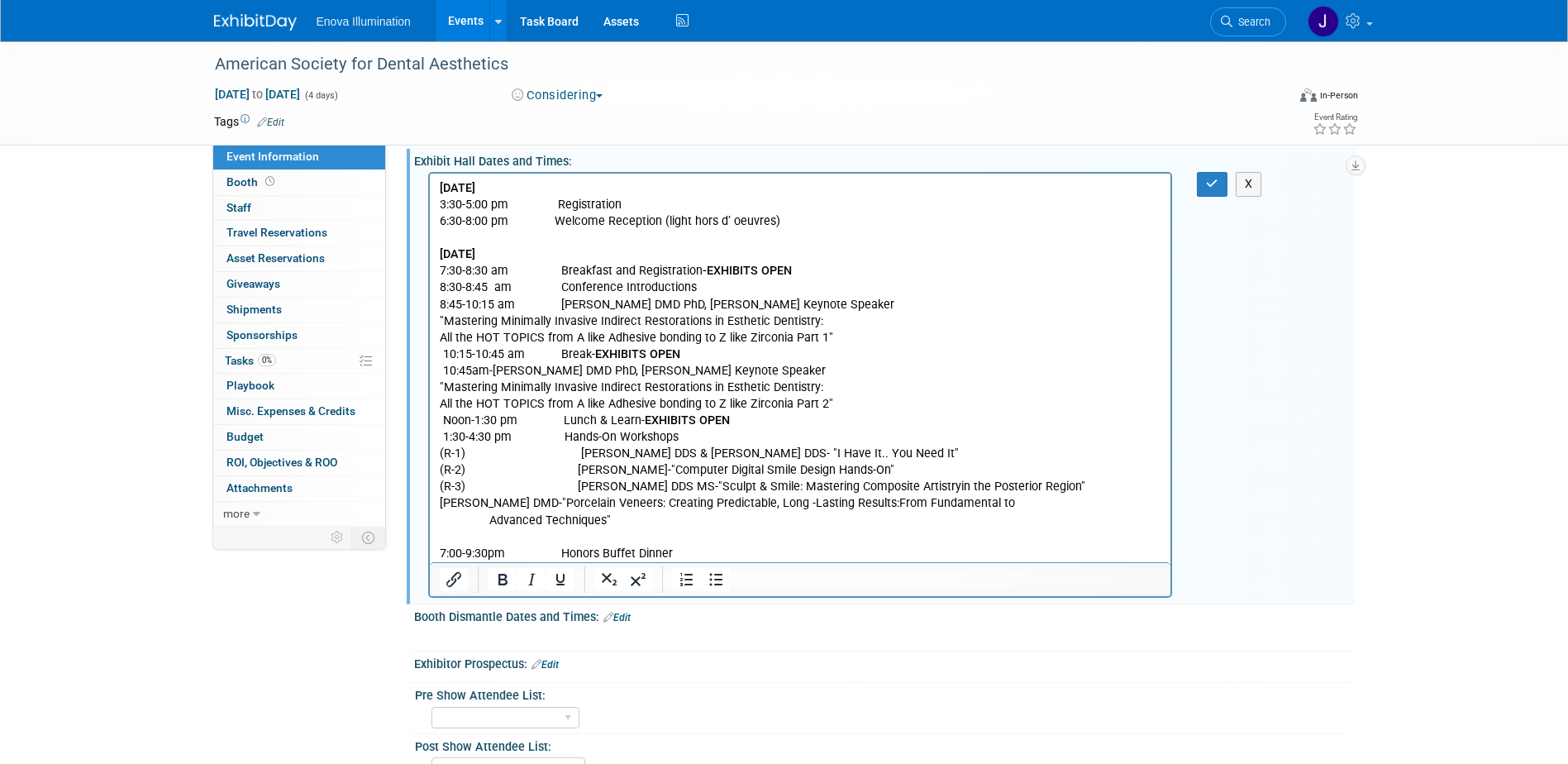
scroll to position [406, 0]
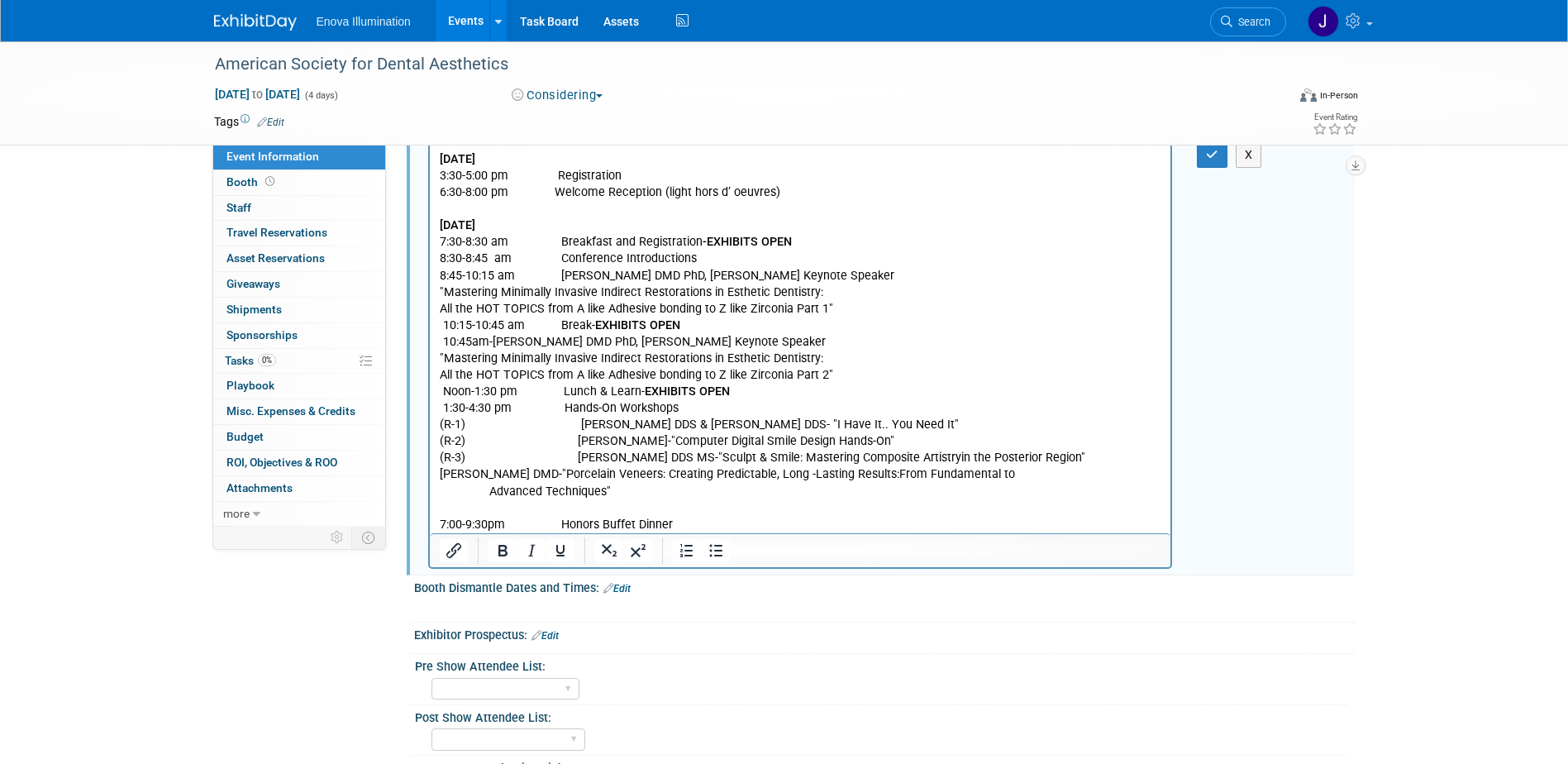
click at [447, 504] on p "Rich Text Area. Press ALT-0 for help." at bounding box center [800, 508] width 722 height 17
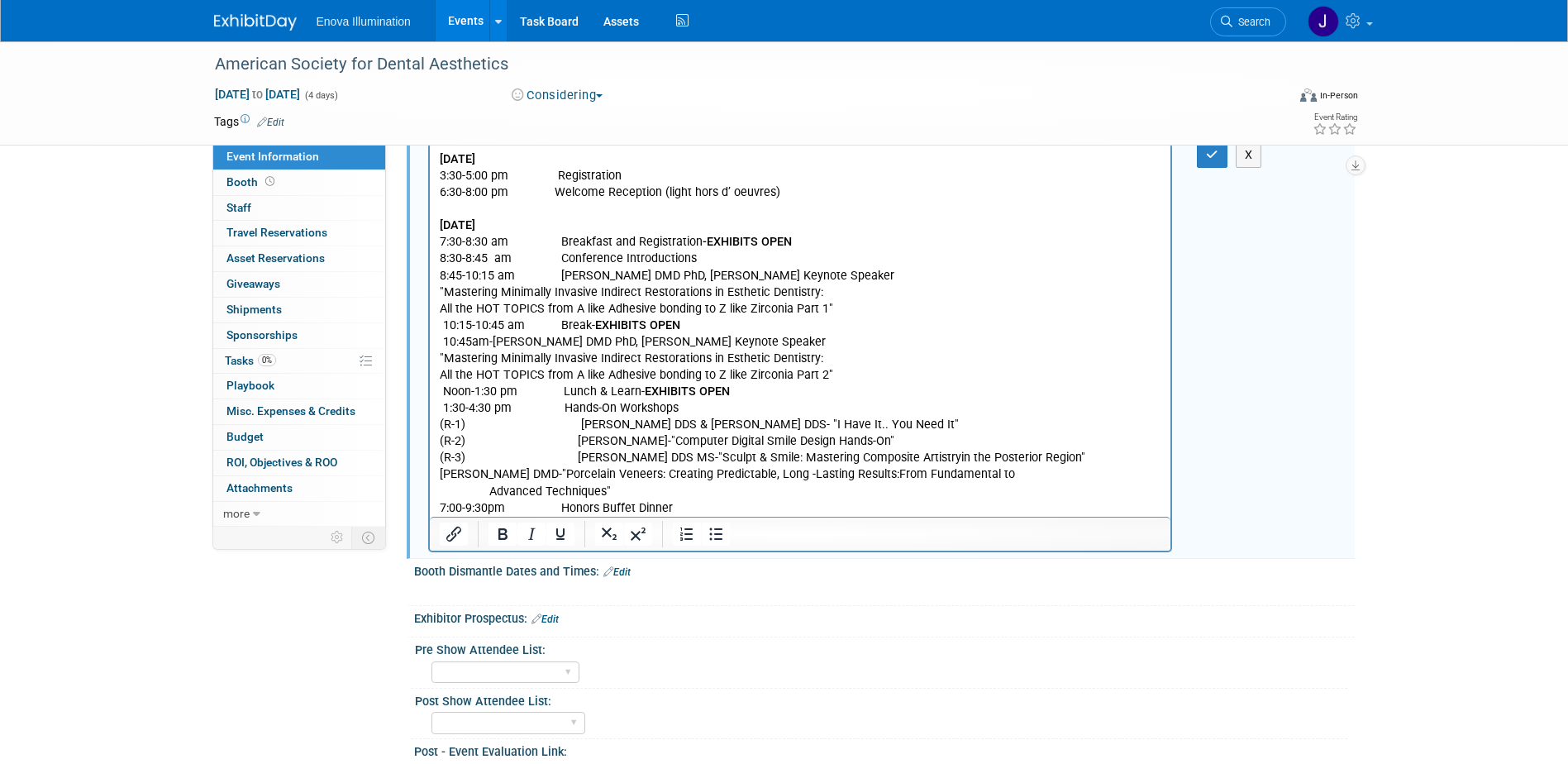
click at [692, 506] on p "7:00-9:30pm Honors Buffet Dinner" at bounding box center [800, 508] width 722 height 17
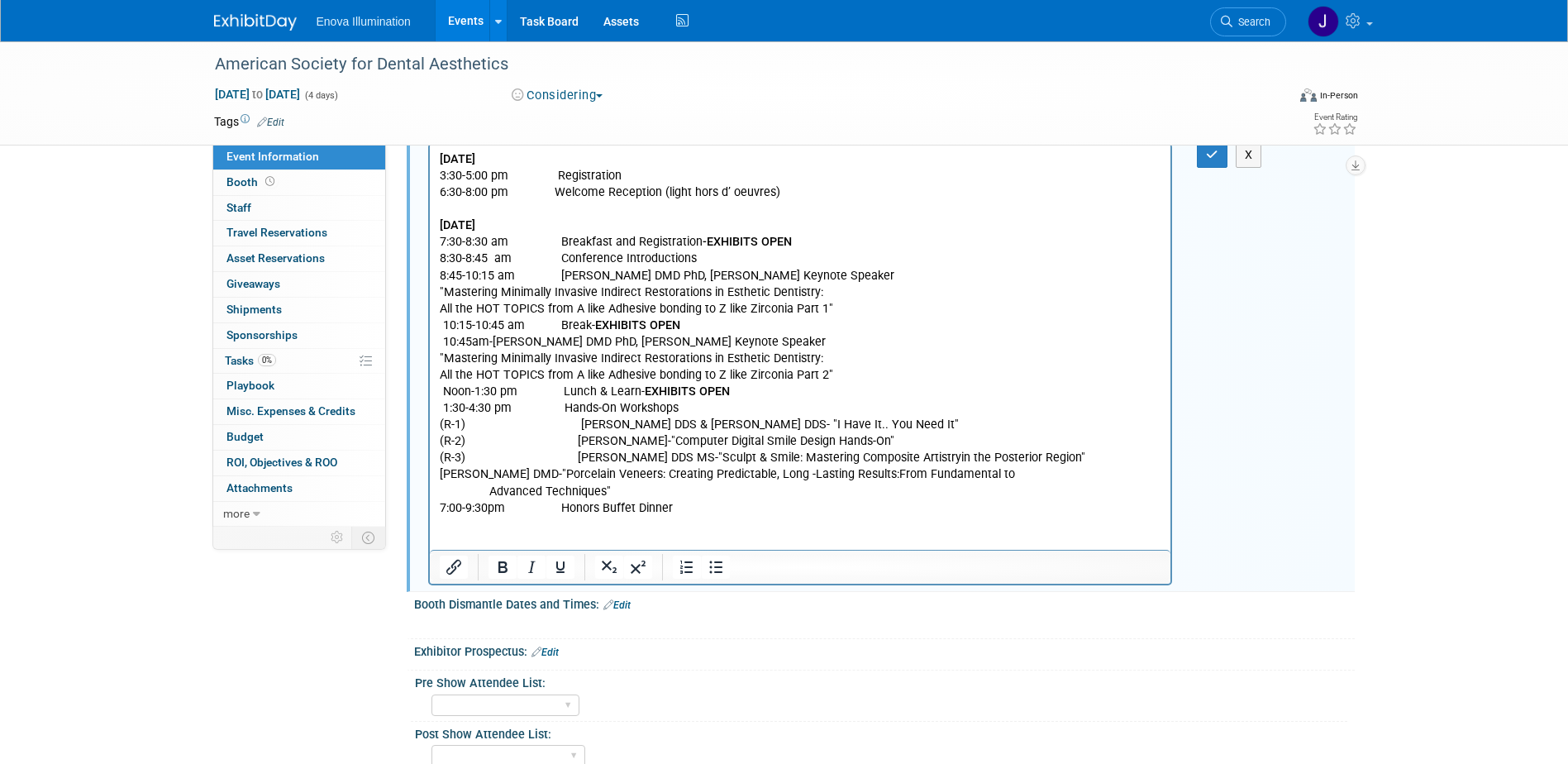
click at [454, 537] on p "Rich Text Area. Press ALT-0 for help." at bounding box center [800, 541] width 722 height 17
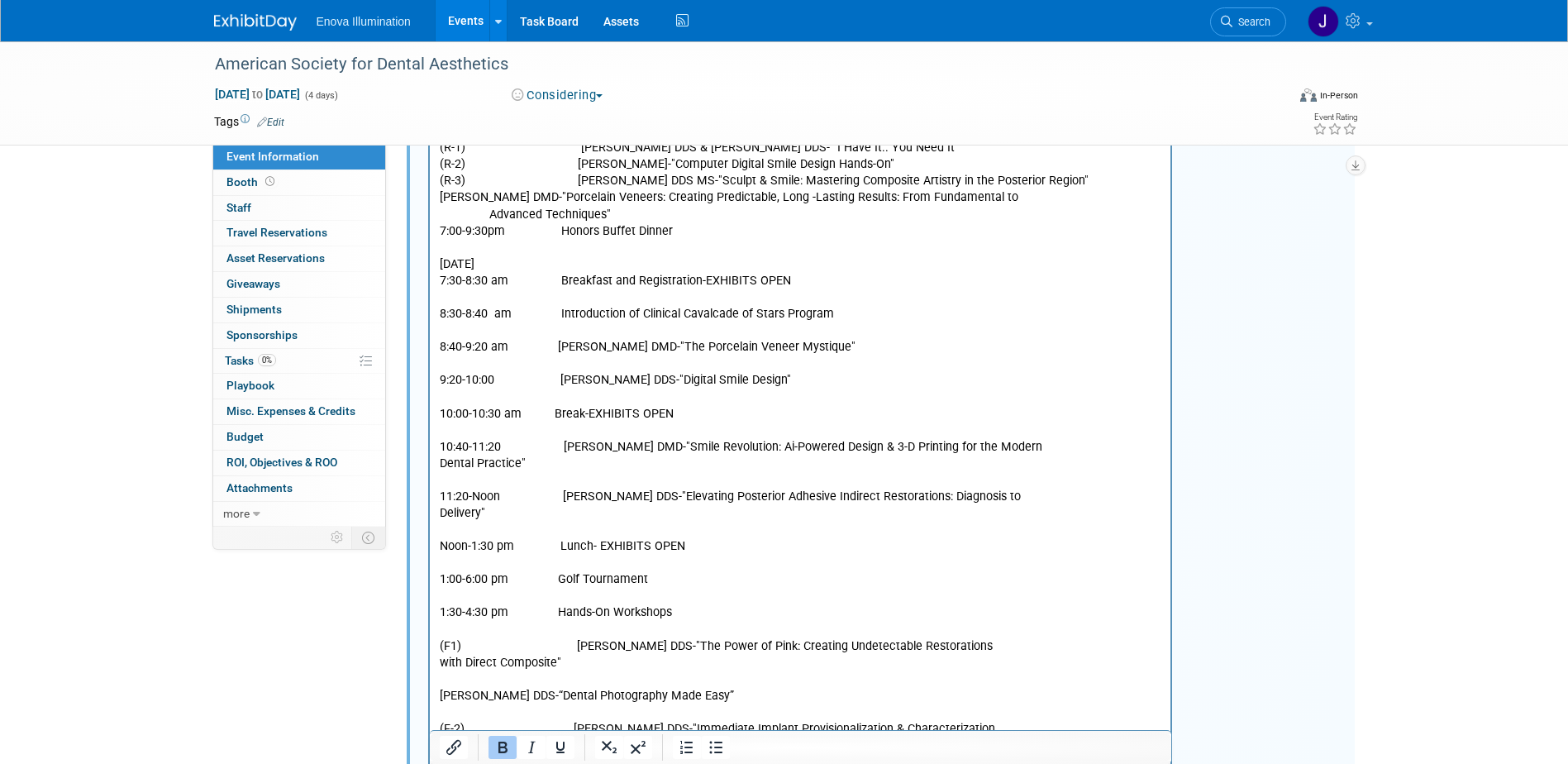
scroll to position [575, 0]
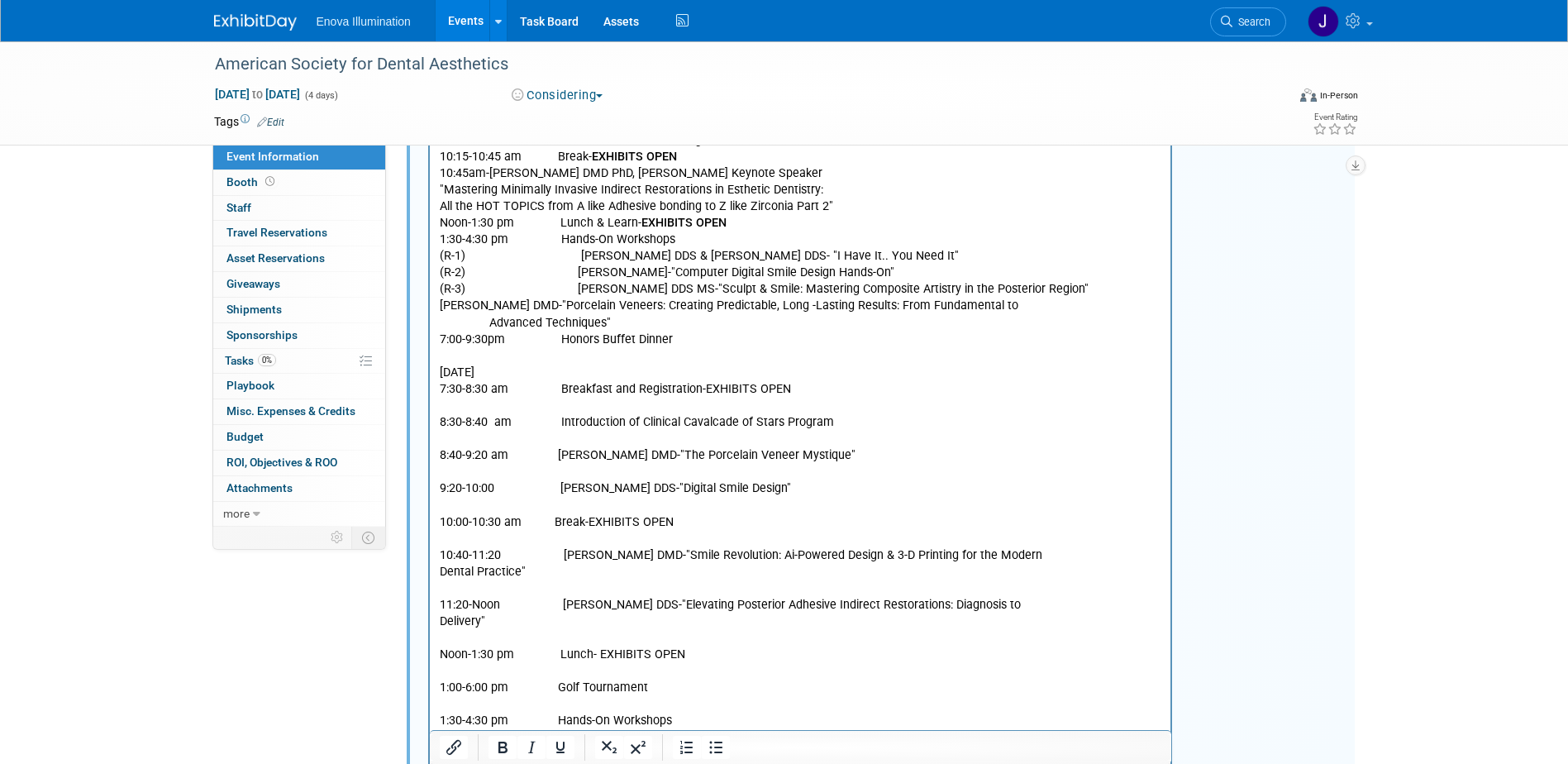
drag, startPoint x: 591, startPoint y: 370, endPoint x: 434, endPoint y: 372, distance: 157.0
click at [434, 372] on html "Wednesday, October 8, 2025 3:30-5:00 pm Registration 6:30-8:00 pm Welcome Recep…" at bounding box center [800, 436] width 741 height 919
click at [507, 740] on icon "Bold" at bounding box center [502, 747] width 20 height 20
drag, startPoint x: 783, startPoint y: 388, endPoint x: 699, endPoint y: 385, distance: 84.1
click at [699, 385] on p "7:30-8:30 am Breakfast and Registration-EXHIBITS OPEN" at bounding box center [800, 390] width 722 height 17
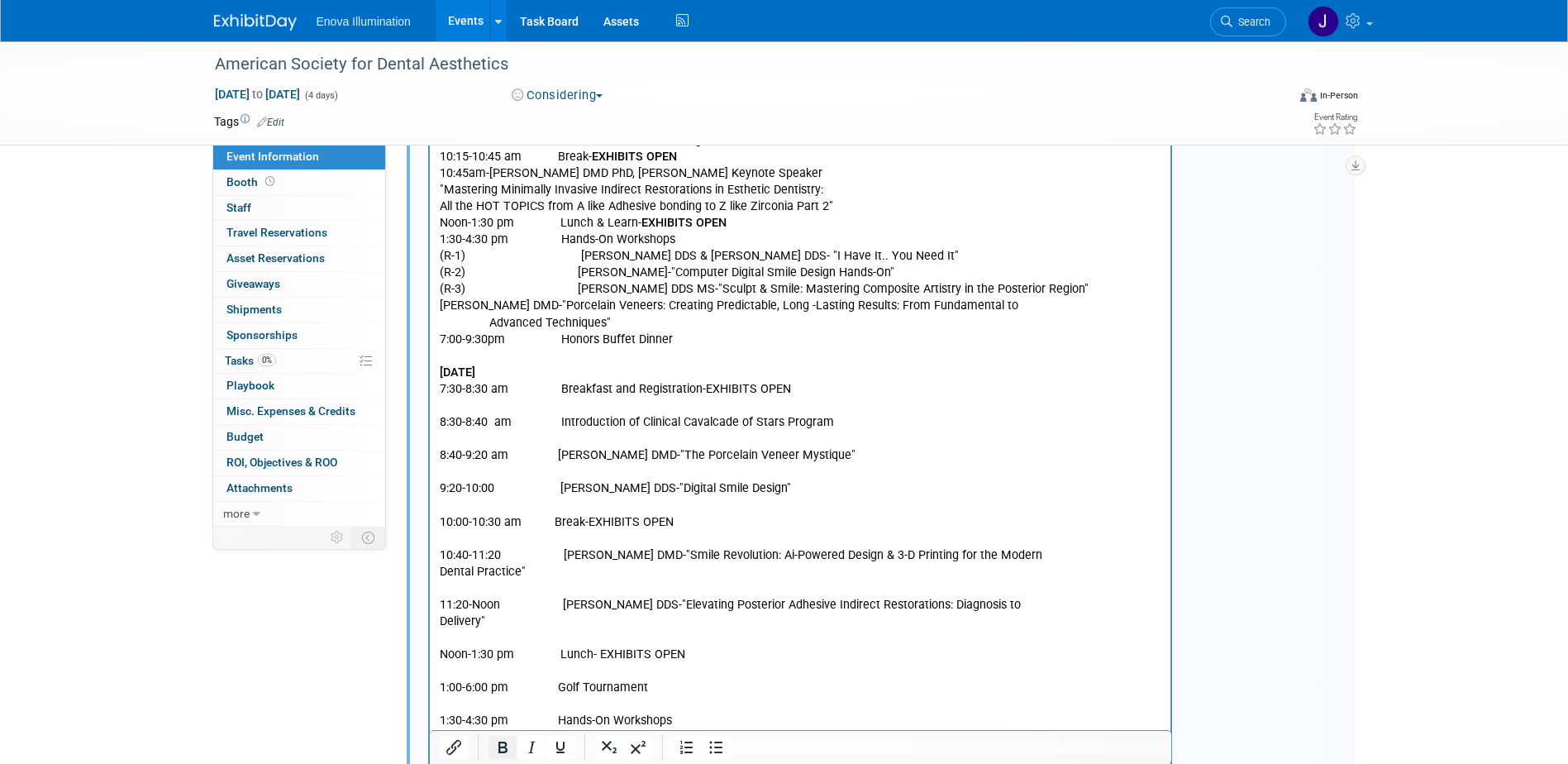
click at [505, 746] on icon "Bold" at bounding box center [502, 747] width 9 height 11
drag, startPoint x: 671, startPoint y: 525, endPoint x: 582, endPoint y: 527, distance: 89.0
click at [582, 527] on p "10:00-10:30 am Break-EXHIBITS OPEN" at bounding box center [800, 522] width 722 height 17
click at [500, 750] on icon "Bold" at bounding box center [502, 747] width 9 height 11
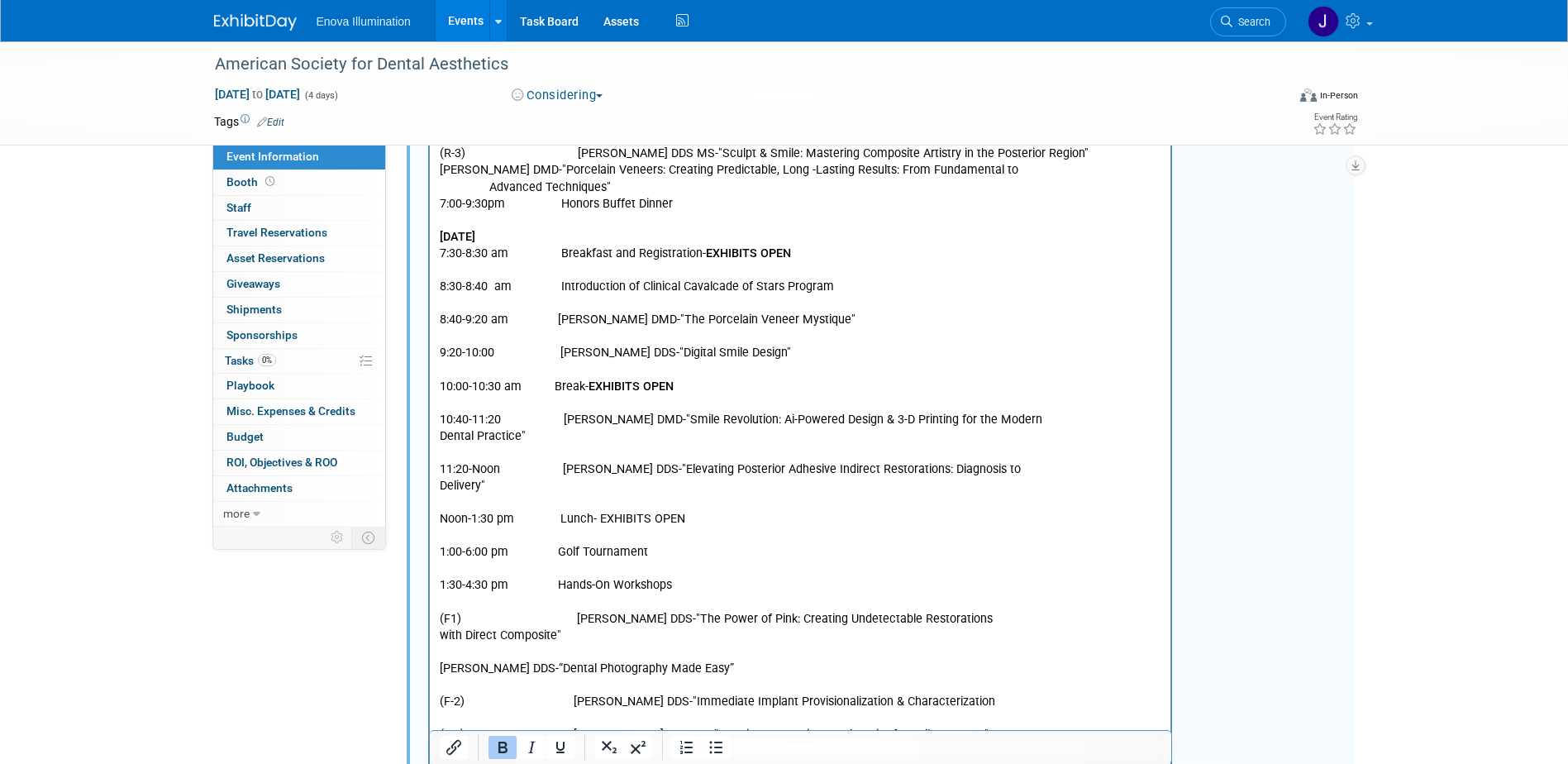
scroll to position [740, 0]
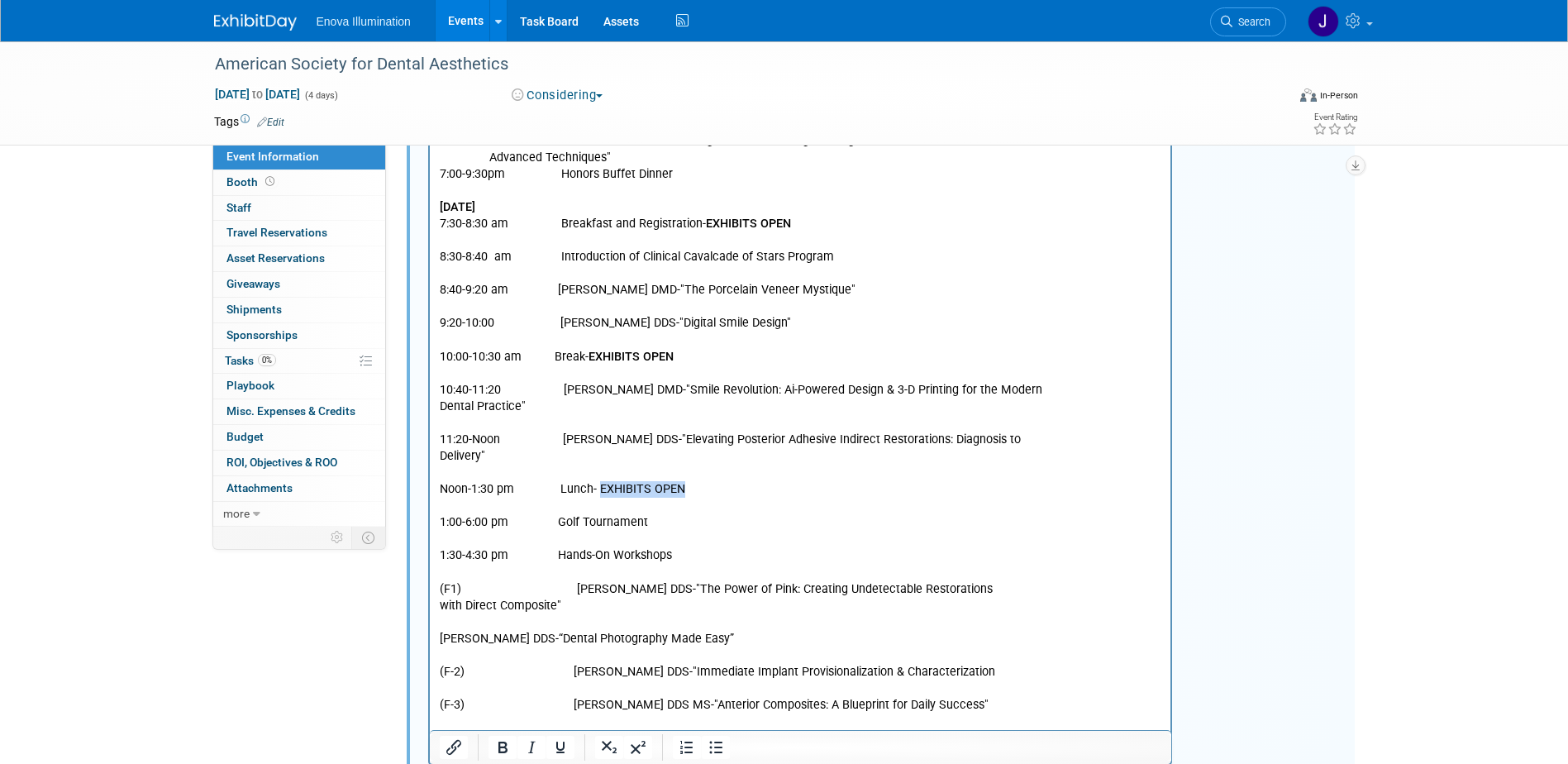
drag, startPoint x: 679, startPoint y: 491, endPoint x: 595, endPoint y: 496, distance: 84.1
click at [595, 496] on p "Noon-1:30 pm Lunch- EXHIBITS OPEN" at bounding box center [800, 489] width 722 height 17
click at [501, 748] on icon "Bold" at bounding box center [502, 747] width 9 height 11
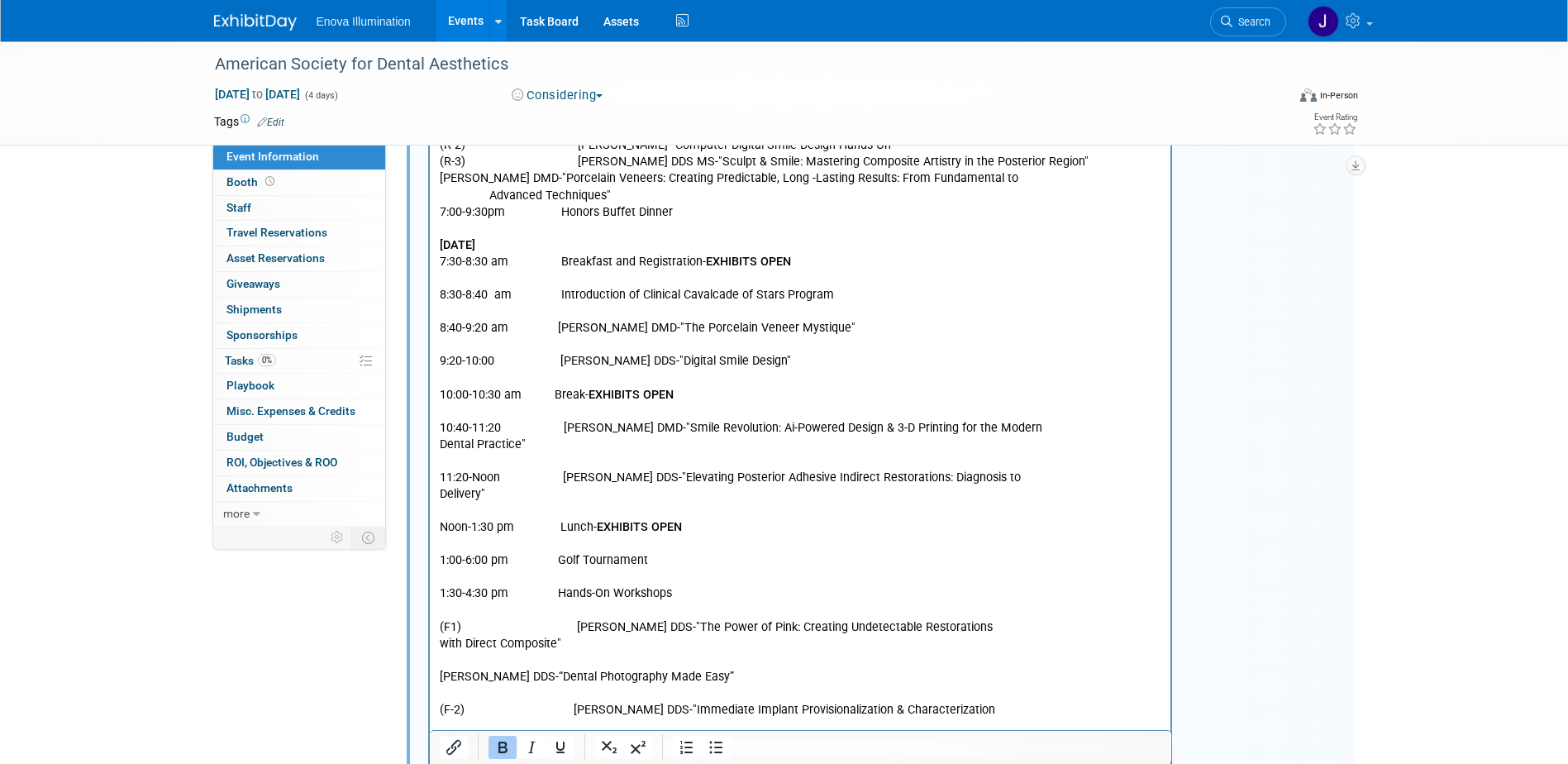
scroll to position [657, 0]
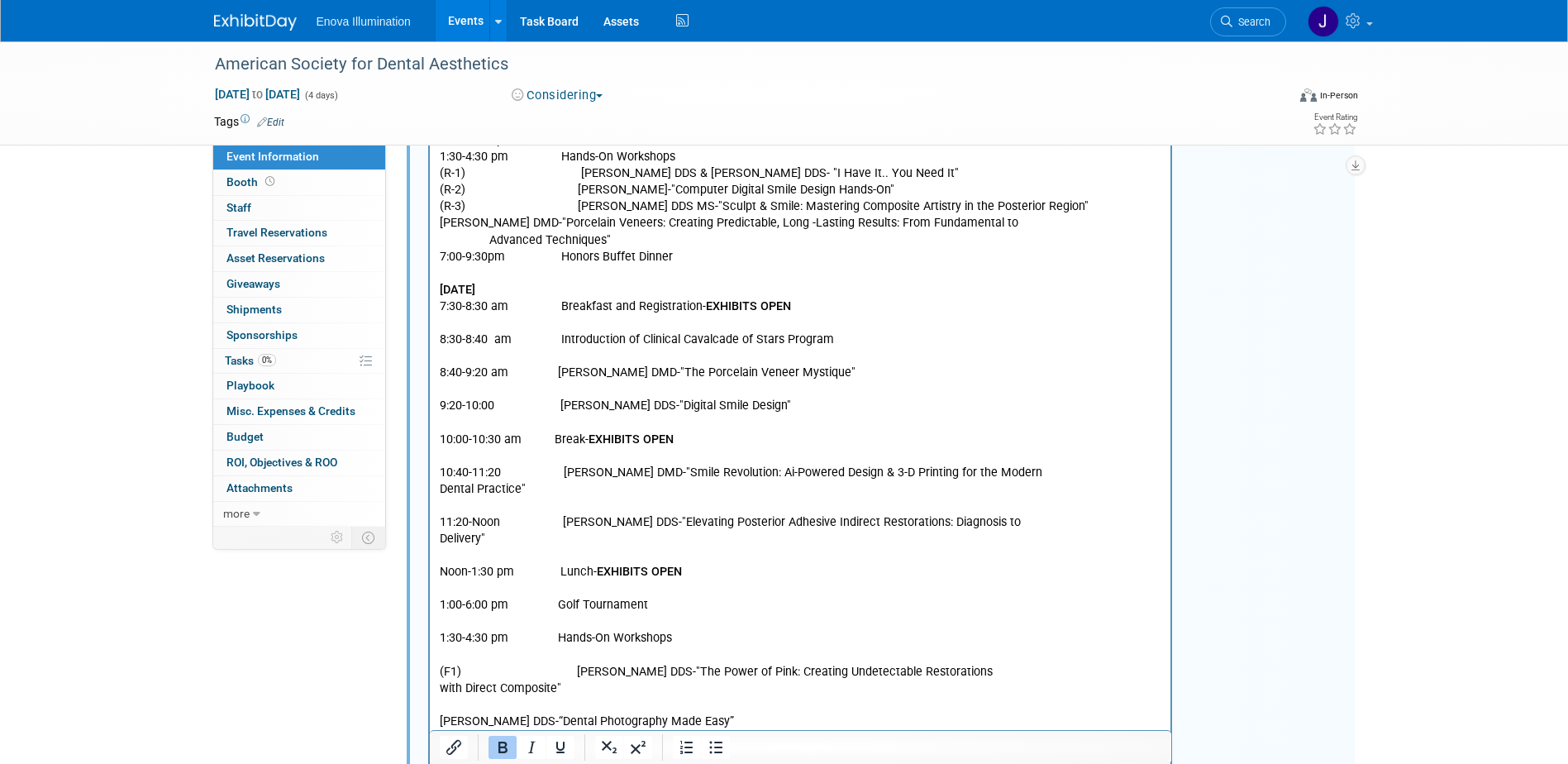
click at [446, 327] on p "Rich Text Area. Press ALT-0 for help." at bounding box center [800, 324] width 722 height 17
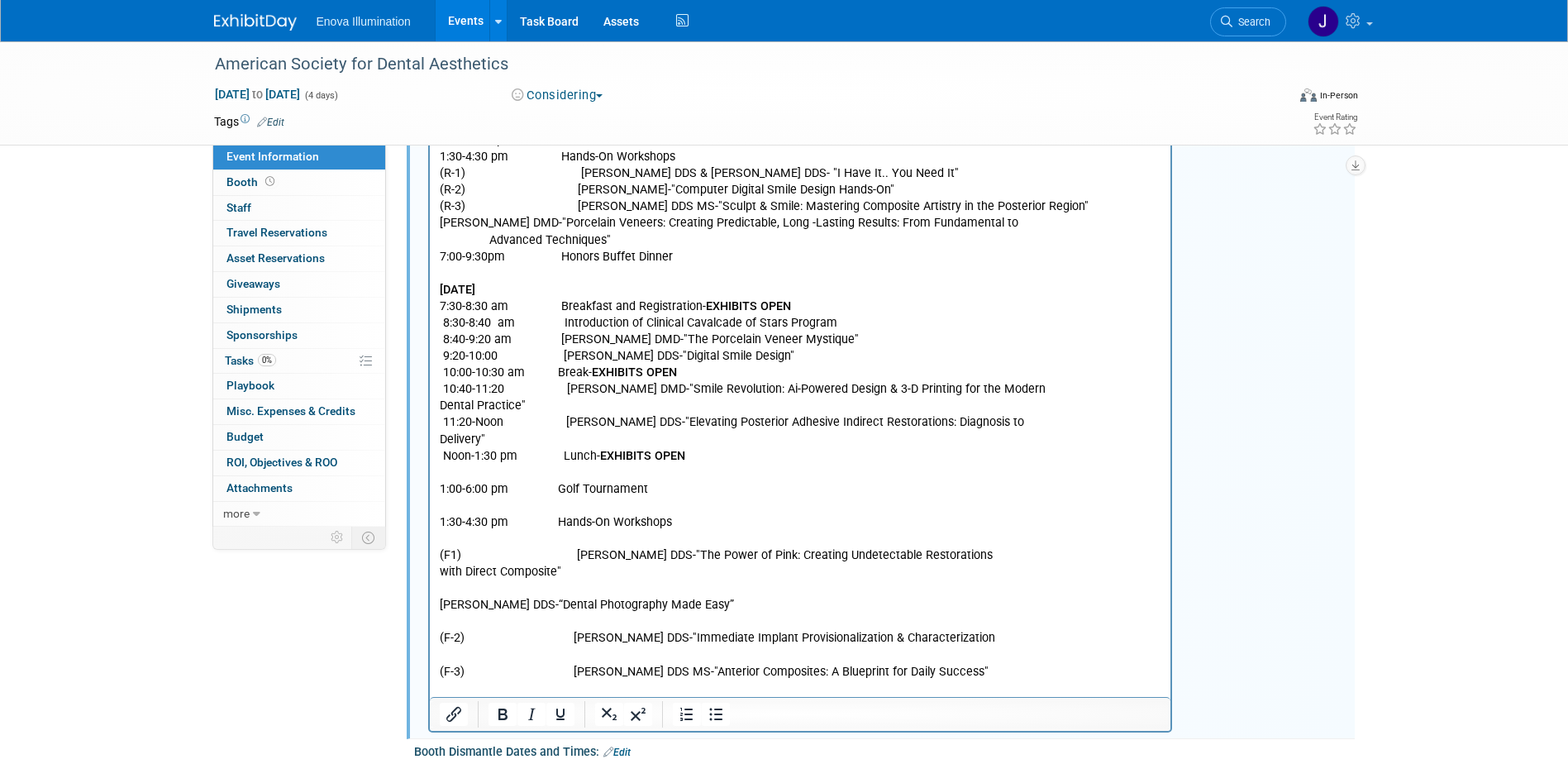
click at [1067, 387] on p "10:40-11:20 Susan McMahon DMD-"Smile Revolution: Ai-Powered Design & 3-D Printi…" at bounding box center [800, 390] width 722 height 17
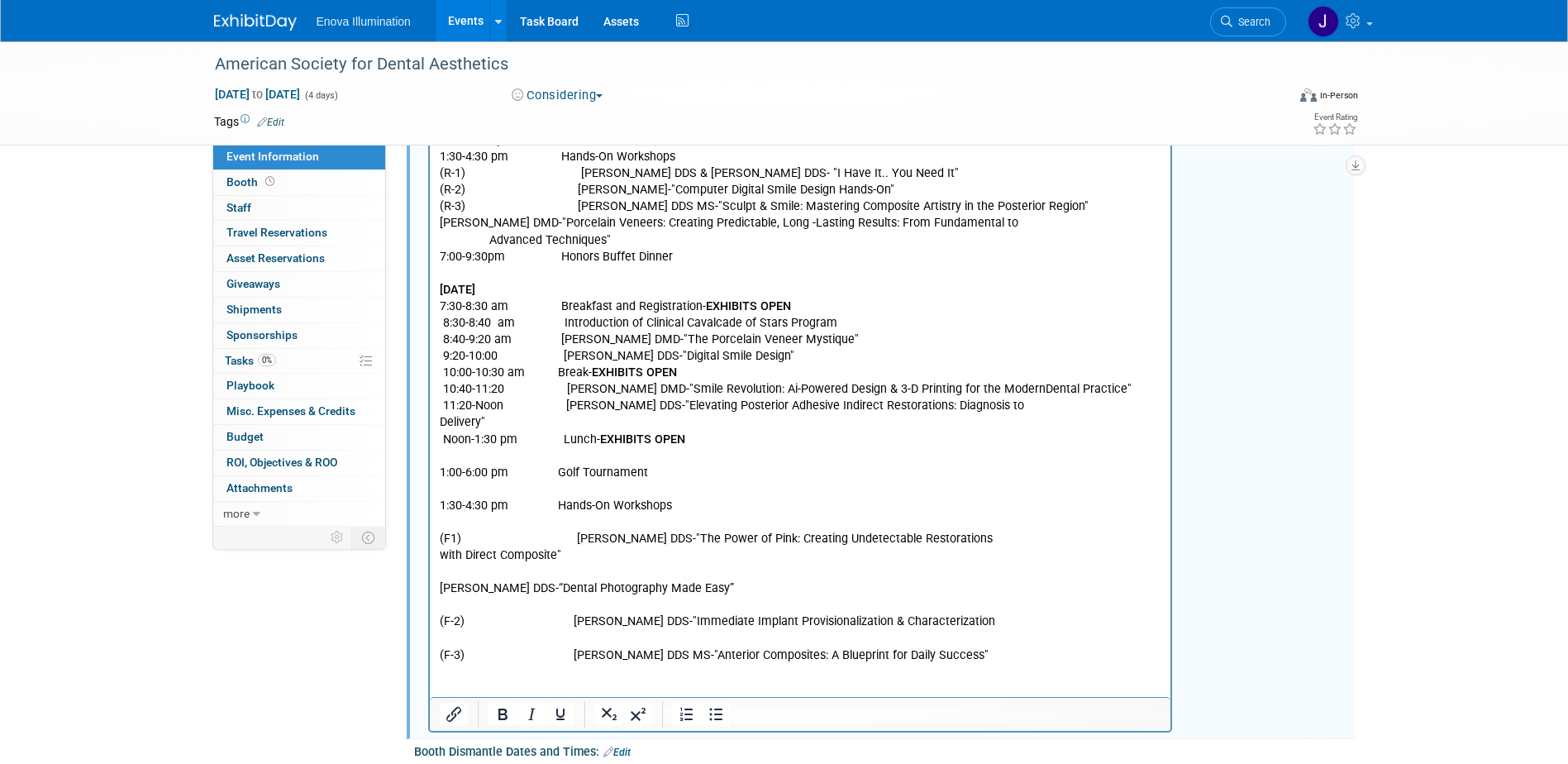
click at [441, 399] on p "10:40-11:20 Susan McMahon DMD-"Smile Revolution: Ai-Powered Design & 3-D Printi…" at bounding box center [800, 390] width 722 height 17
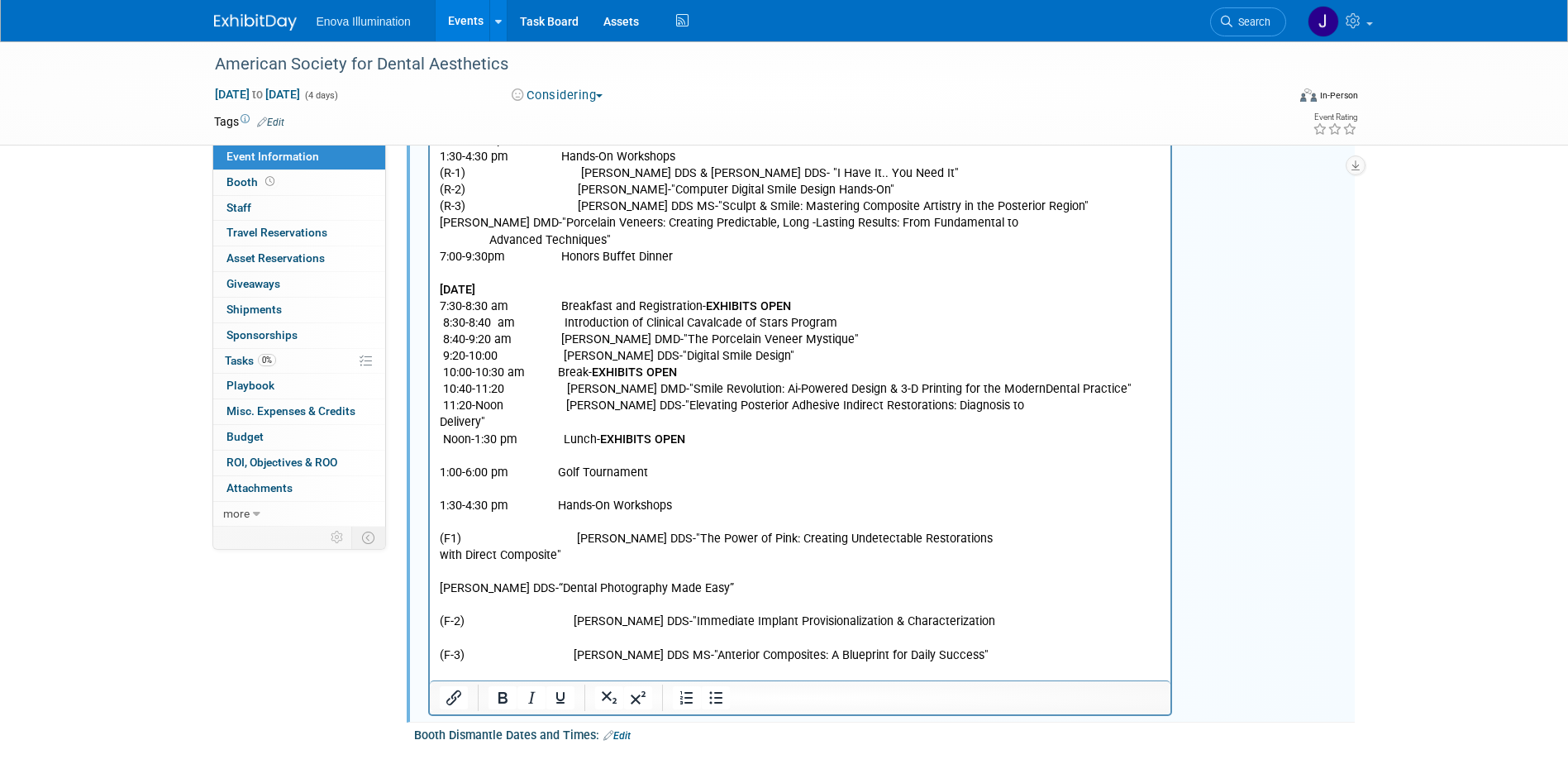
click at [563, 421] on p "Delivery"" at bounding box center [800, 423] width 722 height 17
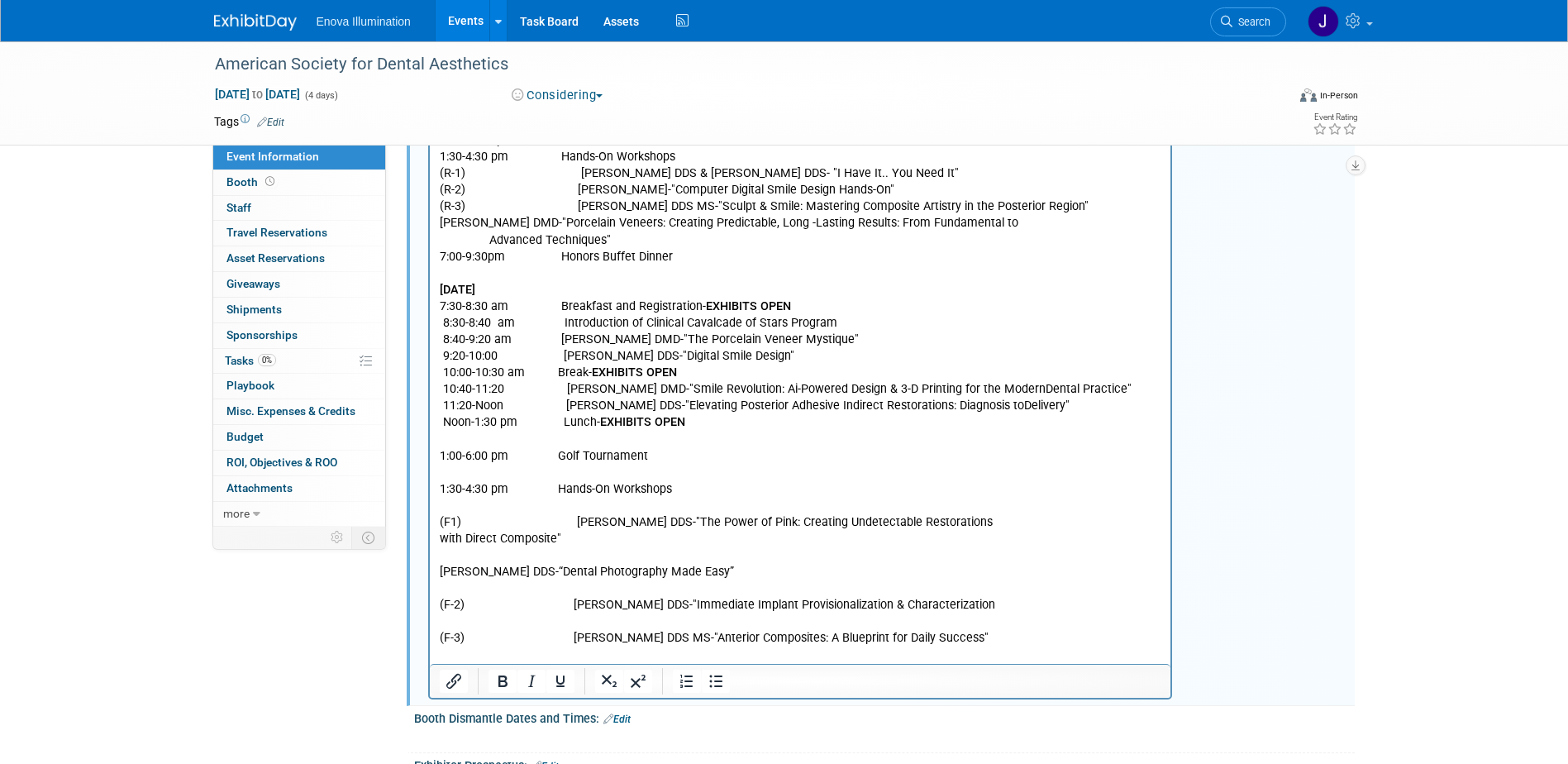
click at [476, 436] on p "Rich Text Area. Press ALT-0 for help." at bounding box center [800, 440] width 722 height 17
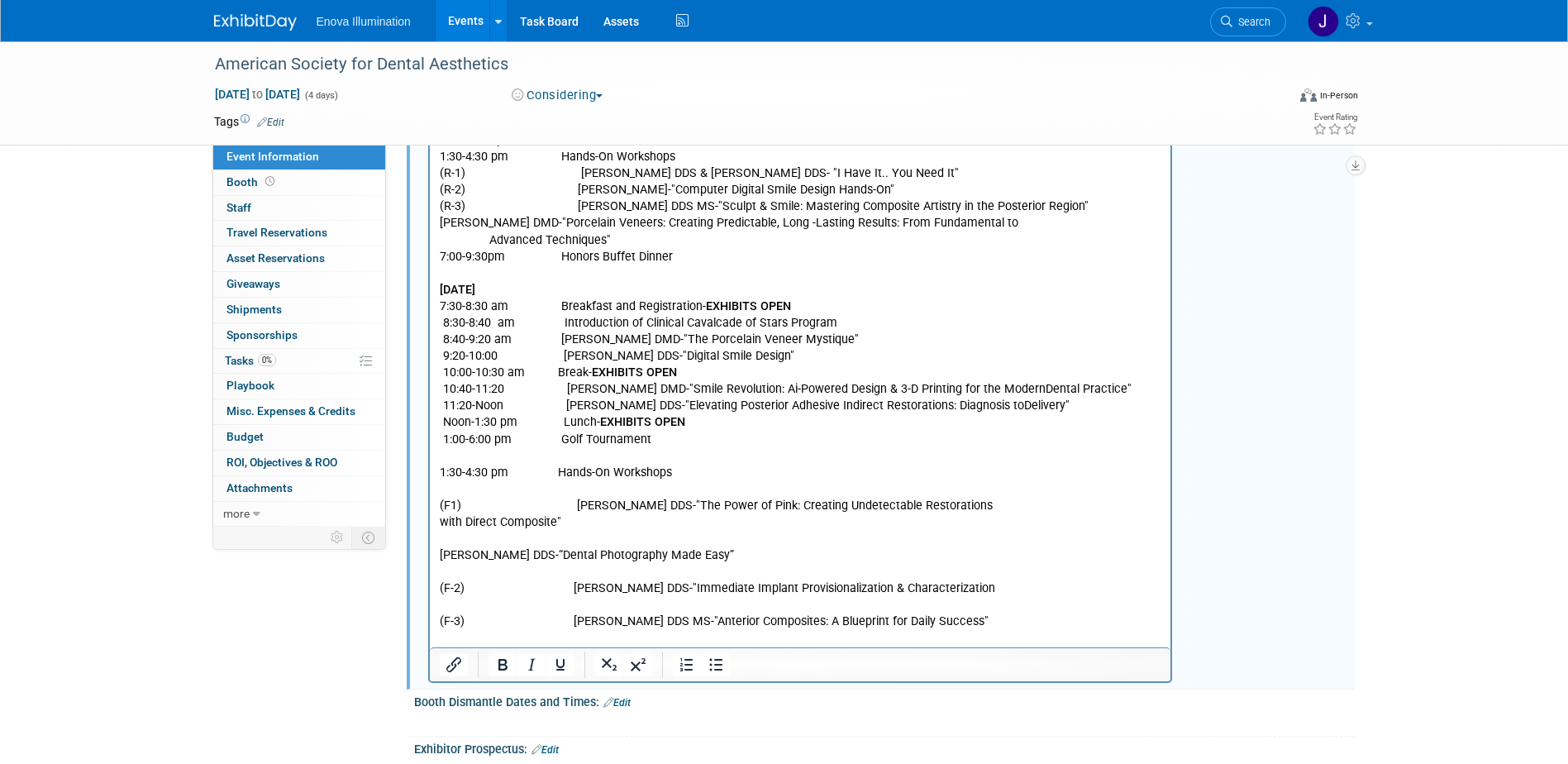
click at [463, 467] on p "1:30-4:30 pm Hands-On Workshops" at bounding box center [800, 474] width 722 height 17
click at [464, 454] on p "Rich Text Area. Press ALT-0 for help." at bounding box center [800, 457] width 722 height 17
drag, startPoint x: 467, startPoint y: 449, endPoint x: 550, endPoint y: 453, distance: 83.1
click at [468, 449] on p "Rich Text Area. Press ALT-0 for help." at bounding box center [800, 457] width 722 height 17
click at [672, 449] on p "Rich Text Area. Press ALT-0 for help." at bounding box center [800, 457] width 722 height 17
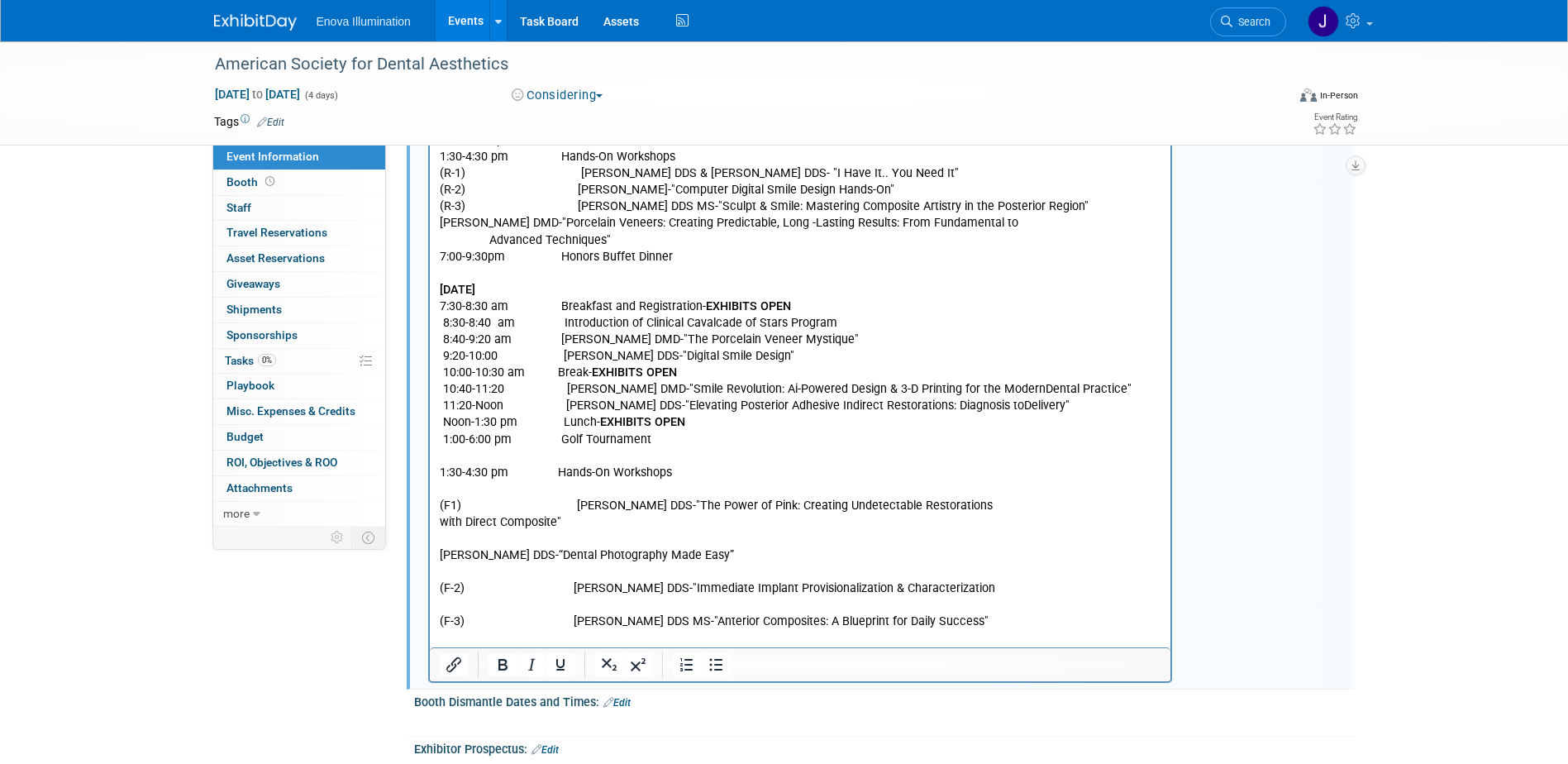
click at [666, 437] on p "1:00-6:00 pm Golf Tournament" at bounding box center [800, 440] width 722 height 17
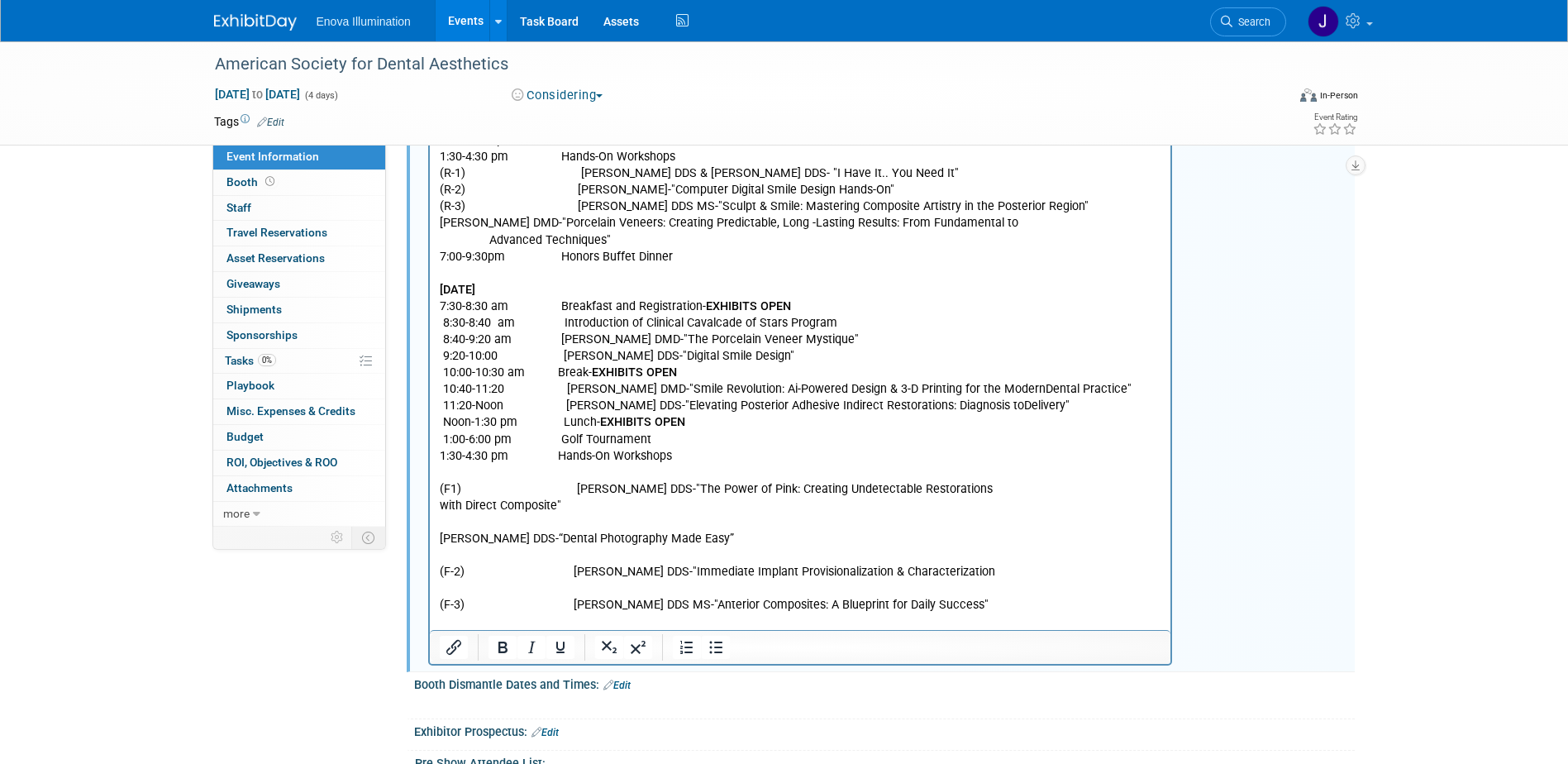
click at [497, 472] on p "Rich Text Area. Press ALT-0 for help." at bounding box center [800, 474] width 722 height 17
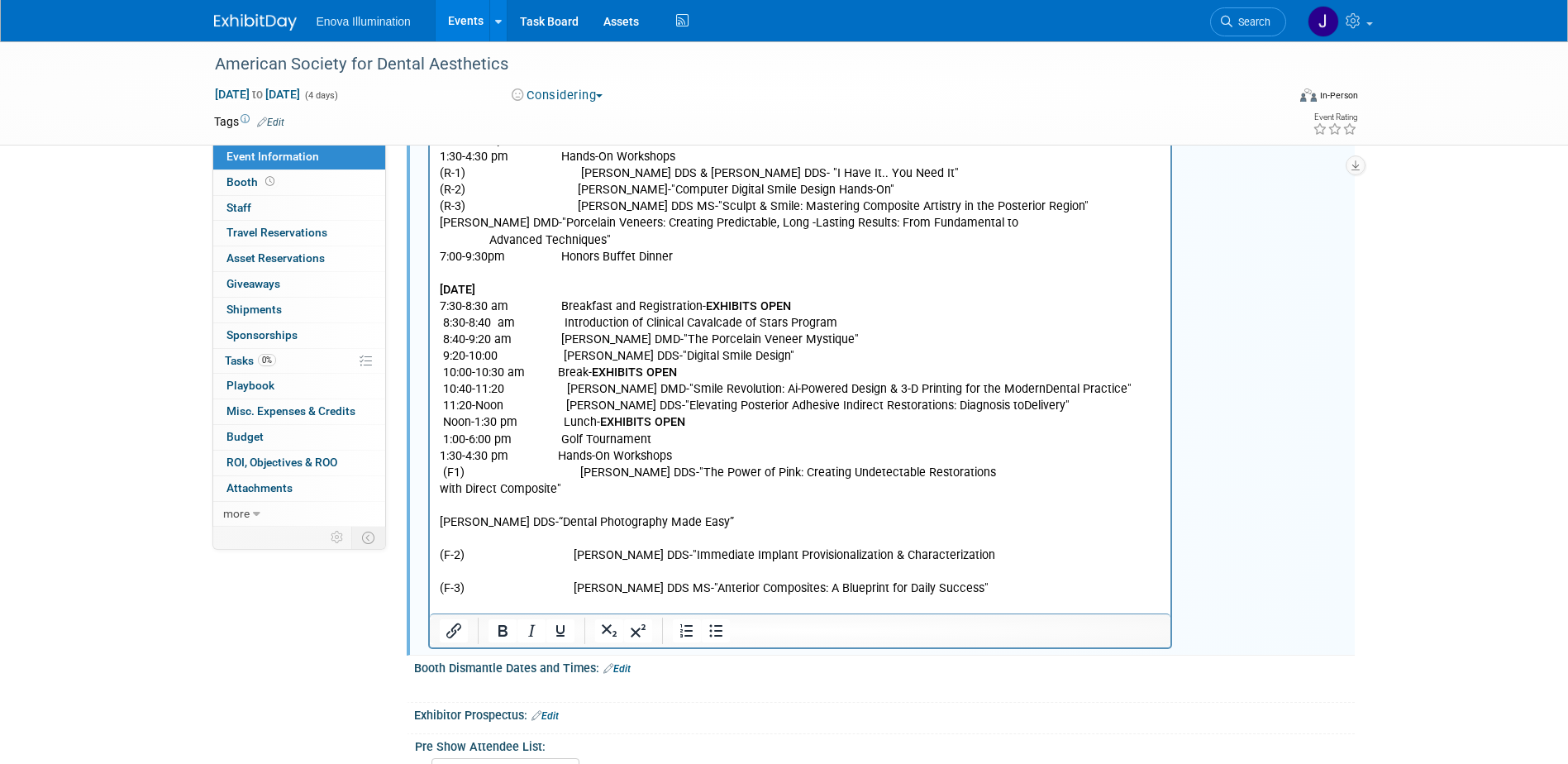
click at [950, 480] on p "(F1) Joyce Bassett DDS-"The Power of Pink: Creating Undetectable Restorations" at bounding box center [800, 474] width 722 height 17
click at [966, 470] on p "(F1) Joyce Bassett DDS-"The Power of Pink: Creating Undetectable Restorations" at bounding box center [800, 474] width 722 height 17
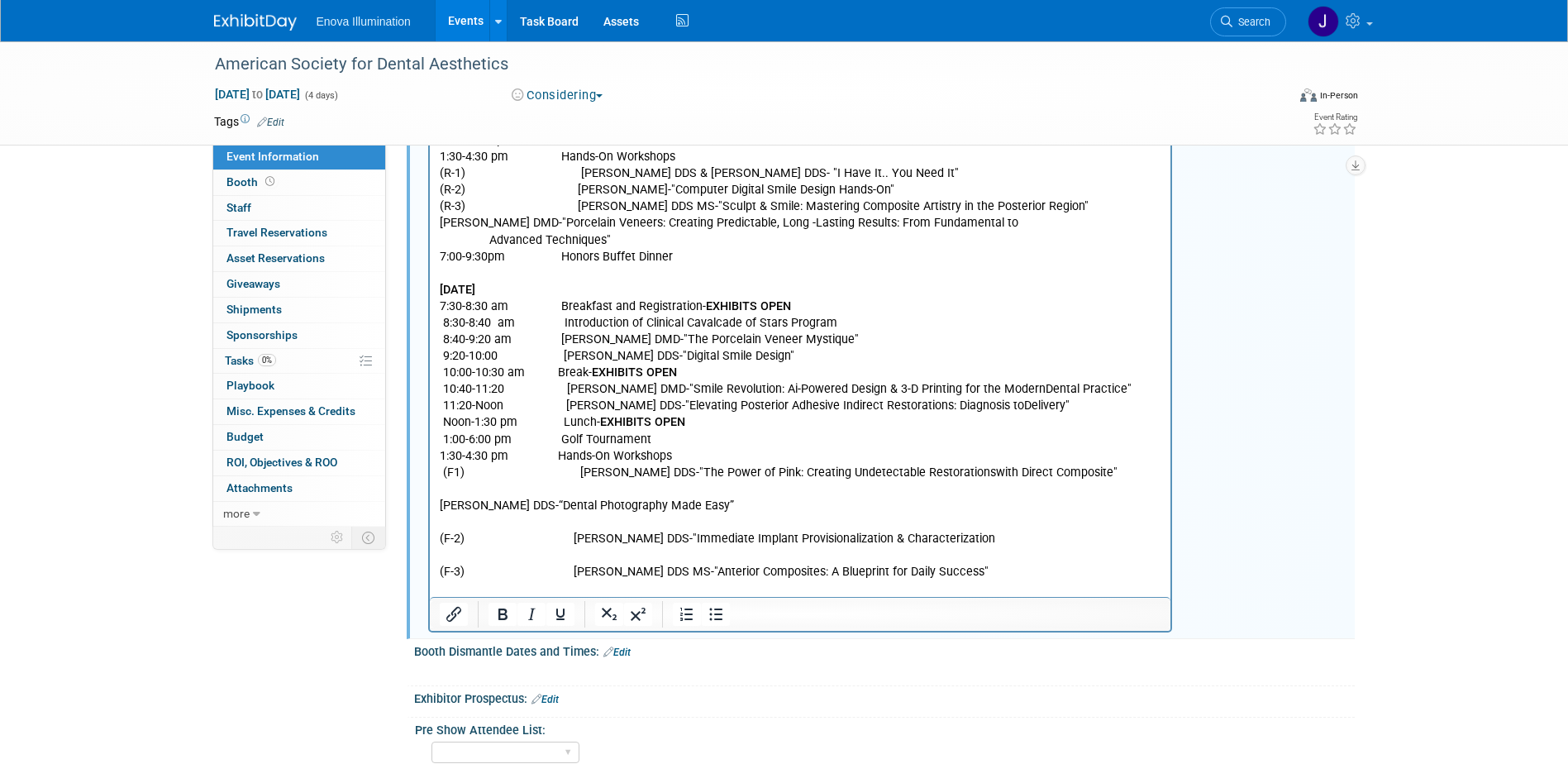
click at [466, 492] on p "Rich Text Area. Press ALT-0 for help." at bounding box center [800, 489] width 722 height 17
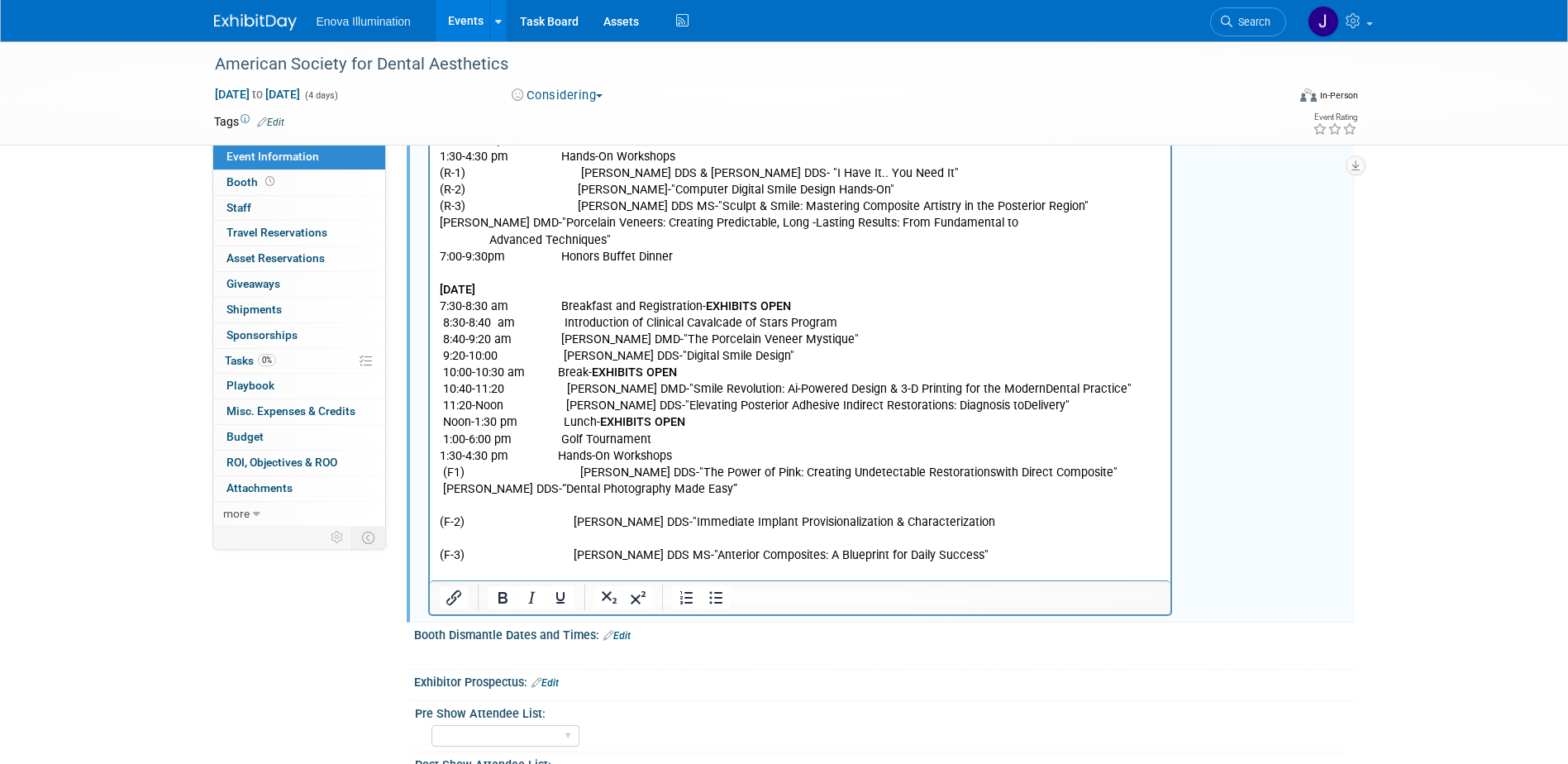
click at [440, 511] on p "Rich Text Area. Press ALT-0 for help." at bounding box center [800, 506] width 722 height 17
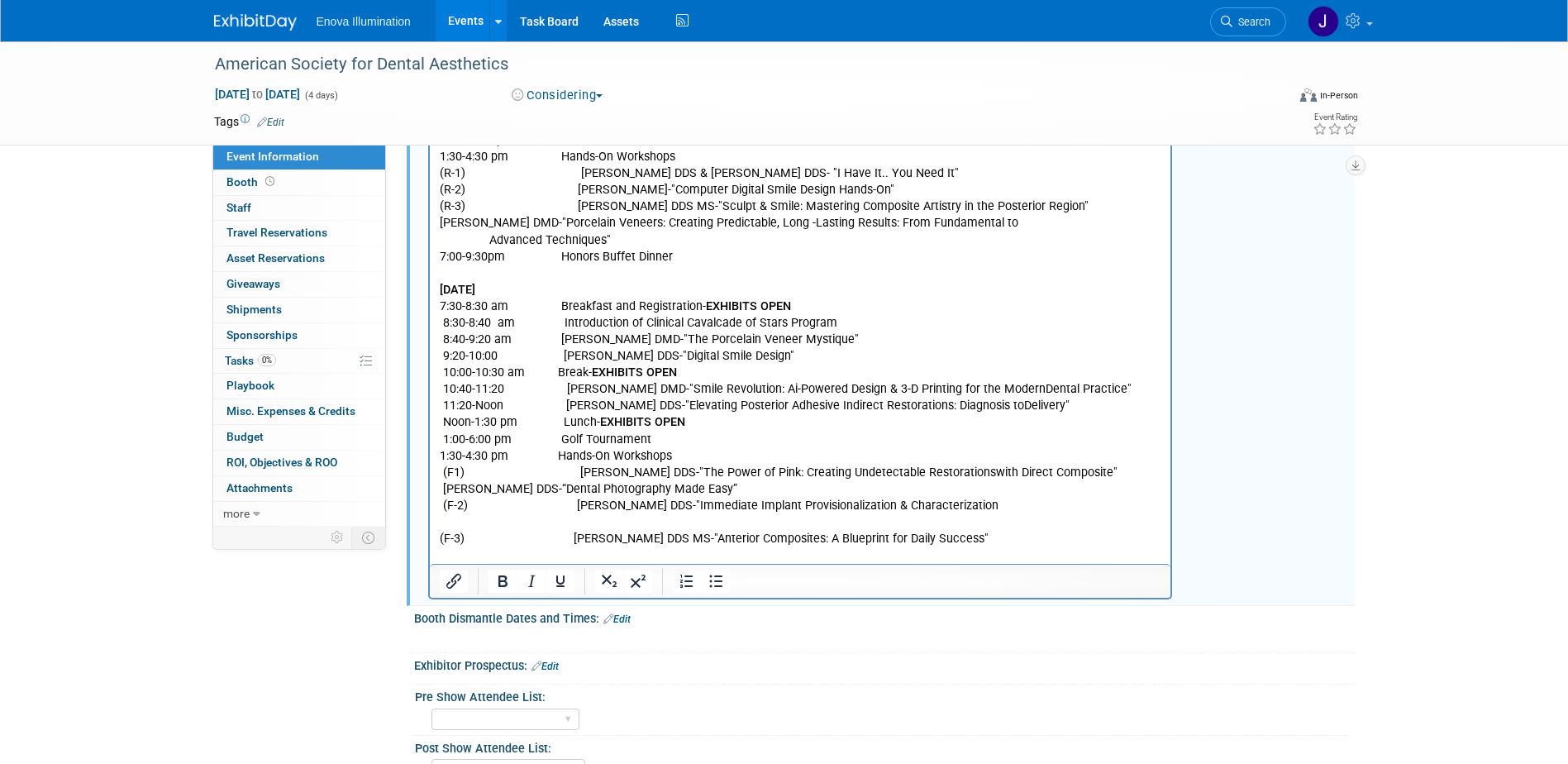
click at [445, 521] on p "Rich Text Area. Press ALT-0 for help." at bounding box center [800, 522] width 722 height 17
click at [965, 510] on p "(F-2) David Mazza DDS-"Immediate Implant Provisionalization & Characterization" at bounding box center [800, 506] width 722 height 17
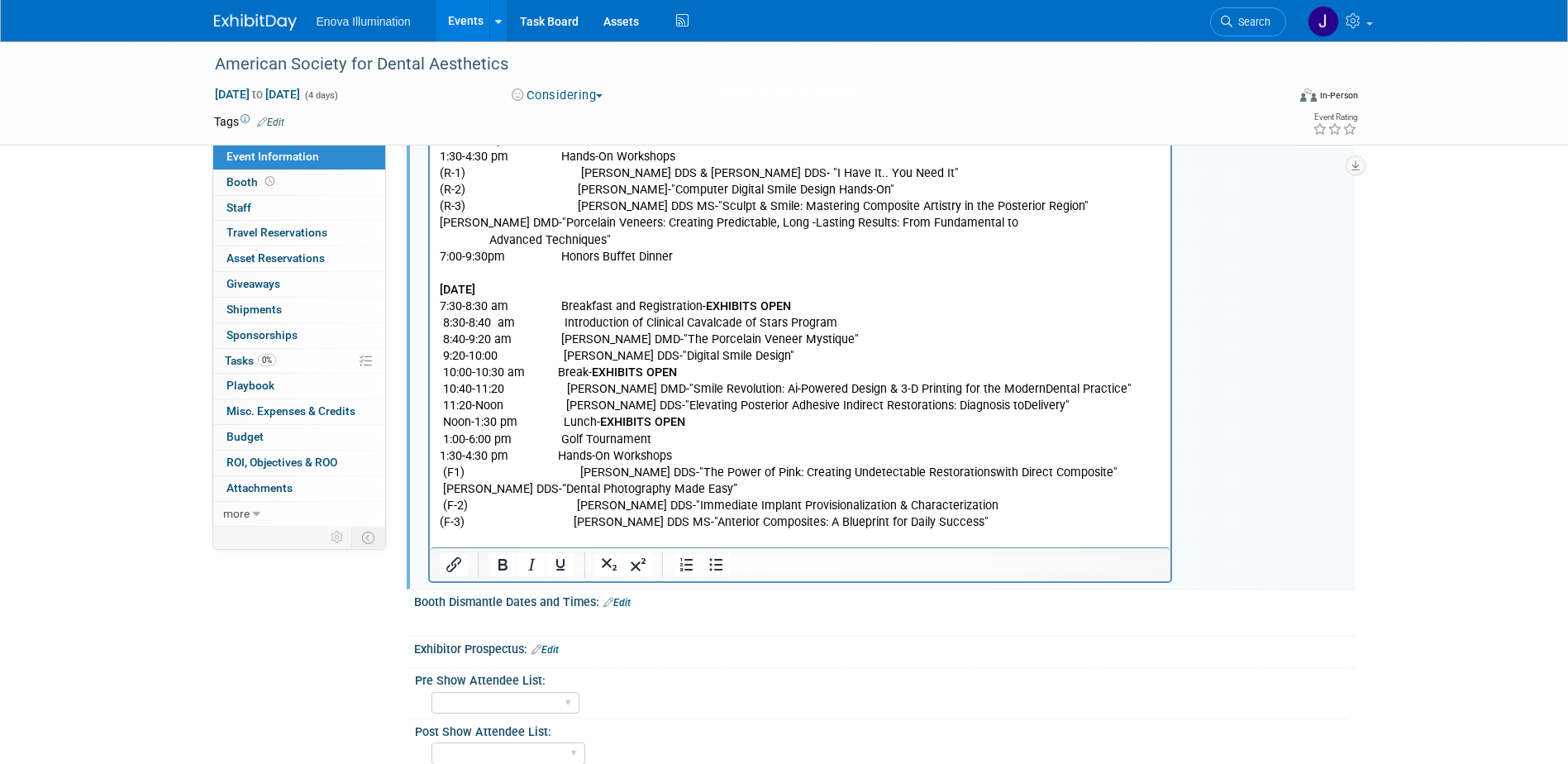
scroll to position [740, 0]
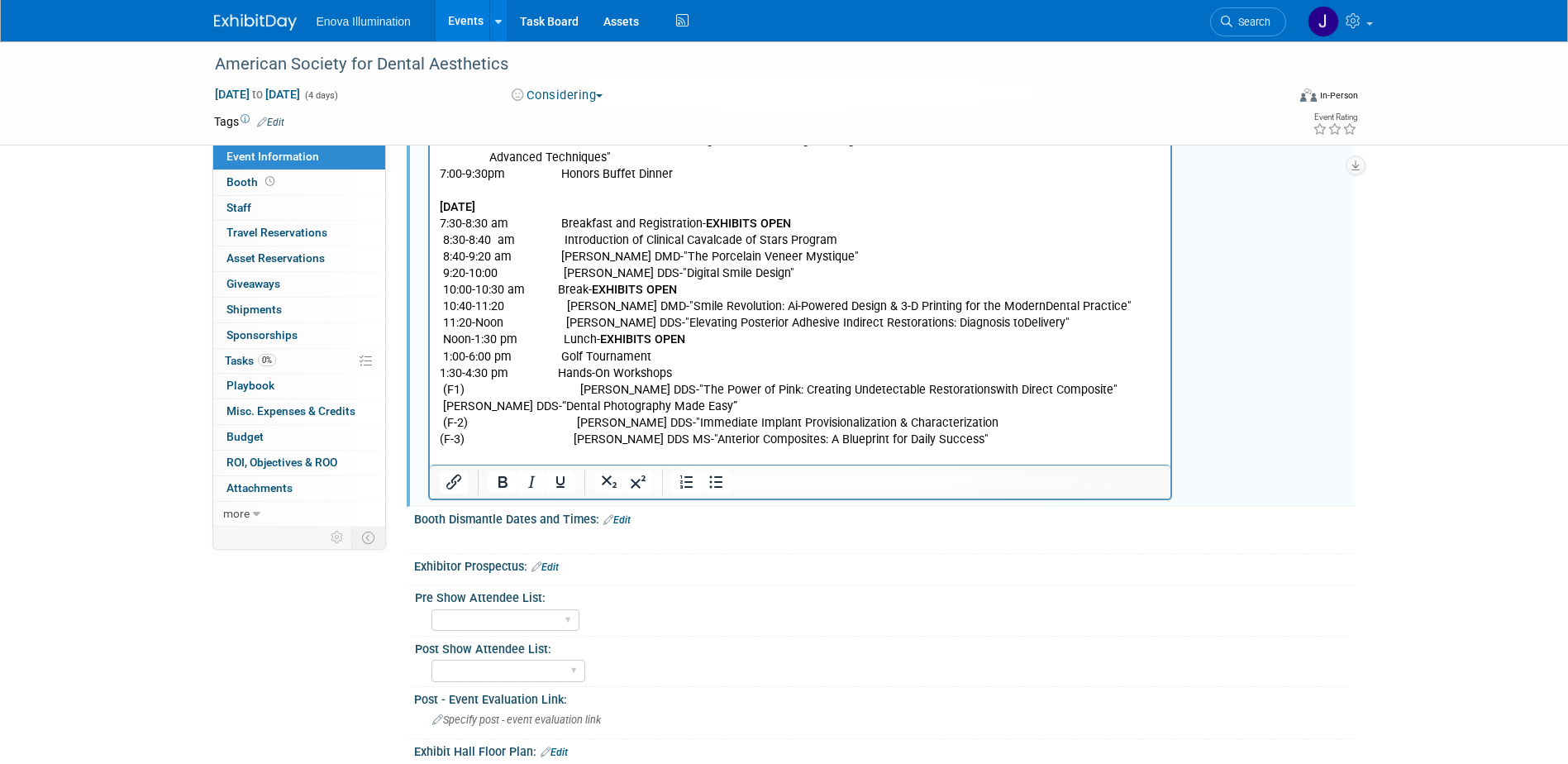
click at [969, 441] on p "(F-3) Marcos Vargas DDS MS-"Anterior Composites: A Blueprint for Daily Success"" at bounding box center [800, 440] width 722 height 17
click at [488, 454] on p "Rich Text Area. Press ALT-0 for help." at bounding box center [800, 457] width 722 height 17
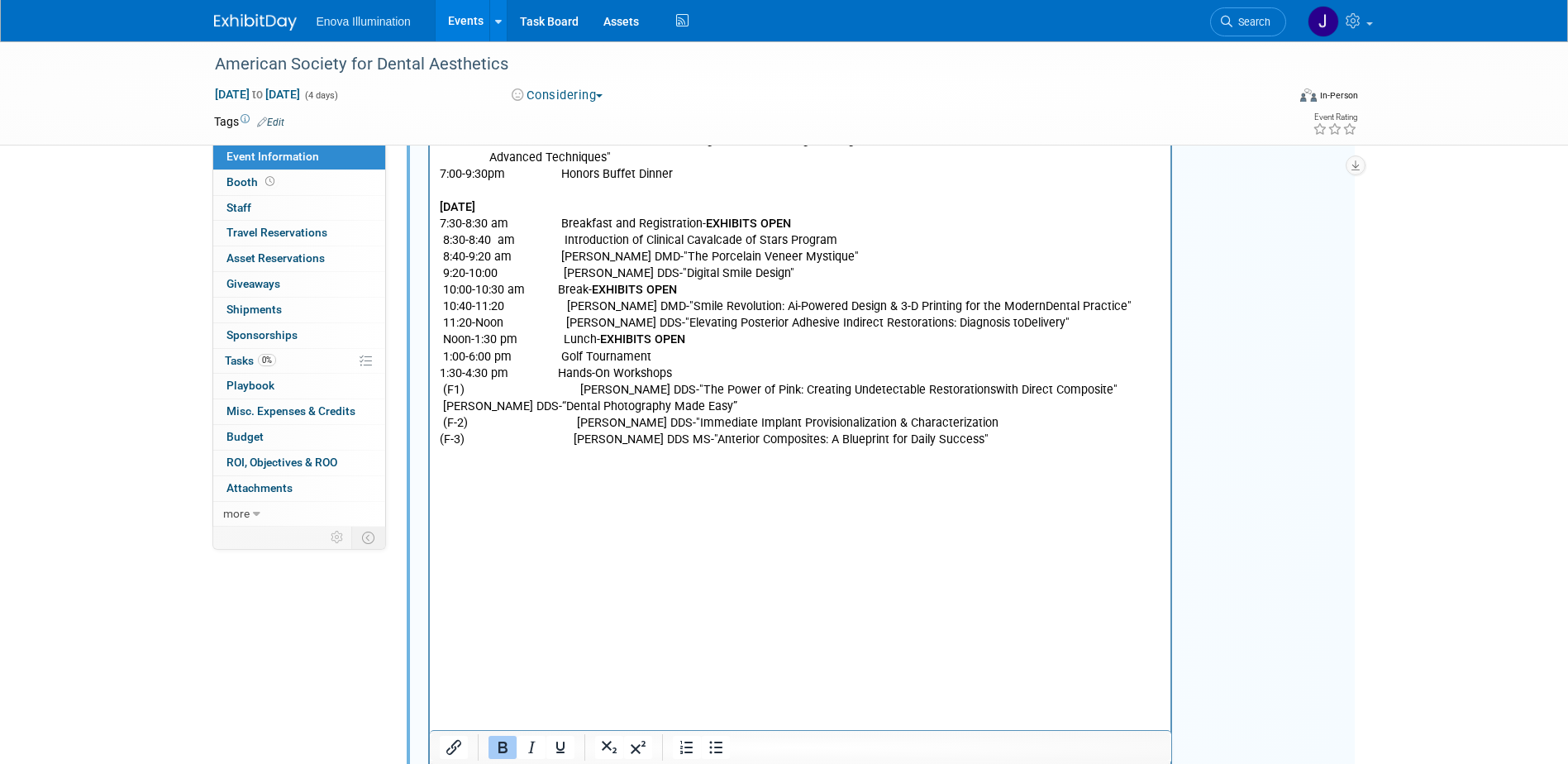
scroll to position [906, 0]
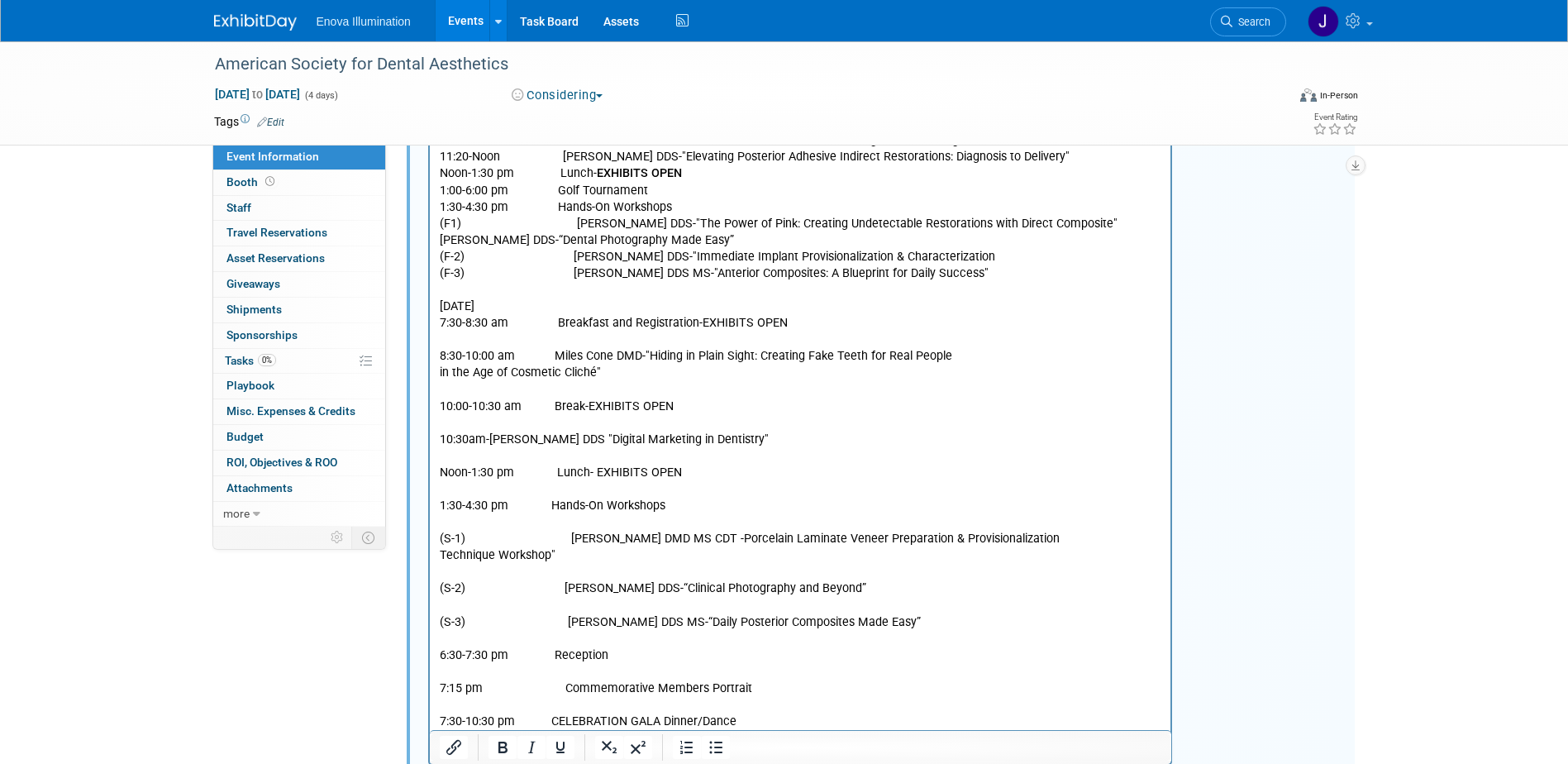
drag, startPoint x: 578, startPoint y: 306, endPoint x: 415, endPoint y: 306, distance: 163.0
click at [429, 306] on html "Wednesday, October 8, 2025 3:30-5:00 pm Registration 6:30-8:00 pm Welcome Recep…" at bounding box center [800, 188] width 741 height 1085
click at [497, 742] on icon "Bold" at bounding box center [502, 747] width 20 height 20
drag, startPoint x: 779, startPoint y: 321, endPoint x: 698, endPoint y: 322, distance: 81.0
click at [698, 322] on p "7:30-8:30 am Breakfast and Registration-EXHIBITS OPEN" at bounding box center [800, 324] width 722 height 17
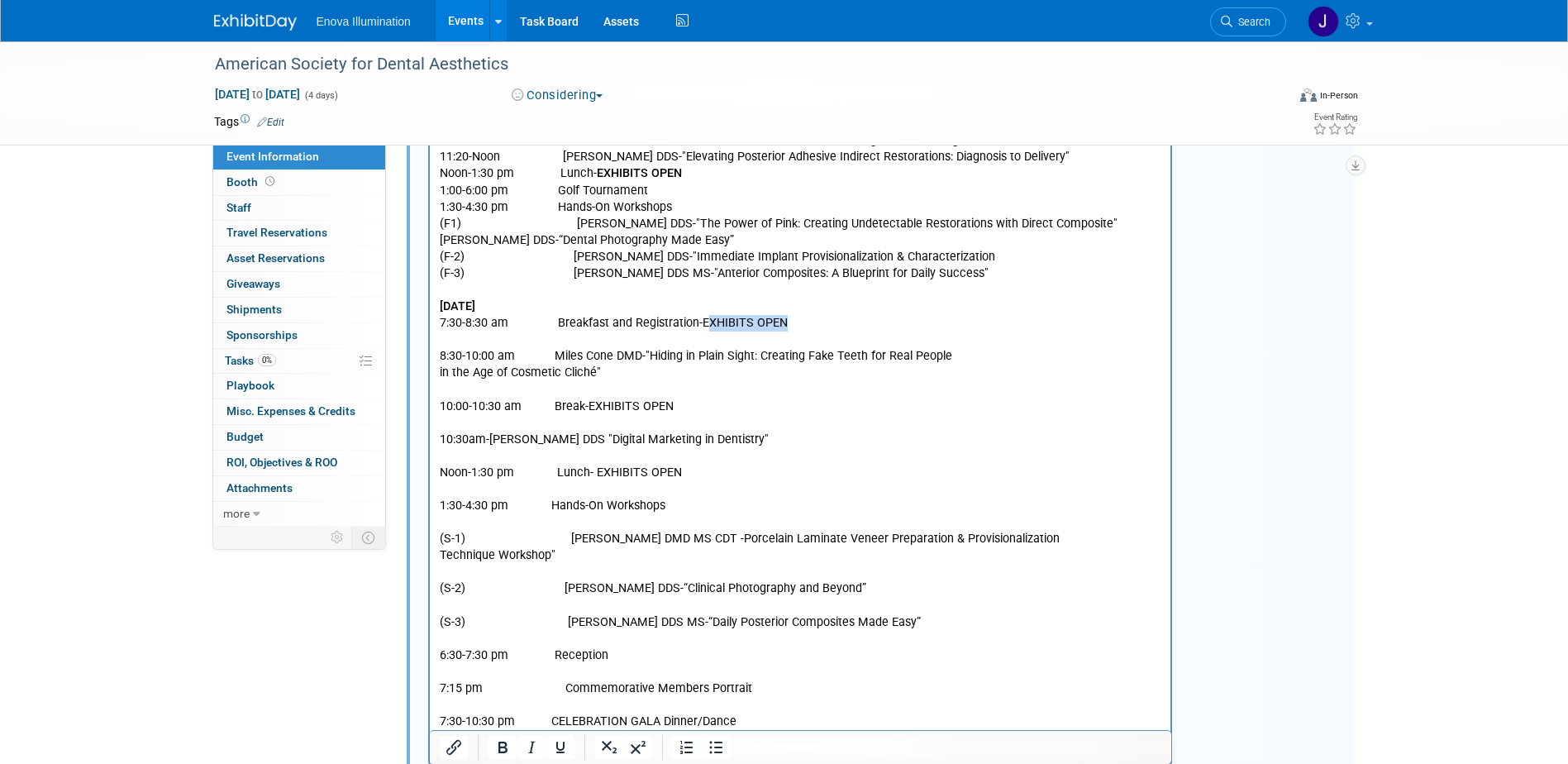
click at [698, 322] on p "7:30-8:30 am Breakfast and Registration-EXHIBITS OPEN" at bounding box center [800, 324] width 722 height 17
drag, startPoint x: 695, startPoint y: 322, endPoint x: 783, endPoint y: 324, distance: 88.0
click at [783, 324] on p "7:30-8:30 am Breakfast and Registration-EXHIBITS OPEN" at bounding box center [800, 324] width 722 height 17
click at [501, 744] on icon "Bold" at bounding box center [502, 747] width 20 height 20
drag, startPoint x: 584, startPoint y: 404, endPoint x: 680, endPoint y: 406, distance: 96.0
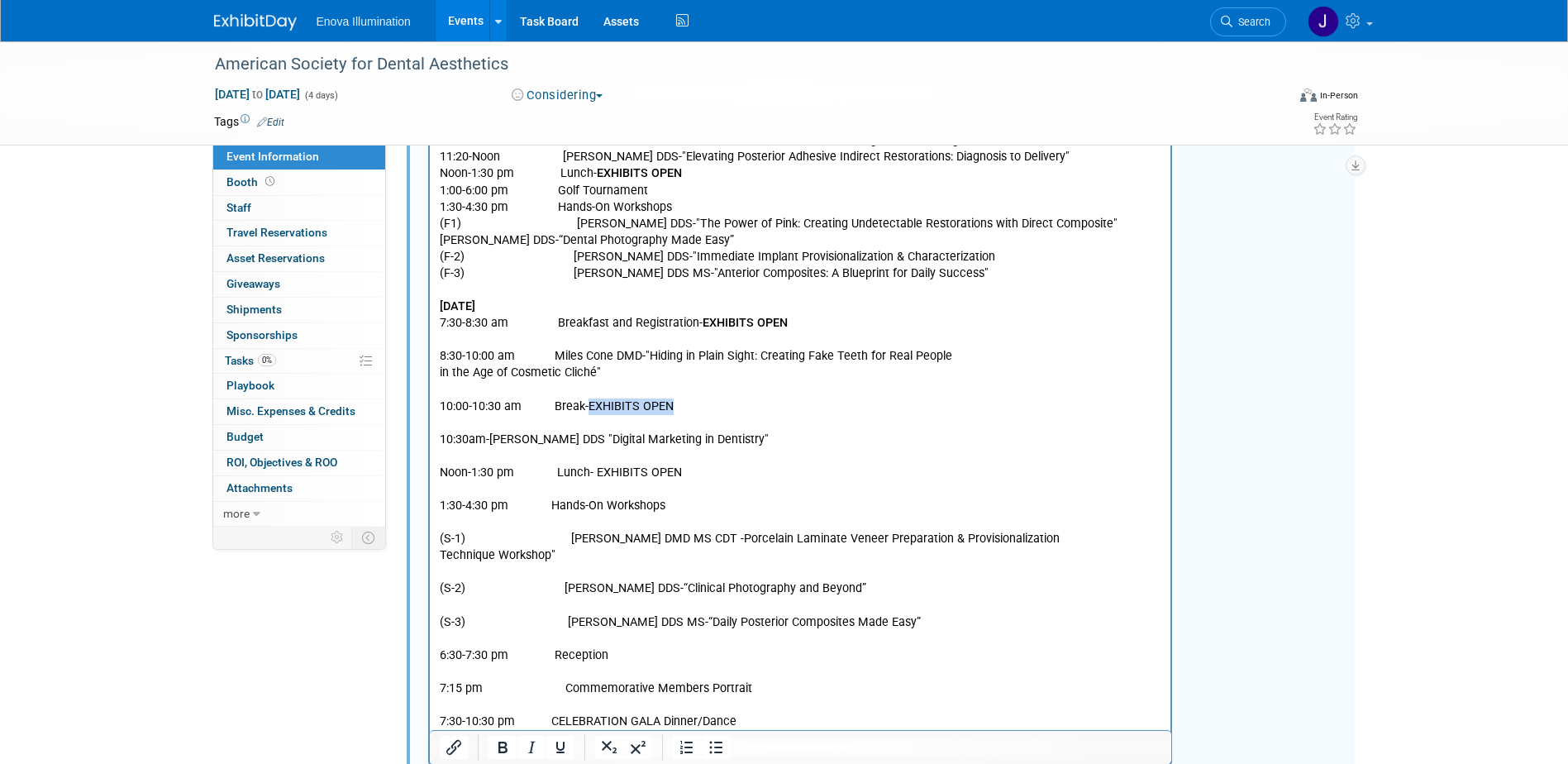
click at [680, 406] on p "10:00-10:30 am Break-EXHIBITS OPEN" at bounding box center [800, 407] width 722 height 17
click at [497, 750] on icon "Bold" at bounding box center [502, 747] width 20 height 20
drag, startPoint x: 592, startPoint y: 471, endPoint x: 643, endPoint y: 511, distance: 64.8
click at [674, 476] on p "Noon-1:30 pm Lunch- EXHIBITS OPEN" at bounding box center [800, 474] width 722 height 17
click at [504, 750] on icon "Bold" at bounding box center [502, 747] width 20 height 20
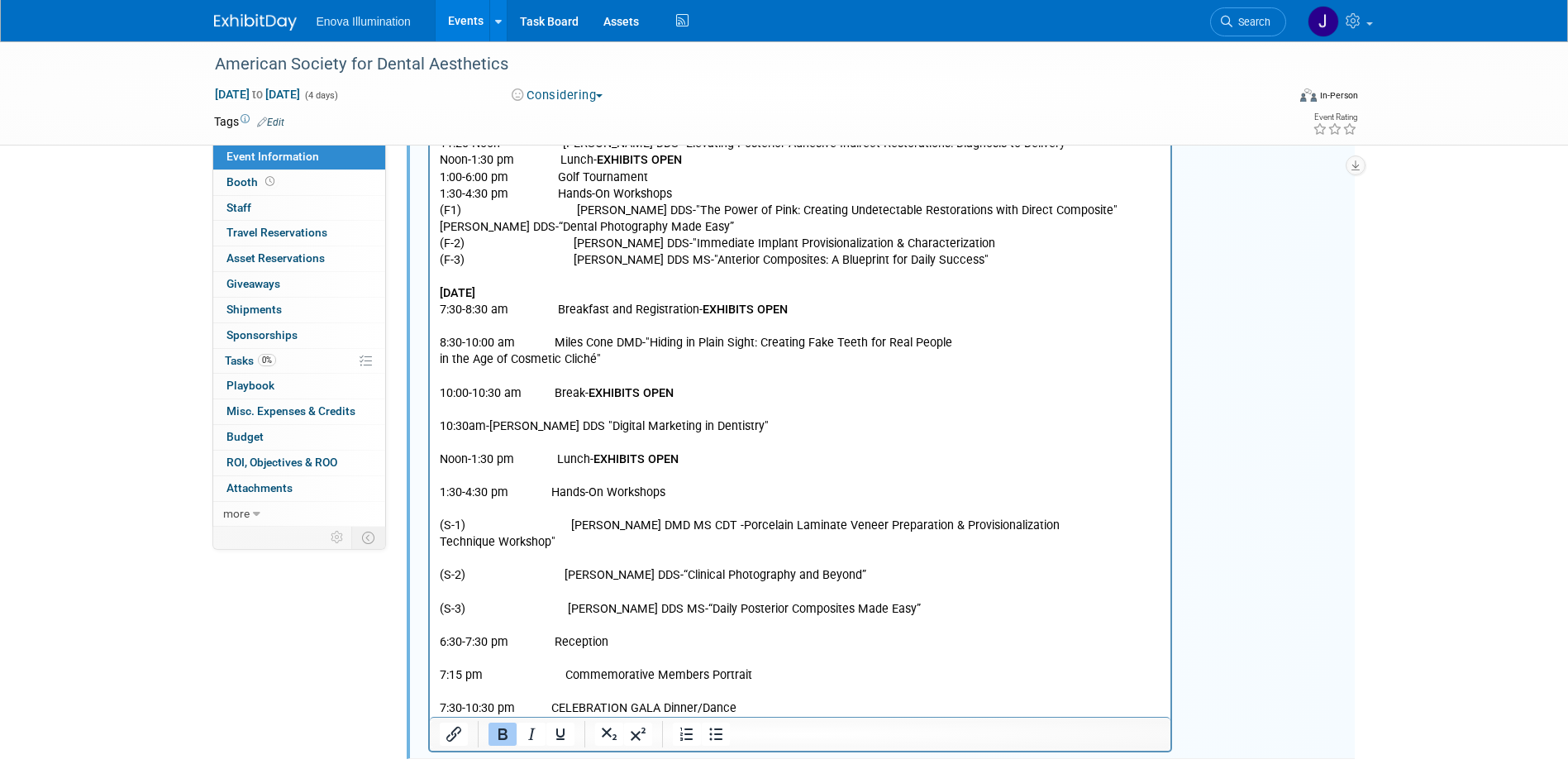
scroll to position [823, 0]
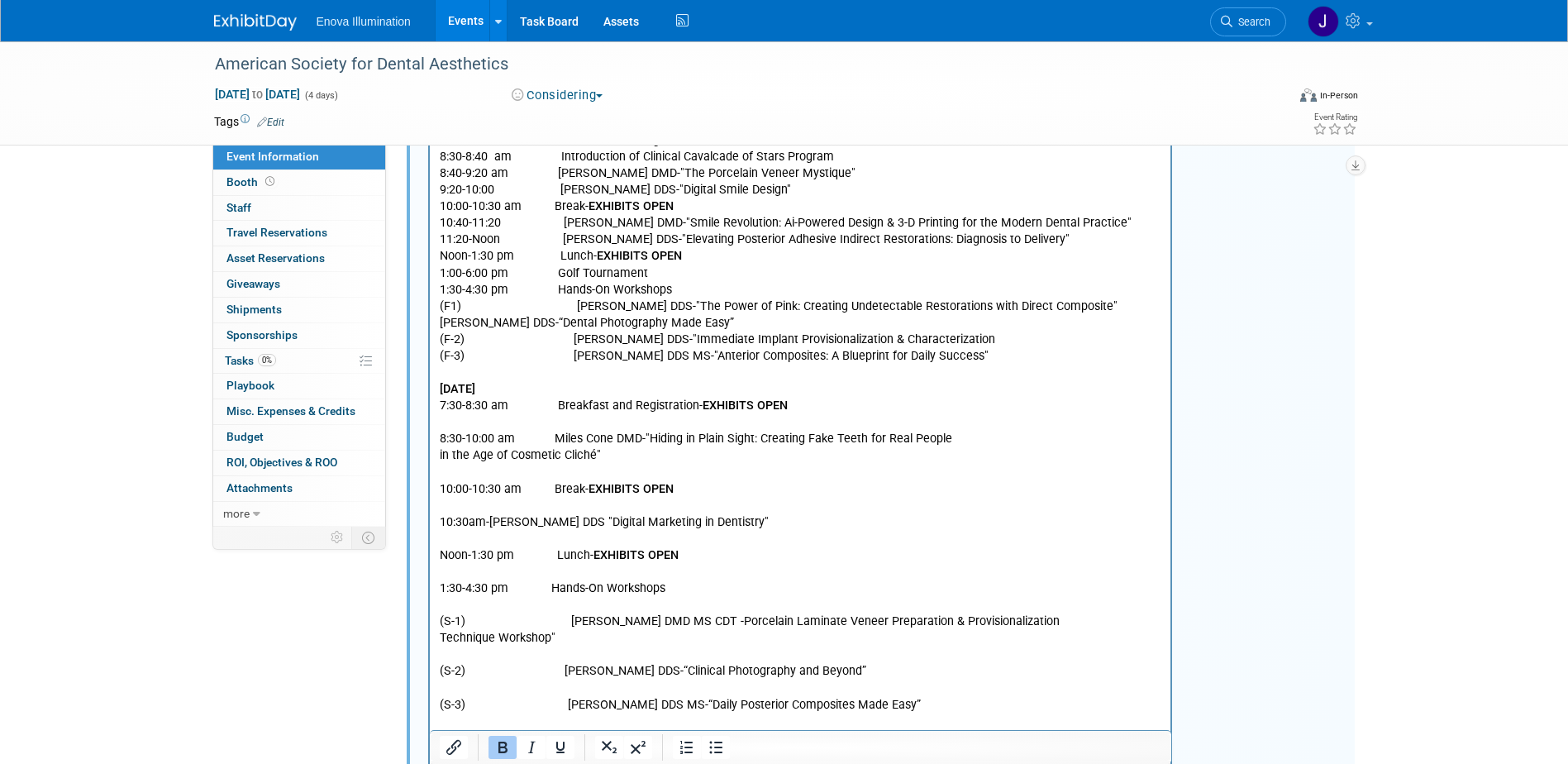
click at [453, 426] on p "Rich Text Area. Press ALT-0 for help." at bounding box center [800, 423] width 722 height 17
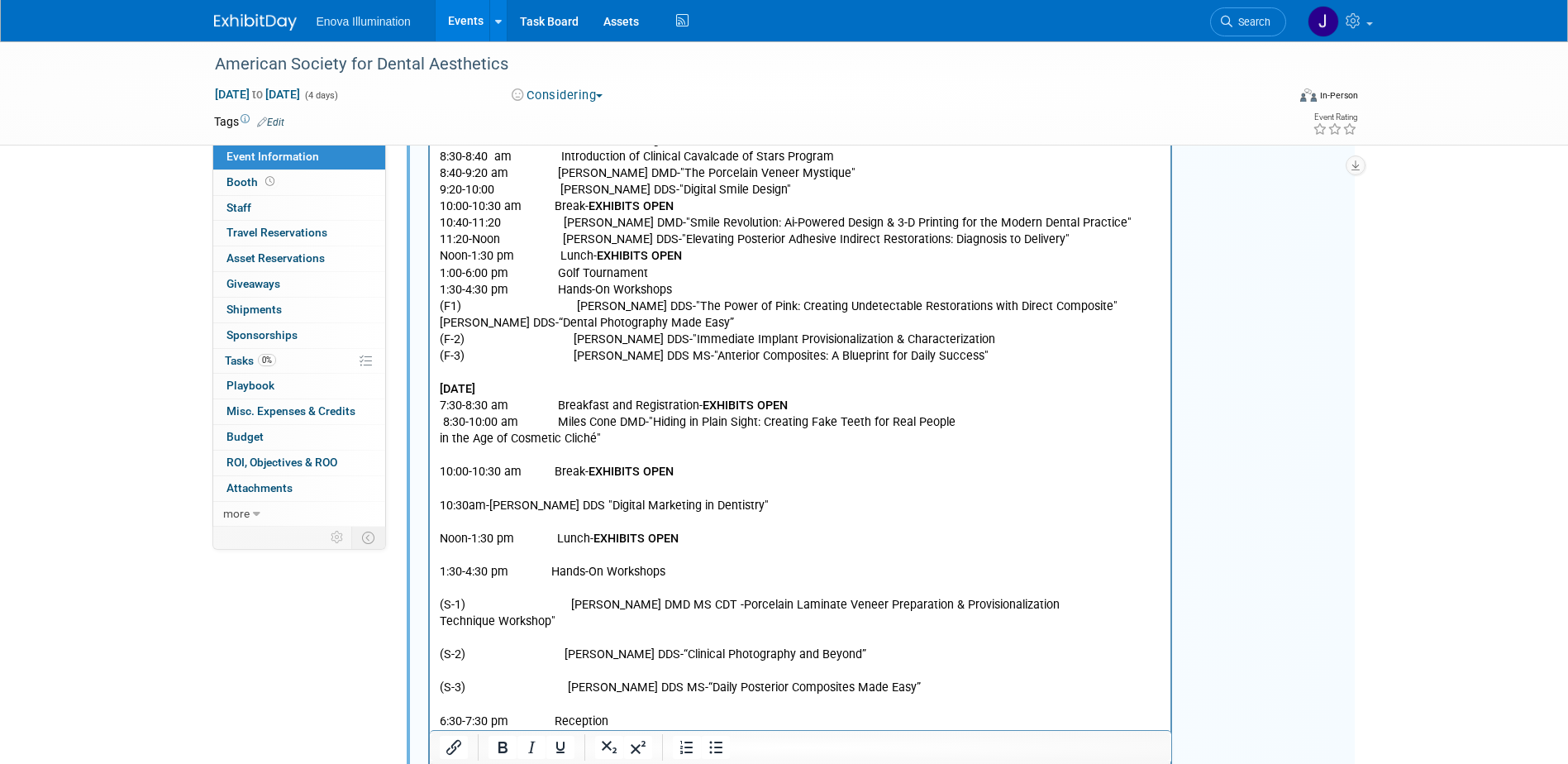
click at [958, 418] on p "8:30-10:00 am Miles Cone DMD-"Hiding in Plain Sight: Creating Fake Teeth for Re…" at bounding box center [800, 423] width 722 height 17
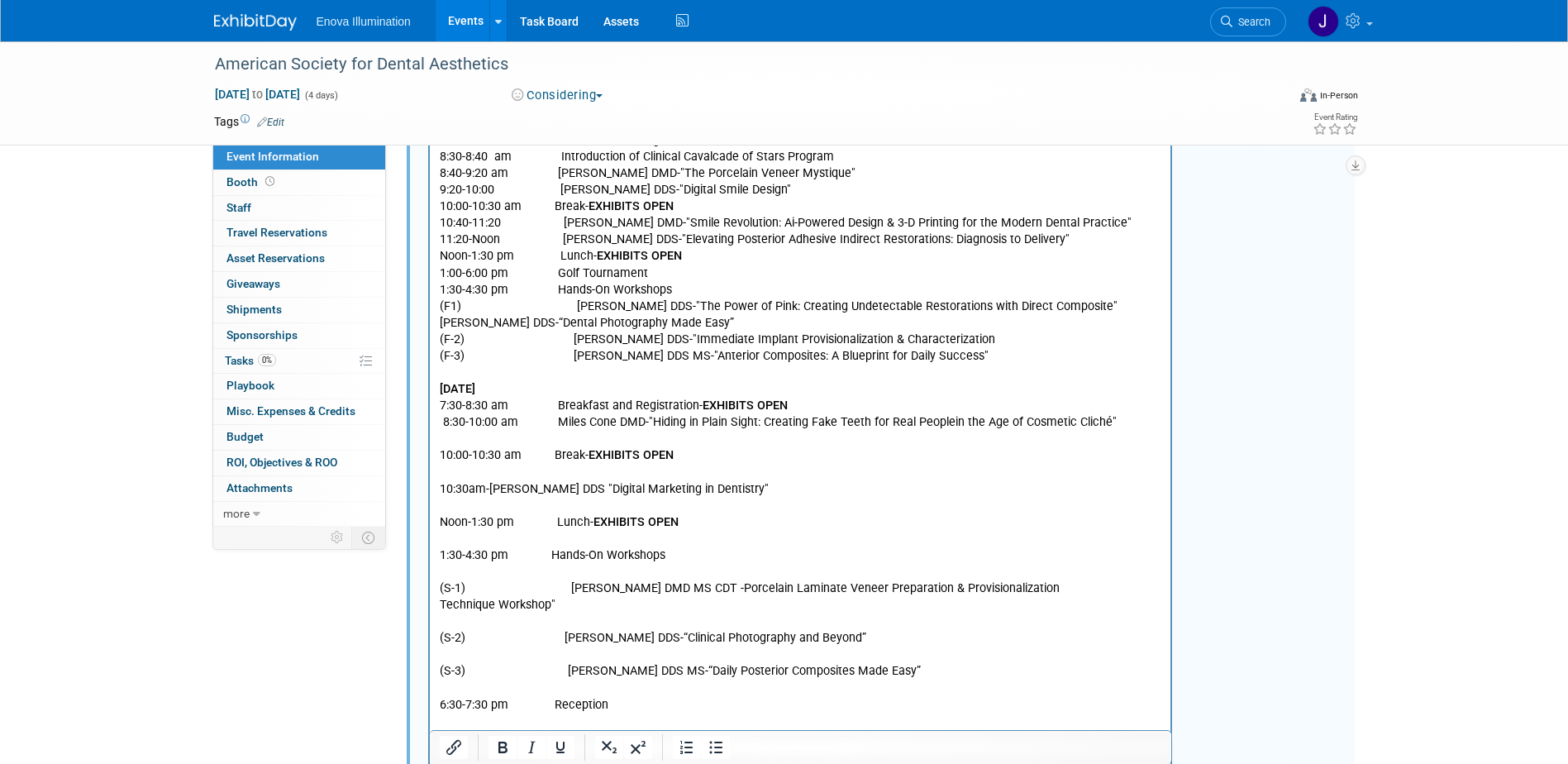
click at [466, 439] on p "Rich Text Area. Press ALT-0 for help." at bounding box center [800, 440] width 722 height 17
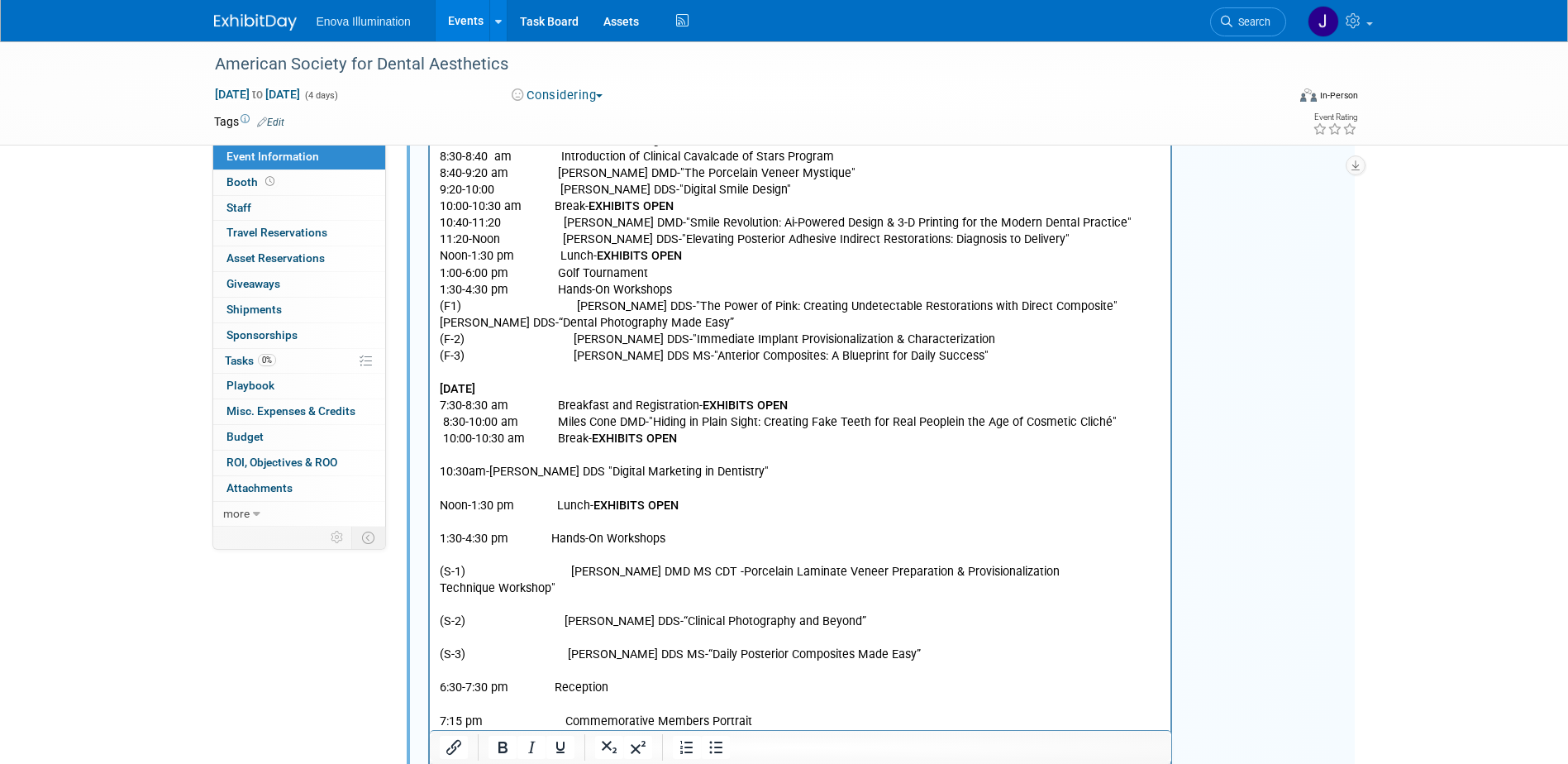
click at [460, 452] on p "Rich Text Area. Press ALT-0 for help." at bounding box center [800, 456] width 722 height 17
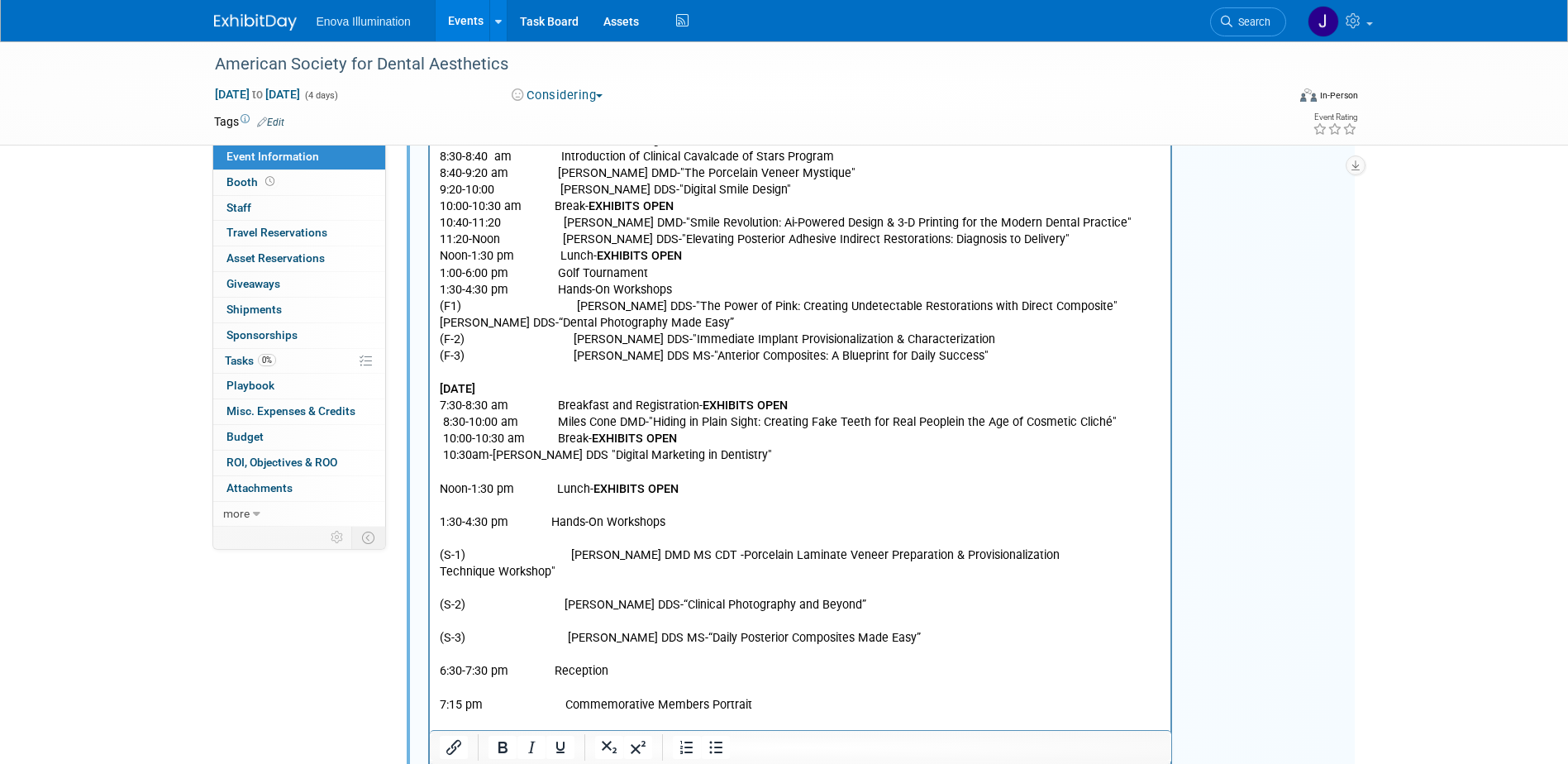
click at [451, 472] on p "Rich Text Area. Press ALT-0 for help." at bounding box center [800, 473] width 722 height 17
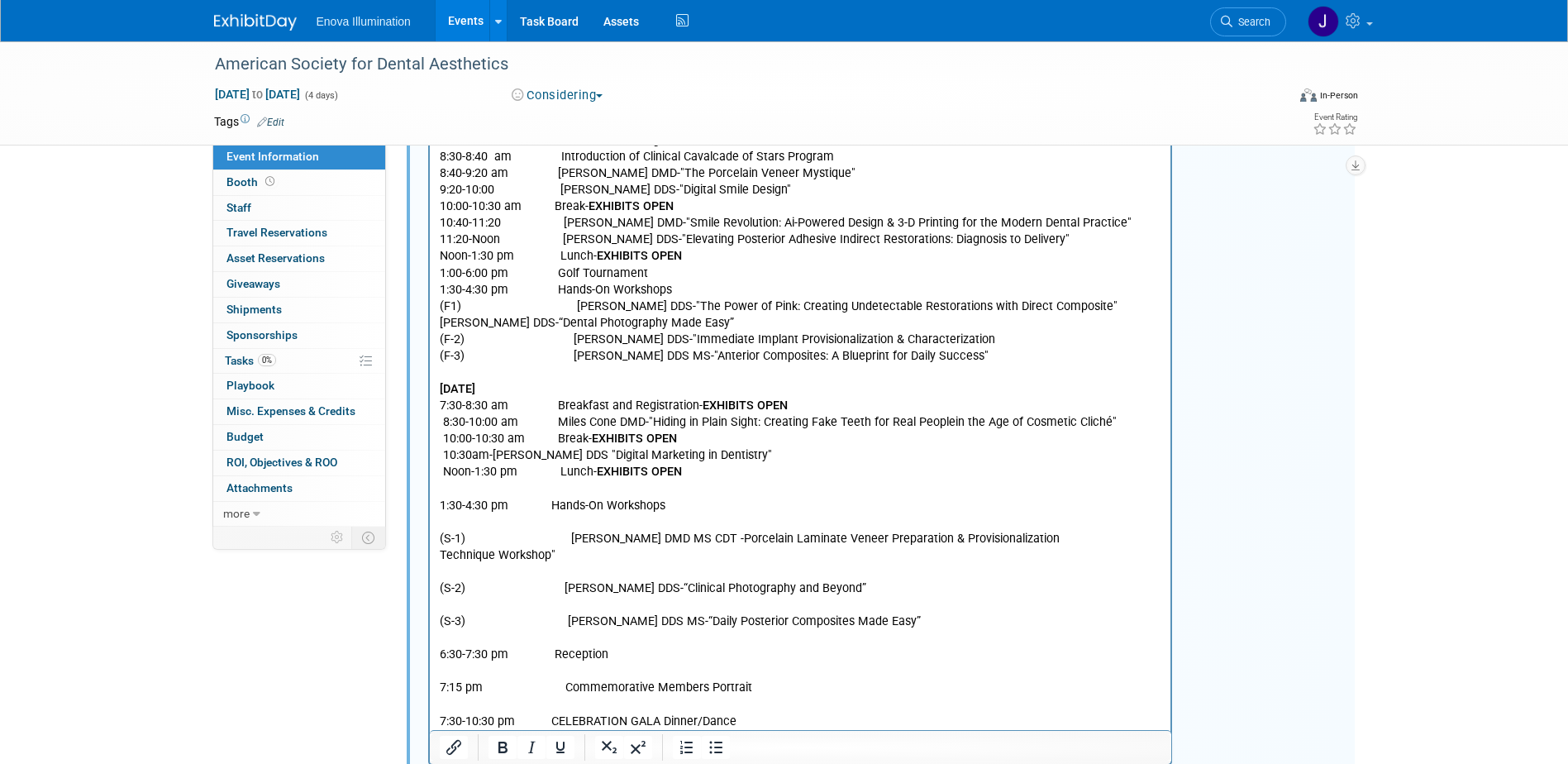
click at [447, 489] on p "Rich Text Area. Press ALT-0 for help." at bounding box center [800, 489] width 722 height 17
click at [696, 474] on p "Noon-1:30 pm Lunch- EXHIBITS OPEN" at bounding box center [800, 473] width 722 height 17
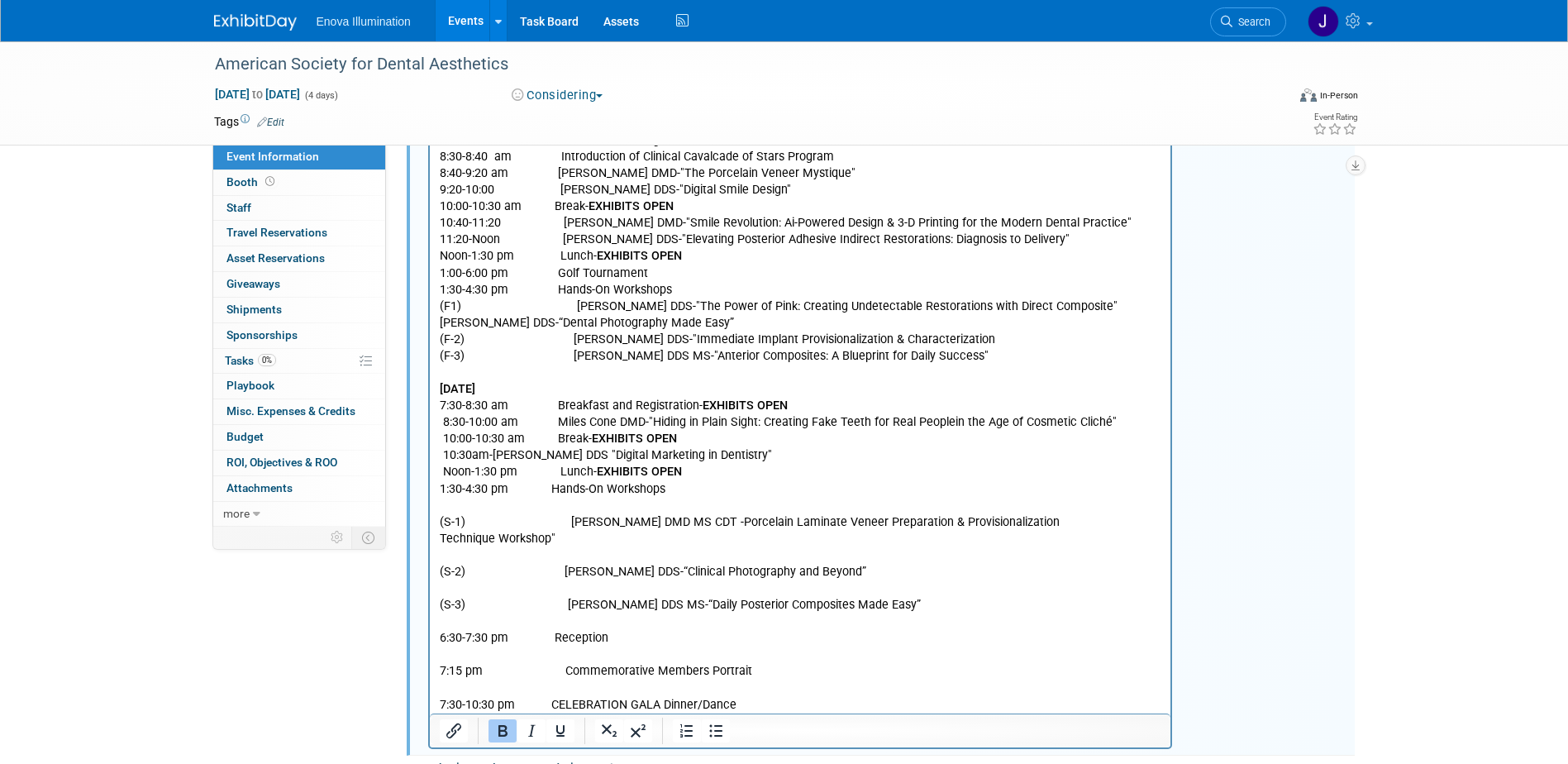
click at [490, 504] on p "Rich Text Area. Press ALT-0 for help." at bounding box center [800, 506] width 722 height 17
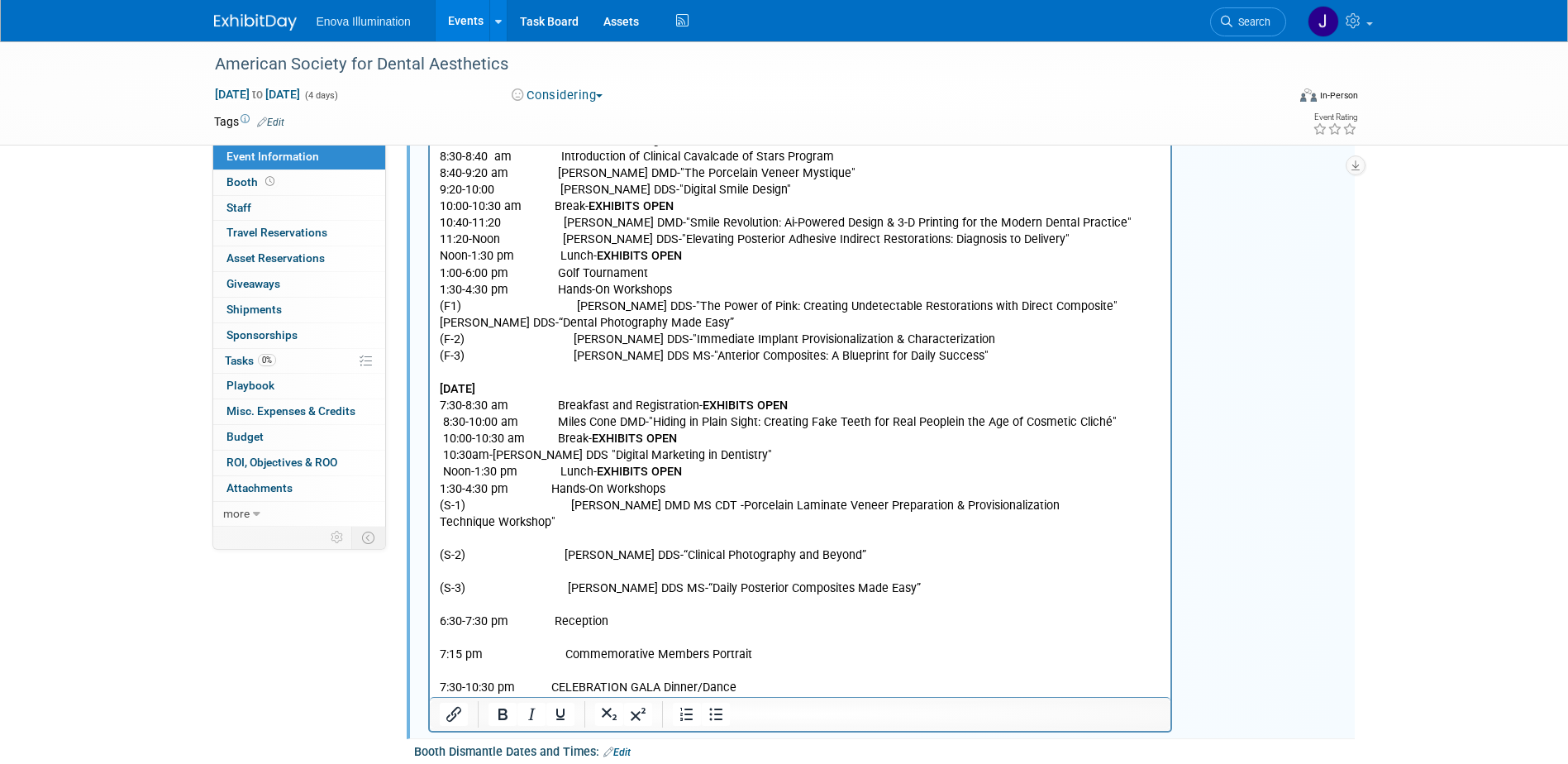
click at [1049, 508] on p "(S-1) Chase Larsen DMD MS CDT -Porcelain Laminate Veneer Preparation & Provisio…" at bounding box center [800, 506] width 722 height 17
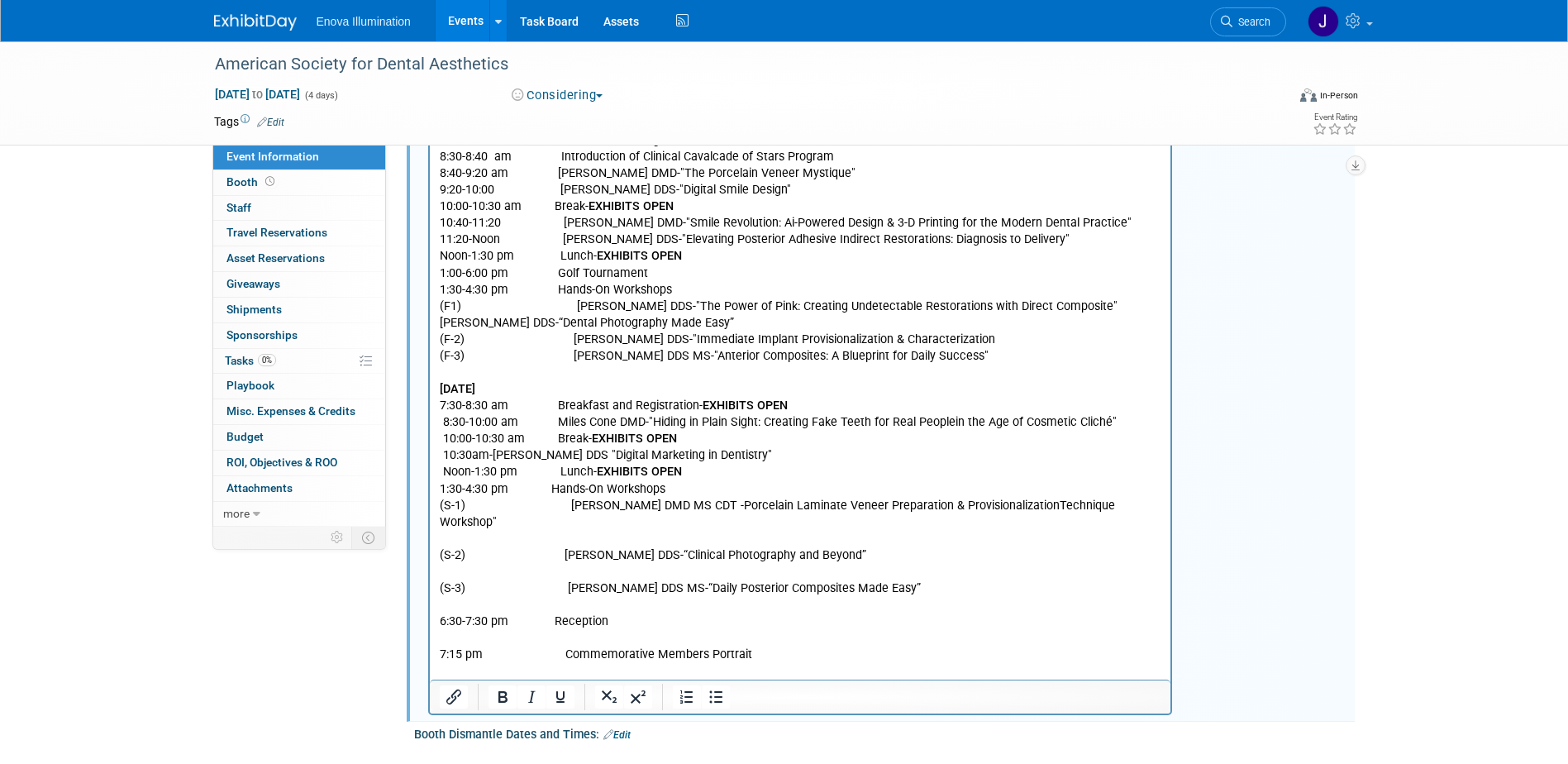
click at [472, 531] on p "Rich Text Area. Press ALT-0 for help." at bounding box center [800, 539] width 722 height 17
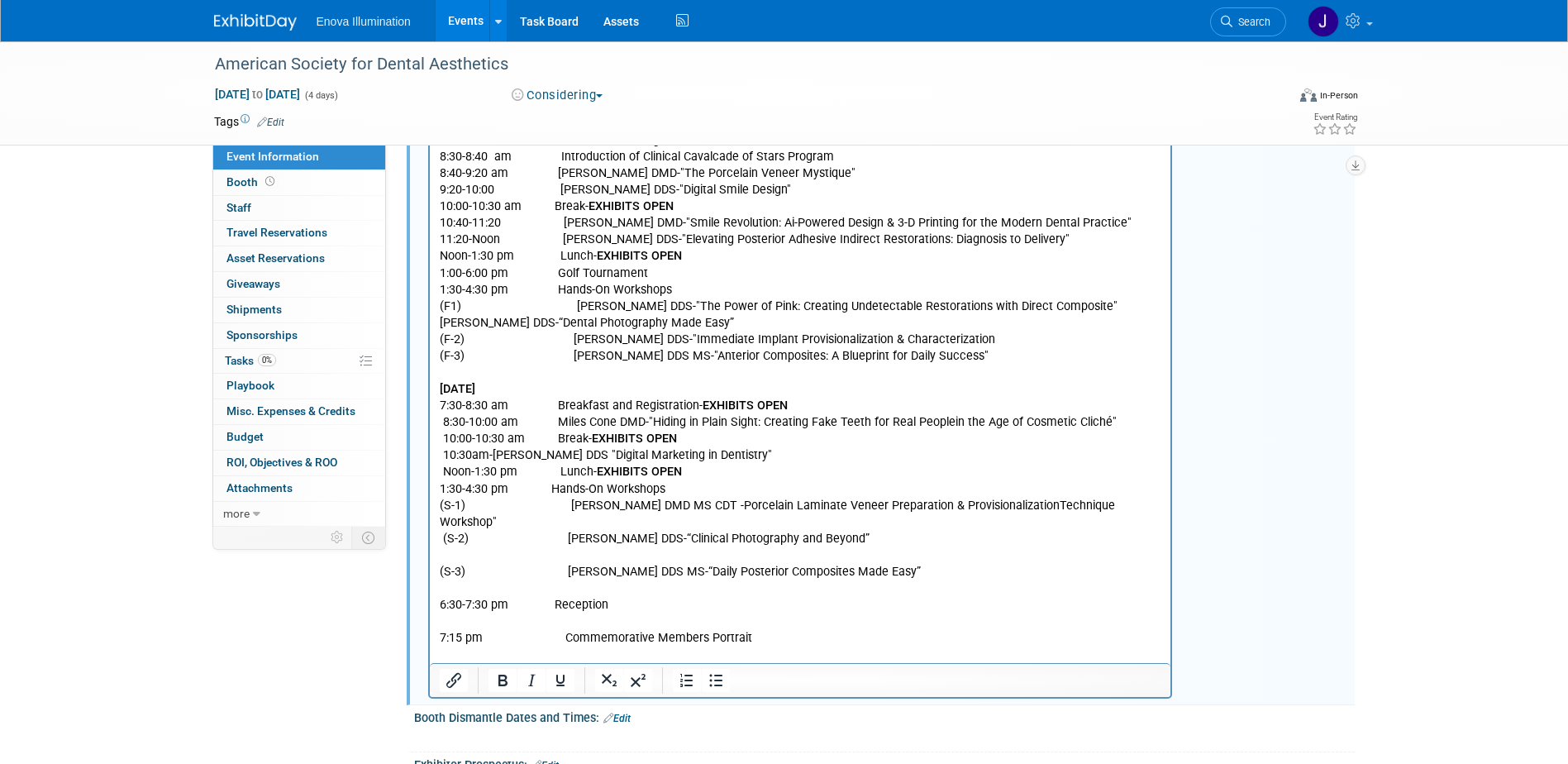
click at [460, 548] on p "Rich Text Area. Press ALT-0 for help." at bounding box center [800, 556] width 722 height 17
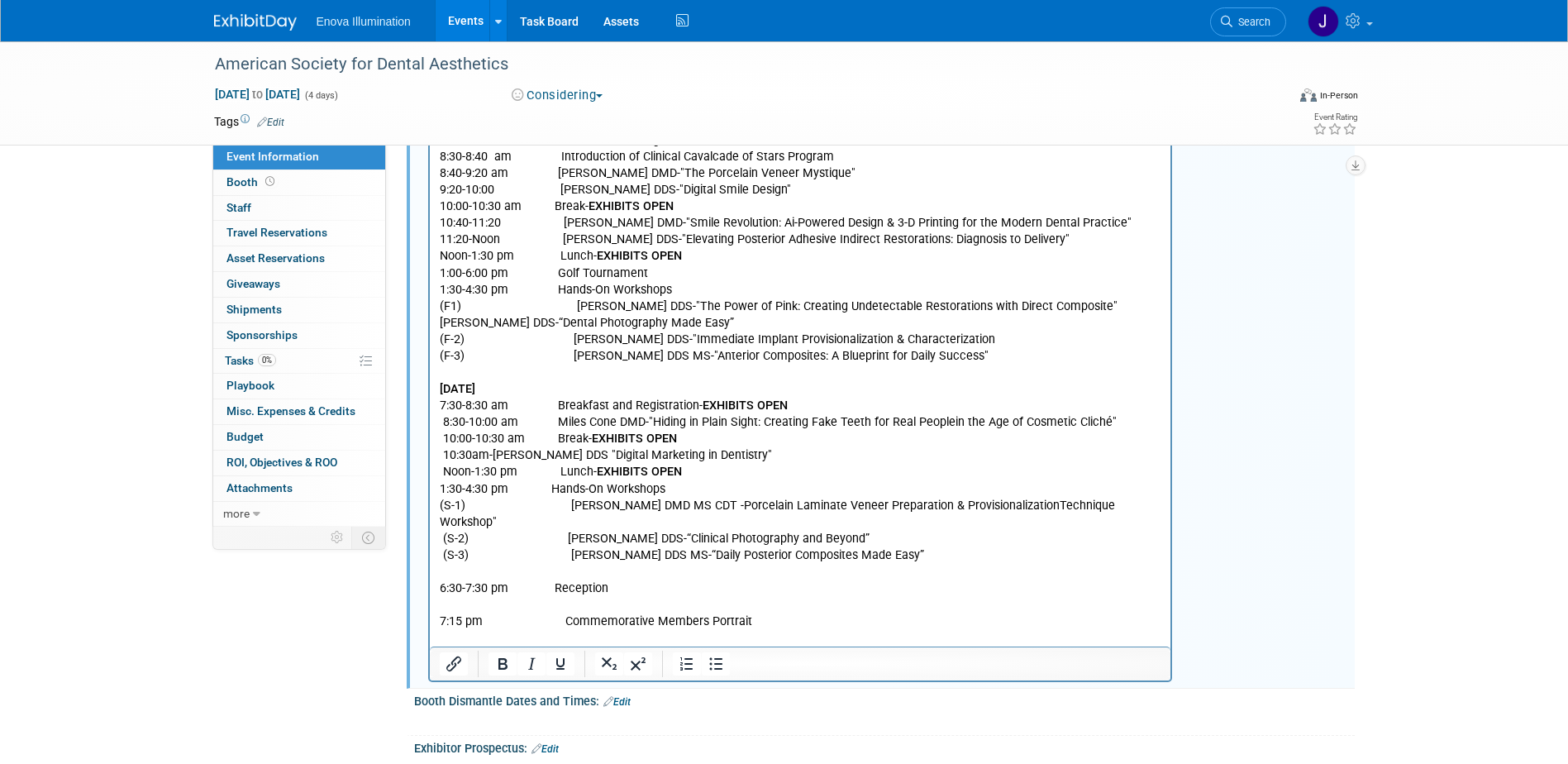
click at [441, 564] on p "Rich Text Area. Press ALT-0 for help." at bounding box center [800, 572] width 722 height 17
click at [915, 548] on p "(S-3) Marcos Vargas DDS MS-“Daily Posterior Composites Made Easy”" at bounding box center [800, 556] width 722 height 17
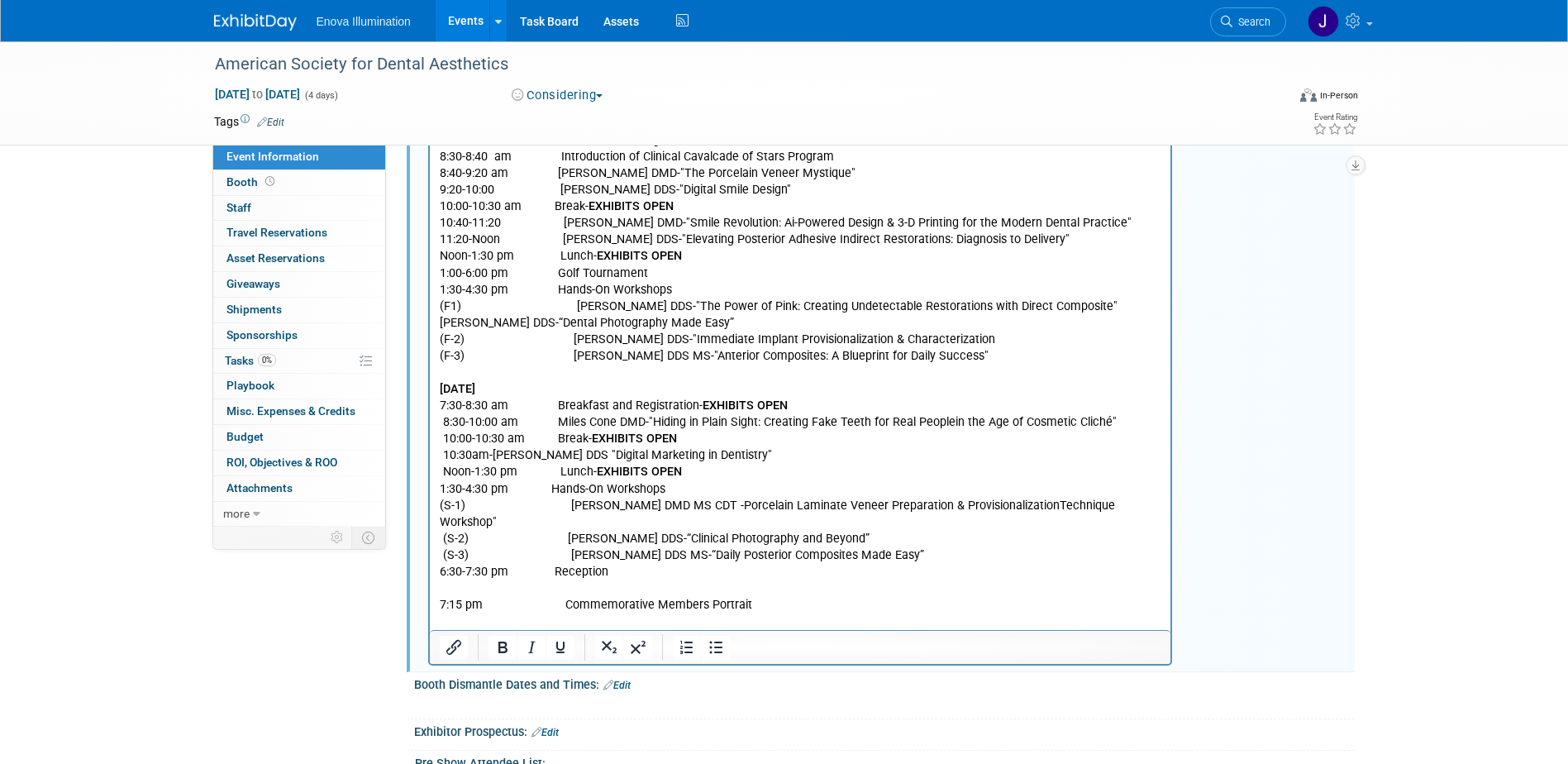
click at [664, 564] on p "6:30-7:30 pm Reception" at bounding box center [800, 572] width 722 height 17
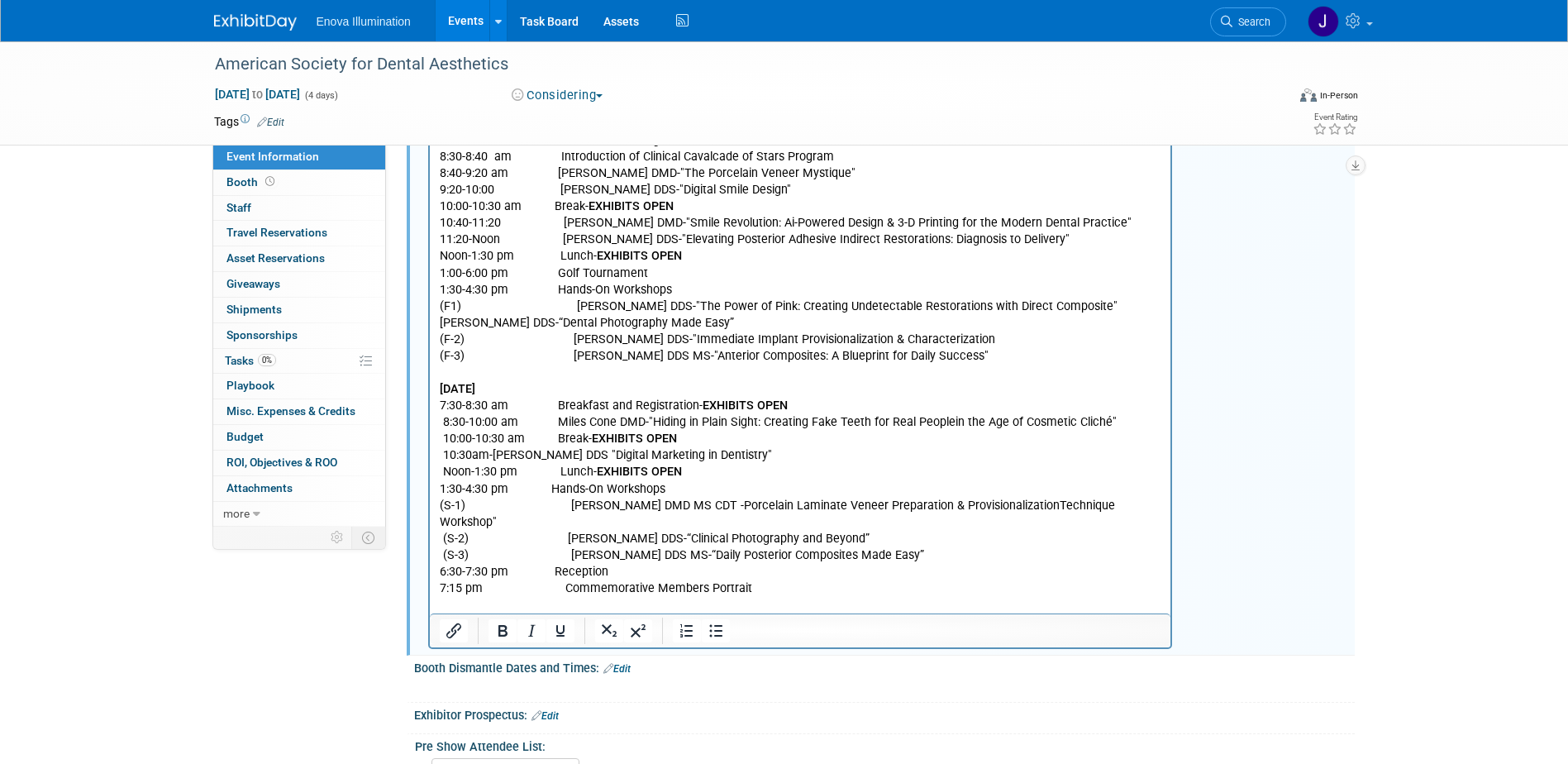
click at [753, 581] on p "7:15 pm Commemorative Members Portrait" at bounding box center [800, 589] width 722 height 17
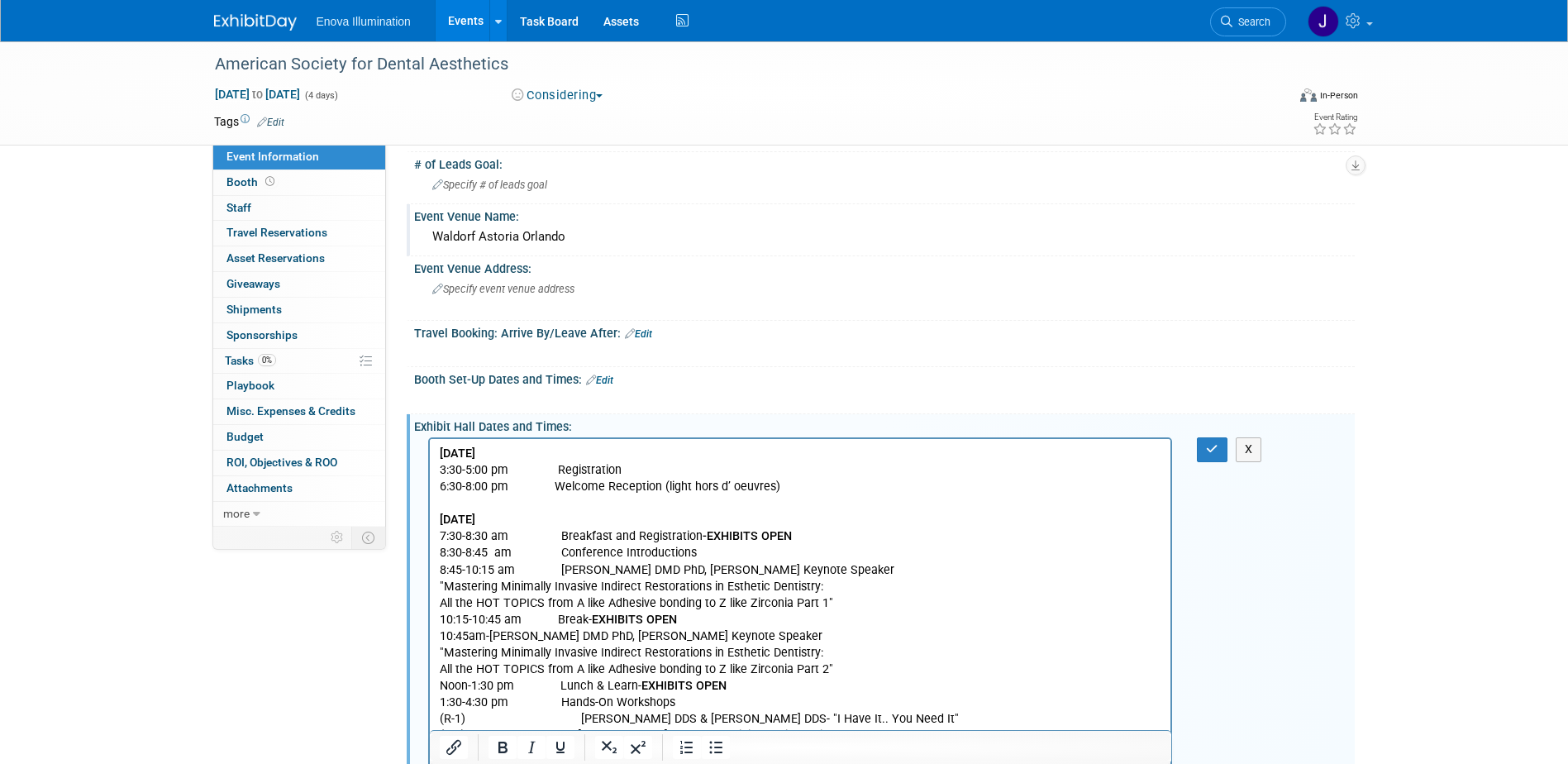
scroll to position [79, 0]
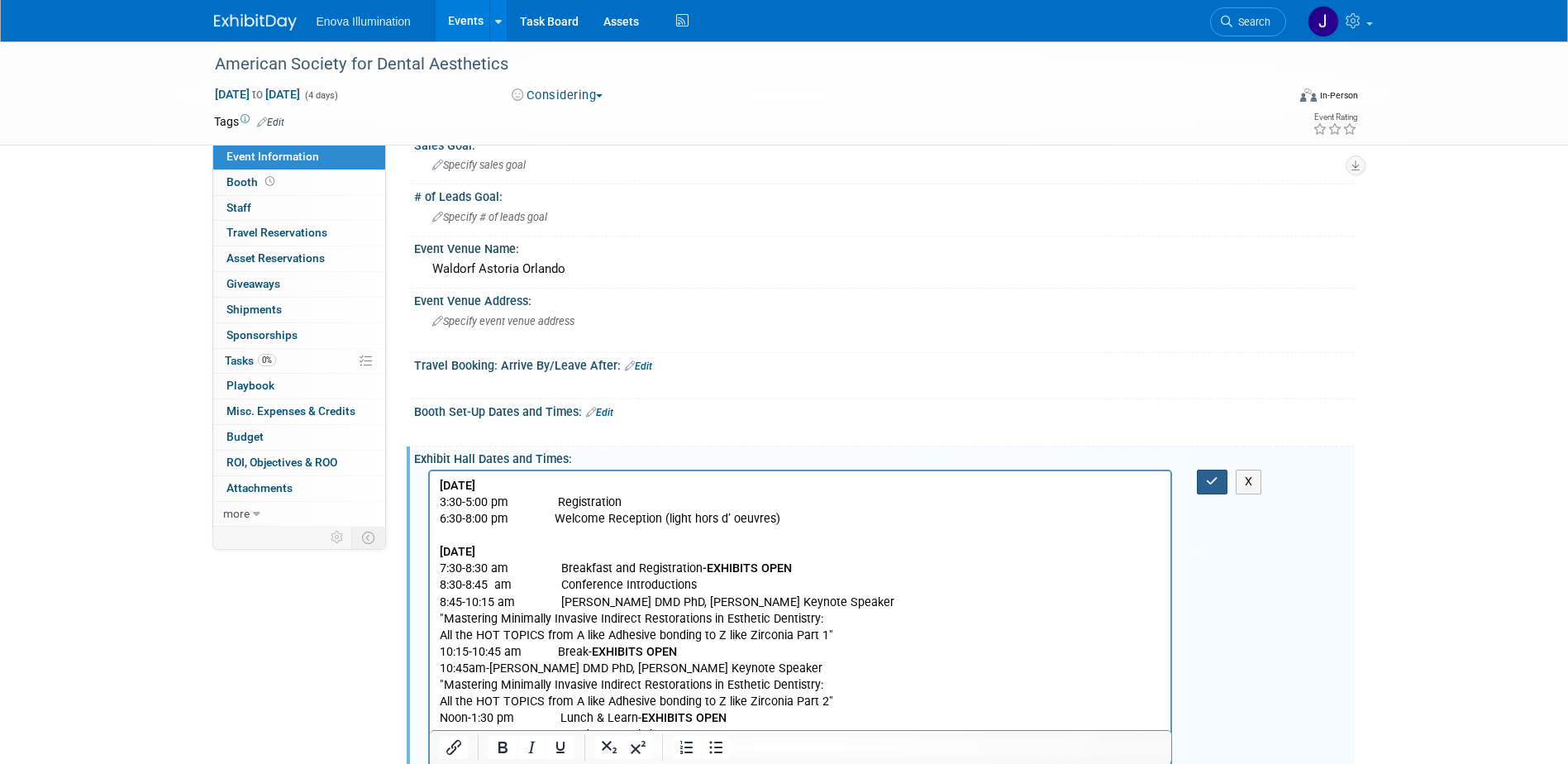
click at [1210, 481] on icon "button" at bounding box center [1212, 481] width 12 height 11
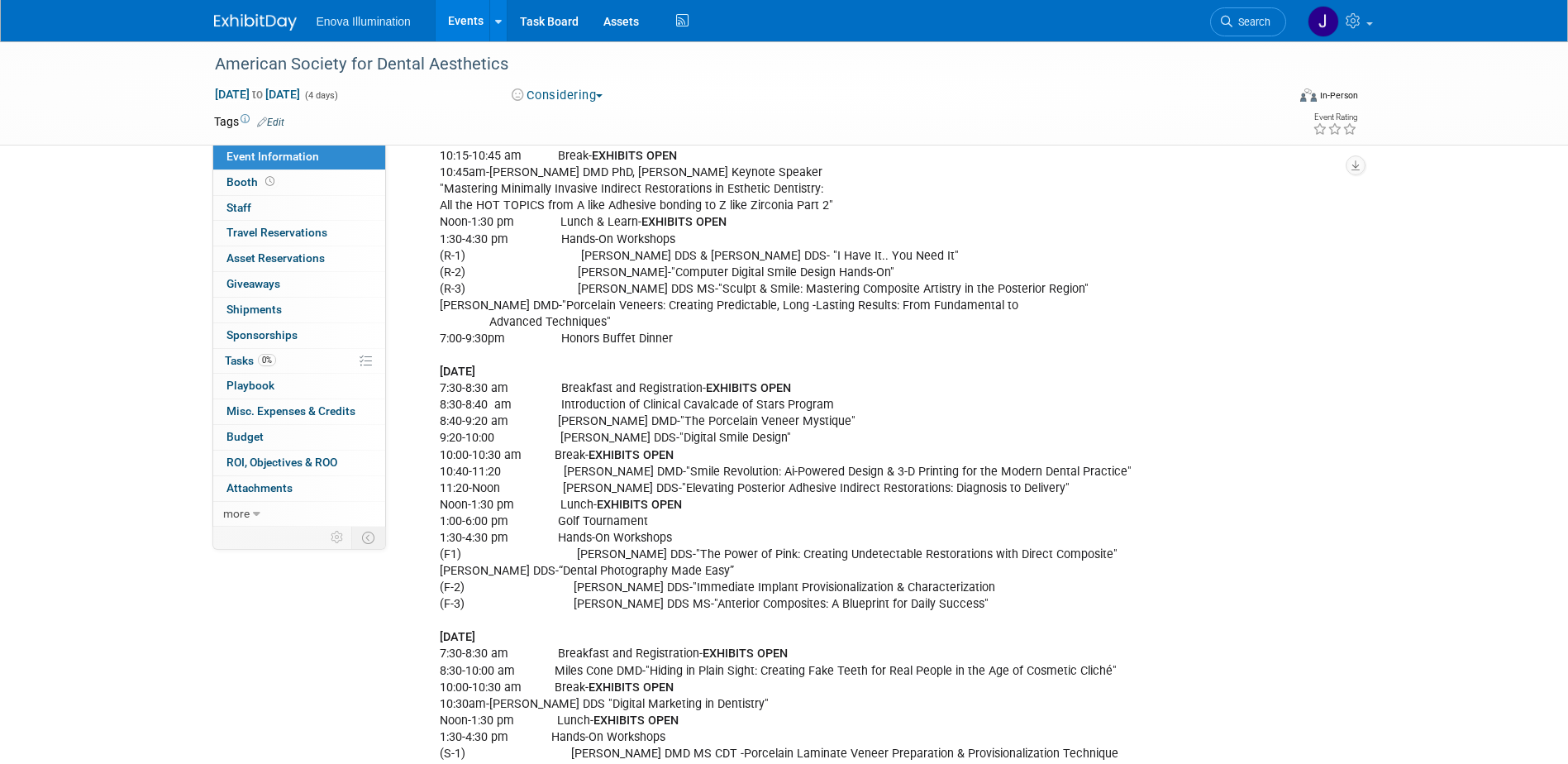
scroll to position [740, 0]
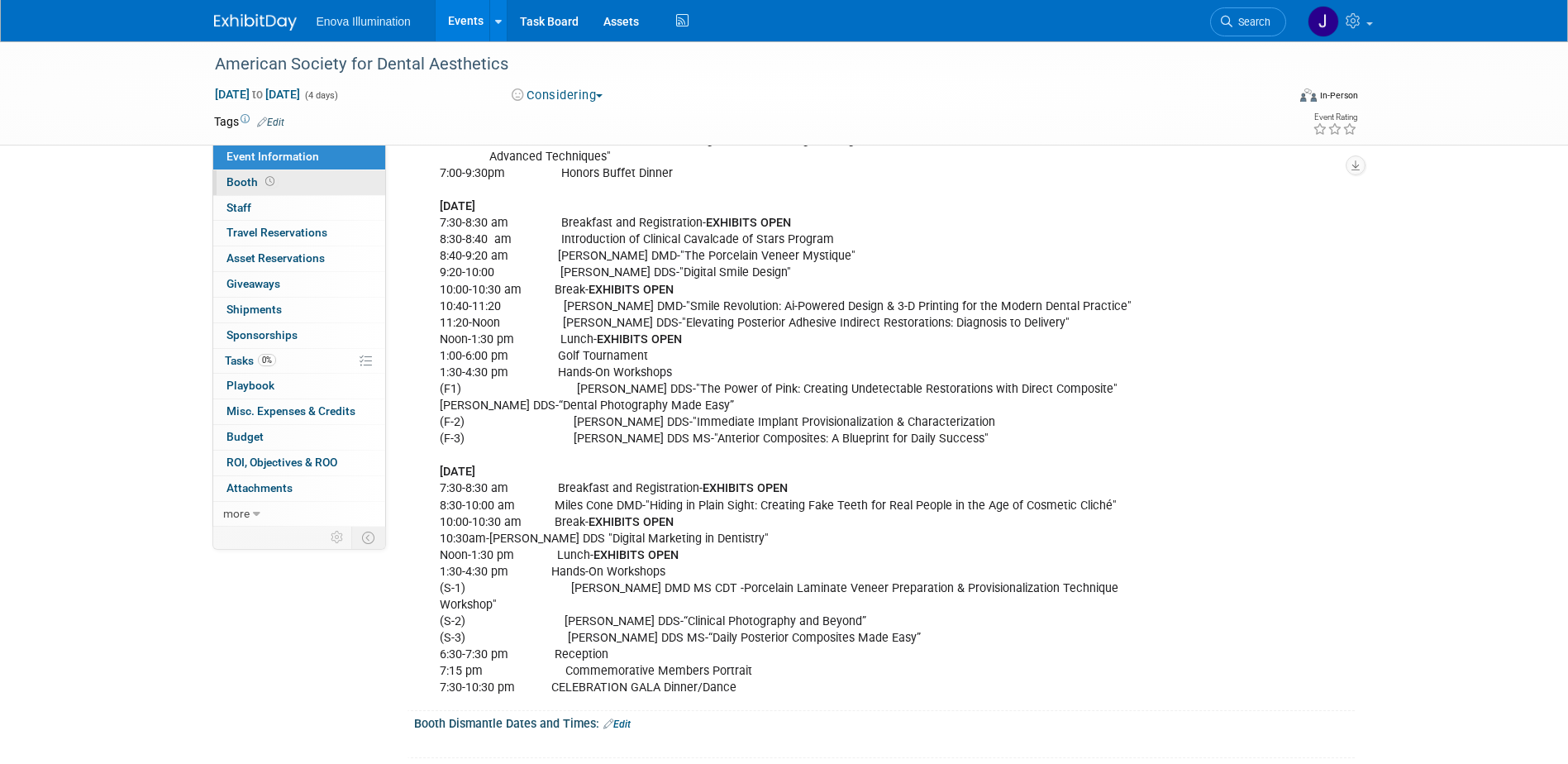
click at [314, 187] on link "Booth" at bounding box center [299, 182] width 172 height 24
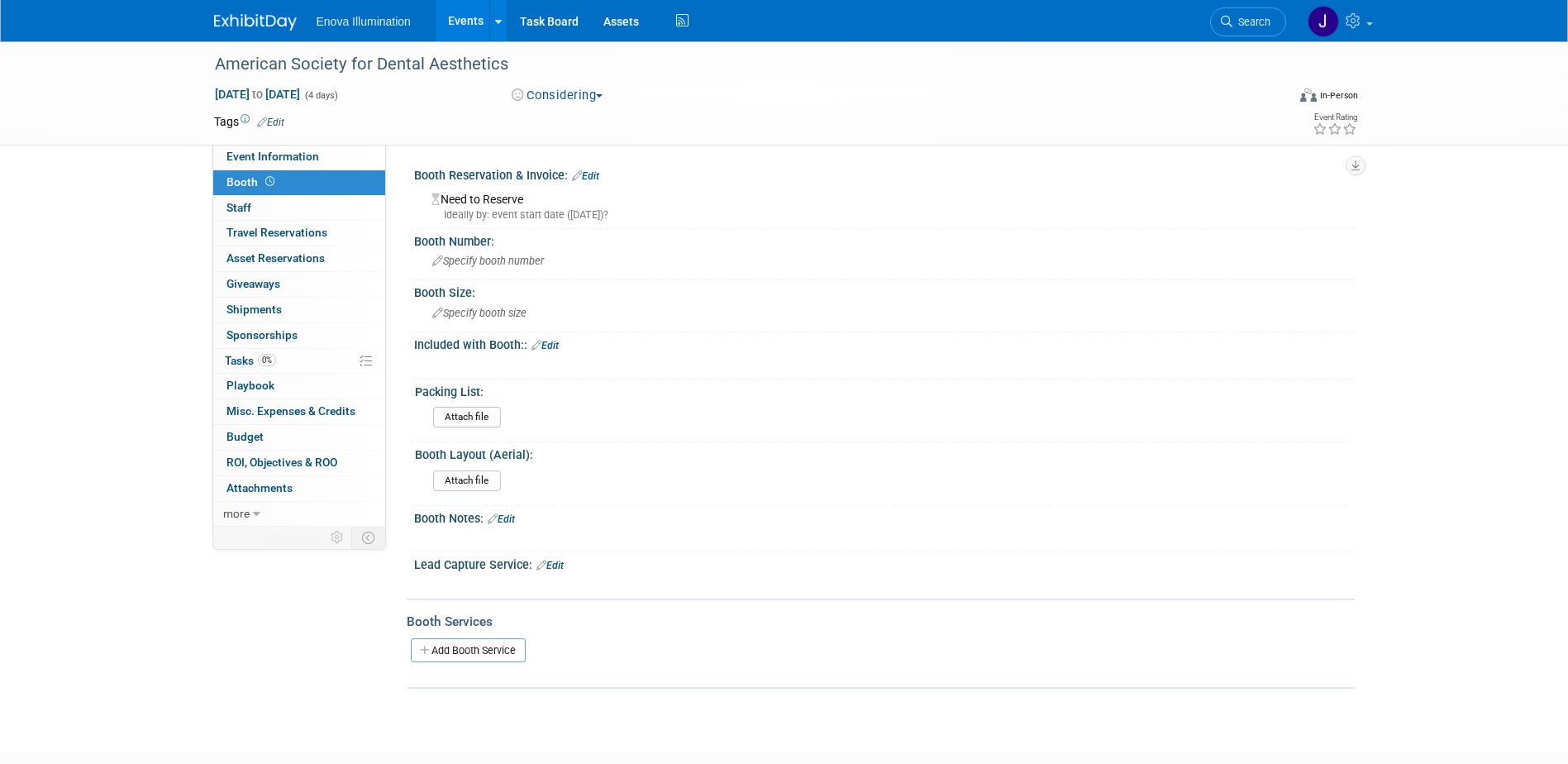
click at [555, 344] on link "Edit" at bounding box center [544, 344] width 27 height 11
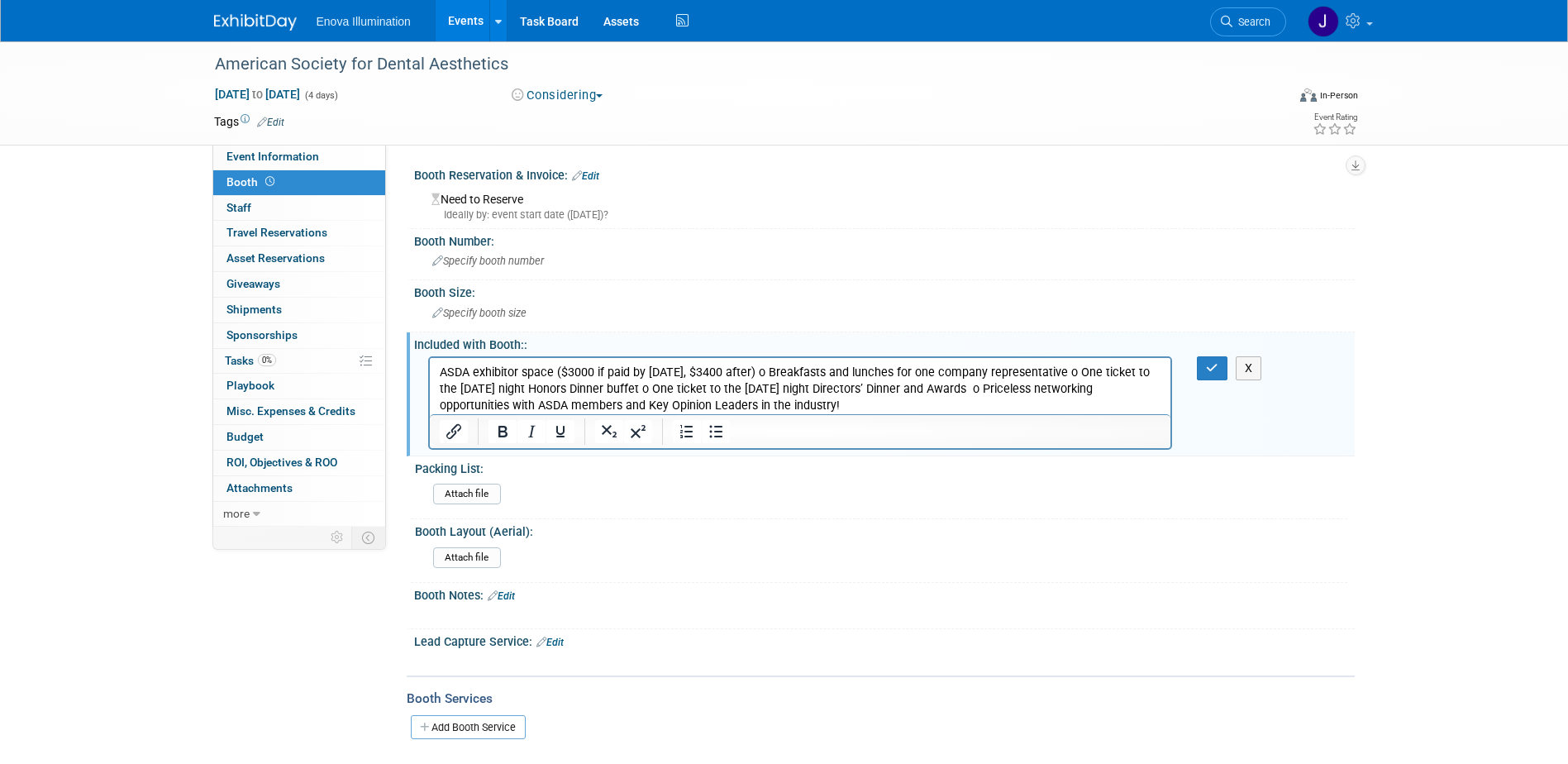
click at [776, 371] on p "ASDA exhibitor space ($3000 if paid by 2/14/2025, $3400 after) o Breakfasts and…" at bounding box center [800, 388] width 722 height 50
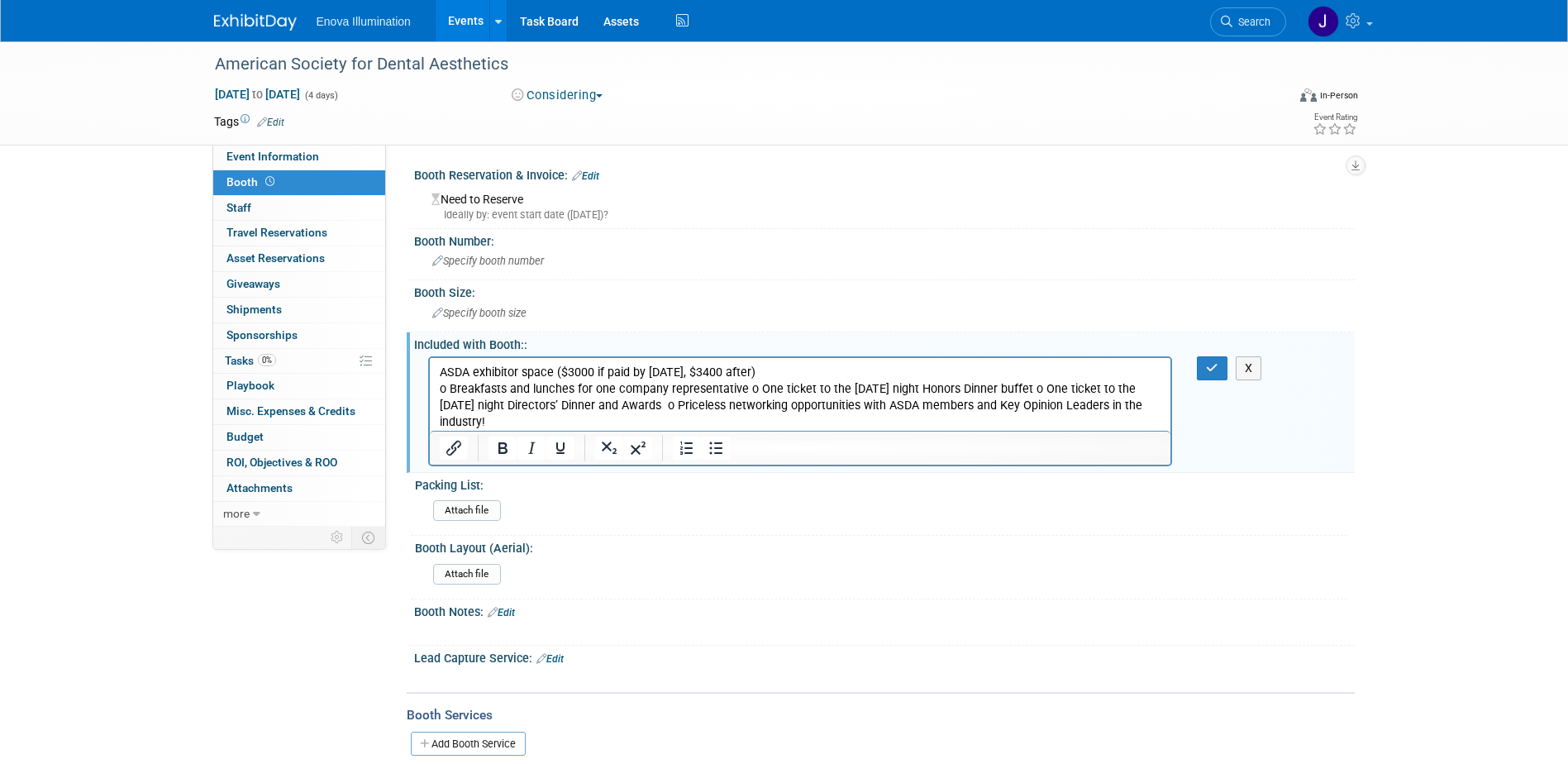
click at [745, 389] on p "o Breakfasts and lunches for one company representative o One ticket to the Thu…" at bounding box center [800, 405] width 722 height 50
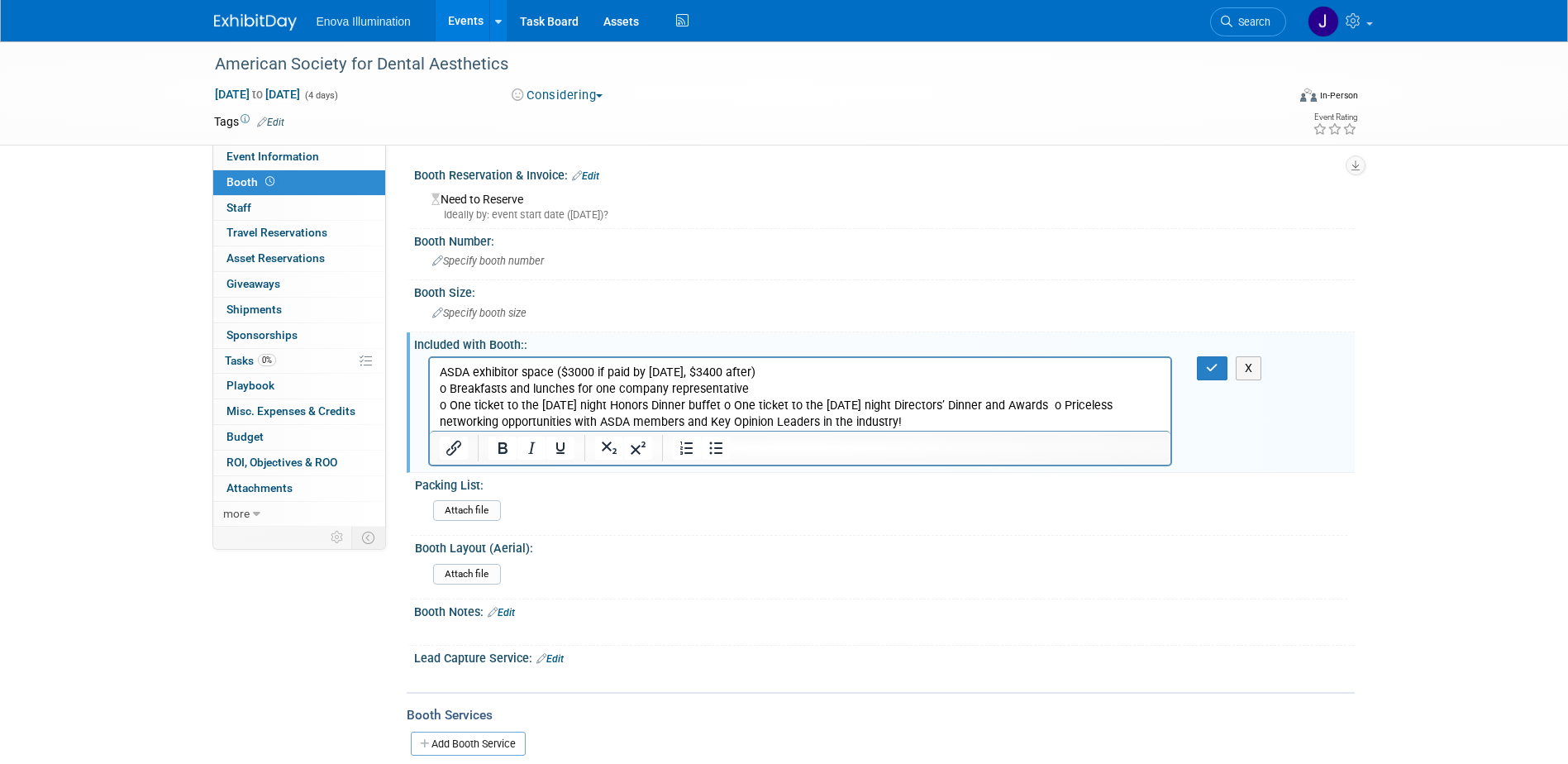
click at [732, 406] on p "o One ticket to the Thursday night Honors Dinner buffet o One ticket to the Sat…" at bounding box center [800, 413] width 722 height 33
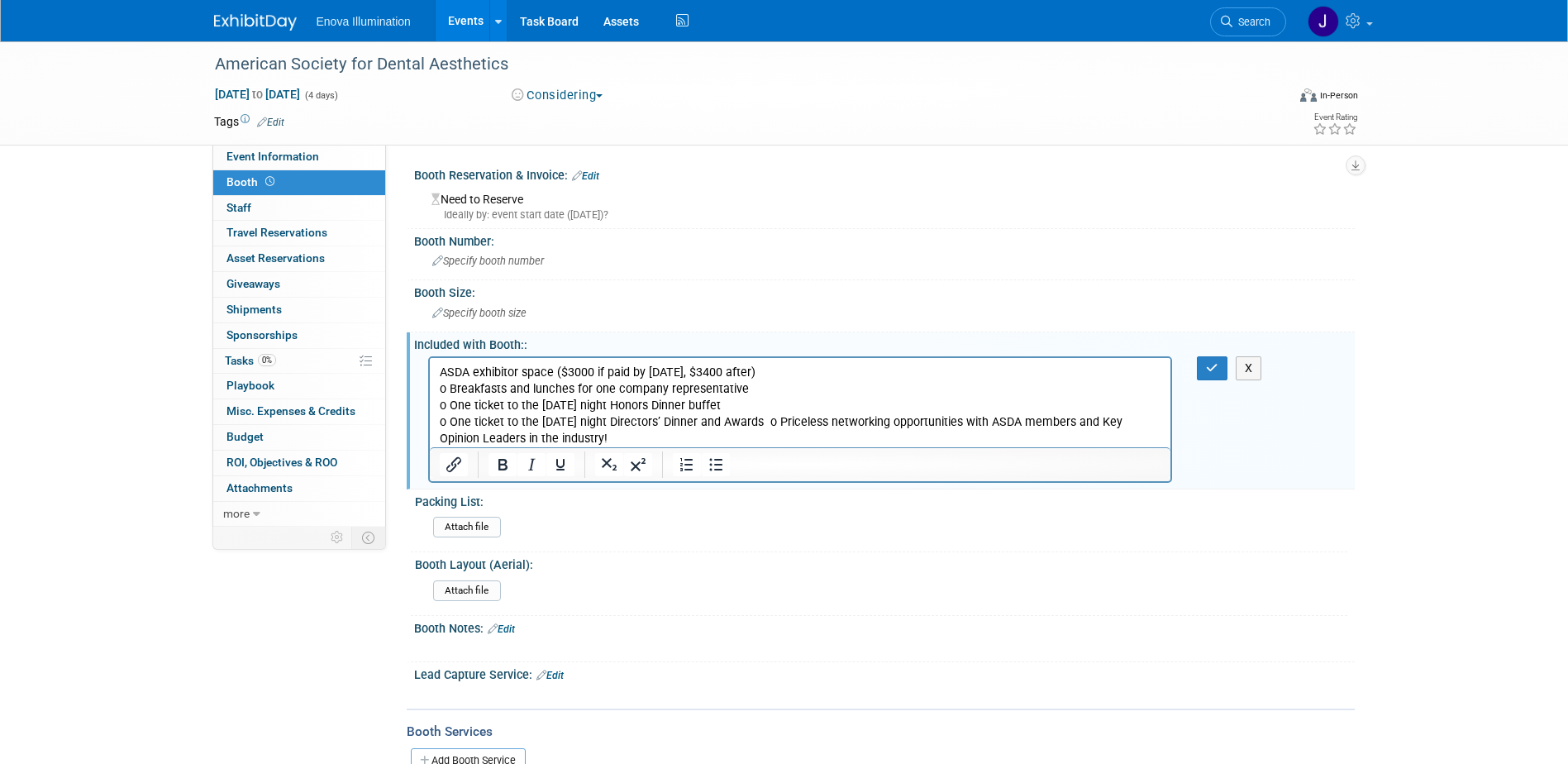
click at [775, 423] on p "o One ticket to the Saturday night Directors’ Dinner and Awards o Priceless net…" at bounding box center [800, 430] width 722 height 33
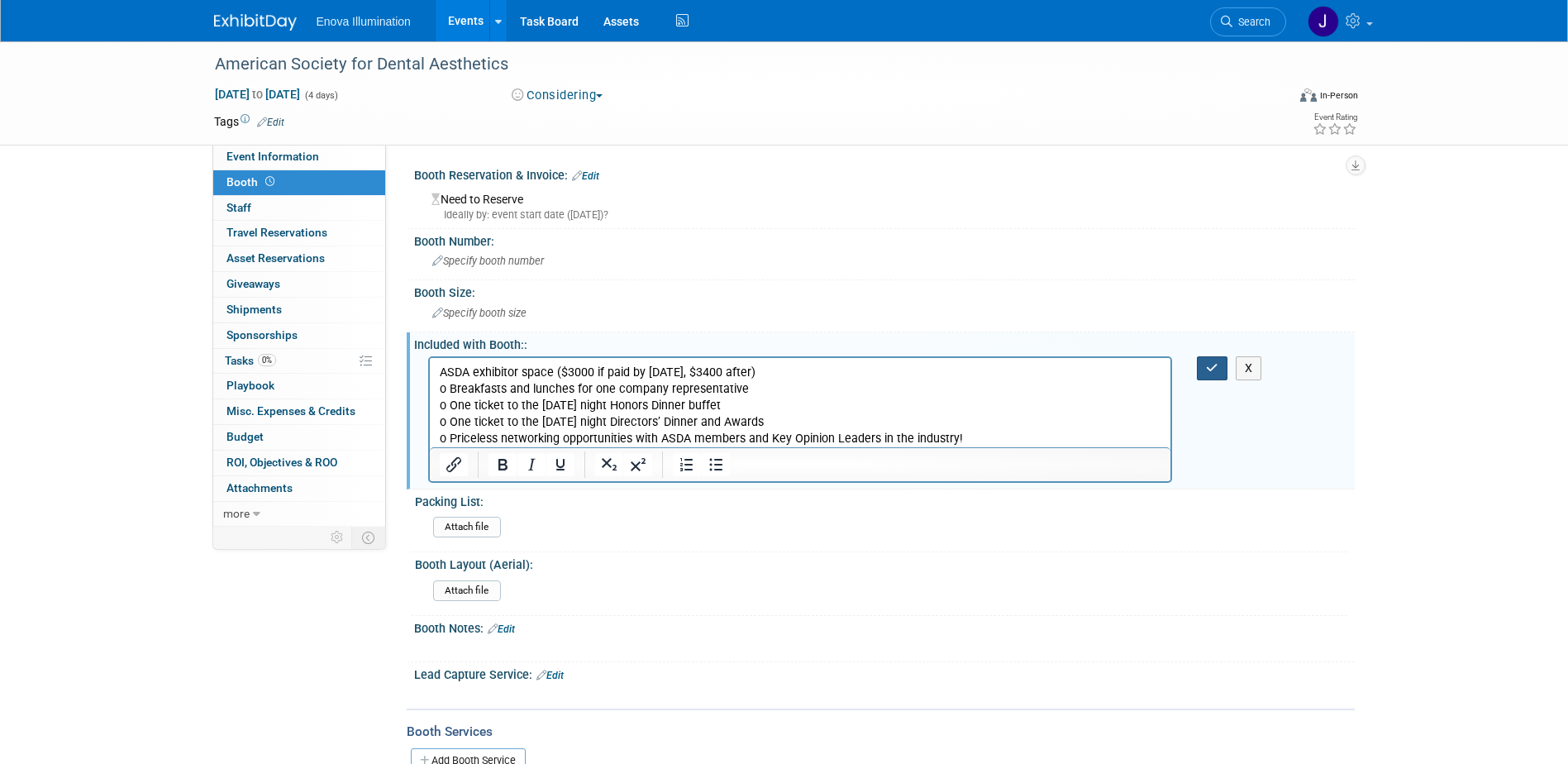
click at [1209, 372] on icon "button" at bounding box center [1212, 367] width 12 height 11
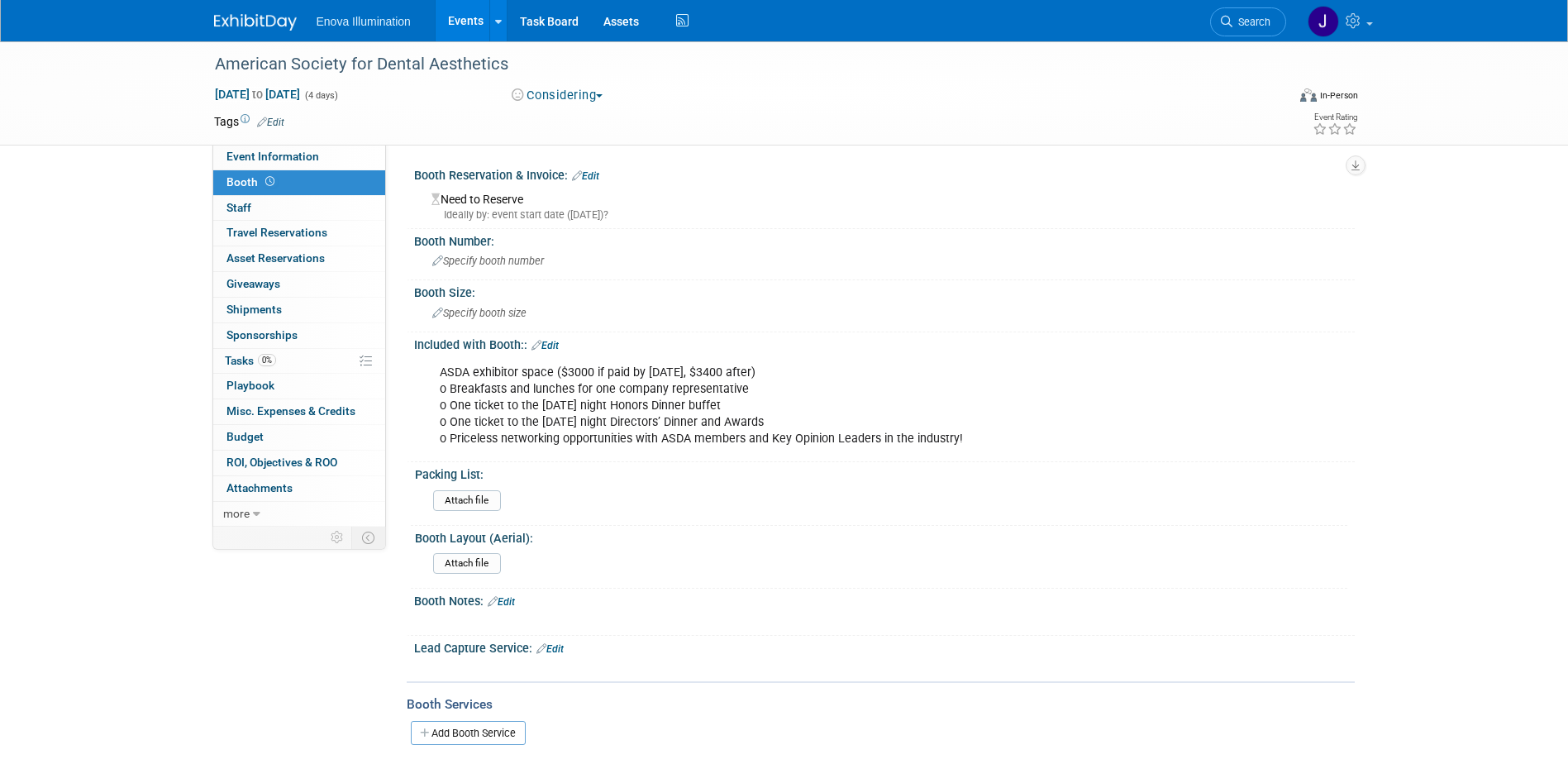
click at [1258, 20] on span "Search" at bounding box center [1251, 22] width 38 height 12
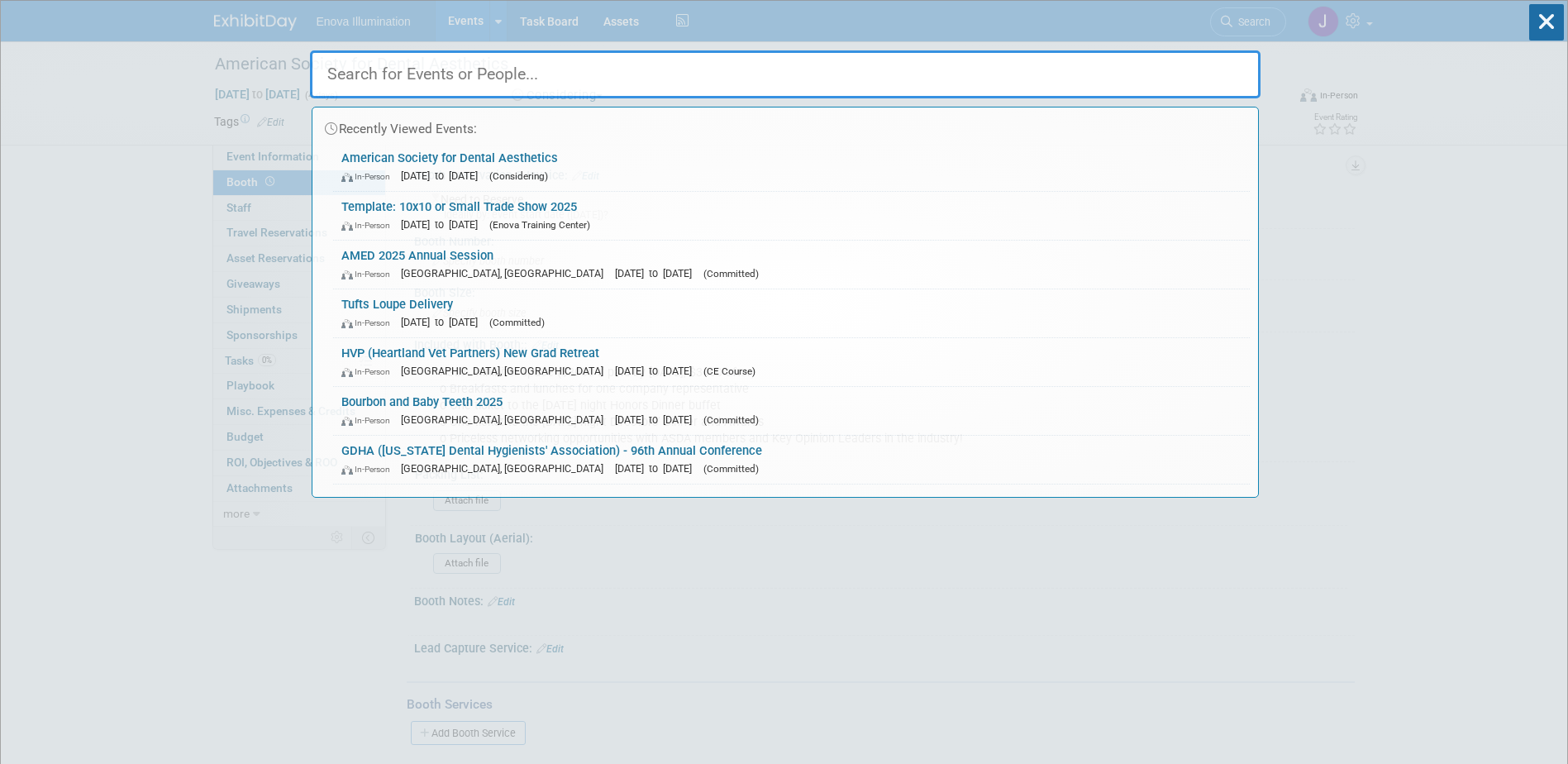
click at [1171, 55] on input "text" at bounding box center [785, 74] width 951 height 48
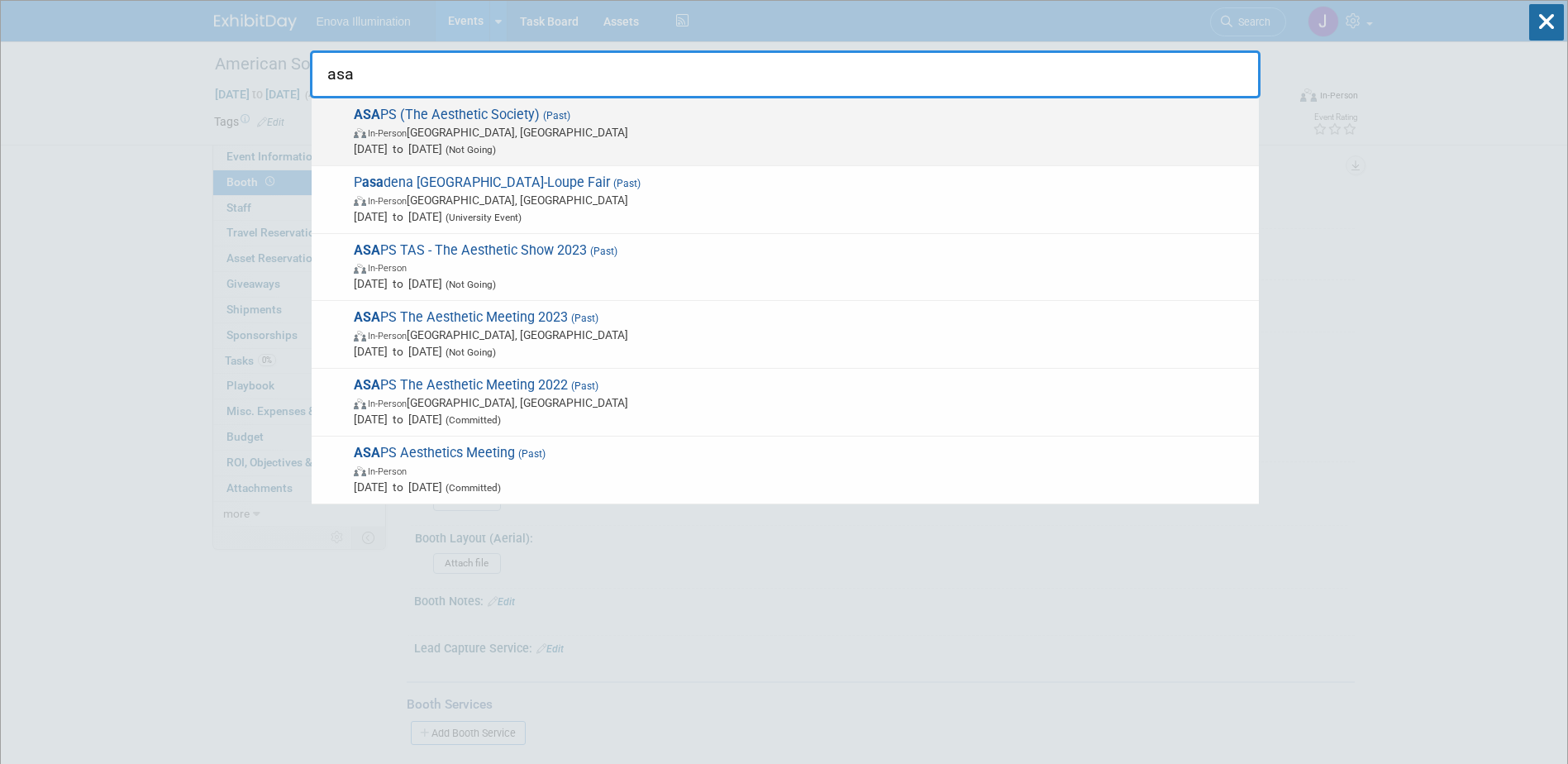
type input "asa"
click at [481, 110] on span "ASA PS (The Aesthetic Society) (Past) In-Person Austin, TX Mar 21, 2025 to Mar …" at bounding box center [800, 132] width 902 height 51
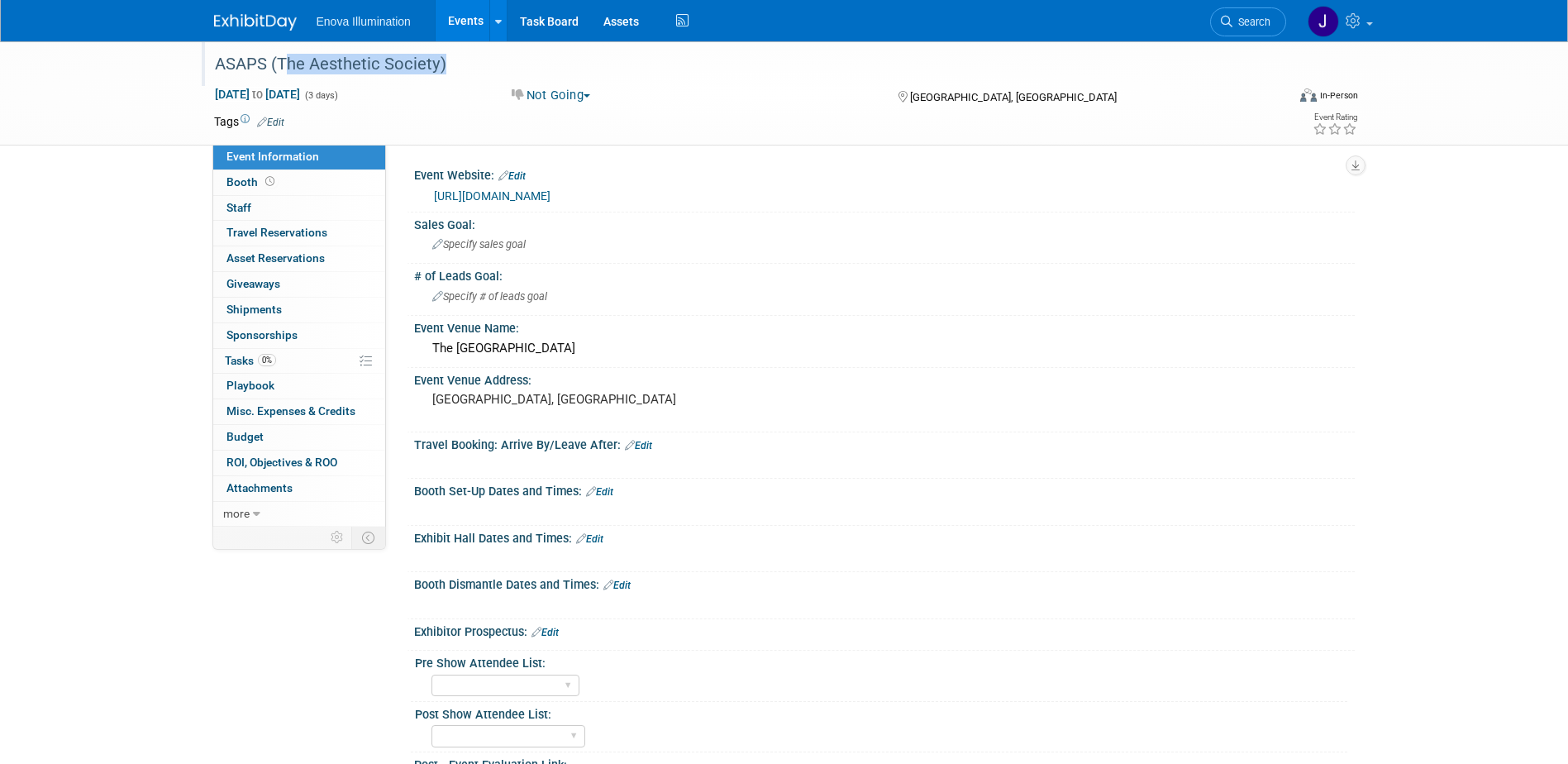
drag, startPoint x: 279, startPoint y: 63, endPoint x: 434, endPoint y: 73, distance: 155.3
click at [434, 73] on div "ASAPS (The Aesthetic Society)" at bounding box center [735, 65] width 1052 height 30
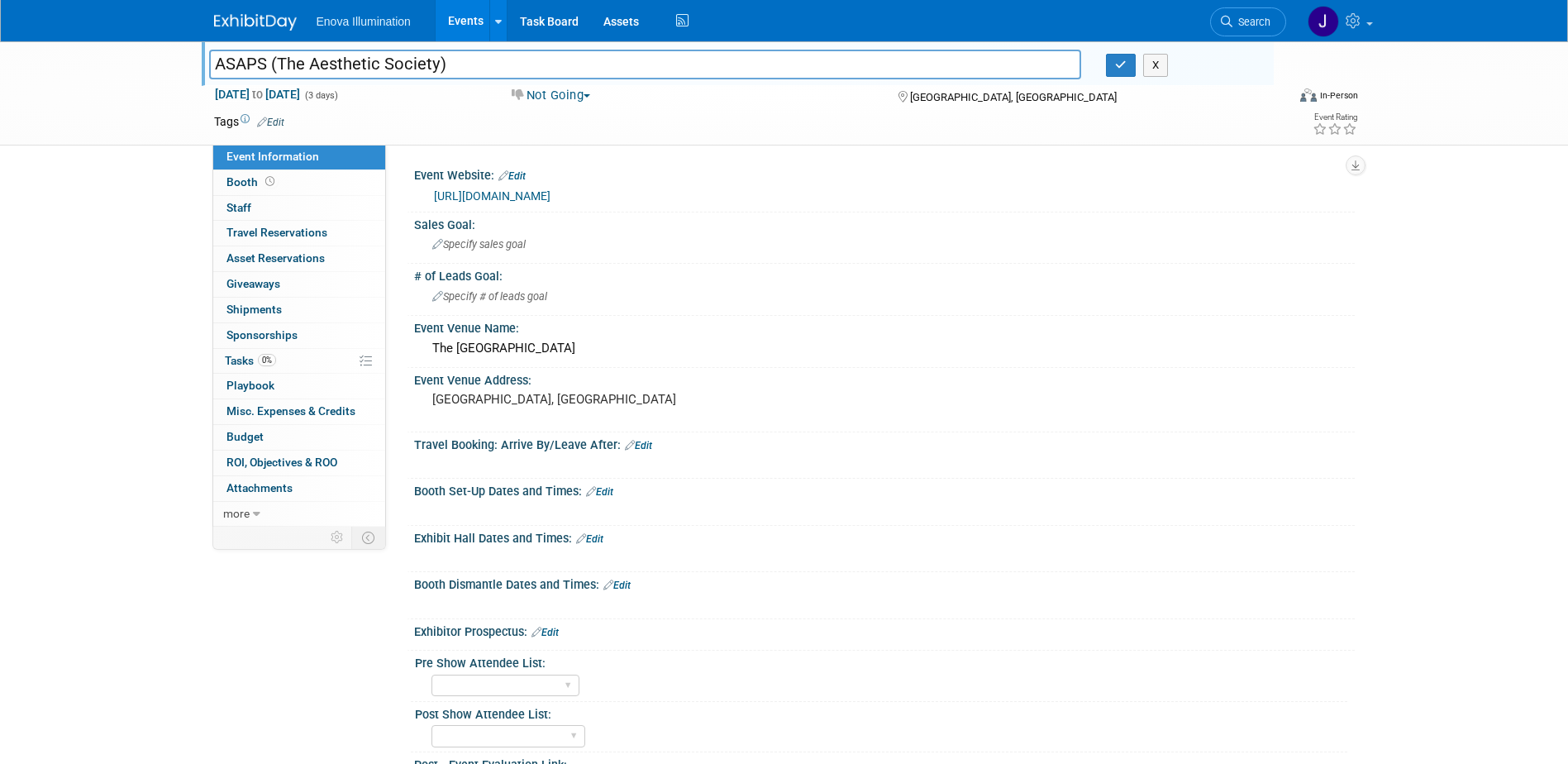
drag, startPoint x: 434, startPoint y: 65, endPoint x: 277, endPoint y: 60, distance: 157.1
click at [277, 60] on input "ASAPS (The Aesthetic Society)" at bounding box center [645, 64] width 873 height 29
click at [1114, 66] on button "button" at bounding box center [1121, 65] width 30 height 24
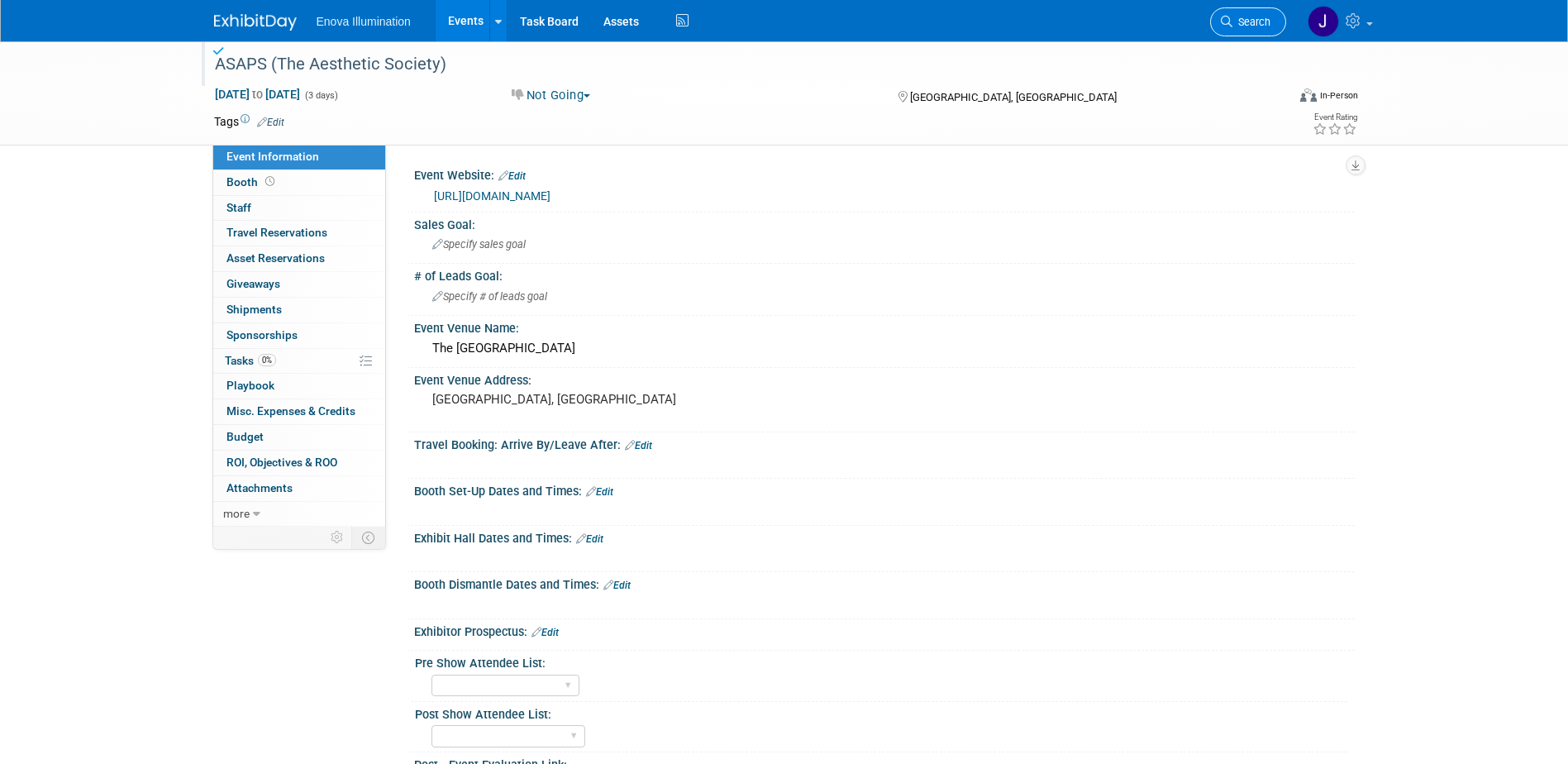
click at [1240, 21] on span "Search" at bounding box center [1251, 22] width 38 height 12
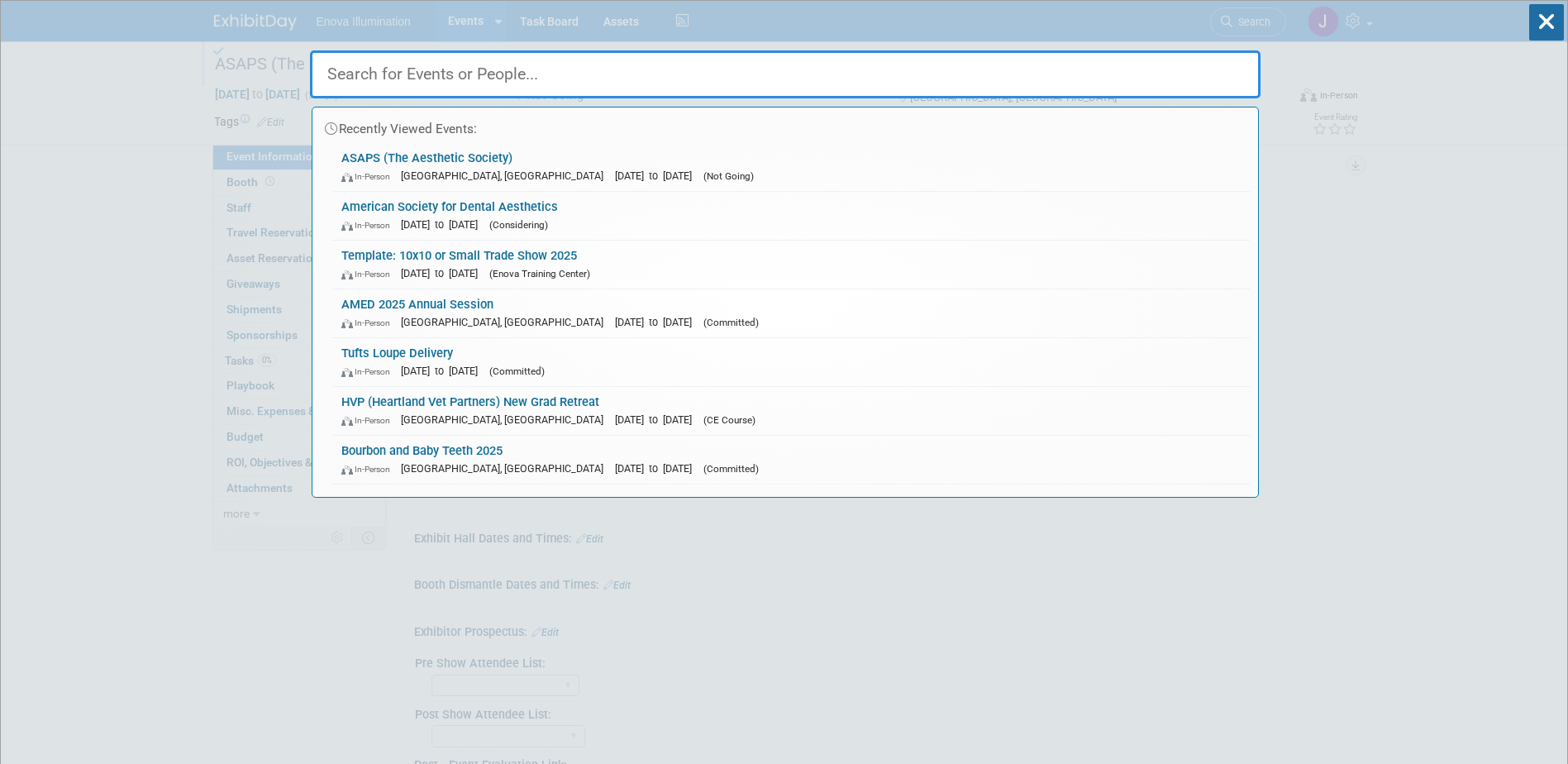
click at [971, 66] on input "text" at bounding box center [785, 74] width 951 height 48
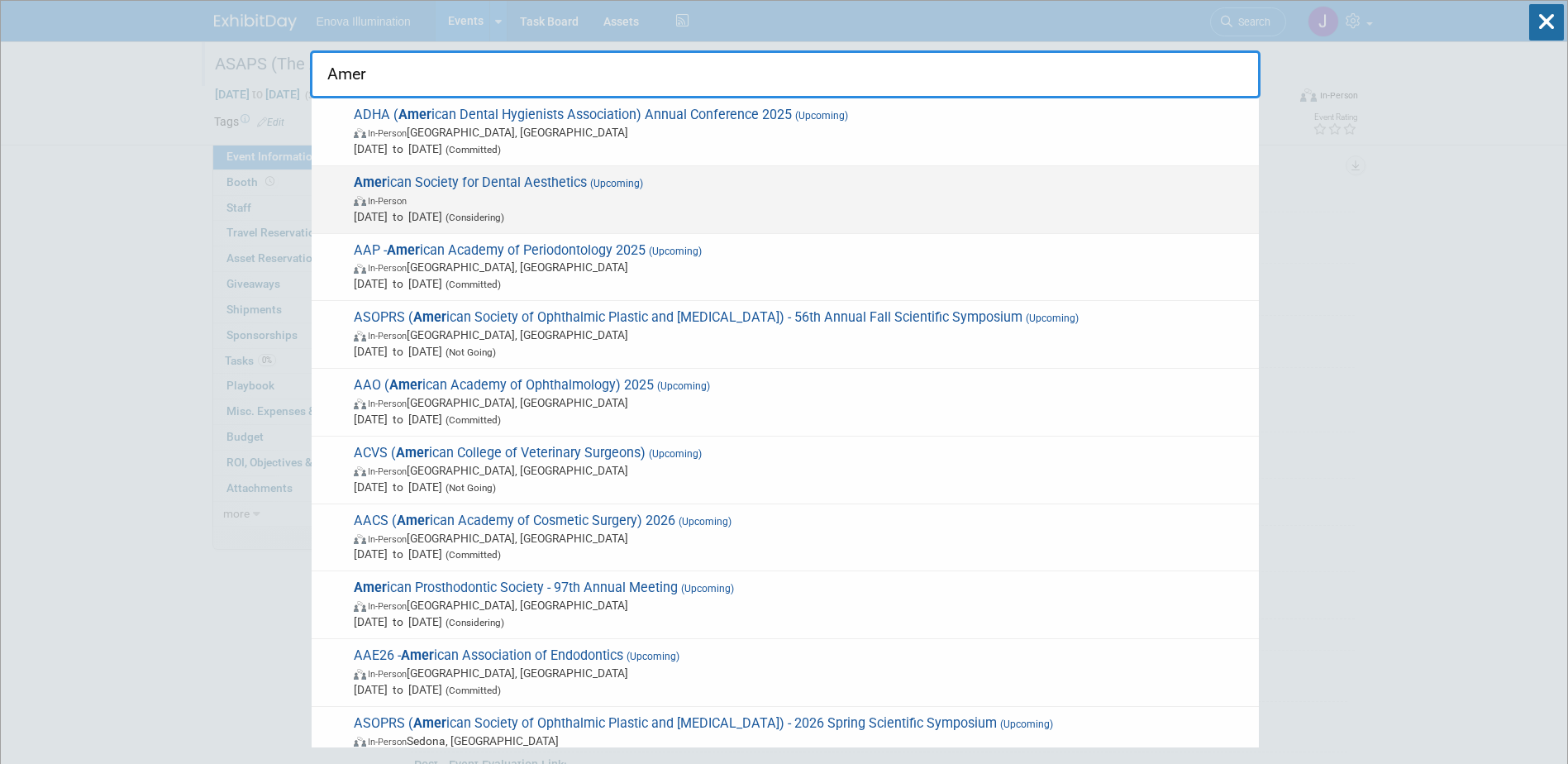
type input "Amer"
click at [500, 178] on span "Amer ican Society for Dental Aesthetics (Upcoming) In-Person Oct 8, 2025 to Oct…" at bounding box center [800, 200] width 902 height 51
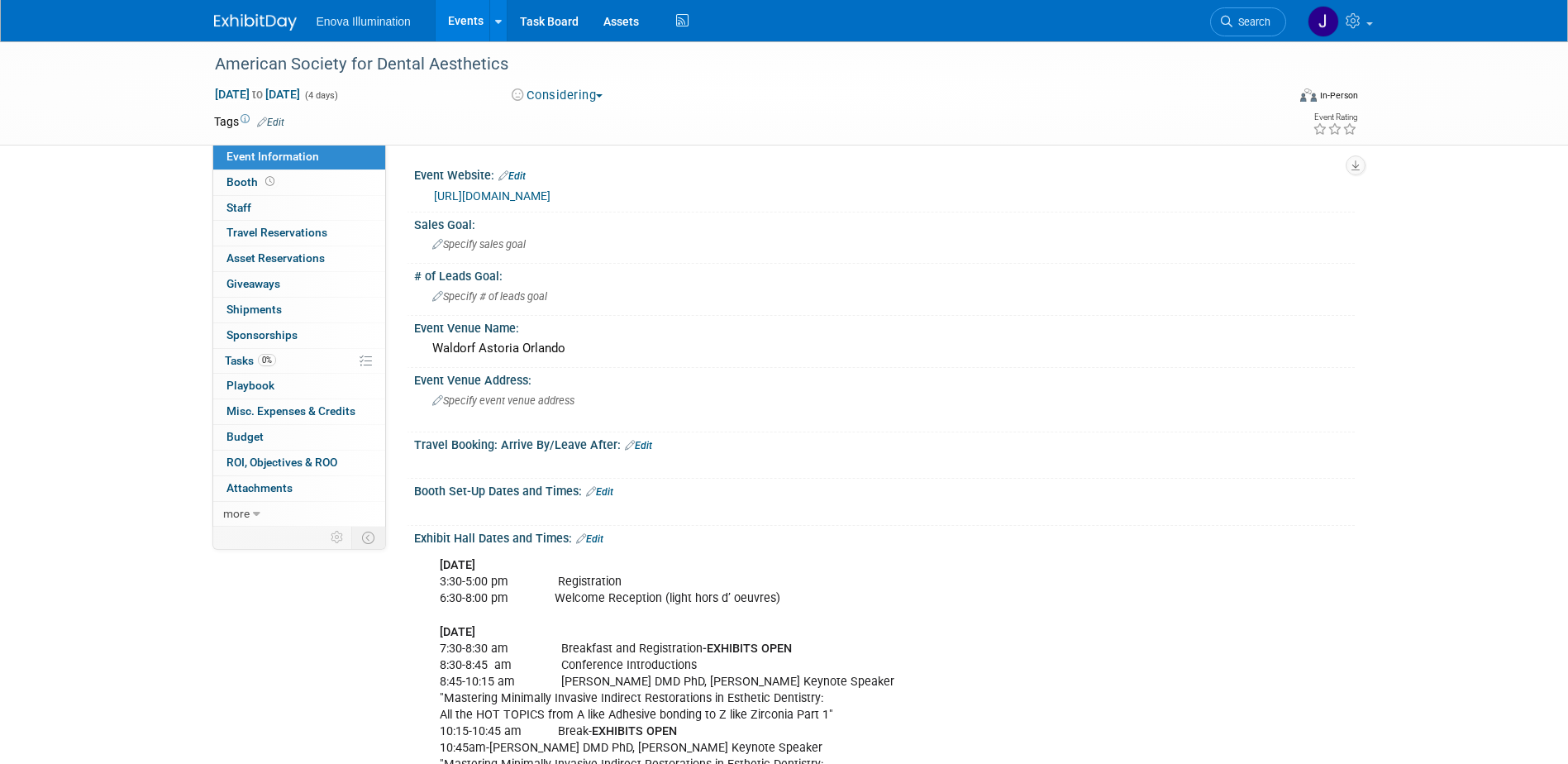
click at [253, 18] on img at bounding box center [255, 22] width 83 height 17
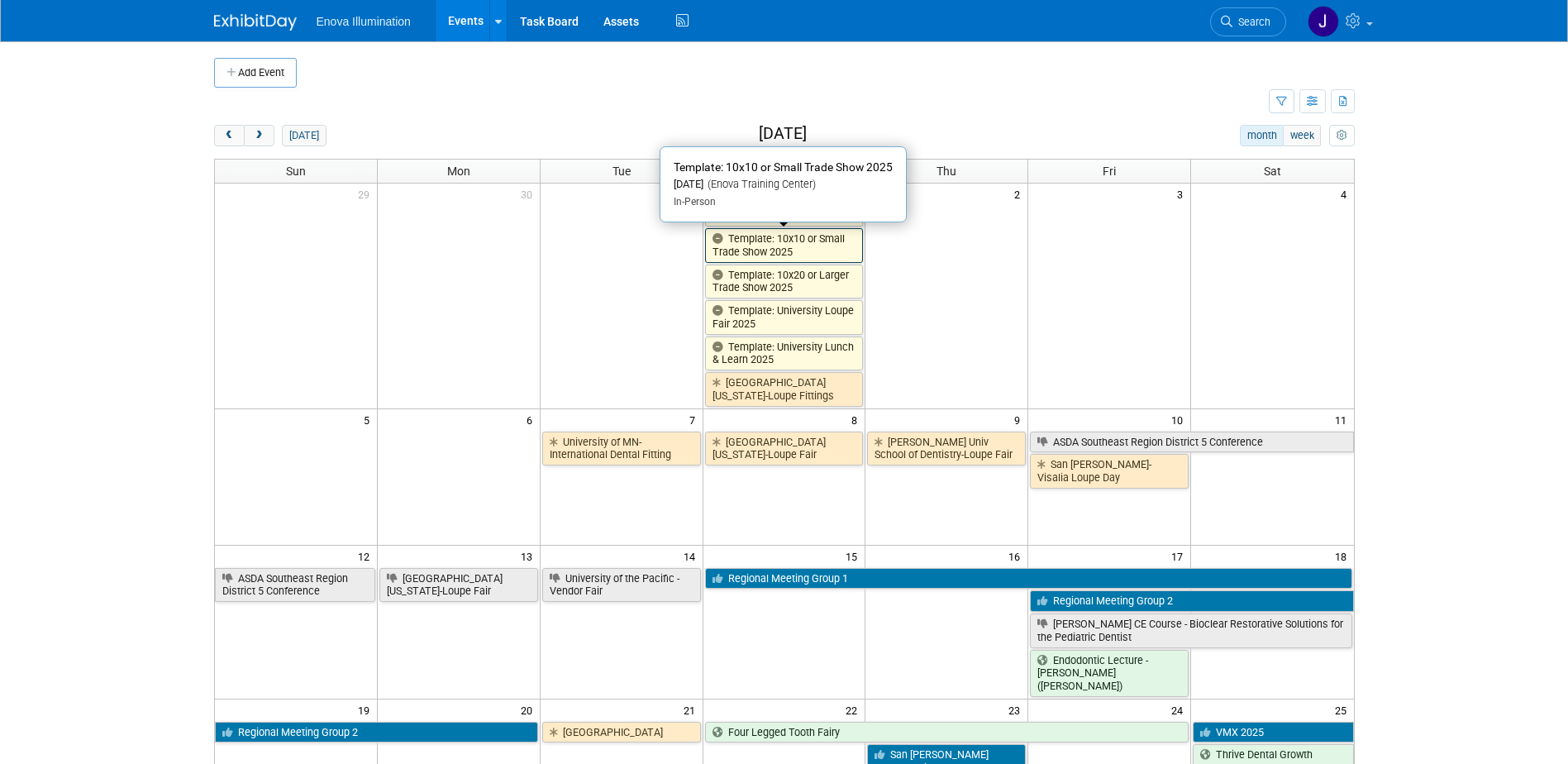
click at [772, 249] on link "Template: 10x10 or Small Trade Show 2025" at bounding box center [784, 245] width 159 height 34
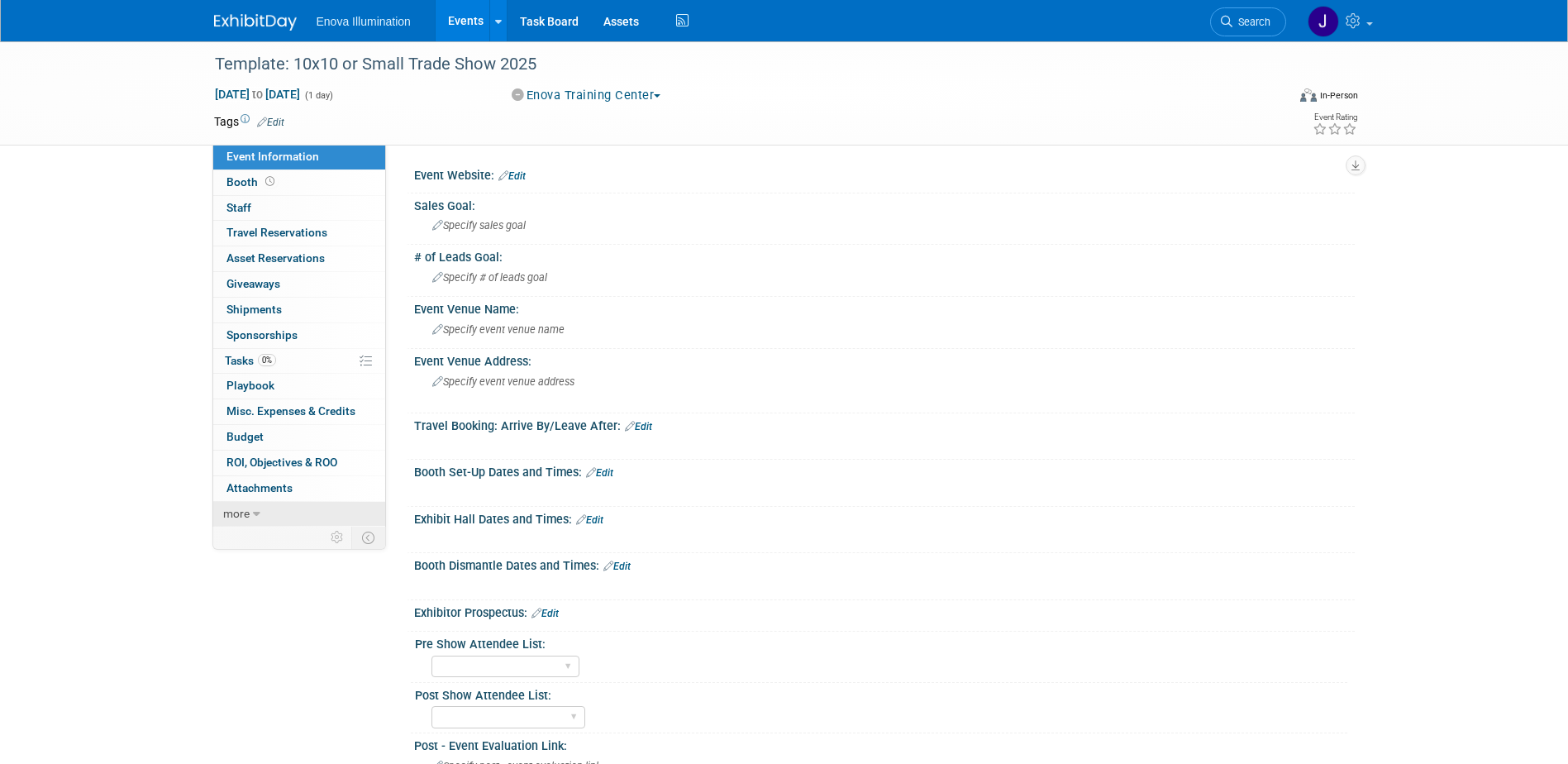
click at [280, 519] on link "more" at bounding box center [299, 514] width 172 height 24
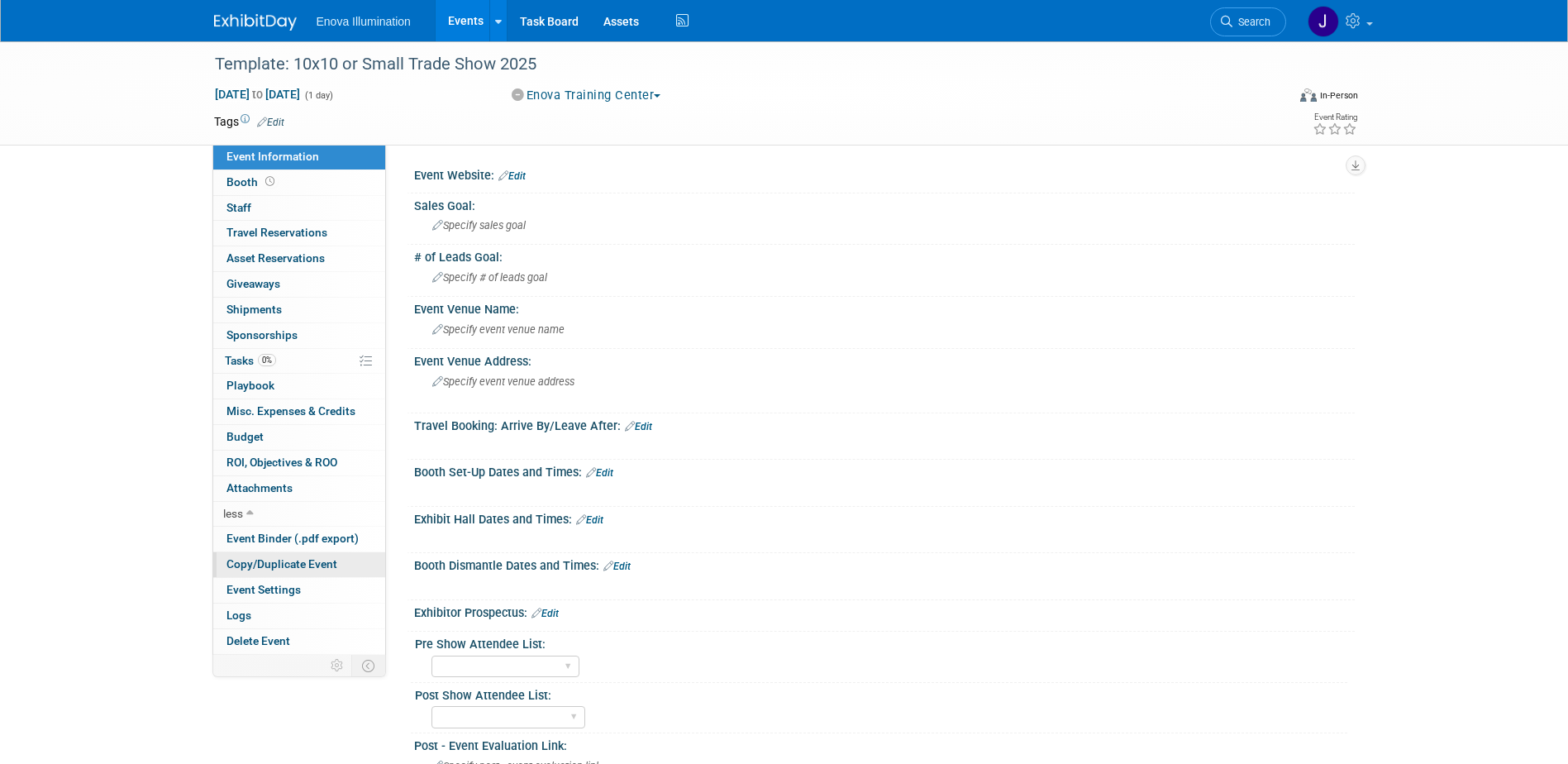
click at [276, 560] on span "Copy/Duplicate Event" at bounding box center [282, 563] width 111 height 13
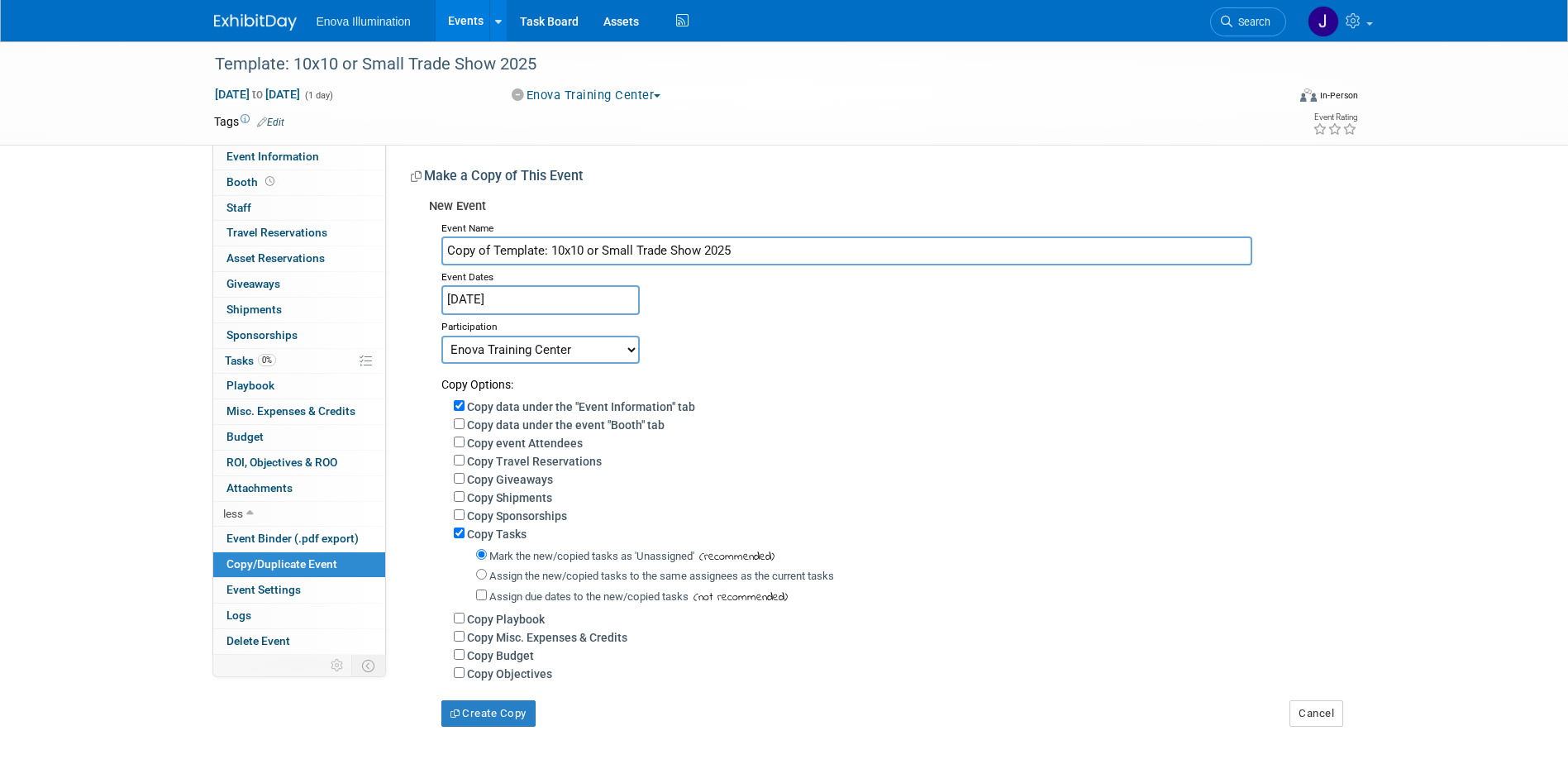
drag, startPoint x: 747, startPoint y: 249, endPoint x: 389, endPoint y: 242, distance: 358.1
click at [392, 242] on div "Event Website: Edit Sales Goal: Specify sales goal # of Leads Goal: Specify # o…" at bounding box center [870, 435] width 969 height 582
type input "The Aesthetic Meet - Beauty Revealed"
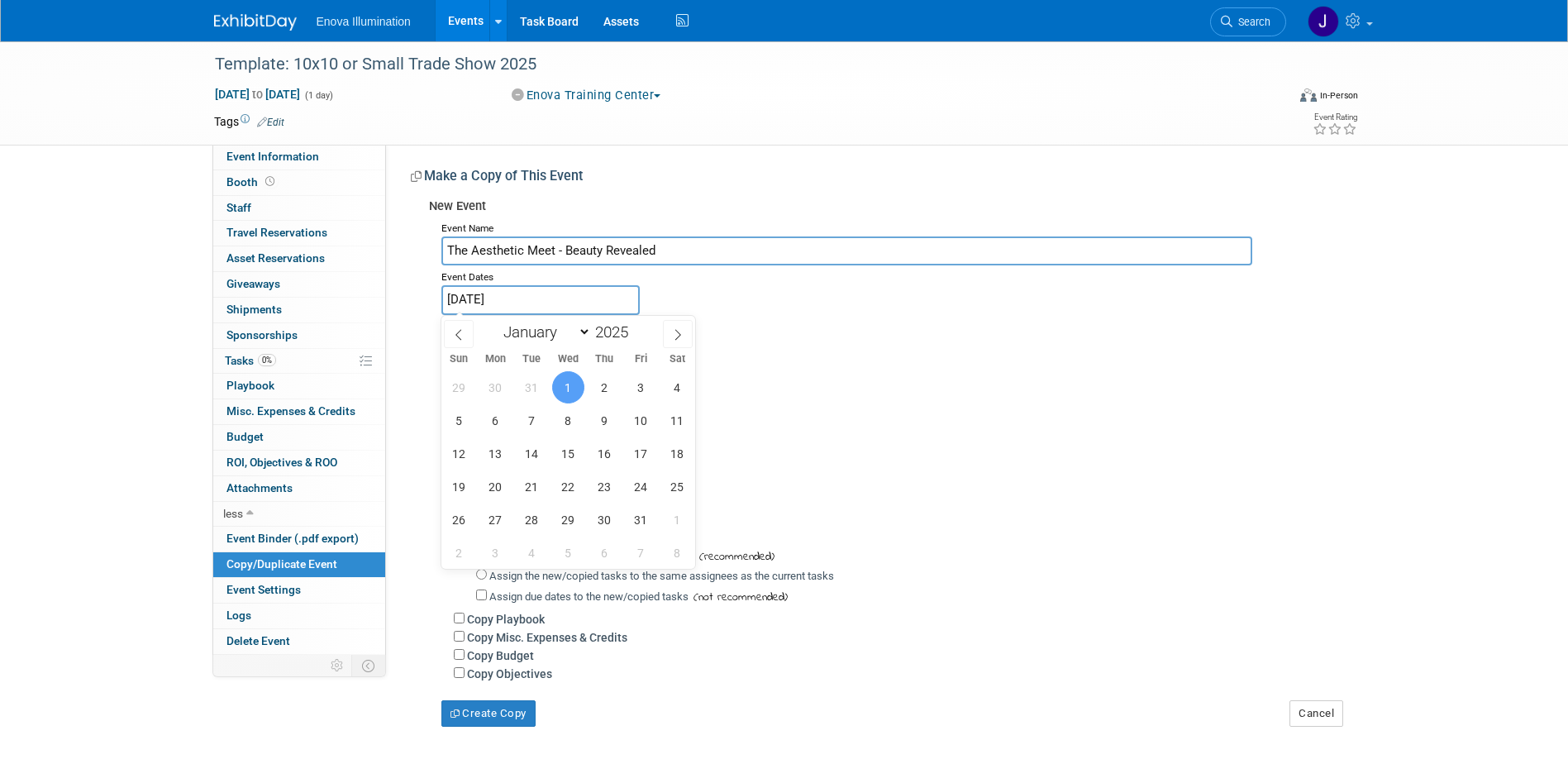
click at [567, 295] on input "Jan 1, 2025" at bounding box center [540, 299] width 198 height 29
click at [539, 330] on select "January February March April May June July August September October November De…" at bounding box center [543, 332] width 95 height 21
select select "4"
click at [496, 322] on select "January February March April May June July August September October November De…" at bounding box center [543, 332] width 95 height 21
click at [603, 454] on span "15" at bounding box center [604, 453] width 32 height 32
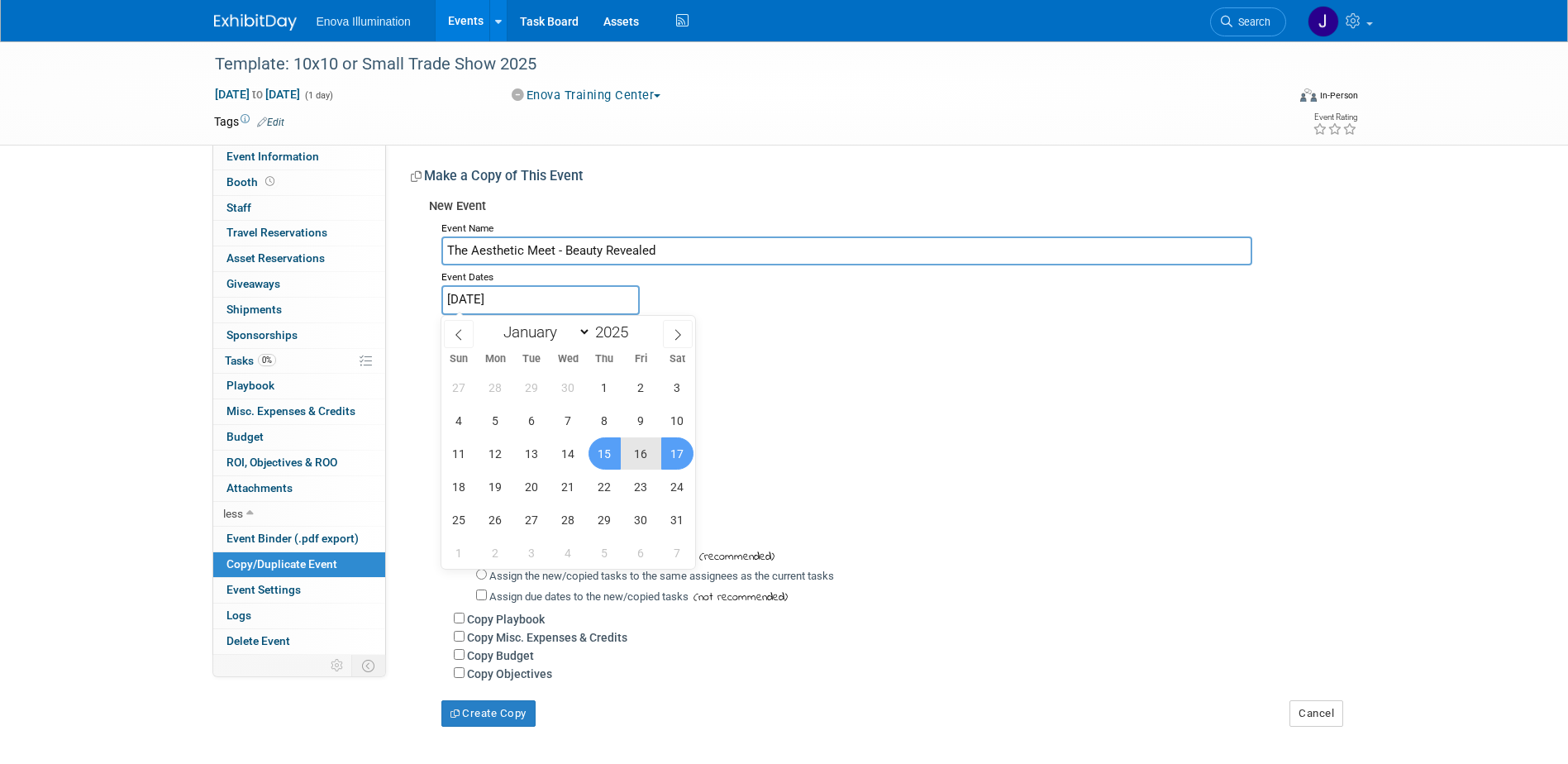
click at [668, 456] on span "17" at bounding box center [677, 453] width 32 height 32
type input "May 15, 2025 to May 17, 2025"
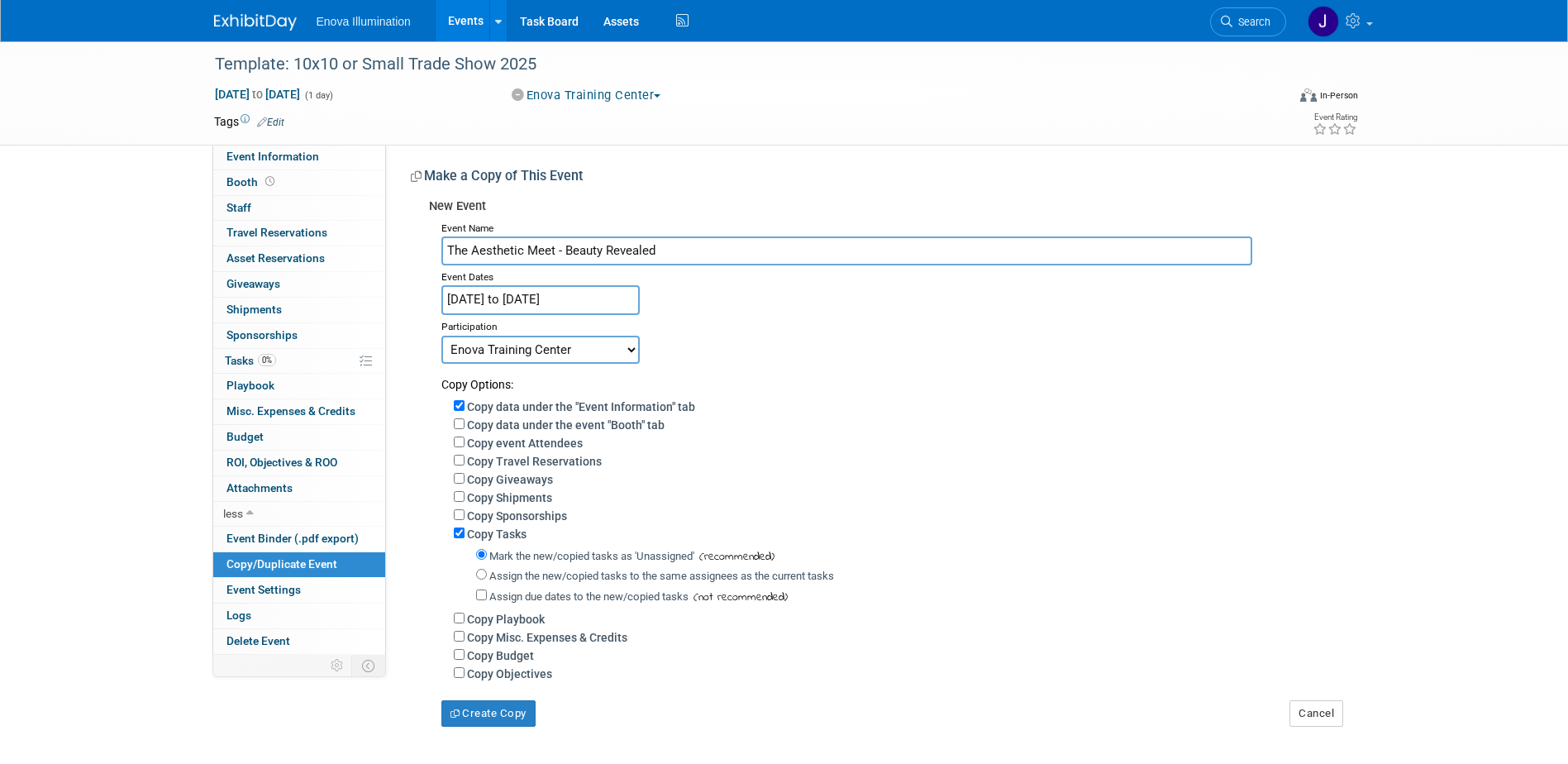
click at [563, 307] on input "May 15, 2025 to May 17, 2025" at bounding box center [540, 299] width 198 height 29
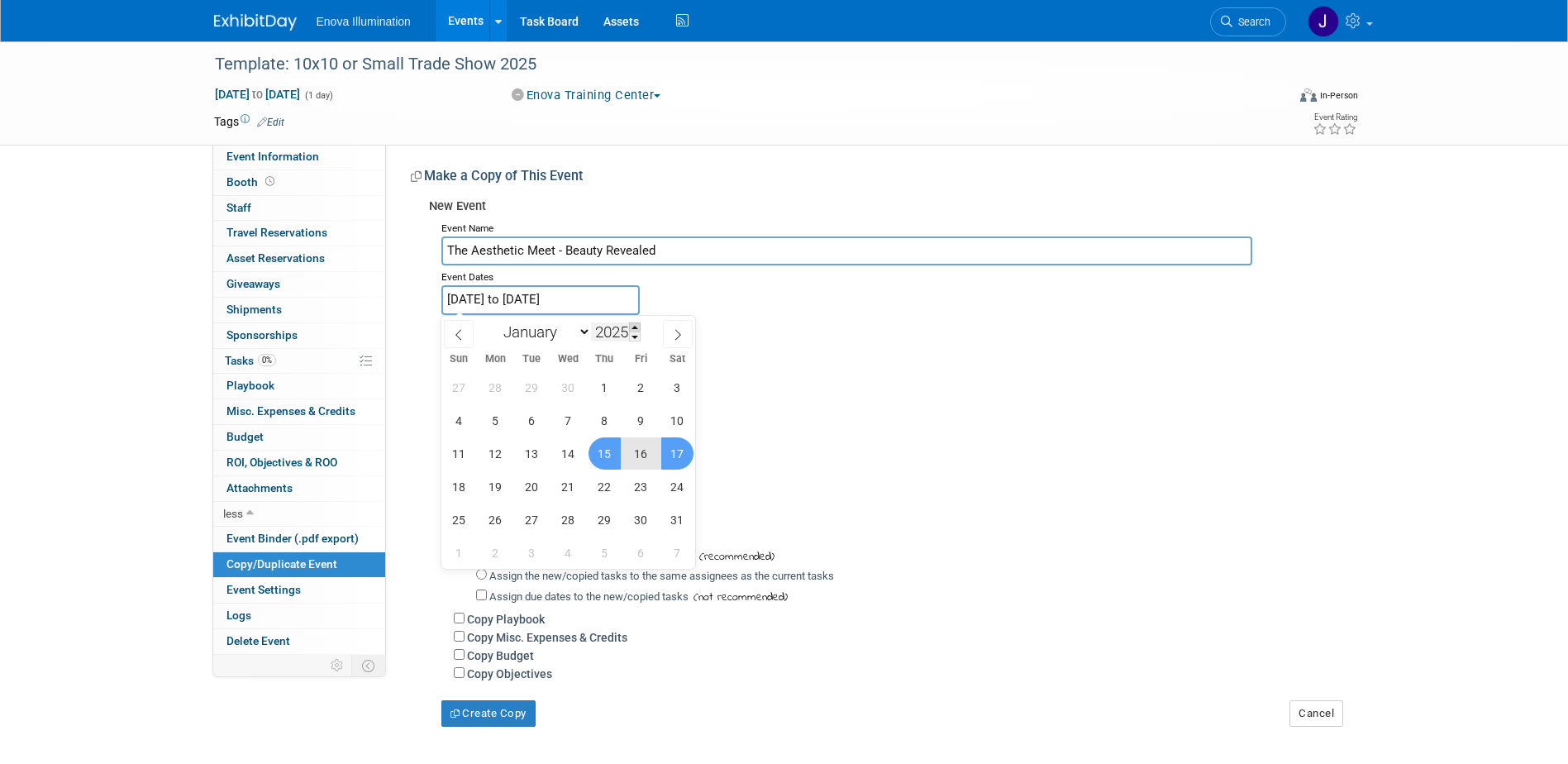
click at [633, 328] on span at bounding box center [634, 327] width 11 height 10
type input "2026"
click at [627, 454] on span "15" at bounding box center [640, 453] width 32 height 32
click at [468, 486] on span "17" at bounding box center [459, 486] width 32 height 32
type input "[DATE] to [DATE]"
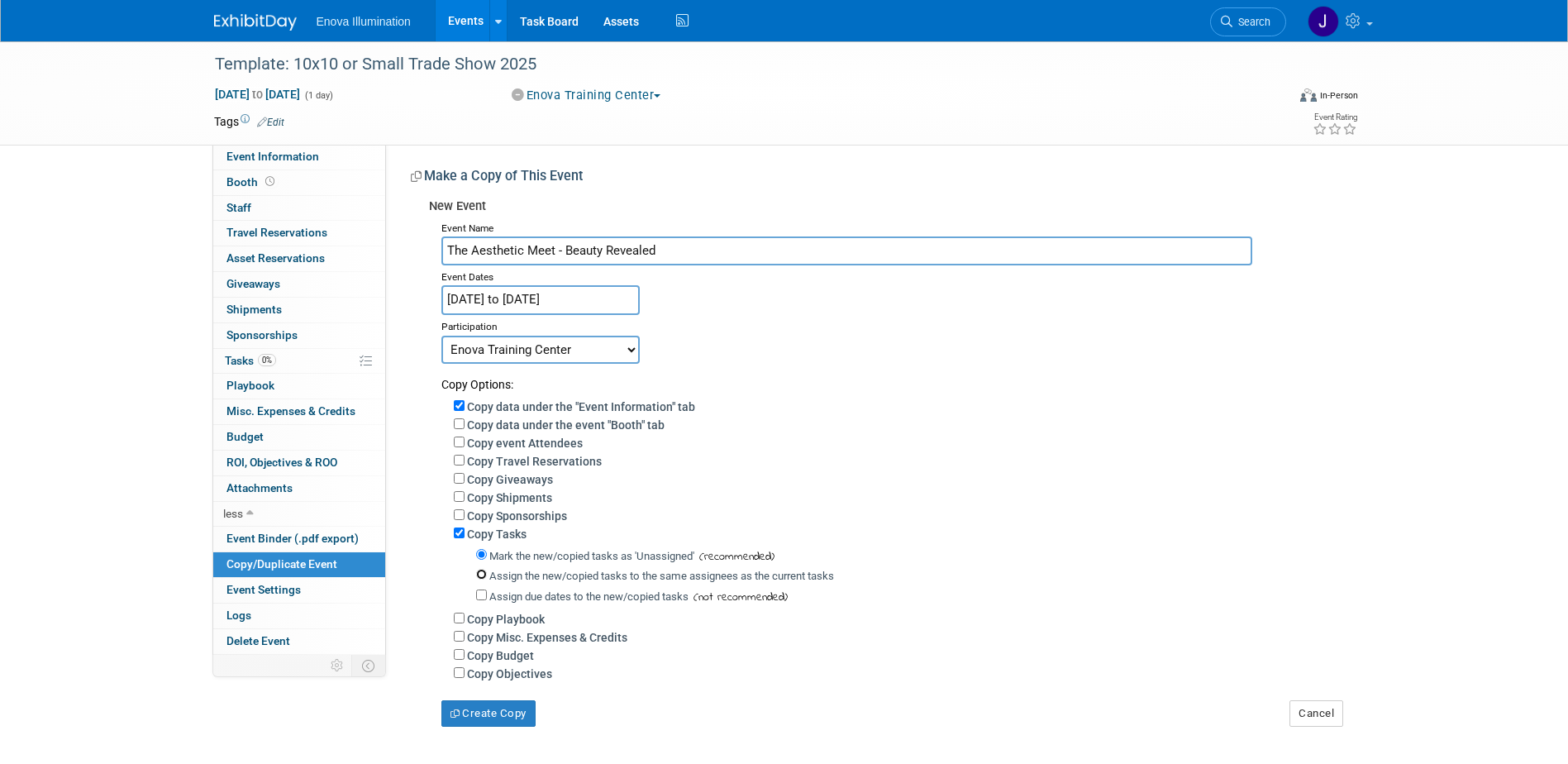
click at [480, 579] on input "Assign the new/copied tasks to the same assignees as the current tasks" at bounding box center [481, 574] width 10 height 10
radio input "true"
click at [528, 348] on select "Committed Considering Not Going Canceled Enova Training Center University Event…" at bounding box center [540, 350] width 198 height 28
select select "2"
click at [441, 336] on select "Committed Considering Not Going Canceled Enova Training Center University Event…" at bounding box center [540, 350] width 198 height 28
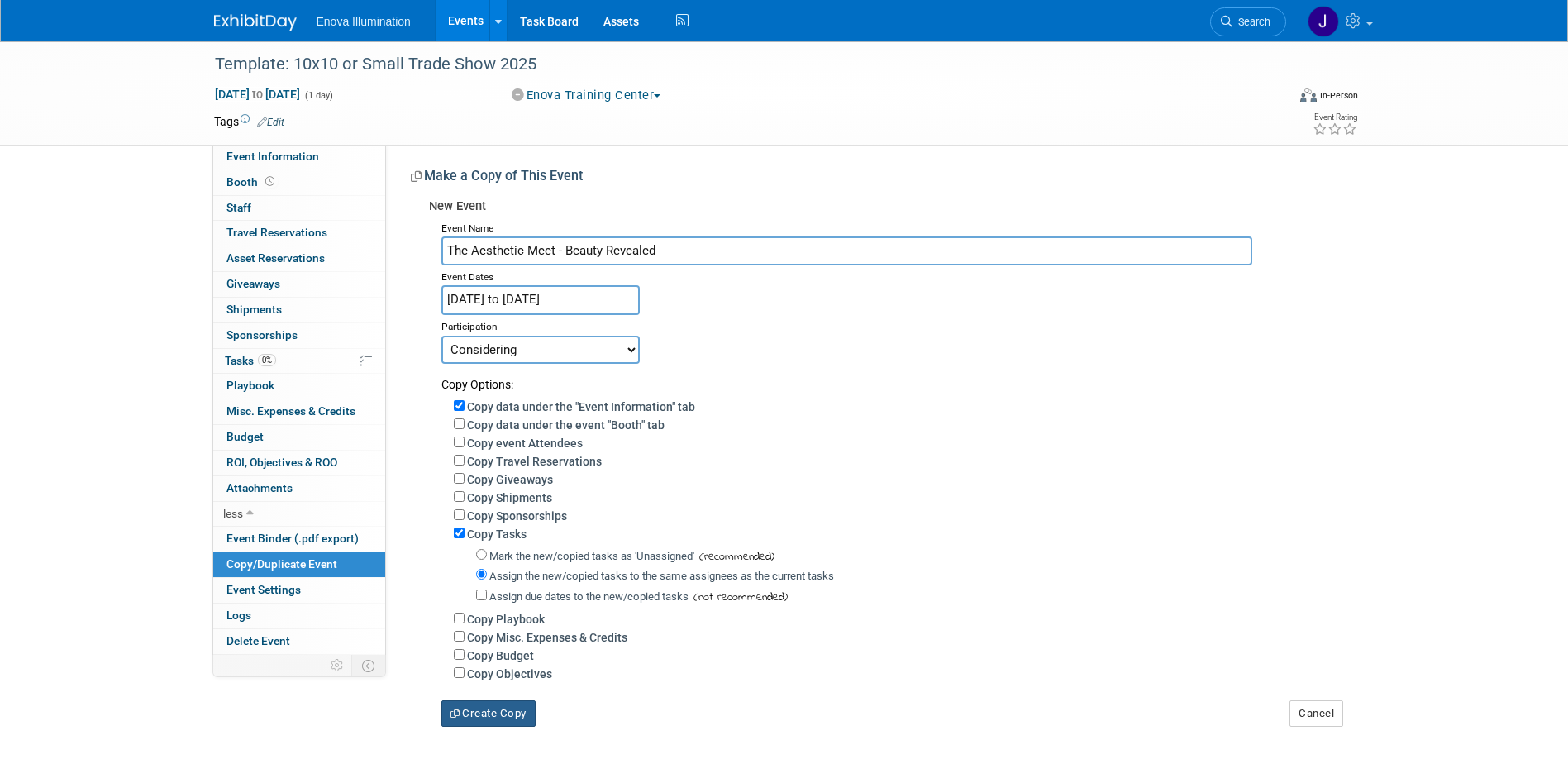
click at [498, 710] on button "Create Copy" at bounding box center [488, 713] width 94 height 26
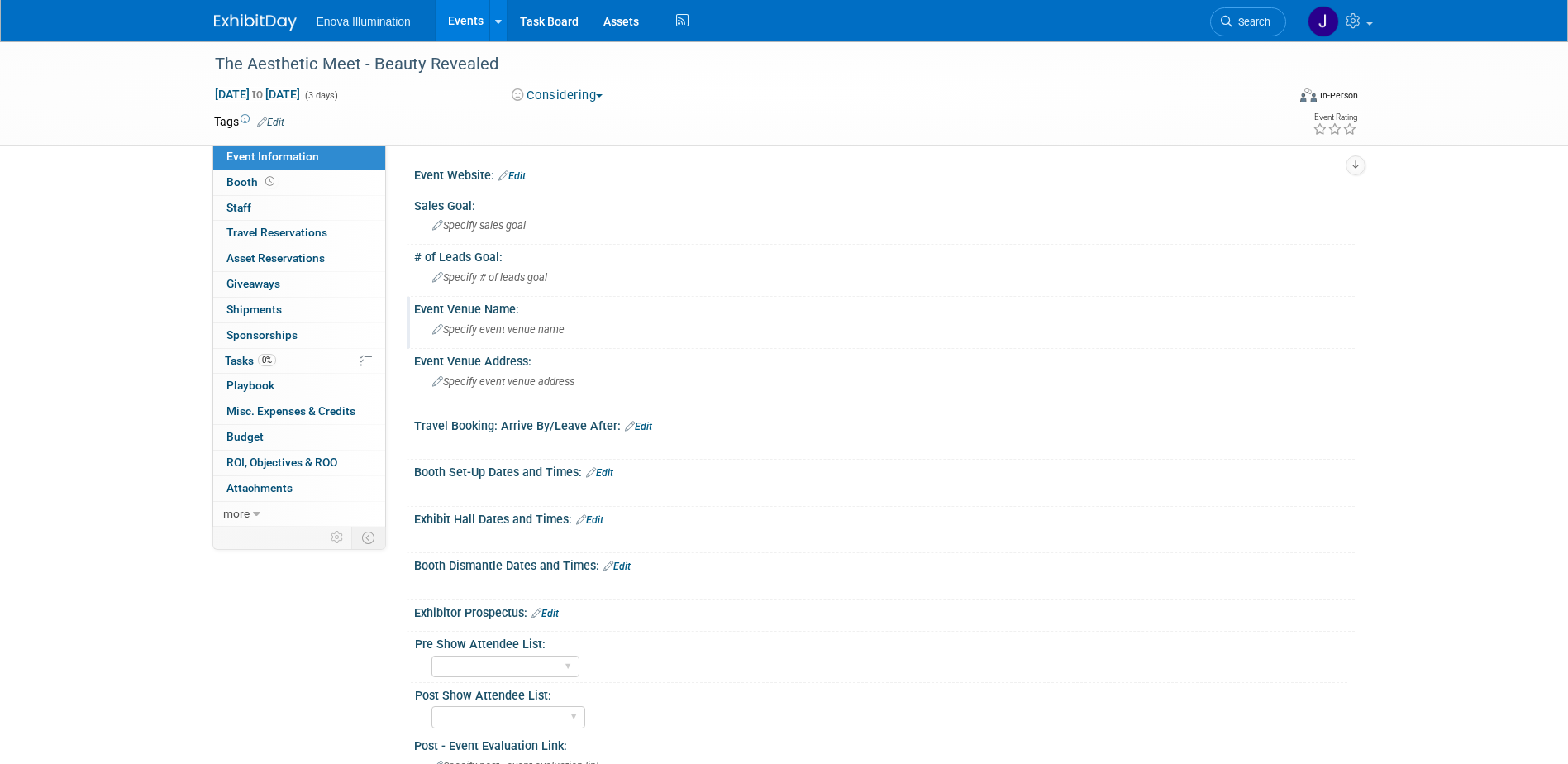
click at [508, 331] on span "Specify event venue name" at bounding box center [499, 330] width 133 height 12
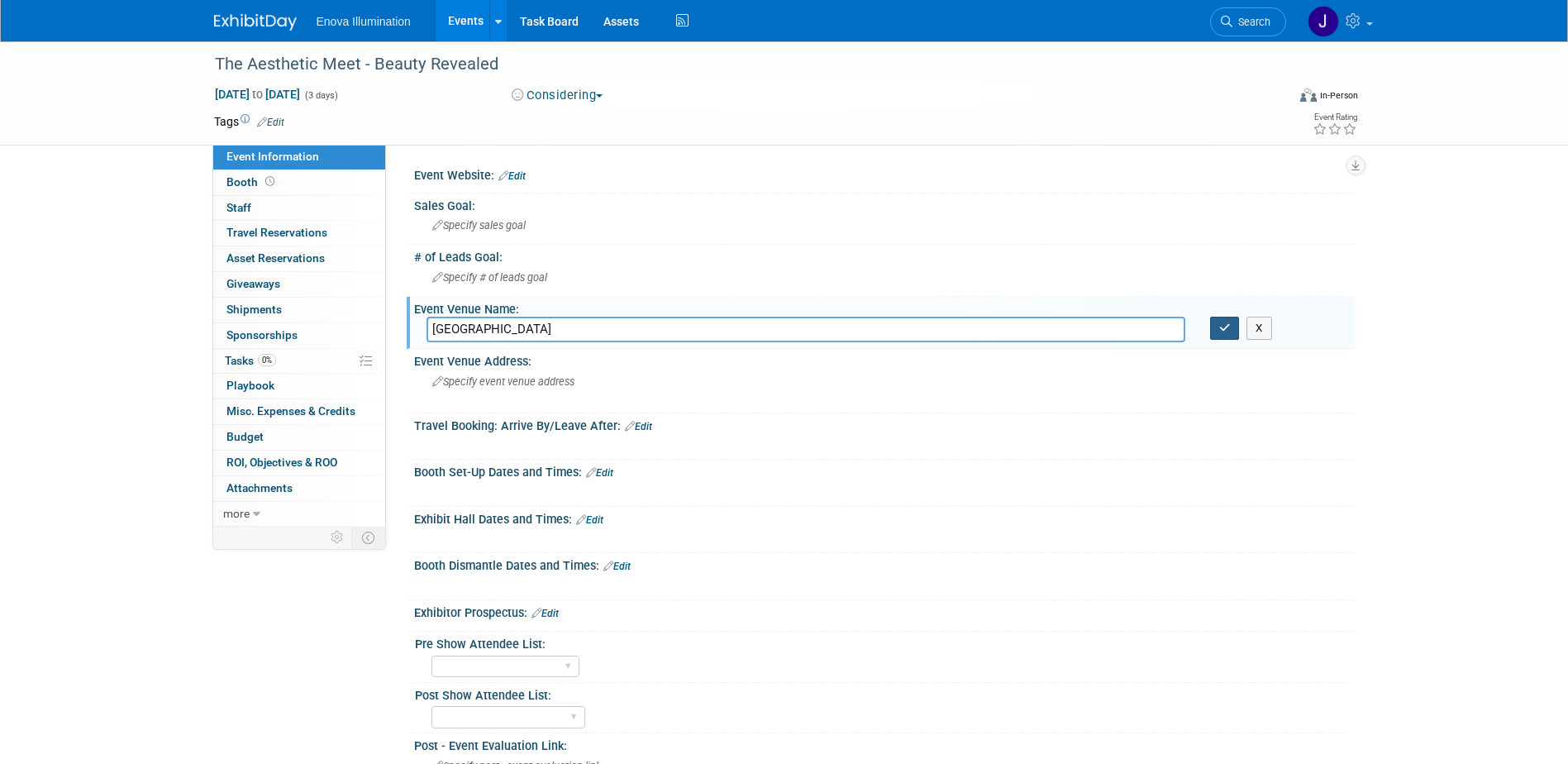
type input "[GEOGRAPHIC_DATA]"
click at [1221, 325] on icon "button" at bounding box center [1224, 328] width 11 height 10
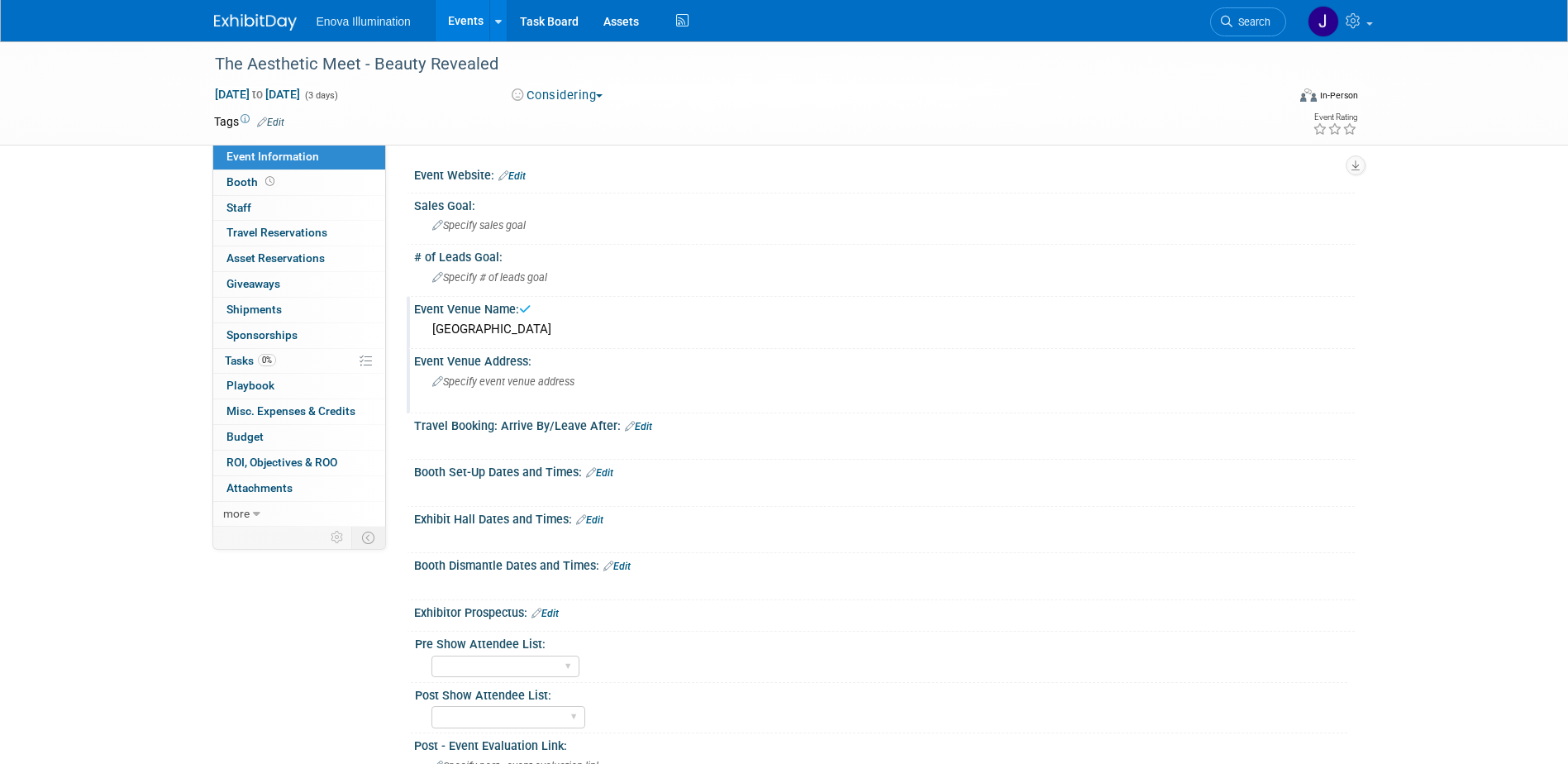
click at [481, 385] on span "Specify event venue address" at bounding box center [503, 381] width 142 height 12
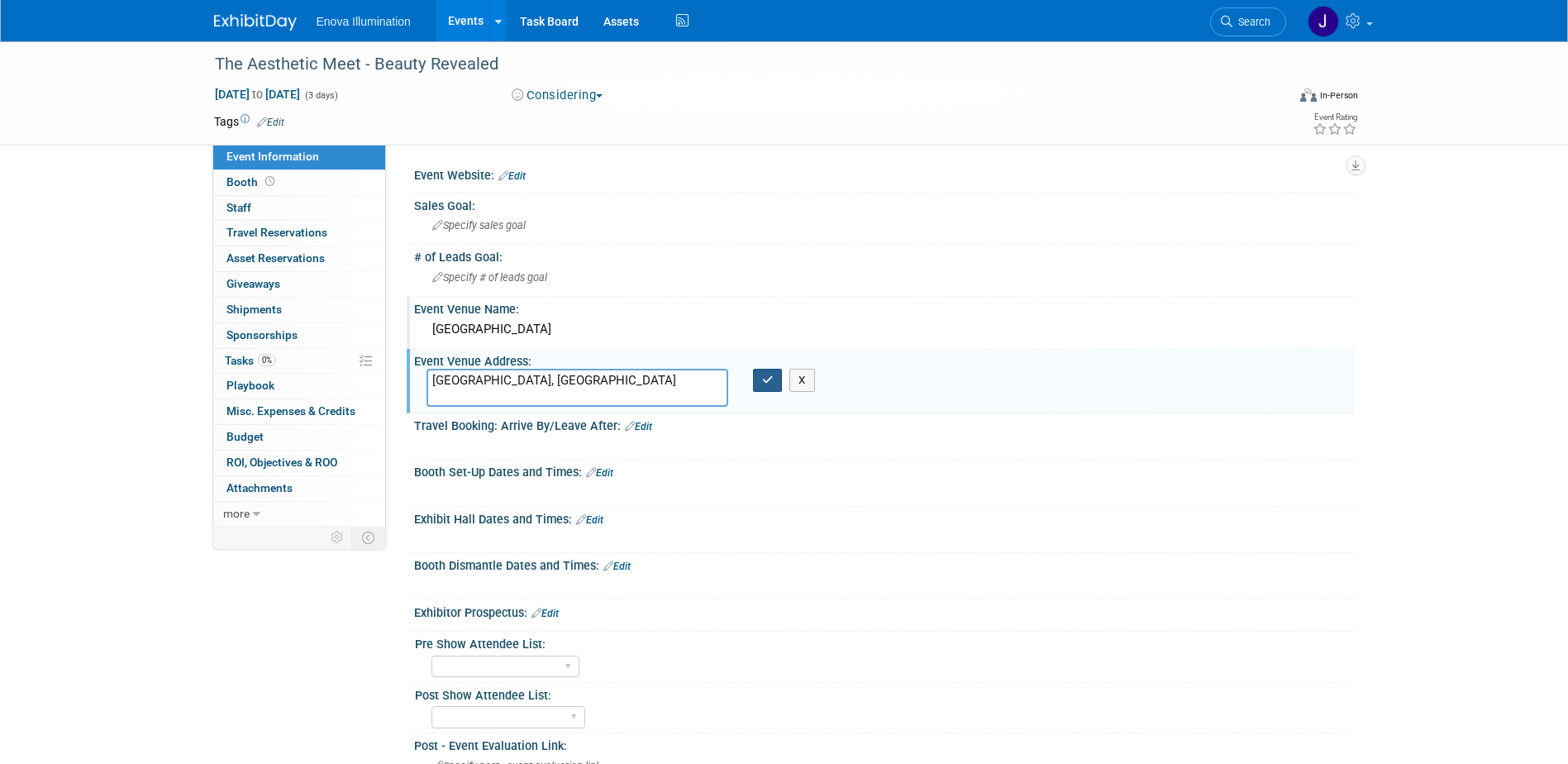
type textarea "[GEOGRAPHIC_DATA], [GEOGRAPHIC_DATA]"
click at [763, 380] on icon "button" at bounding box center [767, 379] width 11 height 10
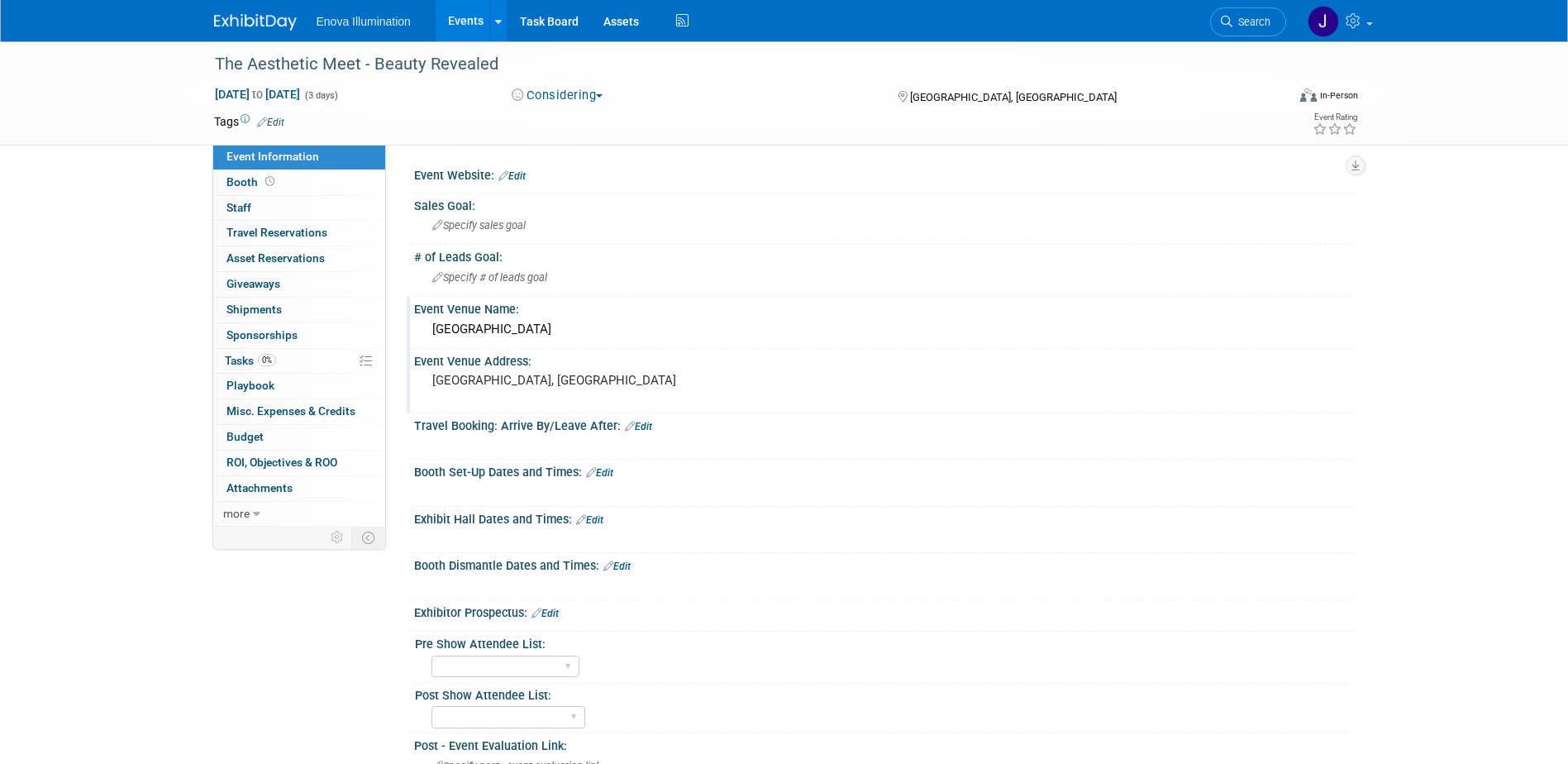
click at [481, 325] on div "Boston convention & Exhibition Center" at bounding box center [884, 329] width 916 height 25
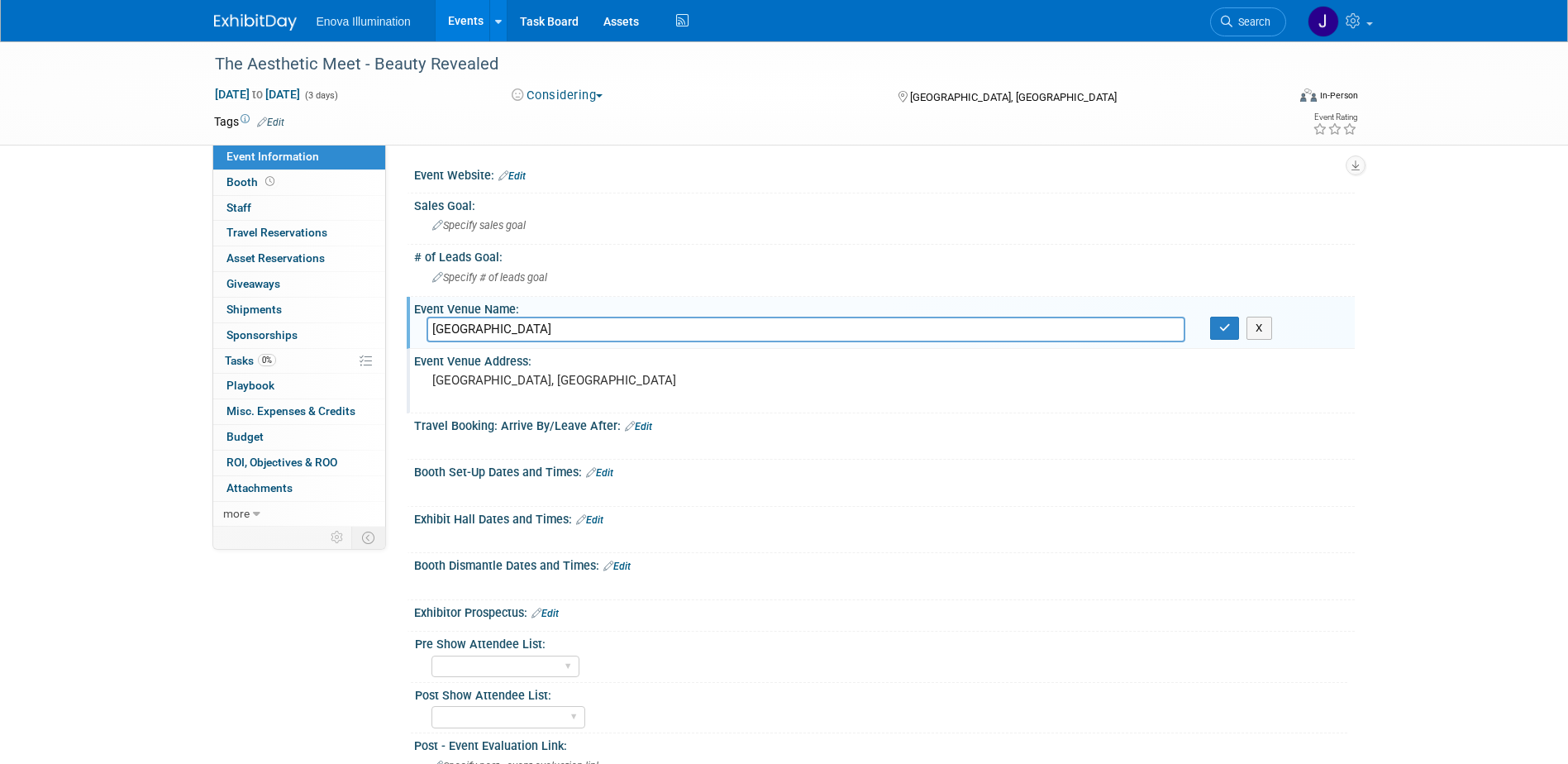
click at [481, 325] on input "Boston convention & Exhibition Center" at bounding box center [806, 329] width 759 height 25
type input "Boston Convention & Exhibition Center"
click at [1212, 331] on button "button" at bounding box center [1224, 328] width 30 height 24
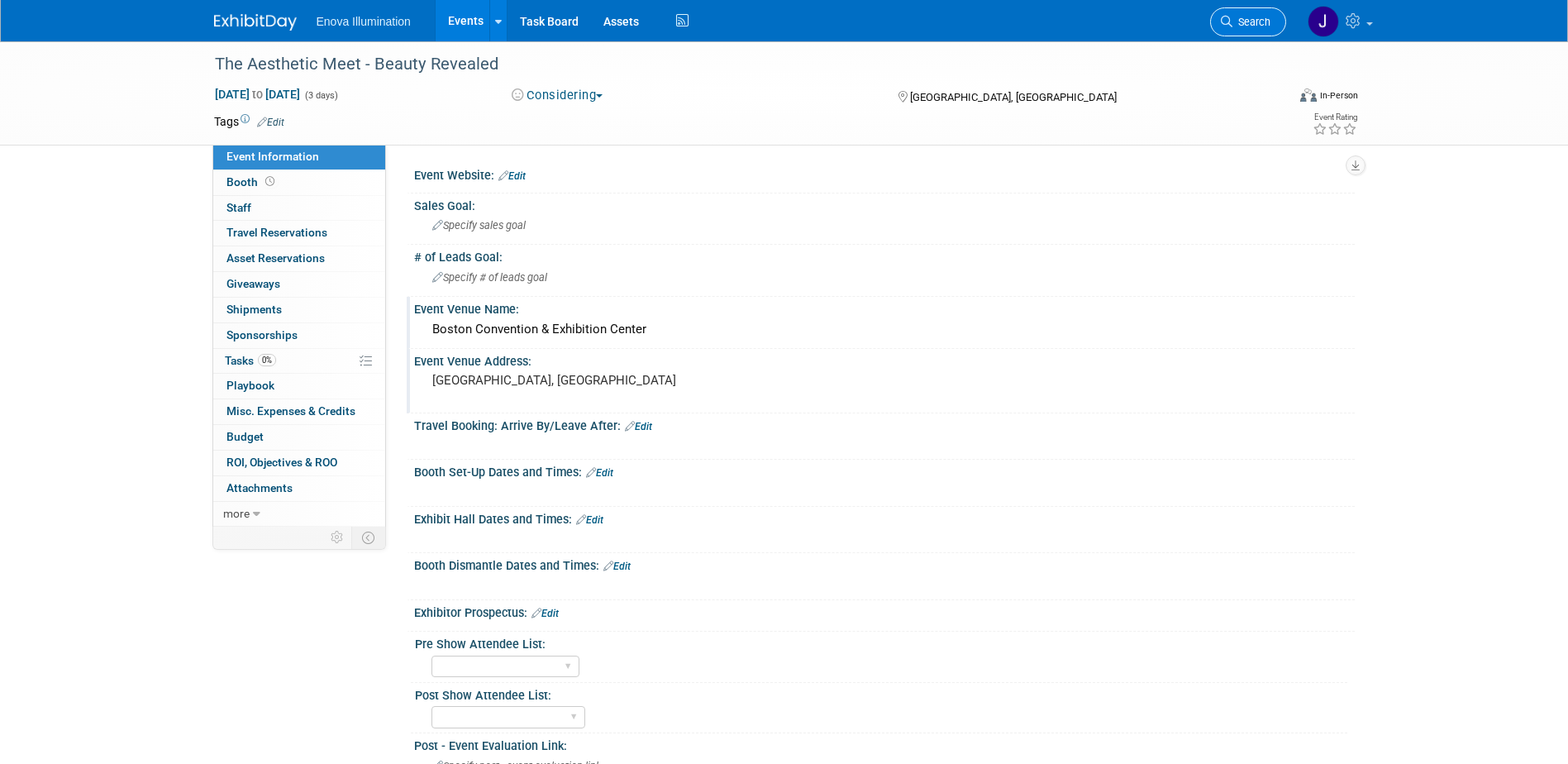
click at [1236, 20] on span "Search" at bounding box center [1251, 22] width 38 height 12
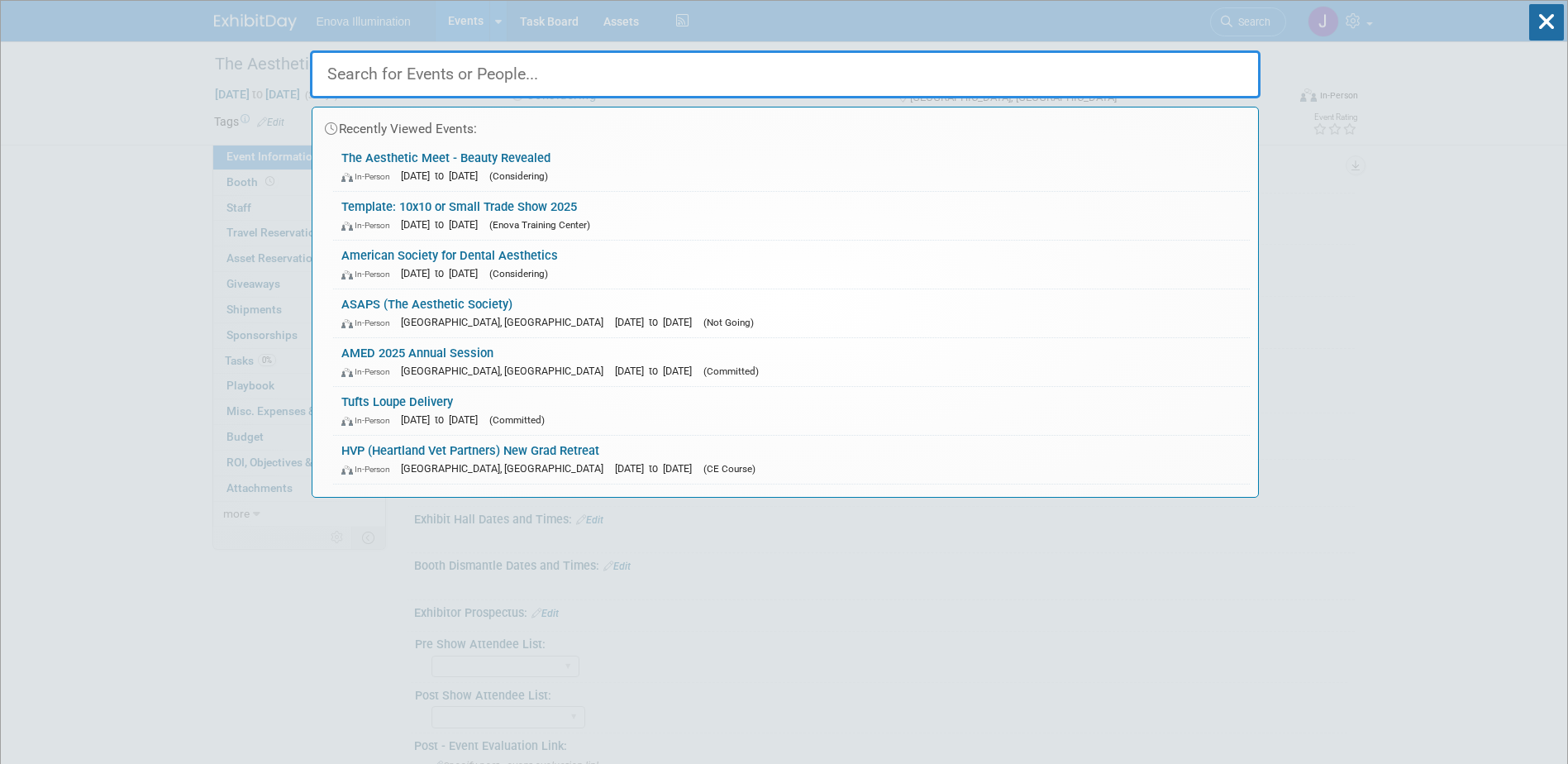
click at [1160, 58] on input "text" at bounding box center [785, 74] width 951 height 48
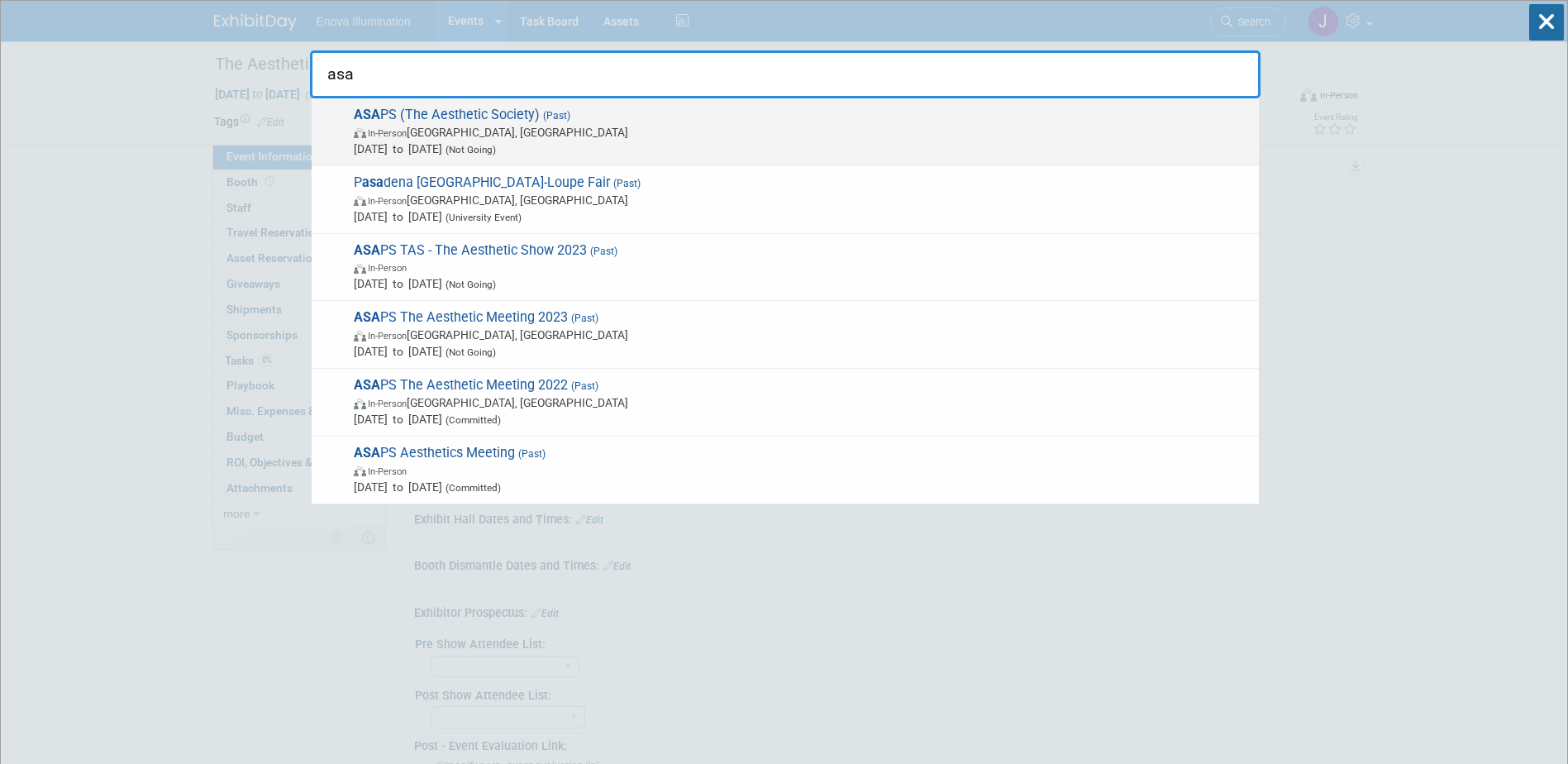
type input "asa"
click at [406, 134] on span "In-Person" at bounding box center [387, 133] width 39 height 10
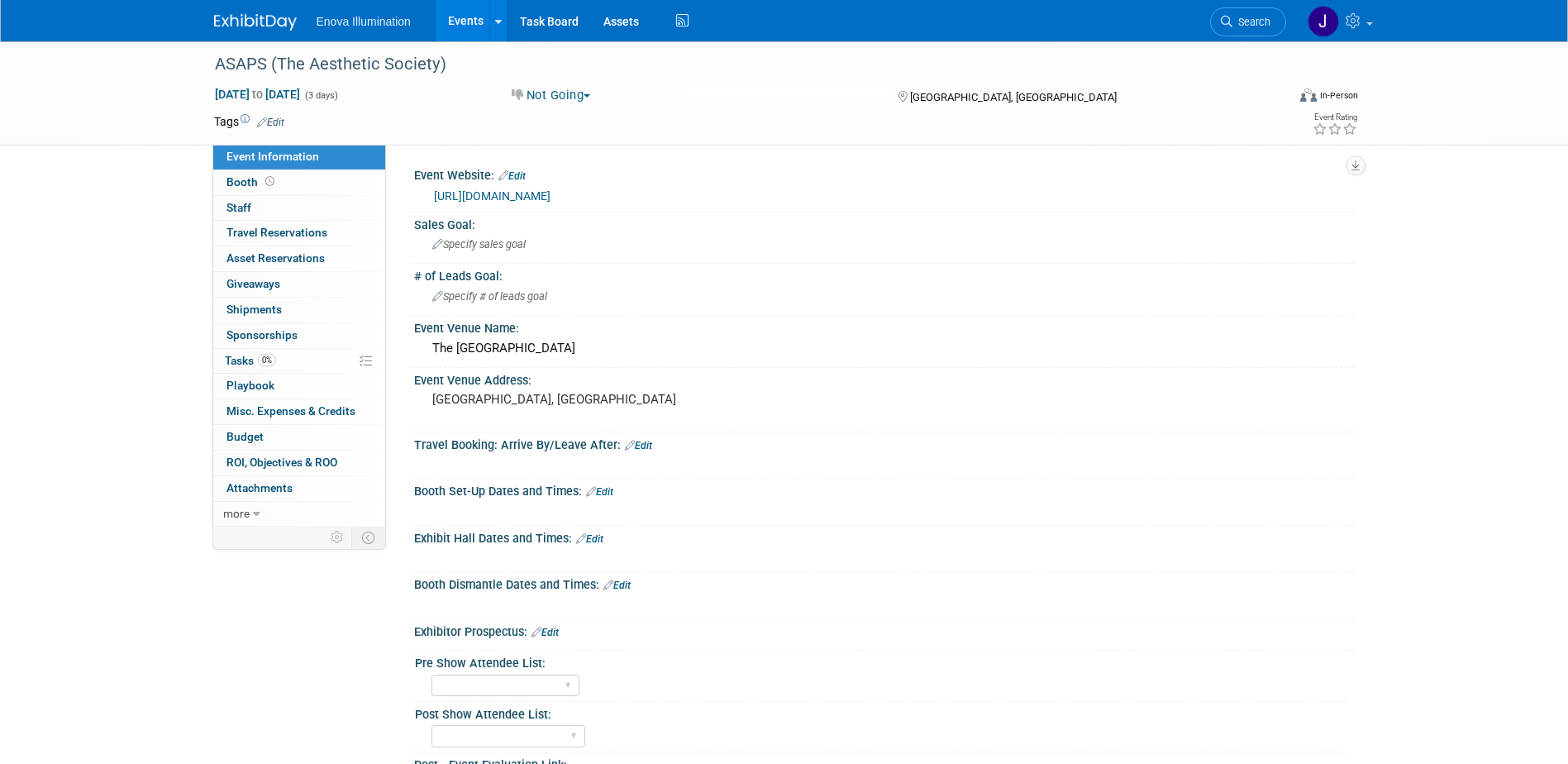
click at [550, 197] on link "[URL][DOMAIN_NAME]" at bounding box center [493, 195] width 117 height 13
click at [1255, 24] on span "Search" at bounding box center [1251, 22] width 38 height 12
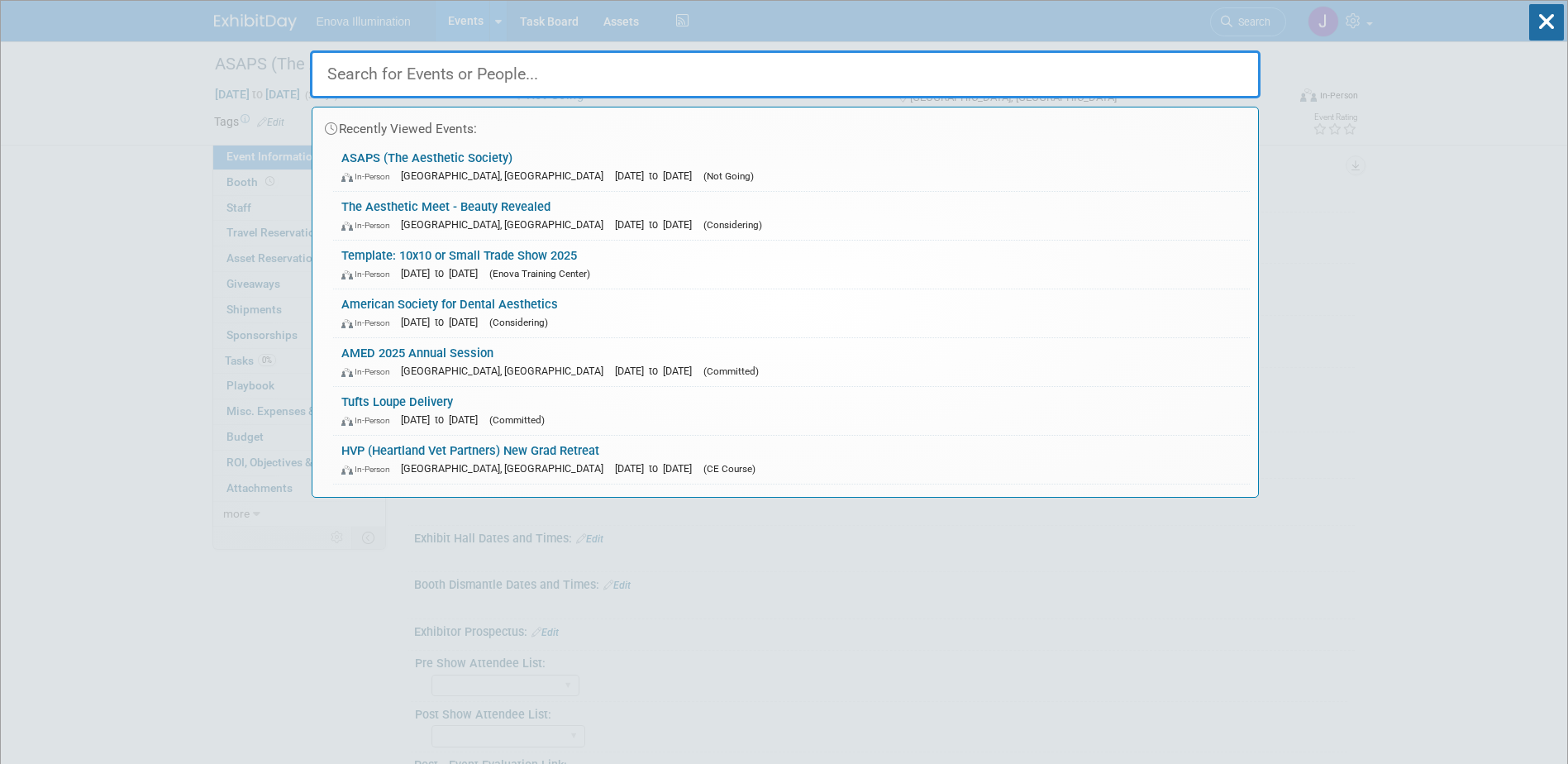
click at [894, 80] on input "text" at bounding box center [785, 74] width 951 height 48
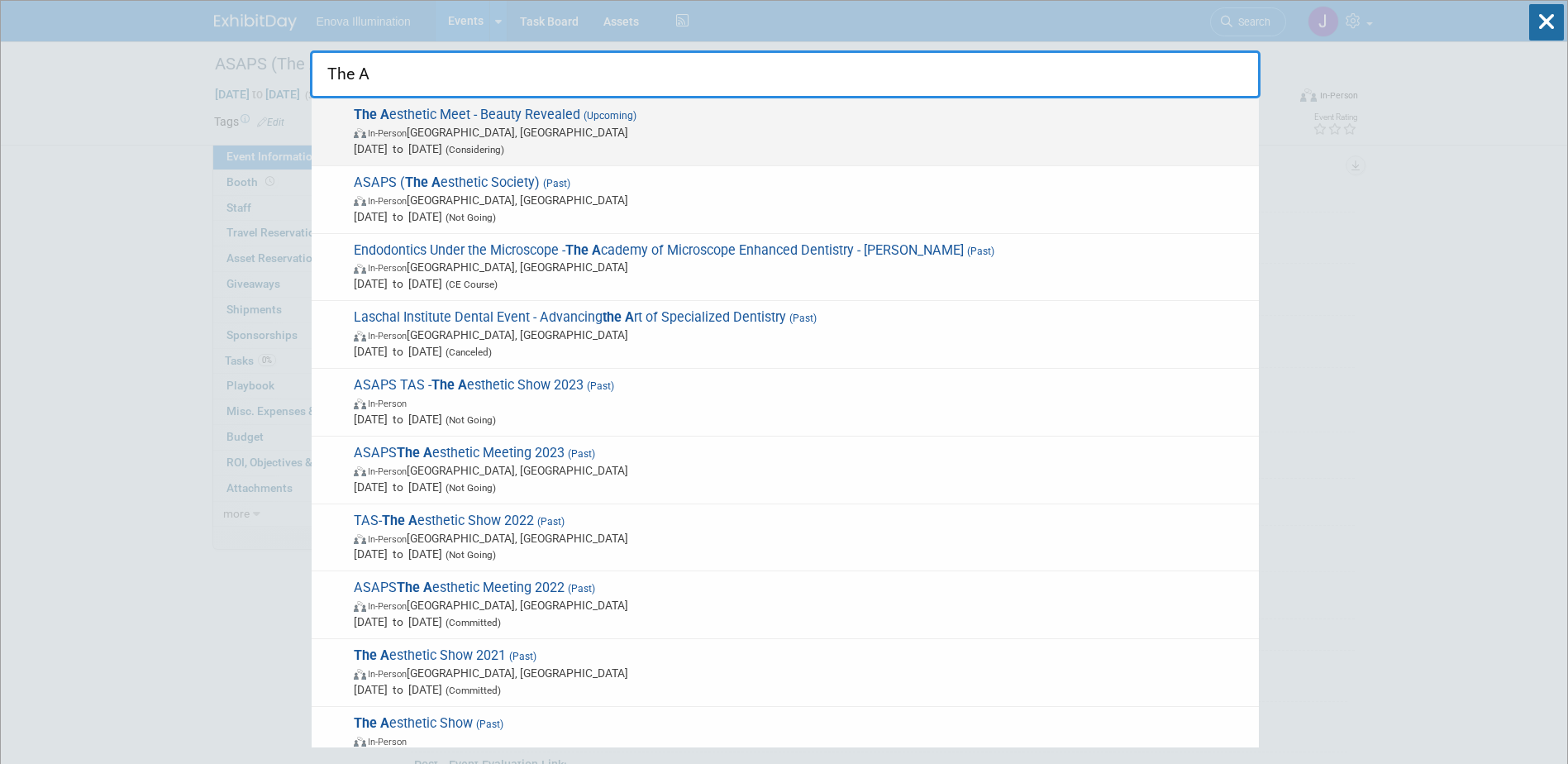
type input "The A"
click at [462, 113] on span "The A esthetic Meet - Beauty Revealed (Upcoming) In-Person [GEOGRAPHIC_DATA], […" at bounding box center [800, 132] width 902 height 51
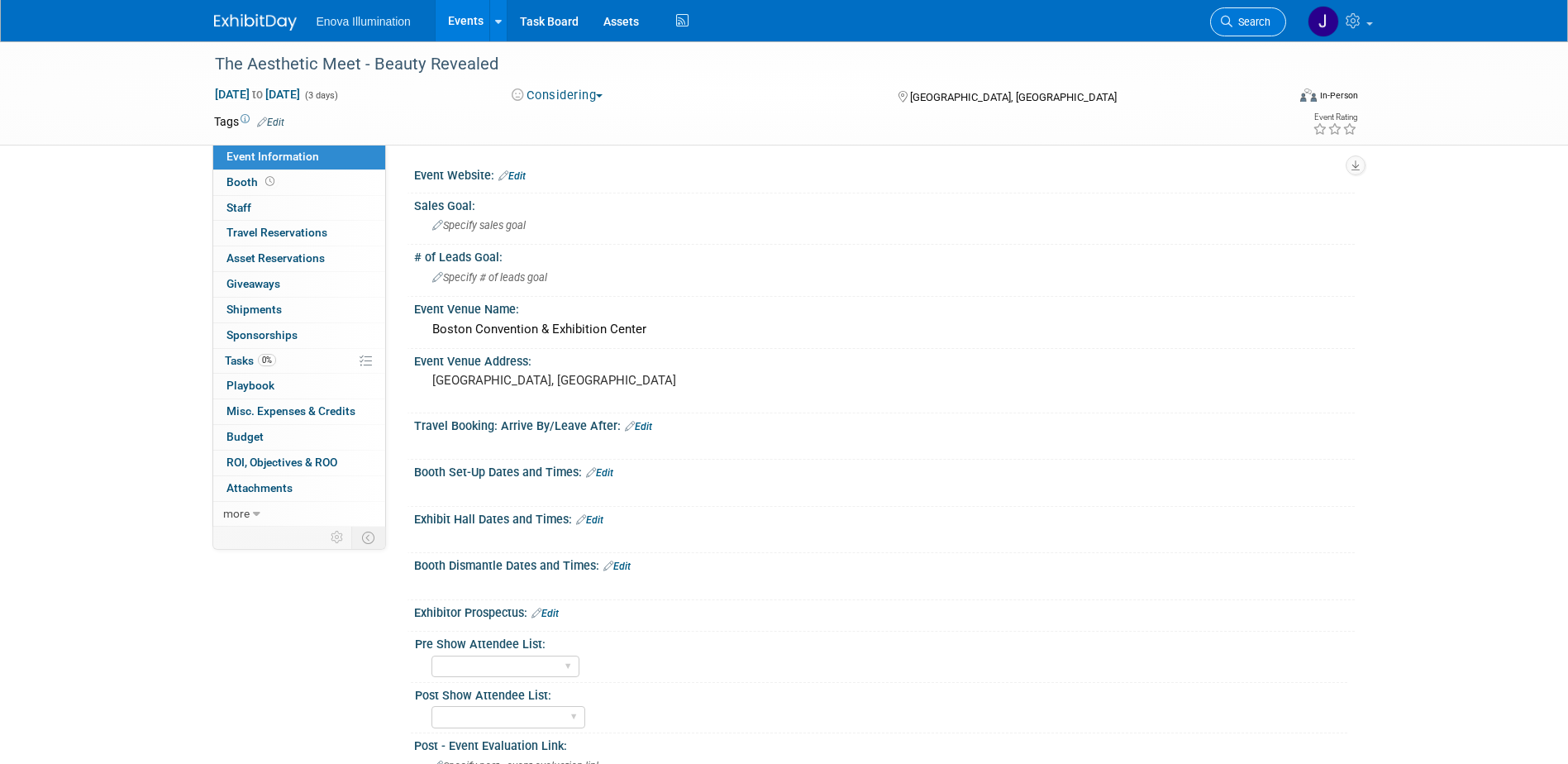
click at [1238, 23] on span "Search" at bounding box center [1251, 22] width 38 height 12
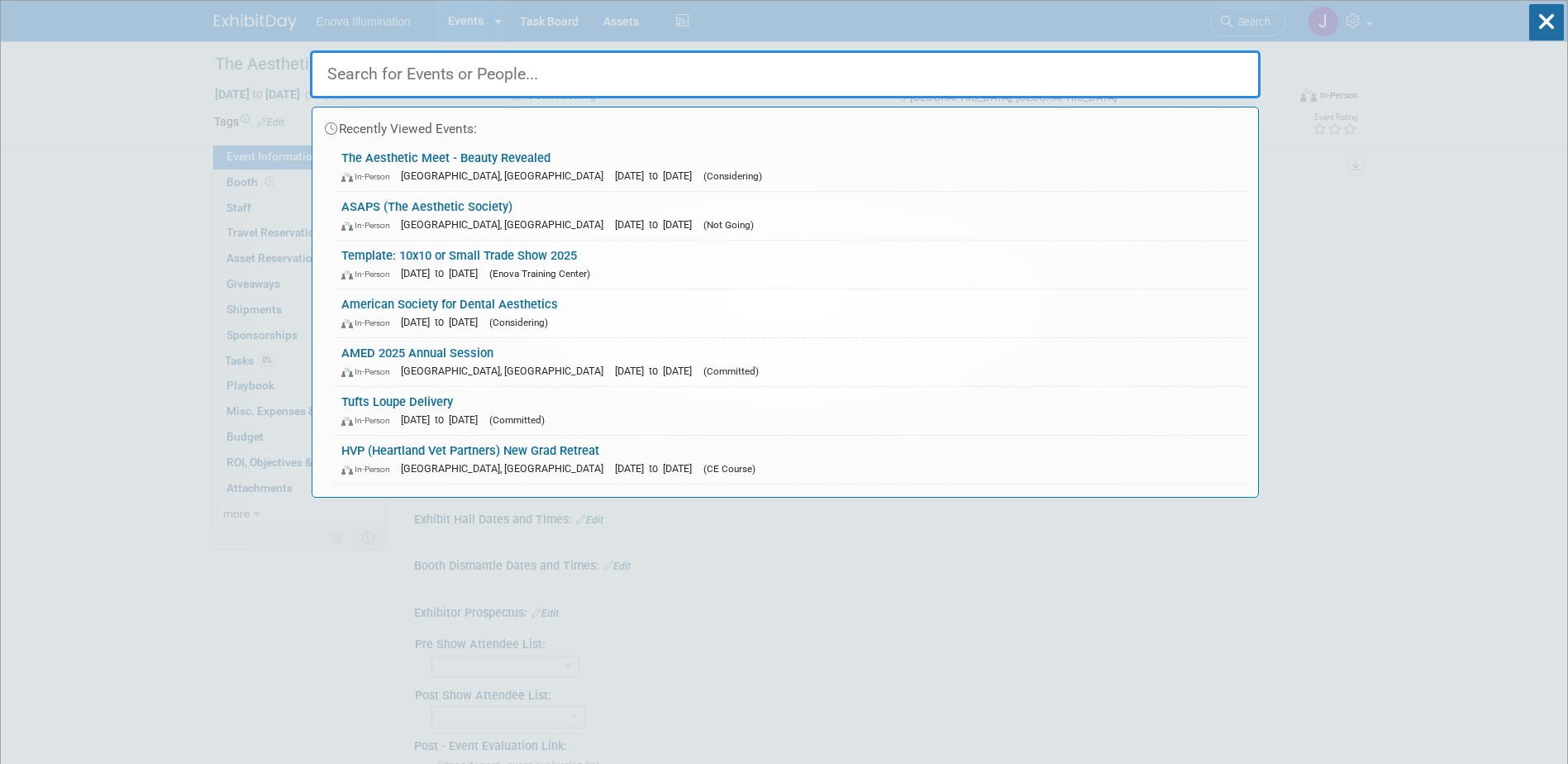
click at [856, 62] on input "text" at bounding box center [785, 74] width 951 height 48
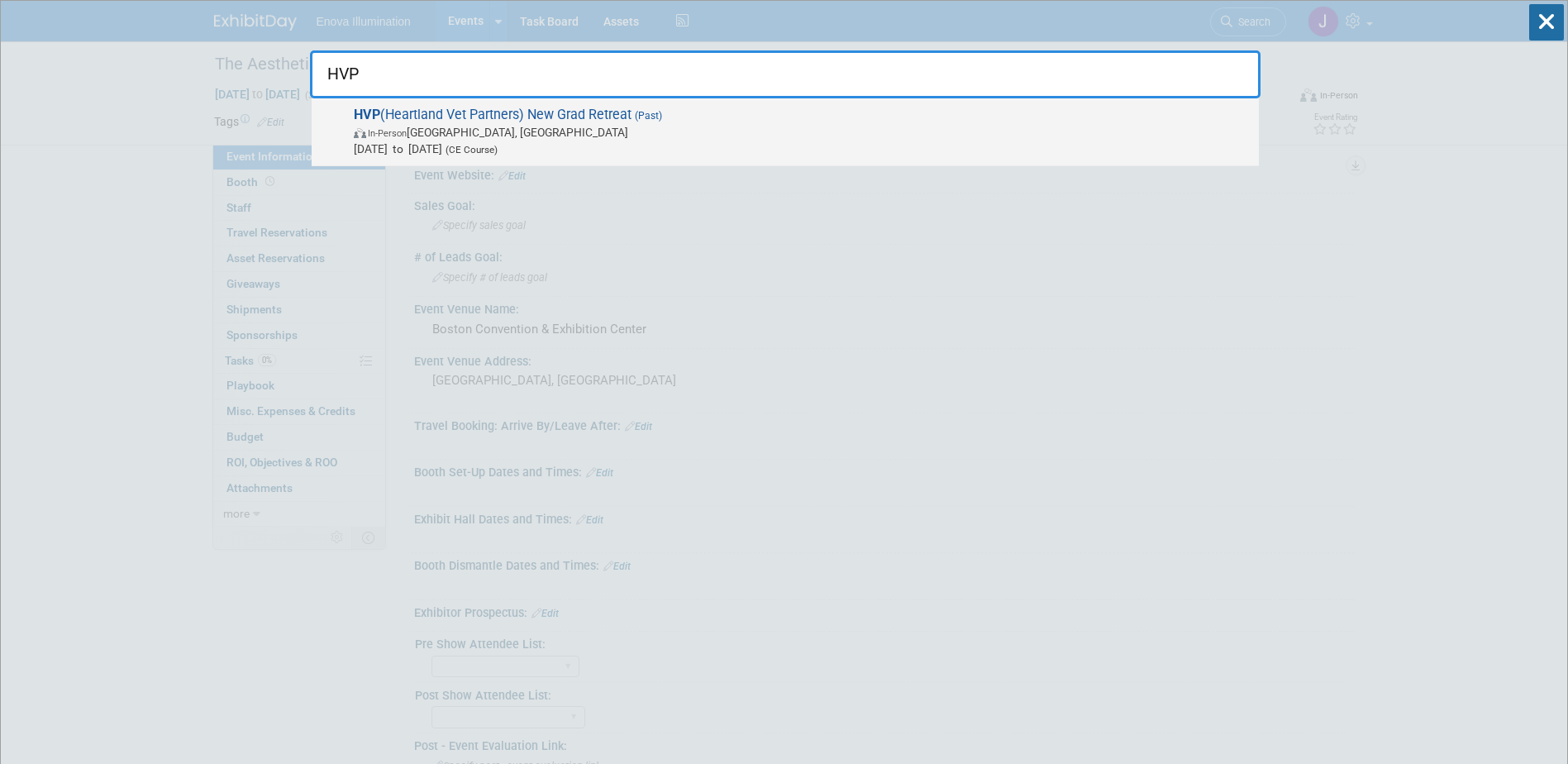
type input "HVP"
click at [498, 155] on span "[DATE] to [DATE] (CE Course)" at bounding box center [802, 148] width 896 height 17
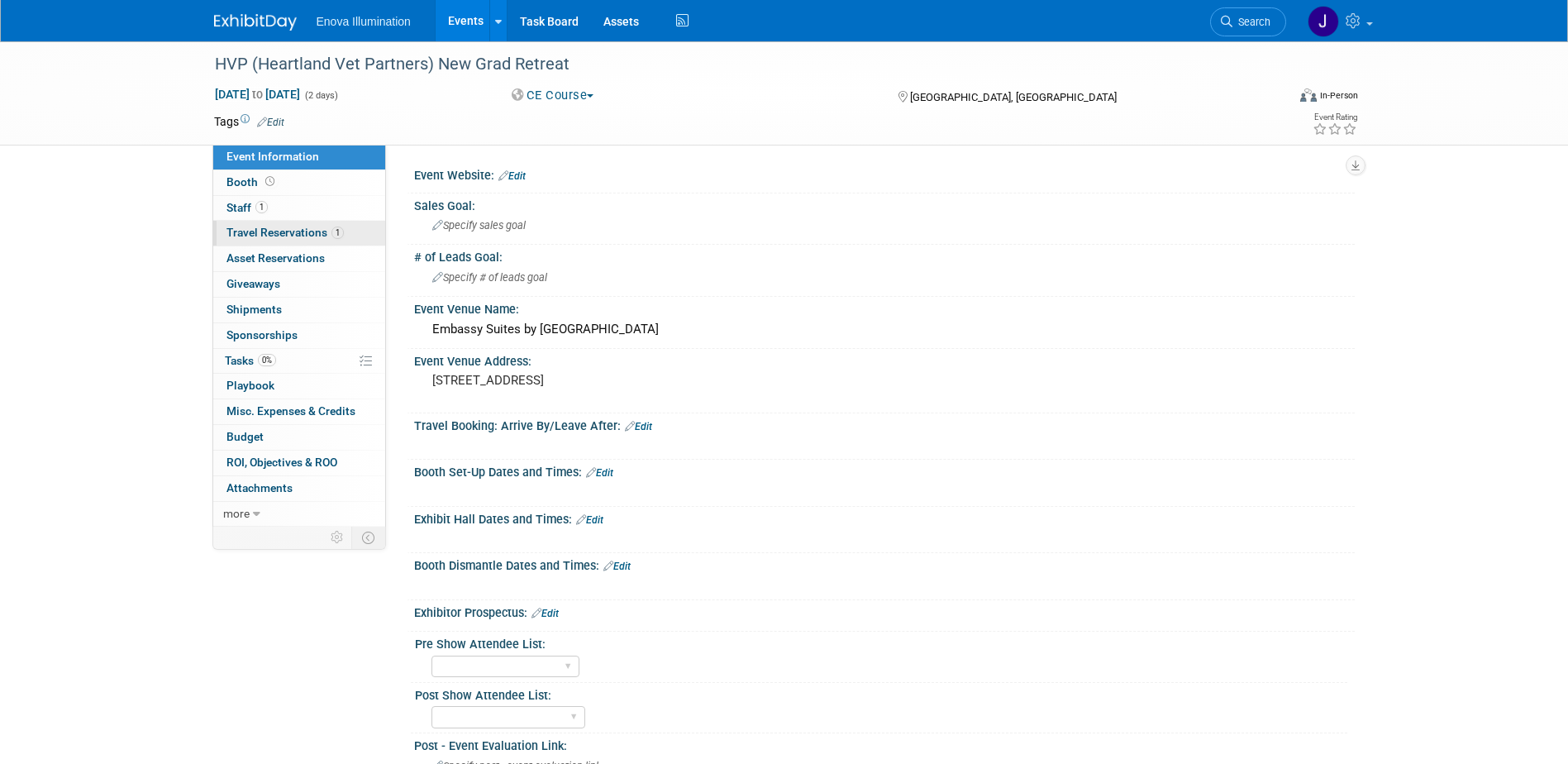
click at [285, 229] on span "Travel Reservations 1" at bounding box center [285, 232] width 118 height 13
